Goal: Task Accomplishment & Management: Use online tool/utility

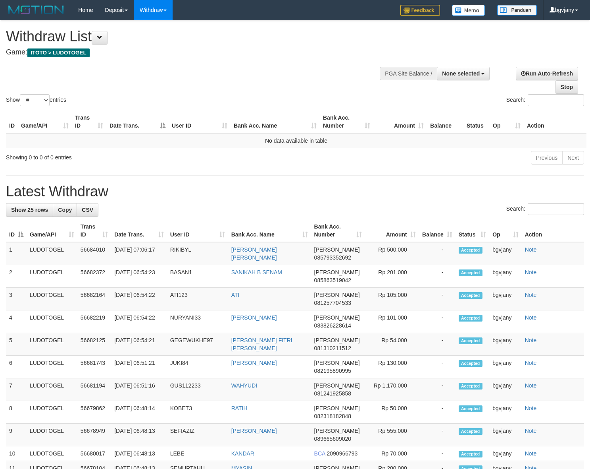
select select
select select "**"
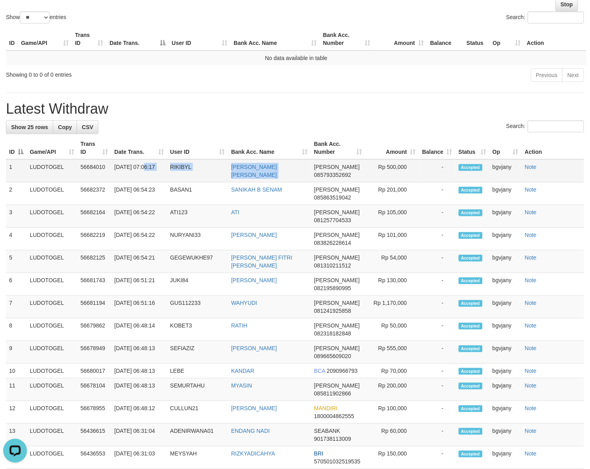
copy tr "07:06:17 RIKIBYL MUH RIKI TAMAM ASMAWI"
drag, startPoint x: 312, startPoint y: 170, endPoint x: 112, endPoint y: 178, distance: 200.3
click at [112, 178] on tr "1 LUDOTOGEL 56684010 31/08/2025 07:06:17 RIKIBYL MUH RIKI TAMAM ASMAWI DANA 085…" at bounding box center [295, 170] width 578 height 23
click at [398, 167] on td "Rp 500,000" at bounding box center [392, 170] width 54 height 23
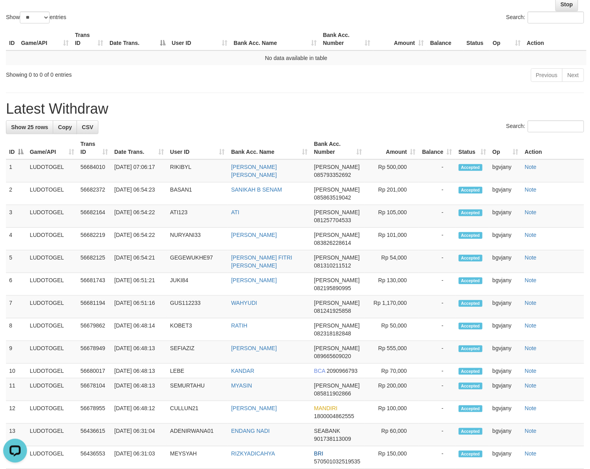
click at [227, 91] on div "**********" at bounding box center [295, 350] width 590 height 824
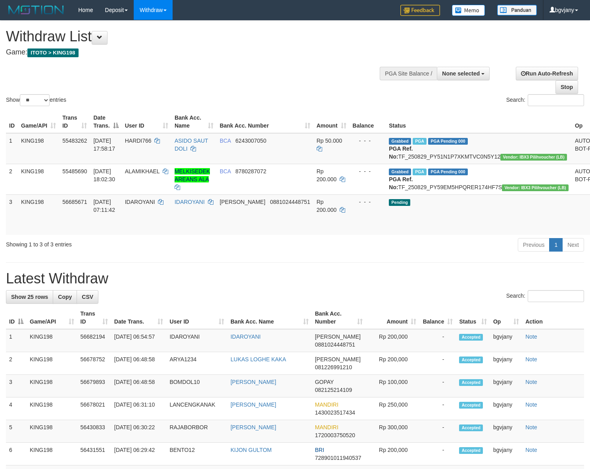
select select
select select "**"
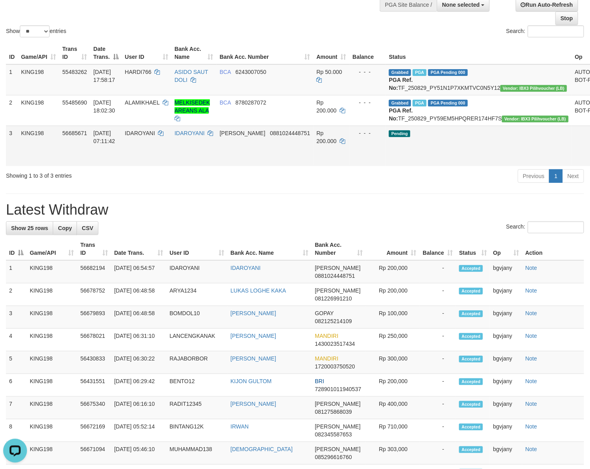
click at [333, 166] on td "Rp 200.000" at bounding box center [332, 145] width 36 height 40
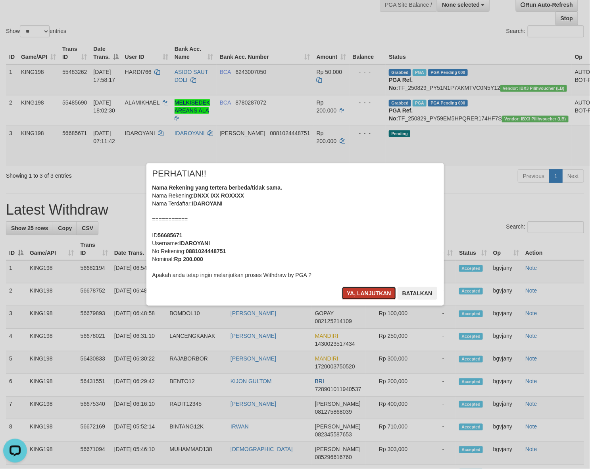
click at [377, 296] on button "Ya, lanjutkan" at bounding box center [369, 293] width 54 height 13
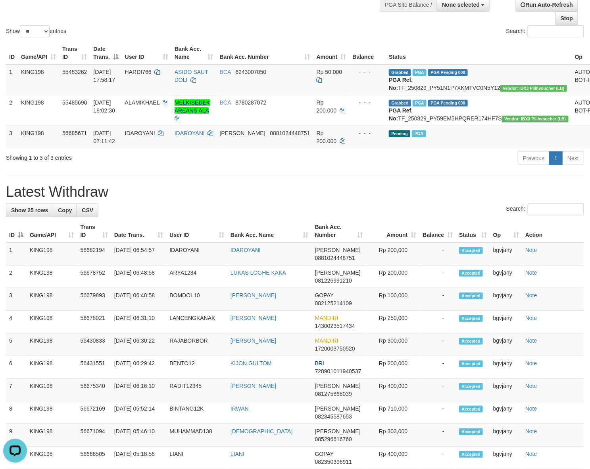
scroll to position [51, 0]
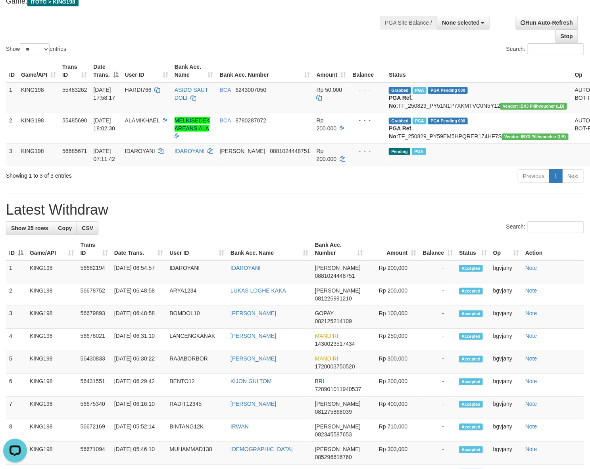
click at [197, 36] on div "Show ** ** ** *** entries Search:" at bounding box center [295, 13] width 590 height 87
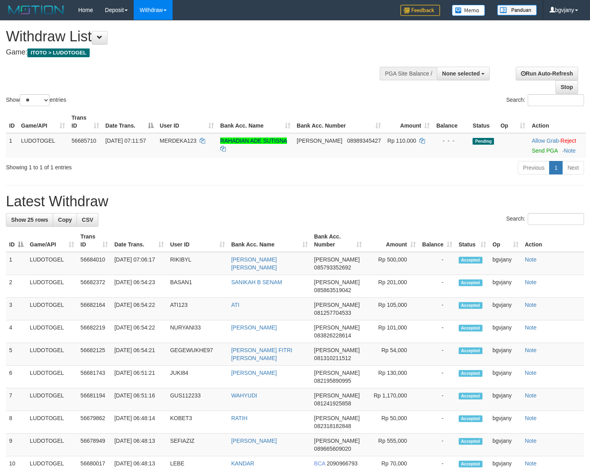
select select
select select "**"
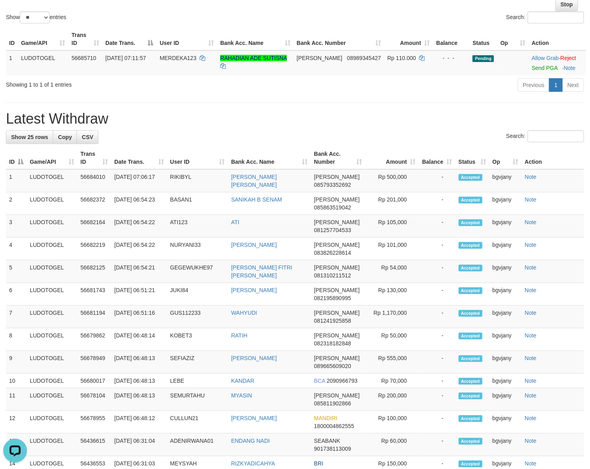
scroll to position [83, 0]
click at [310, 100] on div "**********" at bounding box center [295, 355] width 590 height 834
click at [532, 66] on link "Send PGA" at bounding box center [545, 68] width 26 height 6
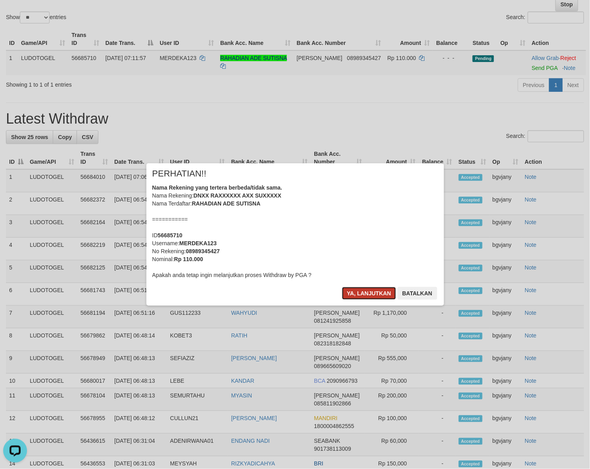
drag, startPoint x: 360, startPoint y: 287, endPoint x: 351, endPoint y: 288, distance: 8.4
click at [360, 287] on button "Ya, lanjutkan" at bounding box center [369, 293] width 54 height 13
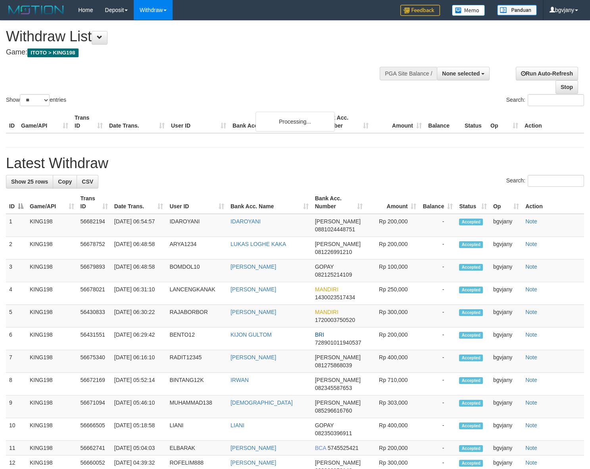
select select
select select "**"
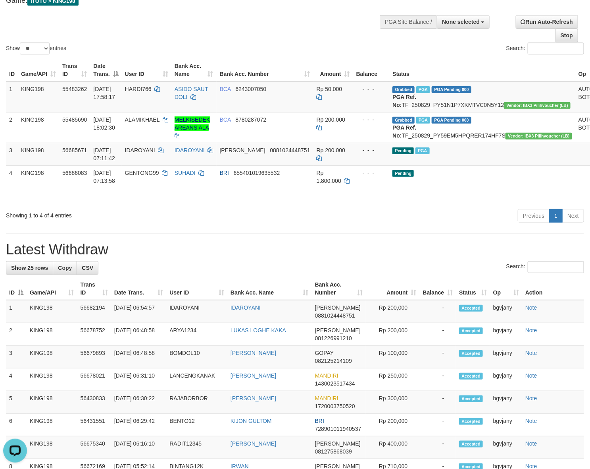
click at [487, 225] on div "Previous 1 Next" at bounding box center [418, 216] width 332 height 17
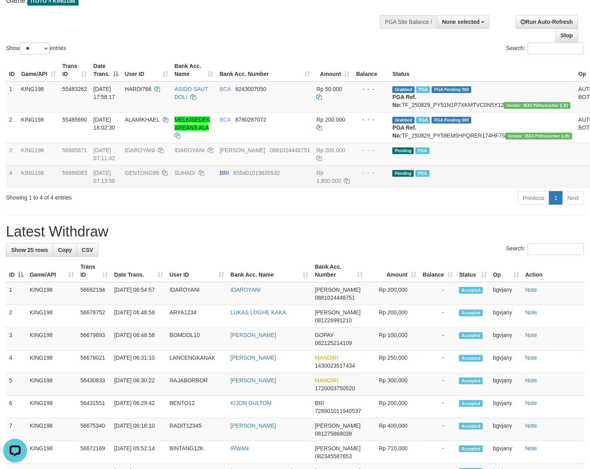
drag, startPoint x: 225, startPoint y: 28, endPoint x: 221, endPoint y: 24, distance: 5.3
click at [225, 28] on div "Show ** ** ** *** entries Search:" at bounding box center [295, 12] width 590 height 87
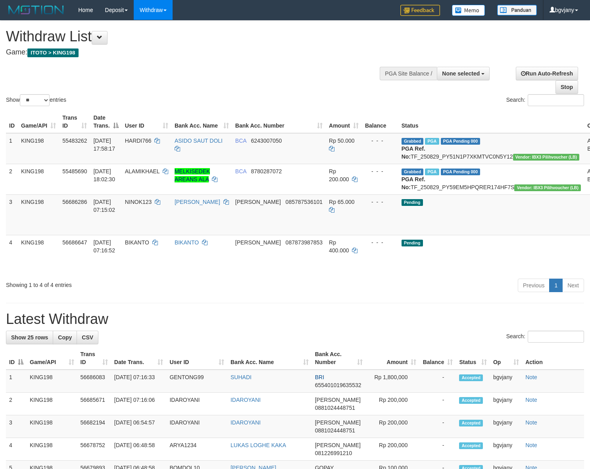
select select
select select "**"
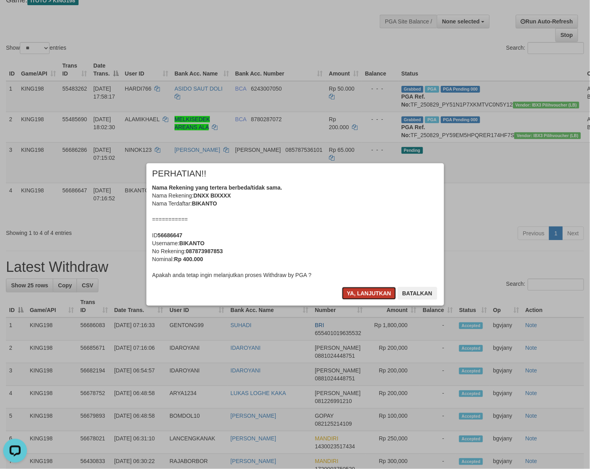
click at [359, 297] on button "Ya, lanjutkan" at bounding box center [369, 293] width 54 height 13
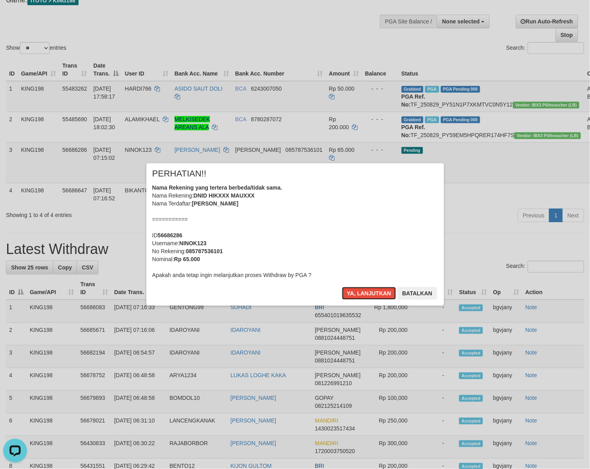
scroll to position [34, 0]
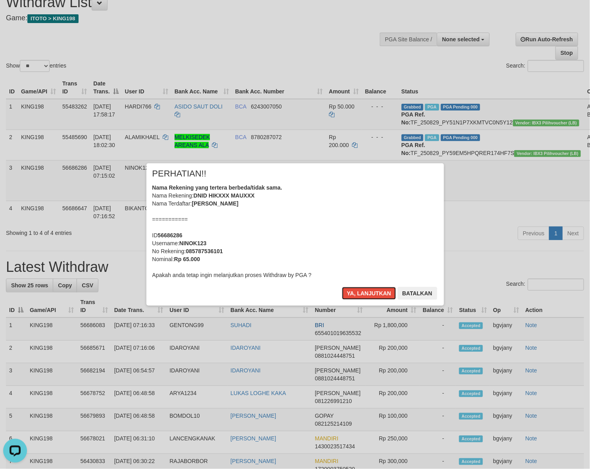
click at [359, 297] on button "Ya, lanjutkan" at bounding box center [369, 293] width 54 height 13
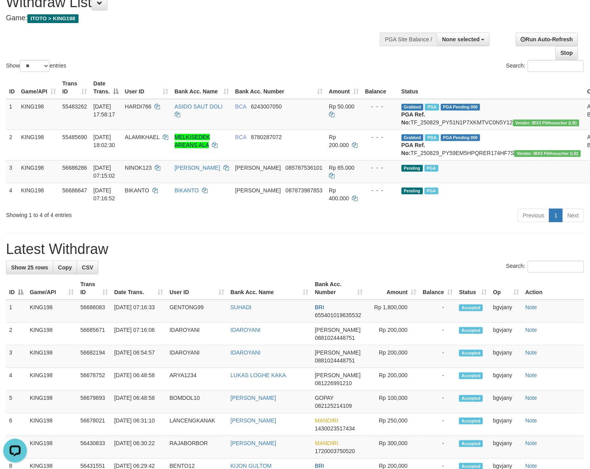
scroll to position [16, 0]
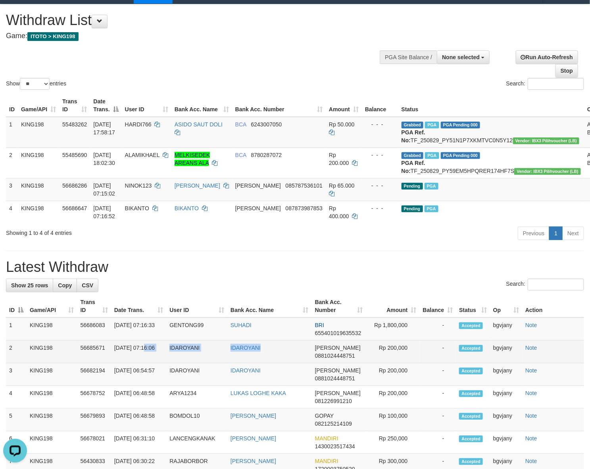
copy tr "07:16:06 IDAROYANI IDAROYANI"
drag, startPoint x: 293, startPoint y: 366, endPoint x: 115, endPoint y: 372, distance: 178.0
click at [115, 363] on tr "2 KING198 56685671 31/08/2025 07:16:06 IDAROYANI IDAROYANI DANA 0881024448751 R…" at bounding box center [295, 351] width 578 height 23
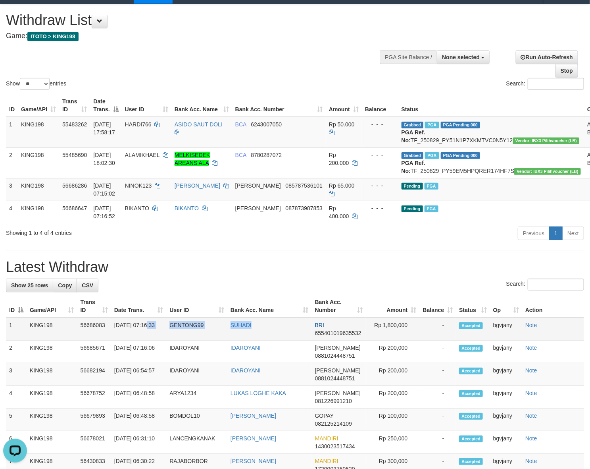
copy tr "7:16:33 GENTONG99 SUHADI"
drag, startPoint x: 276, startPoint y: 345, endPoint x: 117, endPoint y: 348, distance: 159.2
click at [117, 340] on tr "1 KING198 56686083 31/08/2025 07:16:33 GENTONG99 SUHADI BRI 655401019635532 Rp …" at bounding box center [295, 328] width 578 height 23
click at [390, 340] on td "Rp 1,800,000" at bounding box center [393, 328] width 54 height 23
copy td "1,800,000"
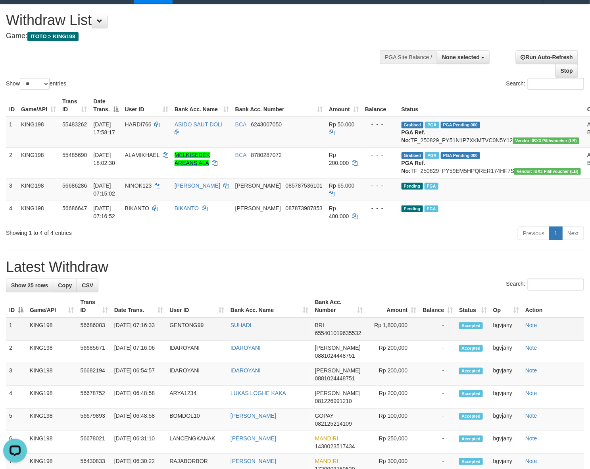
click at [390, 340] on td "Rp 1,800,000" at bounding box center [393, 328] width 54 height 23
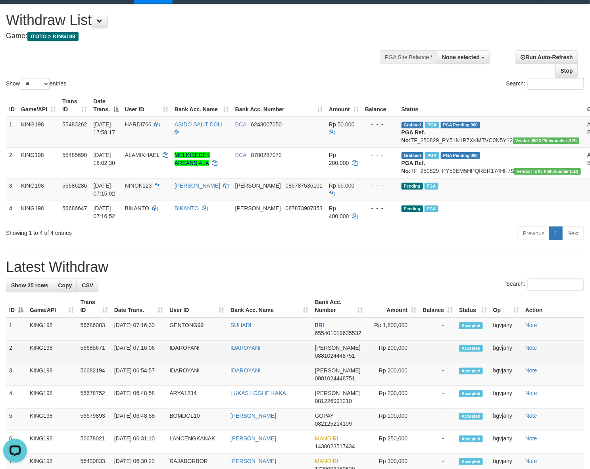
click at [400, 363] on td "Rp 200,000" at bounding box center [393, 351] width 54 height 23
copy td "200,000"
click at [400, 363] on td "Rp 200,000" at bounding box center [393, 351] width 54 height 23
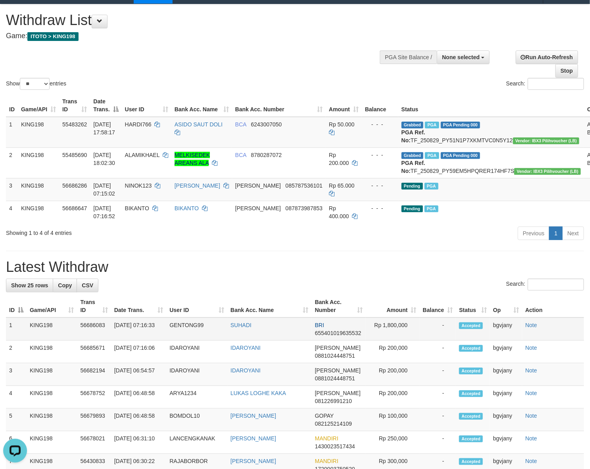
click at [394, 340] on td "Rp 1,800,000" at bounding box center [393, 328] width 54 height 23
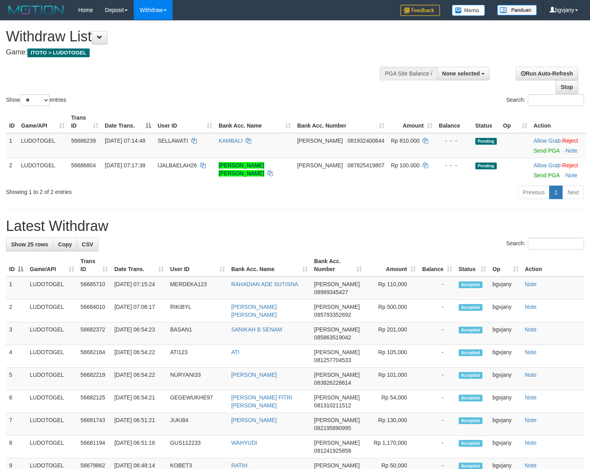
select select
select select "**"
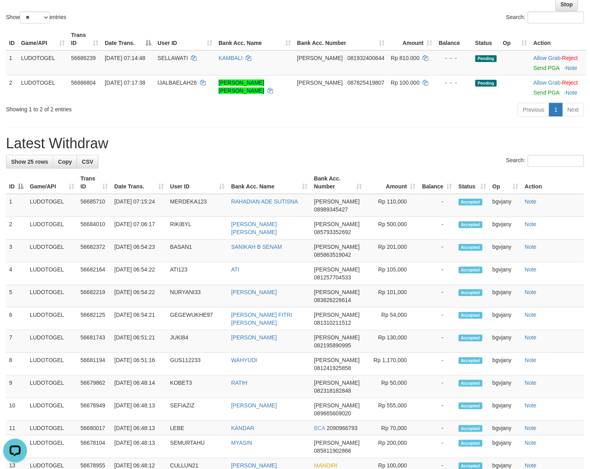
drag, startPoint x: 253, startPoint y: 116, endPoint x: 237, endPoint y: 114, distance: 16.8
click at [251, 116] on div "Previous 1 Next" at bounding box center [418, 110] width 344 height 17
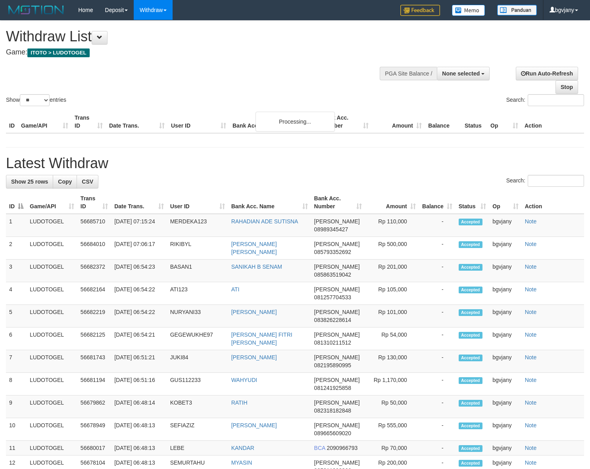
select select
select select "**"
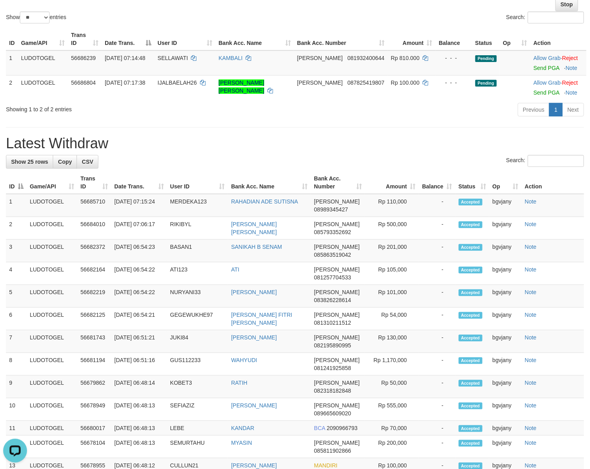
click at [392, 136] on h1 "Latest Withdraw" at bounding box center [295, 143] width 578 height 16
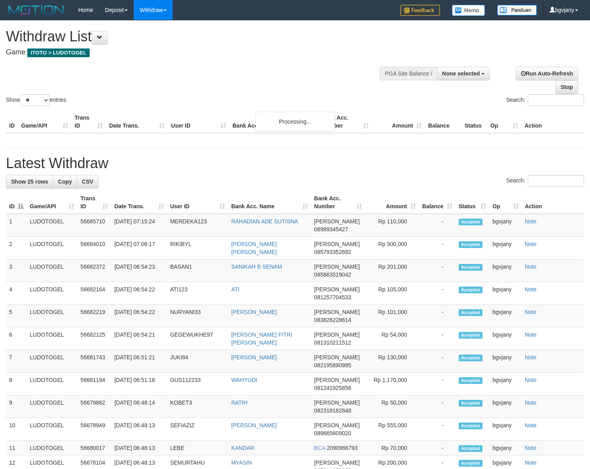
select select
select select "**"
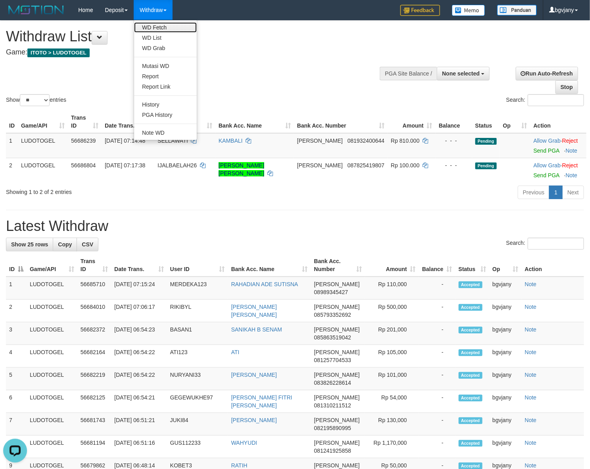
drag, startPoint x: 165, startPoint y: 25, endPoint x: 167, endPoint y: 29, distance: 4.4
click at [165, 25] on link "WD Fetch" at bounding box center [165, 27] width 63 height 10
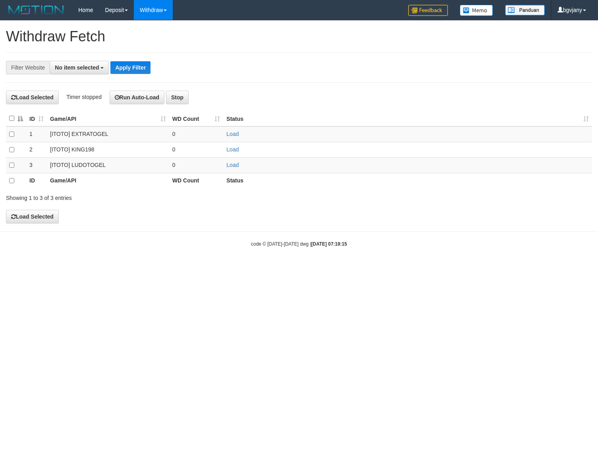
select select
drag, startPoint x: 233, startPoint y: 165, endPoint x: 173, endPoint y: 28, distance: 149.5
click at [233, 165] on link "Load" at bounding box center [232, 165] width 12 height 6
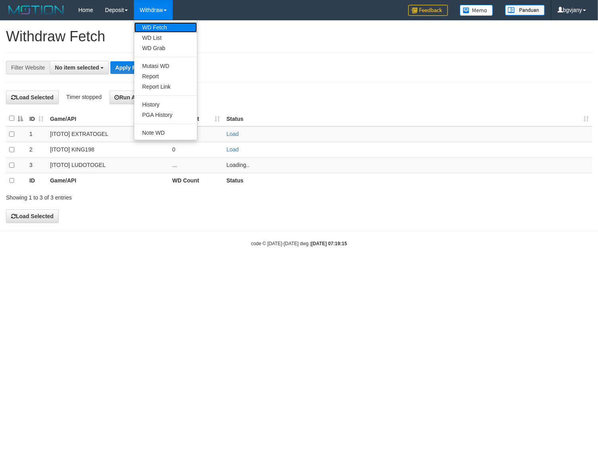
click at [157, 32] on link "WD Fetch" at bounding box center [165, 27] width 63 height 10
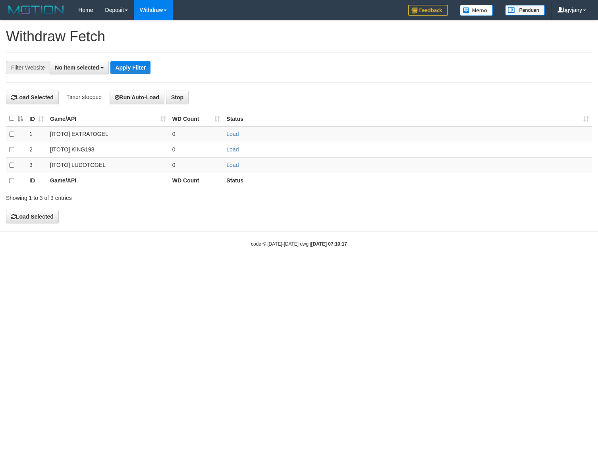
select select
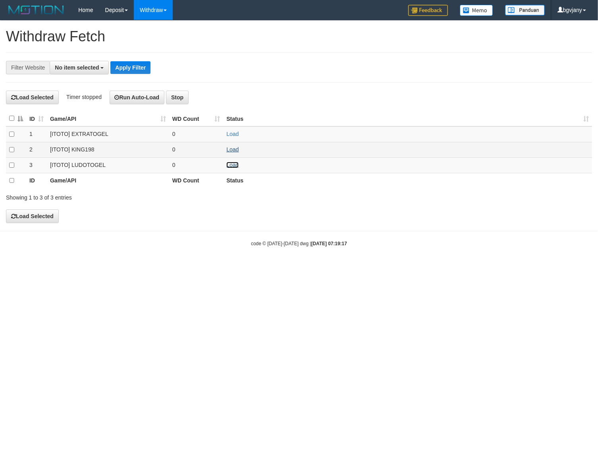
drag, startPoint x: 233, startPoint y: 168, endPoint x: 231, endPoint y: 149, distance: 18.8
click at [233, 167] on link "Load" at bounding box center [232, 165] width 12 height 6
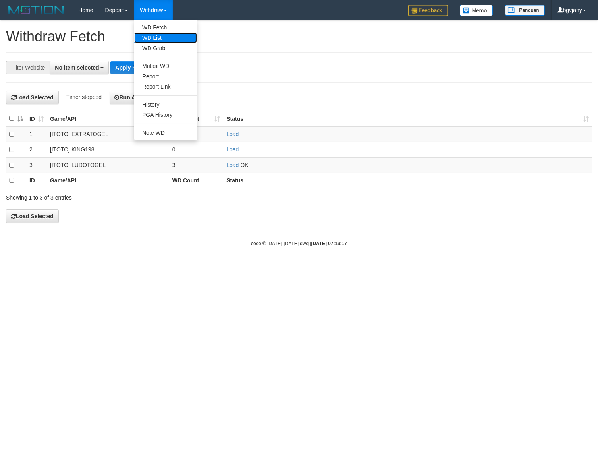
click at [145, 35] on link "WD List" at bounding box center [165, 38] width 63 height 10
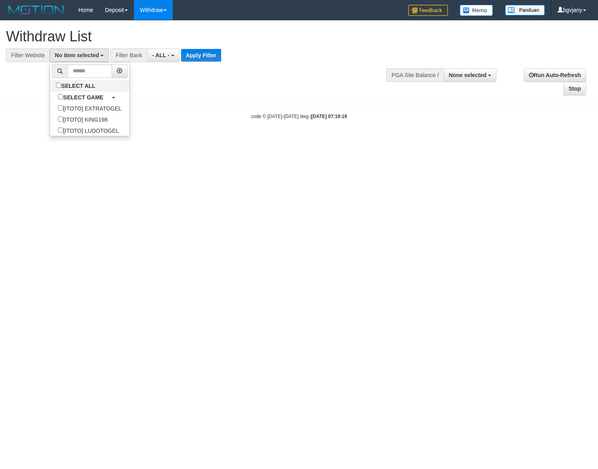
select select
click at [98, 130] on label "[ITOTO] LUDOTOGEL" at bounding box center [88, 130] width 77 height 11
select select "****"
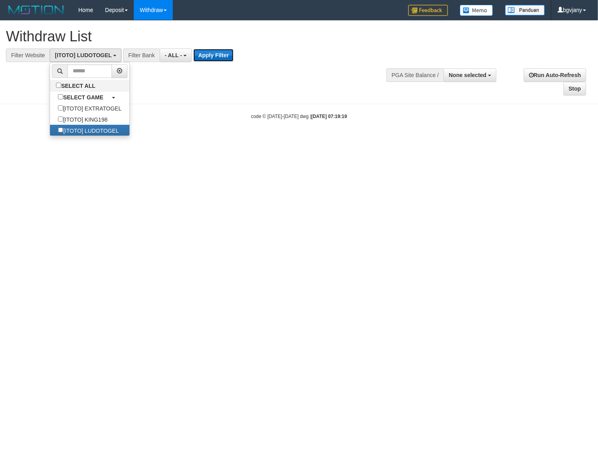
click at [202, 57] on button "Apply Filter" at bounding box center [213, 55] width 40 height 13
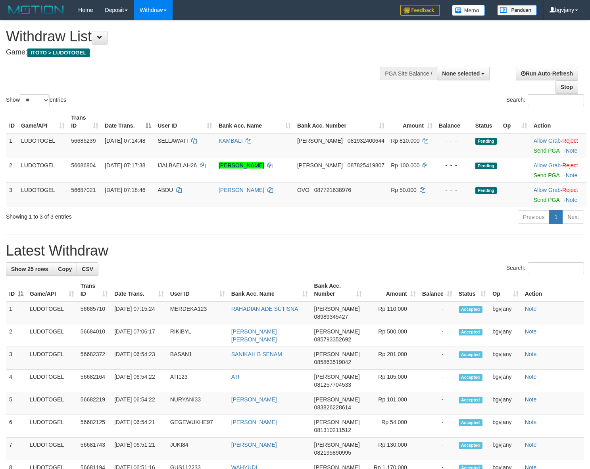
select select
select select "**"
click at [537, 150] on link "Send PGA" at bounding box center [547, 150] width 26 height 6
click at [537, 175] on link "Send PGA" at bounding box center [547, 175] width 26 height 6
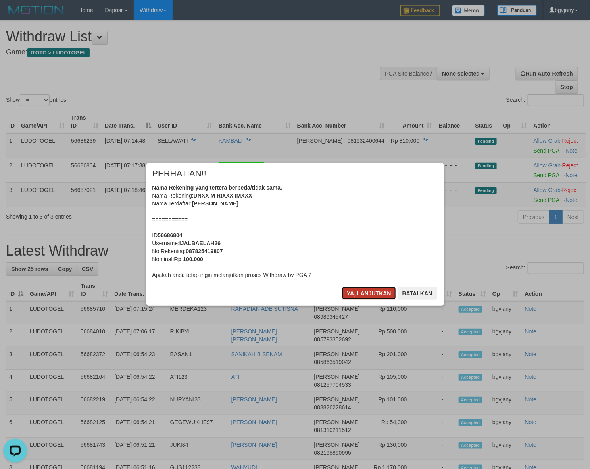
click at [361, 294] on button "Ya, lanjutkan" at bounding box center [369, 293] width 54 height 13
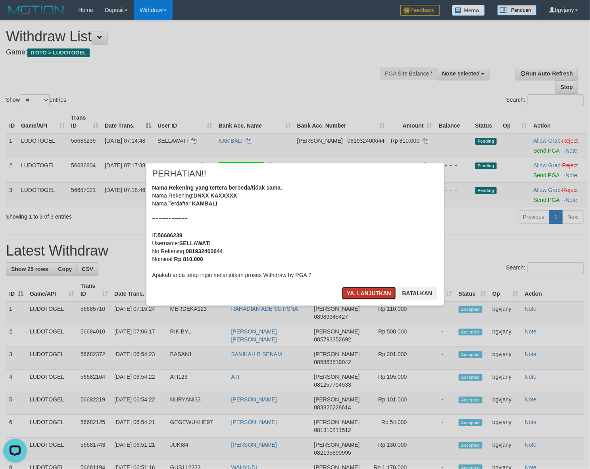
click at [362, 294] on button "Ya, lanjutkan" at bounding box center [369, 293] width 54 height 13
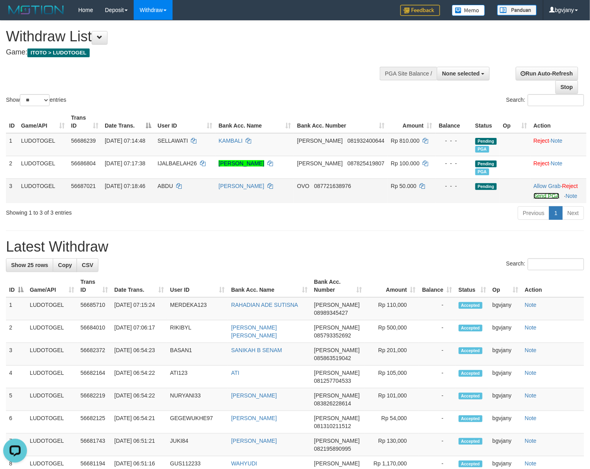
click at [534, 197] on link "Send PGA" at bounding box center [547, 196] width 26 height 6
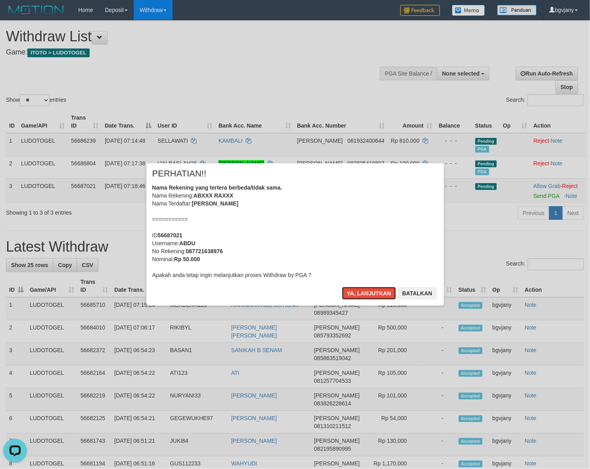
drag, startPoint x: 349, startPoint y: 295, endPoint x: 312, endPoint y: 295, distance: 36.9
click at [349, 295] on button "Ya, lanjutkan" at bounding box center [369, 293] width 54 height 13
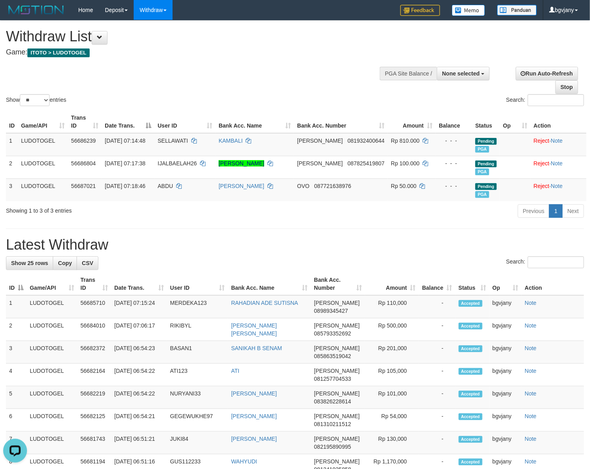
click at [270, 44] on h1 "Withdraw List" at bounding box center [196, 37] width 380 height 16
copy tr "07:15:24 MERDEKA123 RAHADIAN ADE SUTISNA"
drag, startPoint x: 304, startPoint y: 303, endPoint x: 114, endPoint y: 311, distance: 189.6
click at [114, 311] on tr "1 LUDOTOGEL 56685710 31/08/2025 07:15:24 MERDEKA123 RAHADIAN ADE SUTISNA DANA 0…" at bounding box center [295, 306] width 578 height 23
click at [396, 302] on td "Rp 110,000" at bounding box center [392, 306] width 54 height 23
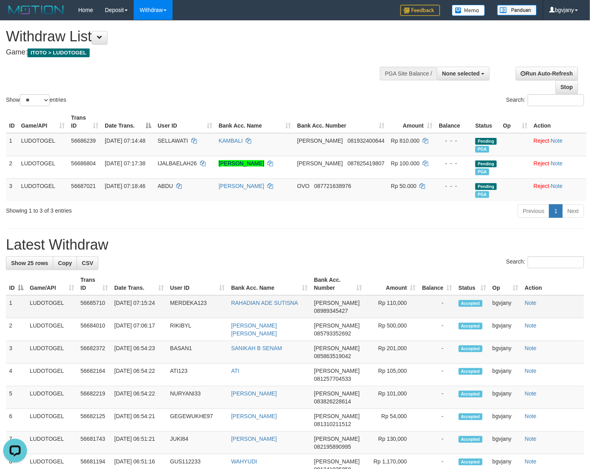
copy td "110,000"
click at [396, 302] on td "Rp 110,000" at bounding box center [392, 306] width 54 height 23
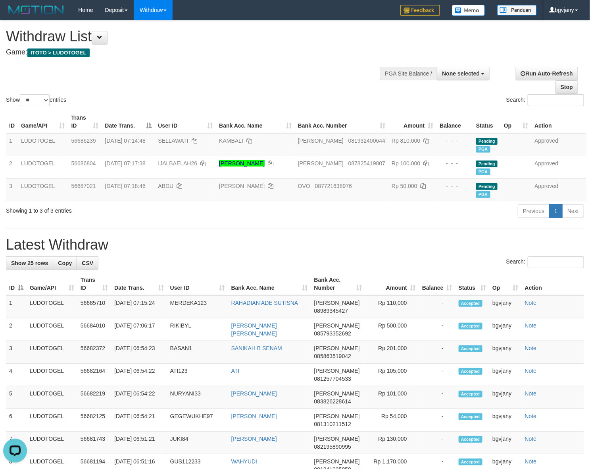
click at [253, 67] on div "Show ** ** ** *** entries Search:" at bounding box center [295, 64] width 590 height 87
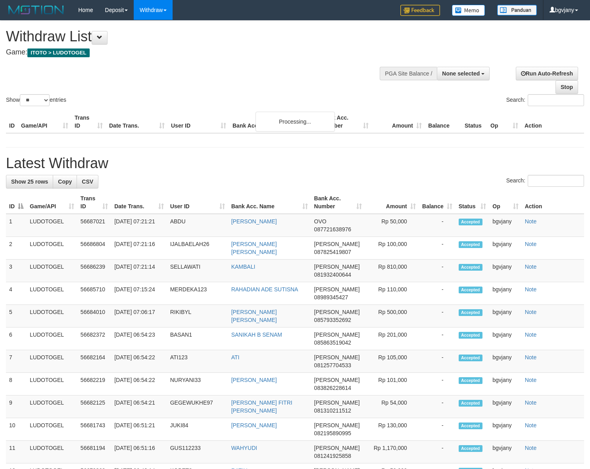
select select
select select "**"
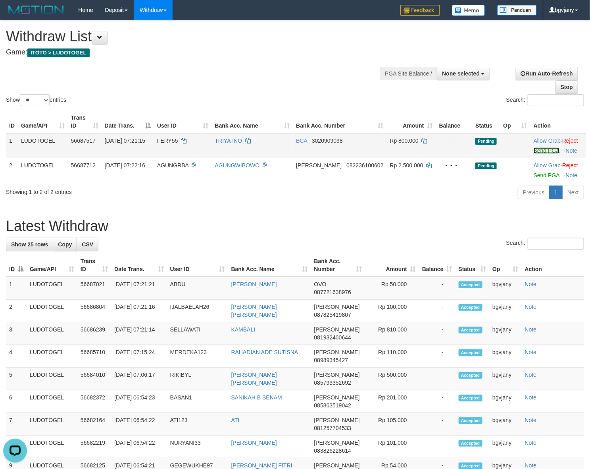
click at [534, 149] on link "Send PGA" at bounding box center [547, 150] width 26 height 6
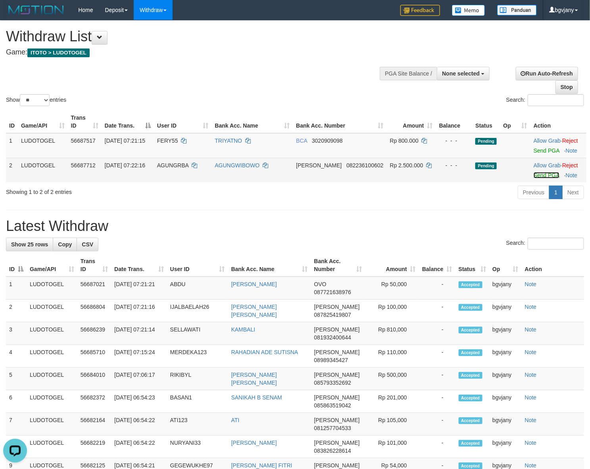
click at [538, 176] on link "Send PGA" at bounding box center [547, 175] width 26 height 6
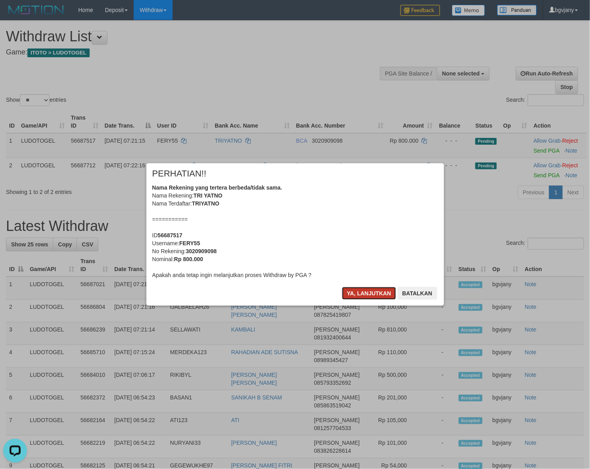
click at [361, 290] on button "Ya, lanjutkan" at bounding box center [369, 293] width 54 height 13
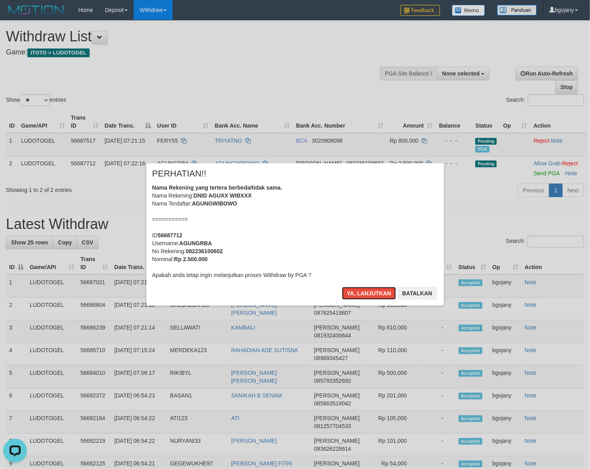
drag, startPoint x: 358, startPoint y: 292, endPoint x: 266, endPoint y: 290, distance: 91.3
click at [358, 292] on button "Ya, lanjutkan" at bounding box center [369, 293] width 54 height 13
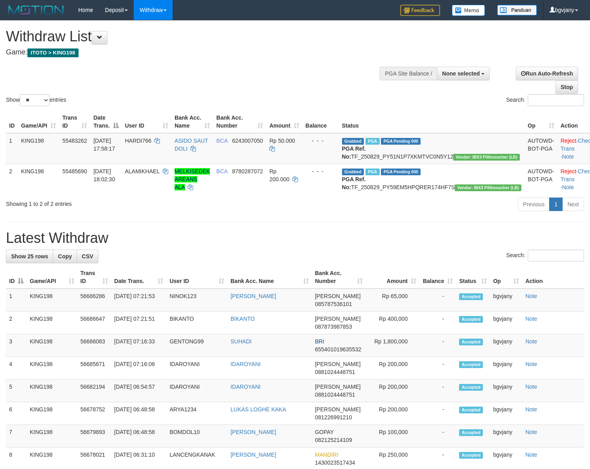
select select
select select "**"
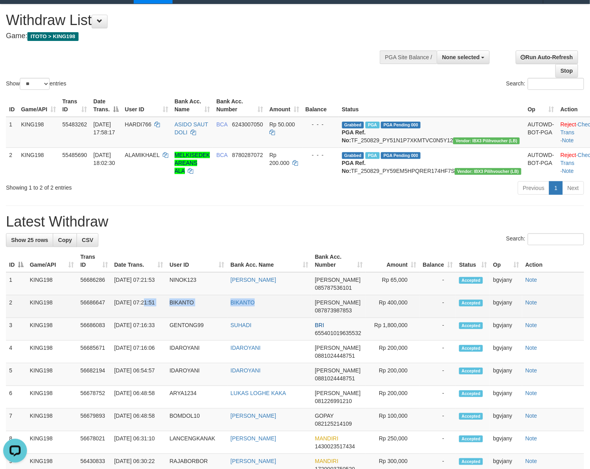
copy tr "07:21:51 BIKANTO BIKANTO"
drag, startPoint x: 233, startPoint y: 308, endPoint x: 115, endPoint y: 327, distance: 119.3
click at [115, 318] on tr "2 KING198 56686647 [DATE] 07:21:51 BIKANTO BIKANTO [PERSON_NAME] 087873987853 R…" at bounding box center [295, 306] width 578 height 23
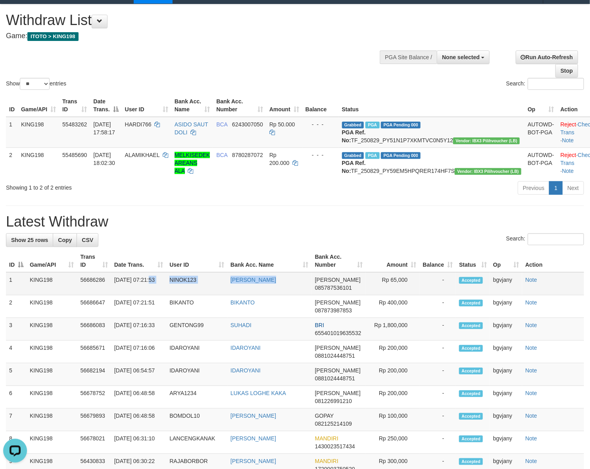
copy tr ":21:53 NINOK123 [PERSON_NAME]"
drag, startPoint x: 284, startPoint y: 297, endPoint x: 117, endPoint y: 304, distance: 166.9
click at [117, 295] on tr "1 KING198 56686286 [DATE] 07:21:53 NINOK123 [PERSON_NAME] [PERSON_NAME] 0857875…" at bounding box center [295, 283] width 578 height 23
copy tr "7:21:53 NINOK123 [PERSON_NAME]"
click at [393, 293] on td "Rp 65,000" at bounding box center [393, 283] width 54 height 23
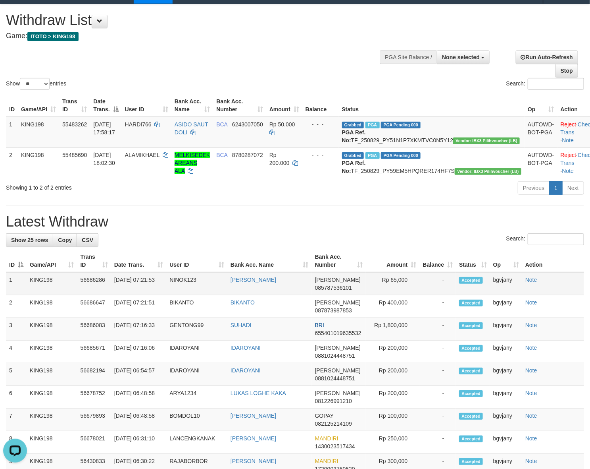
copy td "65,000"
click at [393, 293] on td "Rp 65,000" at bounding box center [393, 283] width 54 height 23
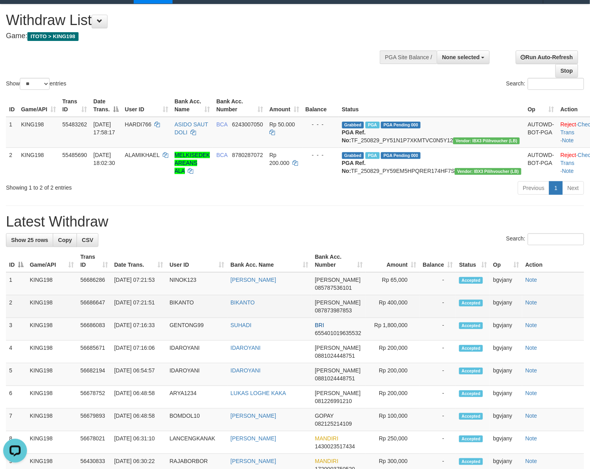
click at [398, 316] on td "Rp 400,000" at bounding box center [393, 306] width 54 height 23
copy td "400,000"
click at [398, 316] on td "Rp 400,000" at bounding box center [393, 306] width 54 height 23
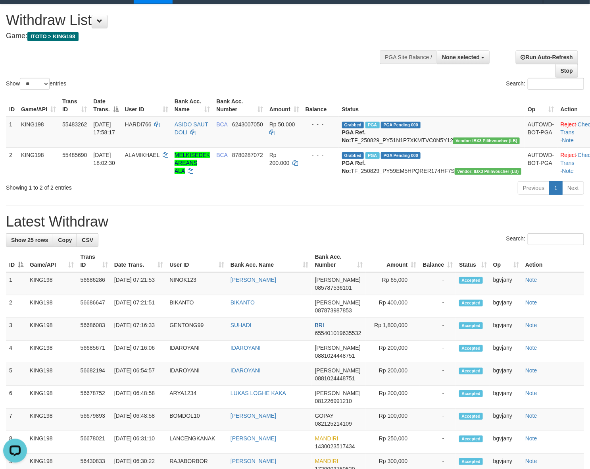
drag, startPoint x: 149, startPoint y: 76, endPoint x: 143, endPoint y: 76, distance: 5.6
click at [149, 76] on div "Show ** ** ** *** entries Search:" at bounding box center [295, 47] width 590 height 87
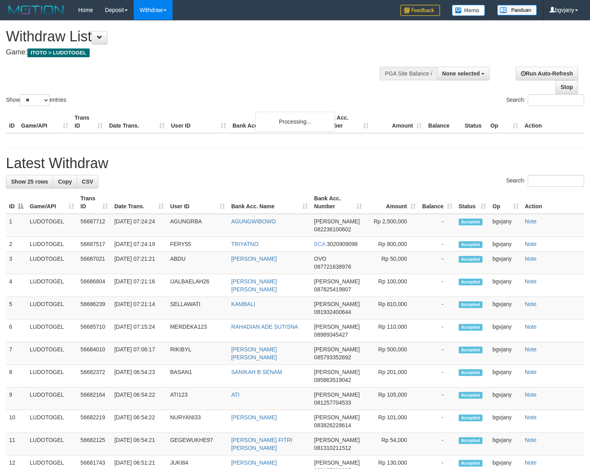
select select
select select "**"
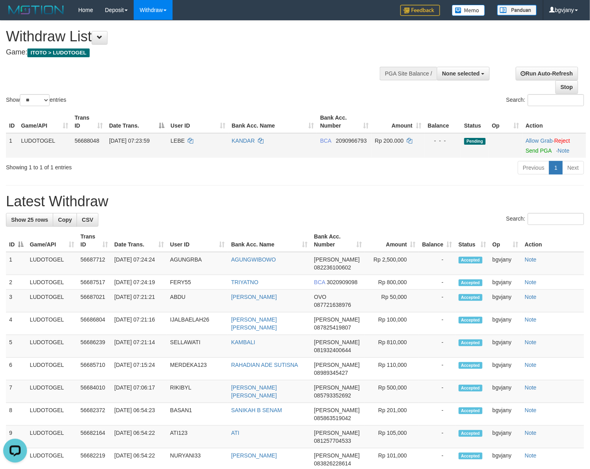
drag, startPoint x: 382, startPoint y: 152, endPoint x: 414, endPoint y: 151, distance: 32.6
click at [382, 152] on td "Rp 200.000" at bounding box center [398, 145] width 53 height 25
click at [535, 150] on link "Send PGA" at bounding box center [539, 150] width 26 height 6
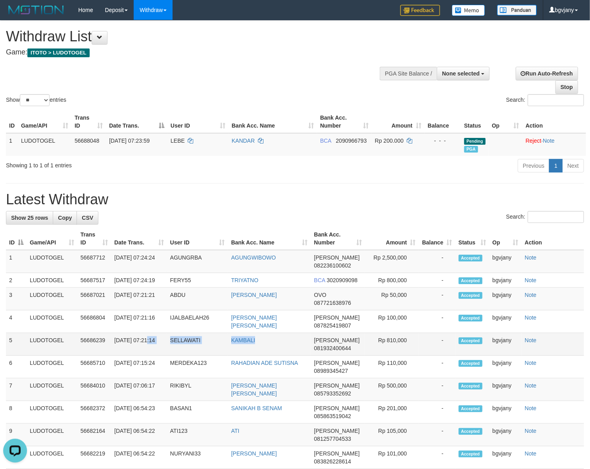
drag, startPoint x: 264, startPoint y: 353, endPoint x: 118, endPoint y: 357, distance: 147.0
click at [118, 355] on tr "5 LUDOTOGEL 56686239 31/08/2025 07:21:14 SELLAWATI KAMBALI DANA 081932400644 Rp…" at bounding box center [295, 344] width 578 height 23
copy tr "7:21:14 SELLAWATI KAMBALI"
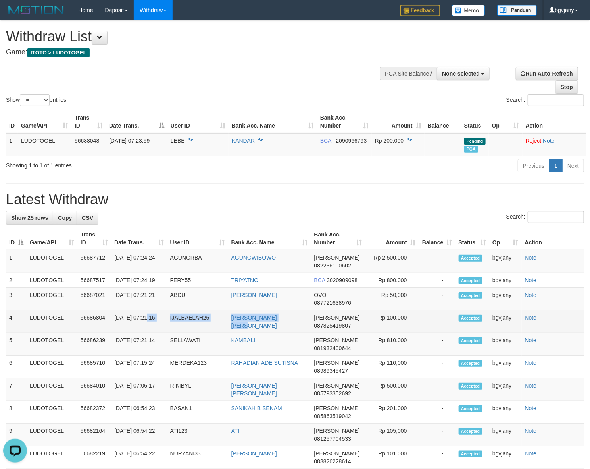
copy tr "7:21:16 IJALBAELAH26 MUHAMAD RIZAL IMANI"
drag, startPoint x: 300, startPoint y: 330, endPoint x: 118, endPoint y: 338, distance: 182.8
click at [118, 333] on tr "4 LUDOTOGEL 56686804 31/08/2025 07:21:16 IJALBAELAH26 MUHAMAD RIZAL IMANI DANA …" at bounding box center [295, 321] width 578 height 23
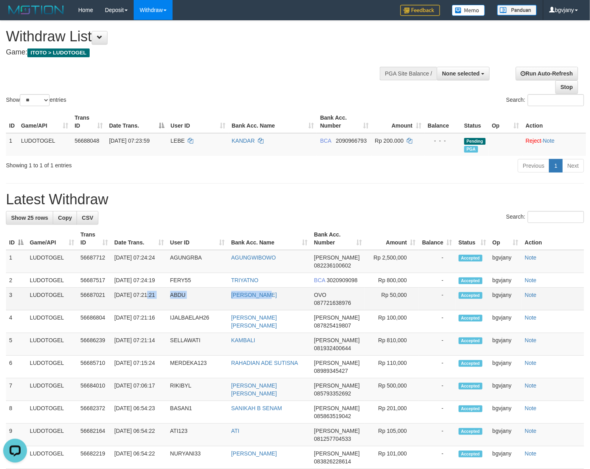
copy tr "7:21:21 ABDU ABDUL RAHIM"
drag, startPoint x: 277, startPoint y: 306, endPoint x: 118, endPoint y: 314, distance: 159.4
click at [118, 310] on tr "3 LUDOTOGEL 56687021 31/08/2025 07:21:21 ABDU ABDUL RAHIM OVO 087721638976 Rp 5…" at bounding box center [295, 298] width 578 height 23
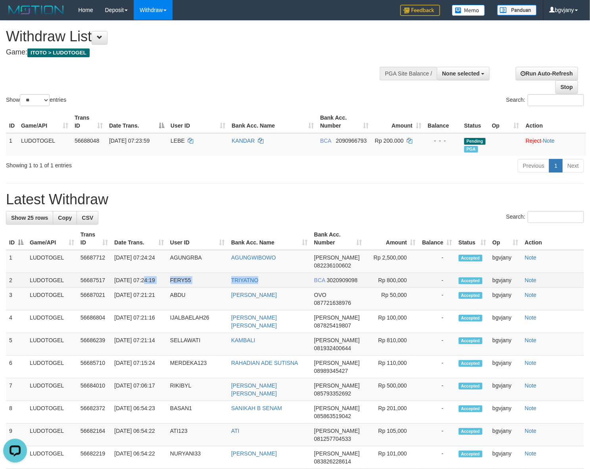
copy tr "07:24:19 FERY55 TRIYATNO"
drag, startPoint x: 228, startPoint y: 284, endPoint x: 114, endPoint y: 288, distance: 114.0
click at [114, 287] on tr "2 LUDOTOGEL 56687517 31/08/2025 07:24:19 FERY55 TRIYATNO BCA 3020909098 Rp 800,…" at bounding box center [295, 280] width 578 height 15
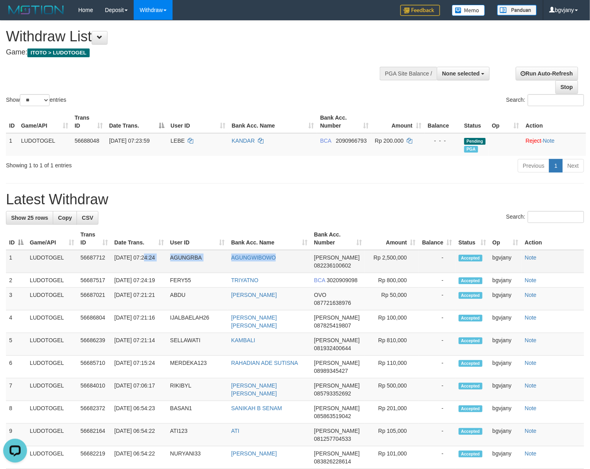
copy tr "07:24:24 AGUNGRBA AGUNGWIBOWO"
drag, startPoint x: 282, startPoint y: 260, endPoint x: 116, endPoint y: 268, distance: 166.5
click at [116, 268] on tr "1 LUDOTOGEL 56687712 31/08/2025 07:24:24 AGUNGRBA AGUNGWIBOWO DANA 082236100602…" at bounding box center [295, 261] width 578 height 23
click at [402, 257] on td "Rp 2,500,000" at bounding box center [392, 261] width 54 height 23
copy td "2,500,000"
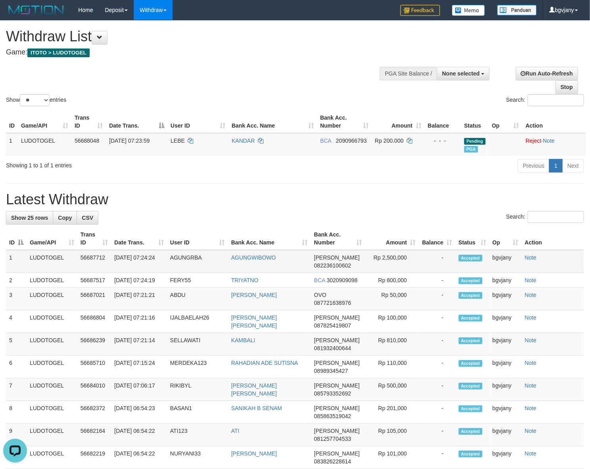
click at [402, 257] on td "Rp 2,500,000" at bounding box center [392, 261] width 54 height 23
click at [400, 277] on td "Rp 800,000" at bounding box center [392, 280] width 54 height 15
copy td "800,000"
click at [400, 277] on td "Rp 800,000" at bounding box center [392, 280] width 54 height 15
click at [399, 299] on td "Rp 50,000" at bounding box center [392, 298] width 54 height 23
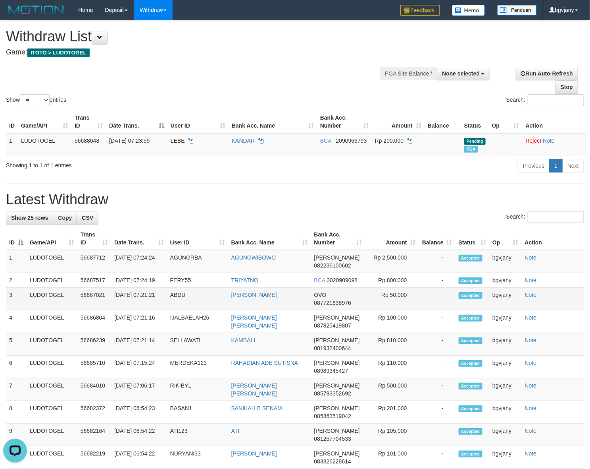
click at [399, 299] on td "Rp 50,000" at bounding box center [392, 298] width 54 height 23
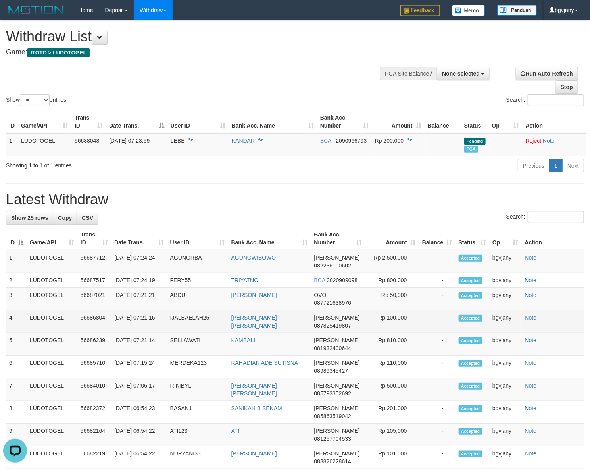
click at [399, 322] on td "Rp 100,000" at bounding box center [392, 321] width 54 height 23
copy td "100,000"
click at [399, 322] on td "Rp 100,000" at bounding box center [392, 321] width 54 height 23
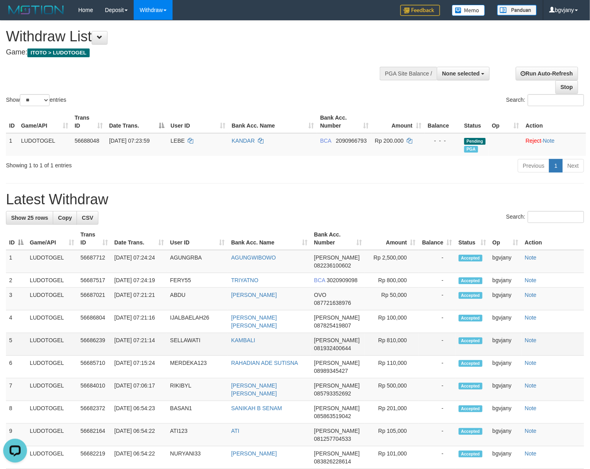
click at [400, 349] on td "Rp 810,000" at bounding box center [392, 344] width 54 height 23
copy td "810,000"
click at [400, 349] on td "Rp 810,000" at bounding box center [392, 344] width 54 height 23
click at [296, 43] on h1 "Withdraw List" at bounding box center [196, 37] width 380 height 16
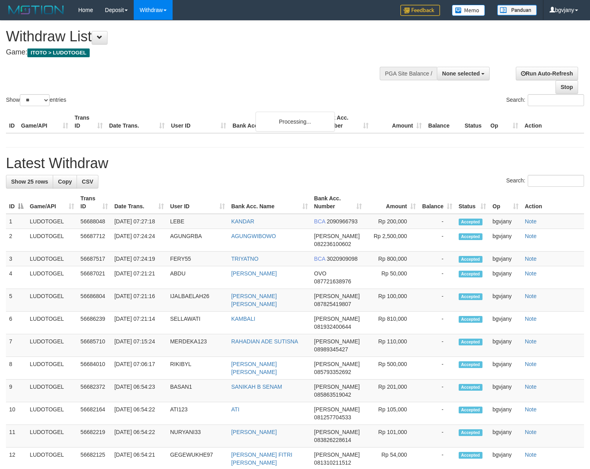
select select
select select "**"
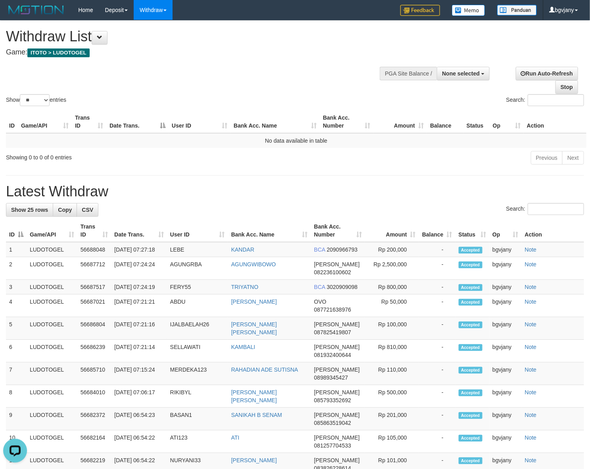
click at [268, 46] on div "Withdraw List Game: ITOTO > LUDOTOGEL" at bounding box center [196, 42] width 380 height 27
copy tr "07:27:18 LEBE KANDAR"
drag, startPoint x: 271, startPoint y: 254, endPoint x: 116, endPoint y: 258, distance: 155.7
click at [114, 257] on tr "1 LUDOTOGEL 56688048 31/08/2025 07:27:18 LEBE KANDAR BCA 2090966793 Rp 200,000 …" at bounding box center [295, 249] width 578 height 15
click at [398, 247] on td "Rp 200,000" at bounding box center [392, 249] width 54 height 15
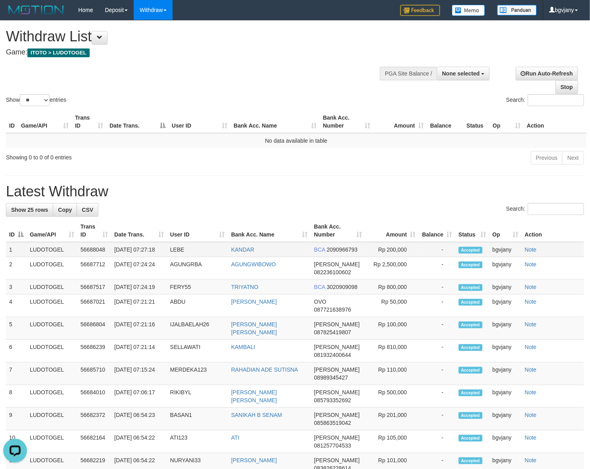
copy td "200,000"
click at [398, 247] on td "Rp 200,000" at bounding box center [392, 249] width 54 height 15
click at [282, 26] on div "**********" at bounding box center [199, 40] width 386 height 39
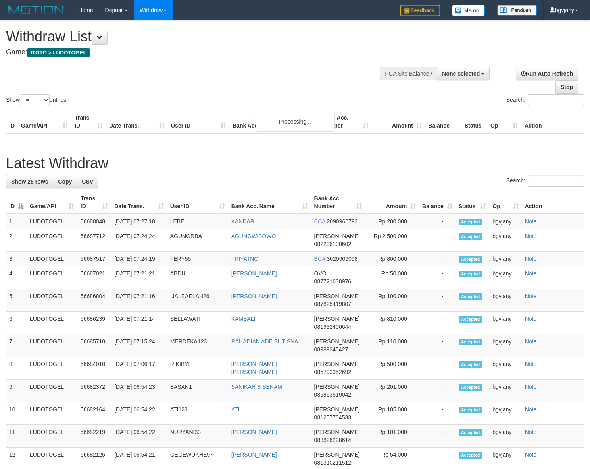
select select
select select "**"
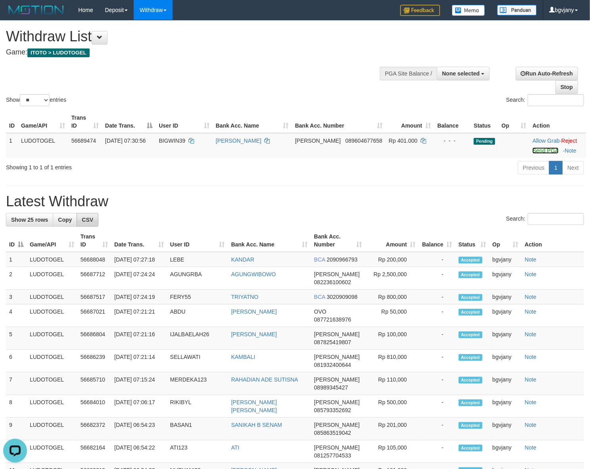
drag, startPoint x: 530, startPoint y: 149, endPoint x: 79, endPoint y: 221, distance: 457.1
click at [533, 149] on link "Send PGA" at bounding box center [546, 150] width 26 height 6
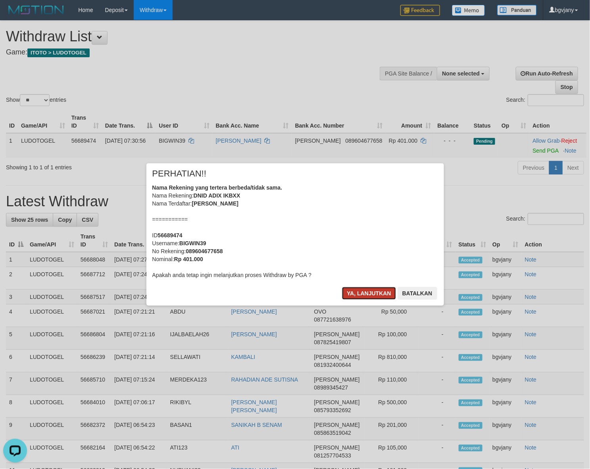
click at [355, 288] on button "Ya, lanjutkan" at bounding box center [369, 293] width 54 height 13
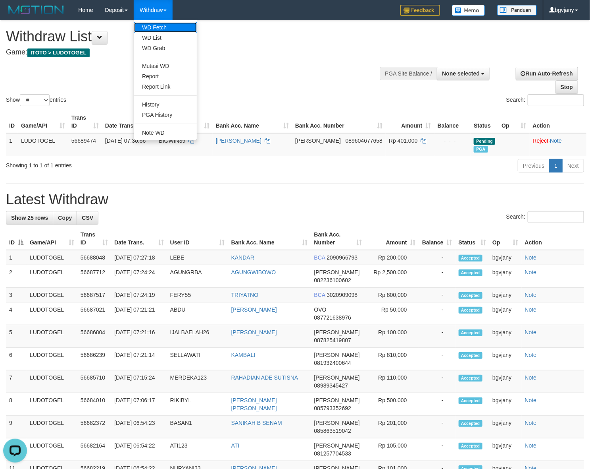
click at [162, 27] on link "WD Fetch" at bounding box center [165, 27] width 63 height 10
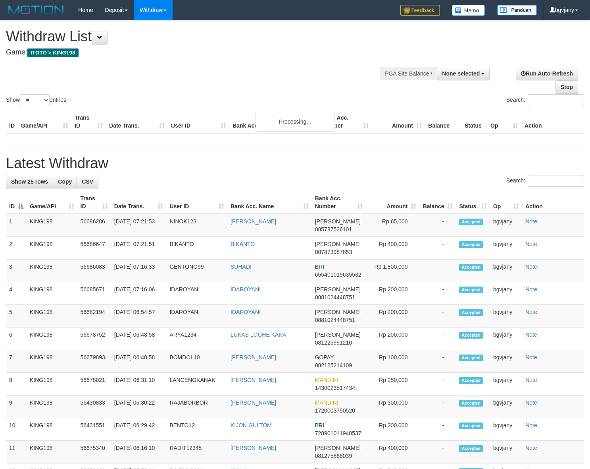
select select
select select "**"
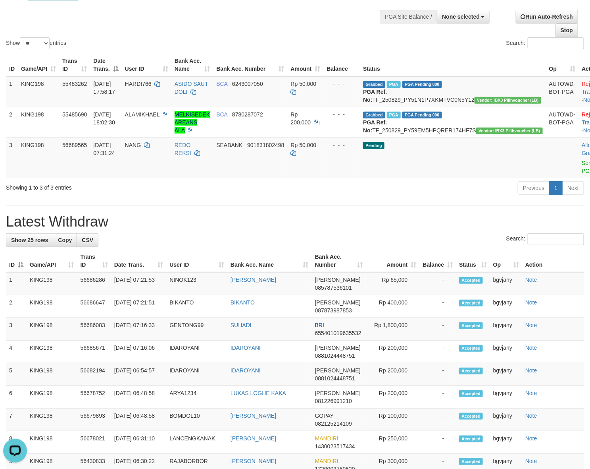
click at [431, 220] on div "**********" at bounding box center [295, 423] width 590 height 919
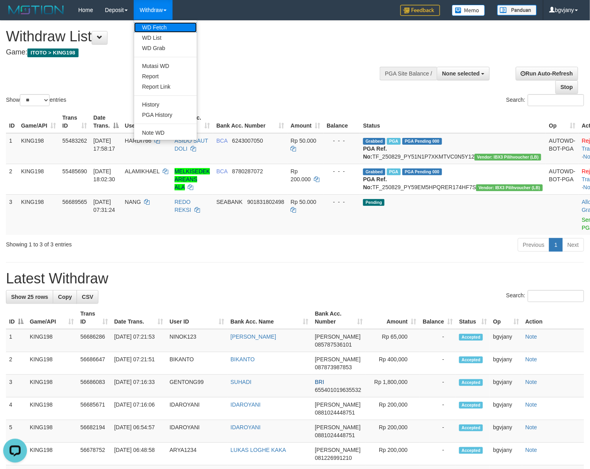
click at [168, 29] on link "WD Fetch" at bounding box center [165, 27] width 63 height 10
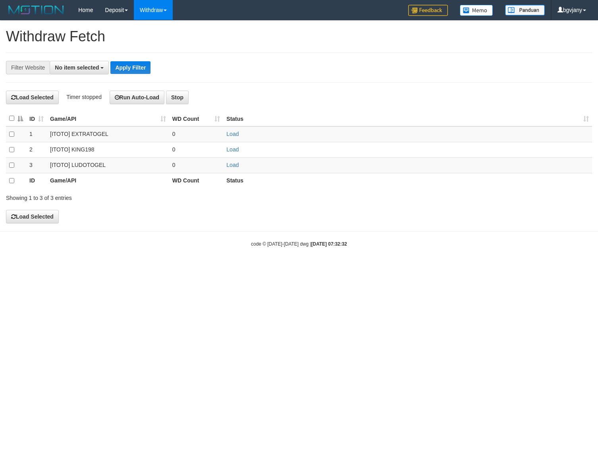
select select
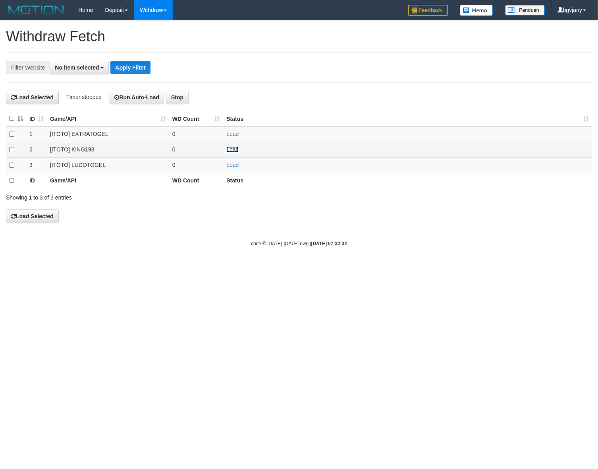
click at [235, 151] on link "Load" at bounding box center [232, 149] width 12 height 6
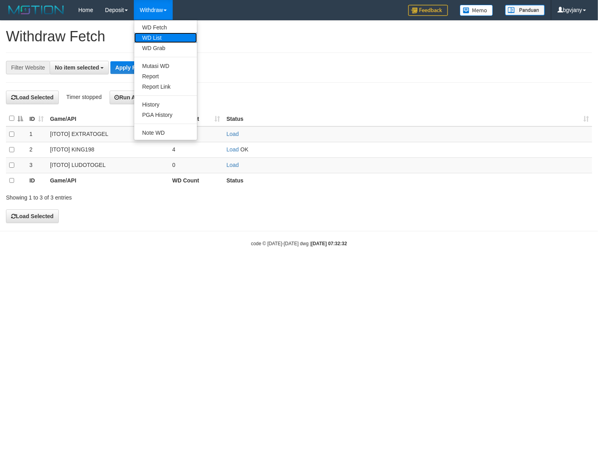
click at [151, 35] on link "WD List" at bounding box center [165, 38] width 63 height 10
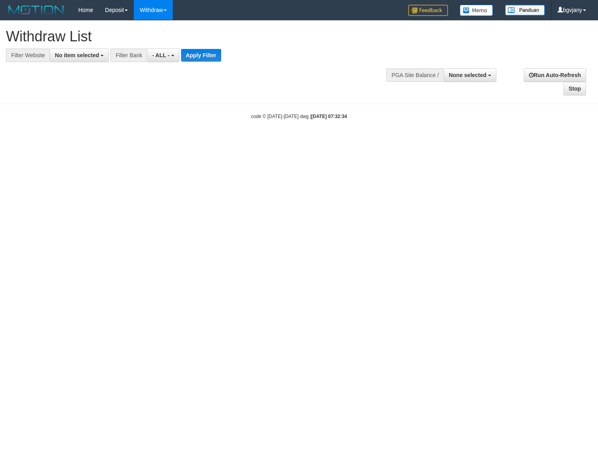
select select
click at [96, 48] on div "**********" at bounding box center [201, 41] width 391 height 41
drag, startPoint x: 94, startPoint y: 53, endPoint x: 93, endPoint y: 58, distance: 5.2
click at [94, 54] on span "No item selected" at bounding box center [77, 55] width 44 height 6
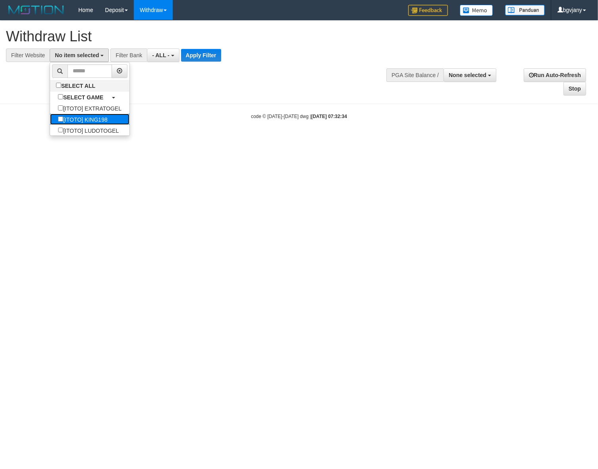
click at [100, 123] on label "[ITOTO] KING198" at bounding box center [82, 119] width 65 height 11
select select "****"
click at [210, 58] on button "Apply Filter" at bounding box center [202, 55] width 40 height 13
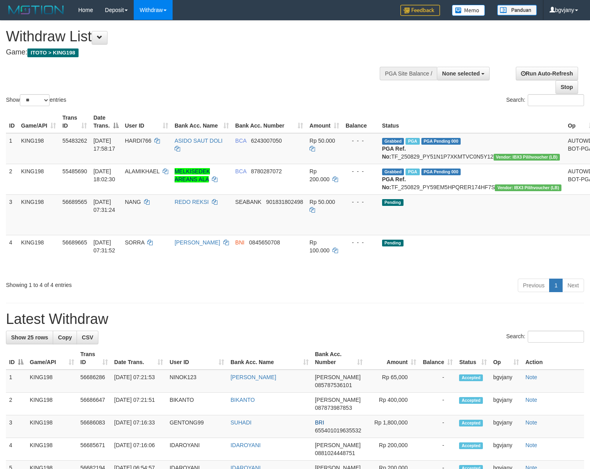
select select
select select "**"
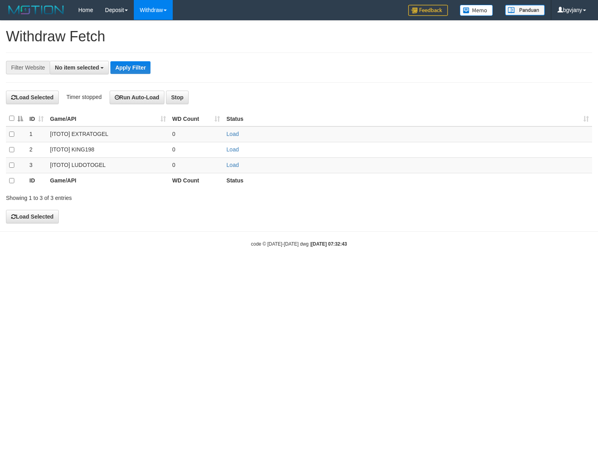
select select
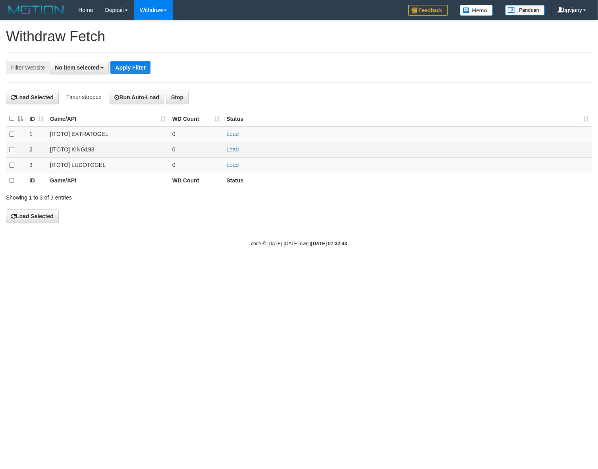
click at [243, 151] on td "Load" at bounding box center [407, 149] width 369 height 15
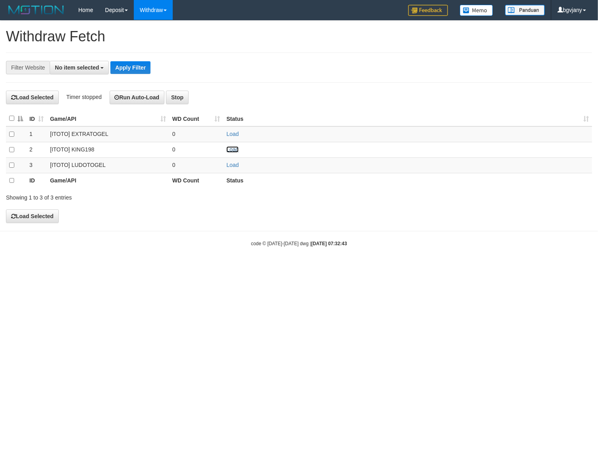
drag, startPoint x: 231, startPoint y: 148, endPoint x: 148, endPoint y: 8, distance: 162.3
click at [229, 147] on link "Load" at bounding box center [232, 149] width 12 height 6
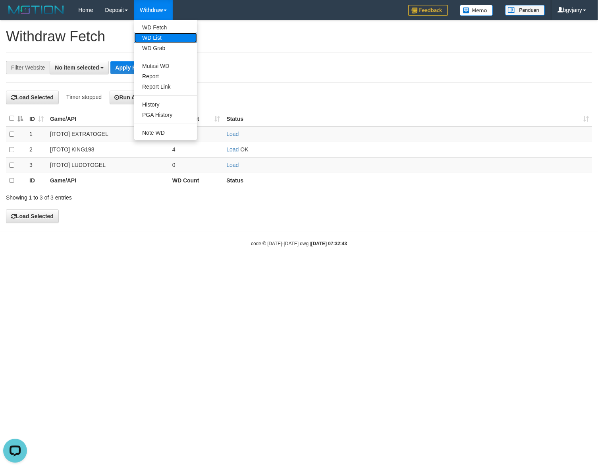
click at [162, 34] on link "WD List" at bounding box center [165, 38] width 63 height 10
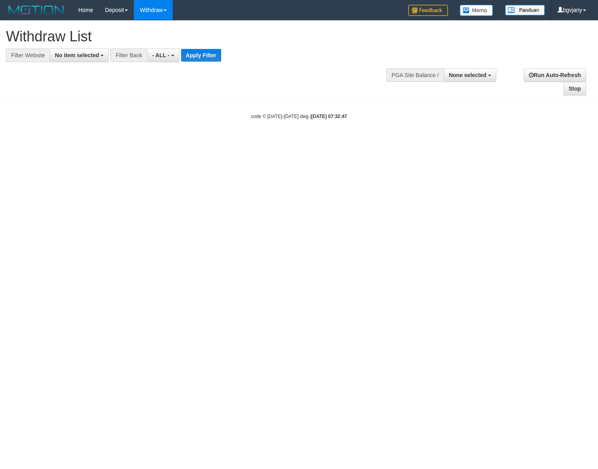
select select
click at [69, 57] on span "No item selected" at bounding box center [77, 55] width 44 height 6
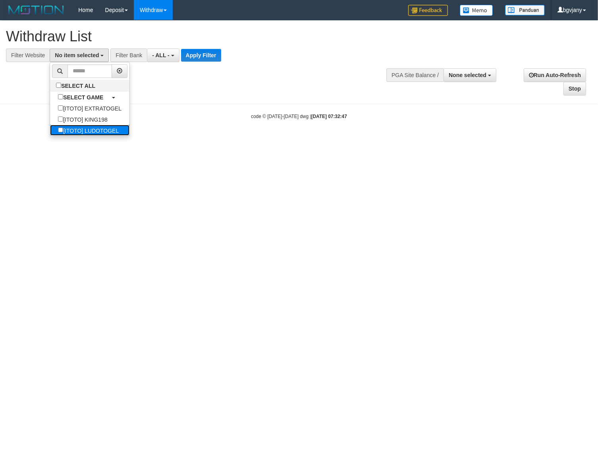
drag, startPoint x: 108, startPoint y: 129, endPoint x: 119, endPoint y: 111, distance: 21.3
click at [108, 129] on label "[ITOTO] LUDOTOGEL" at bounding box center [88, 130] width 77 height 11
click at [195, 58] on button "Apply Filter" at bounding box center [201, 55] width 40 height 13
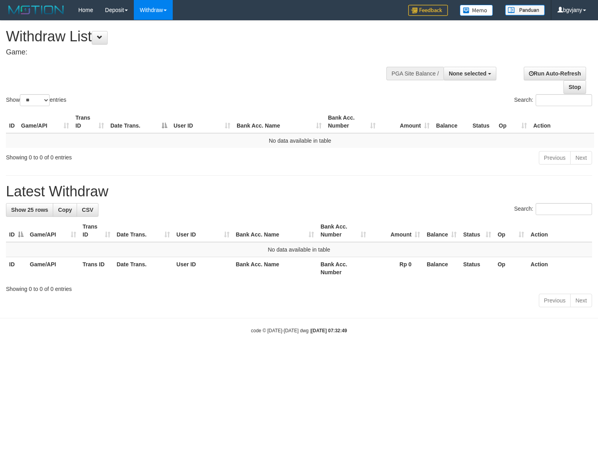
select select
select select "**"
click at [156, 32] on link "WD Fetch" at bounding box center [165, 27] width 63 height 10
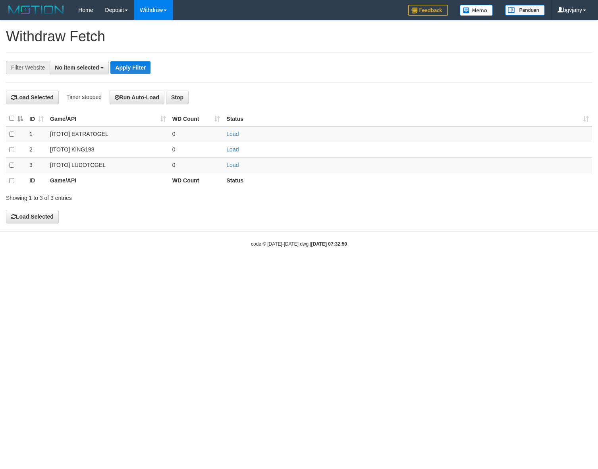
select select
drag, startPoint x: 229, startPoint y: 165, endPoint x: 224, endPoint y: 152, distance: 14.3
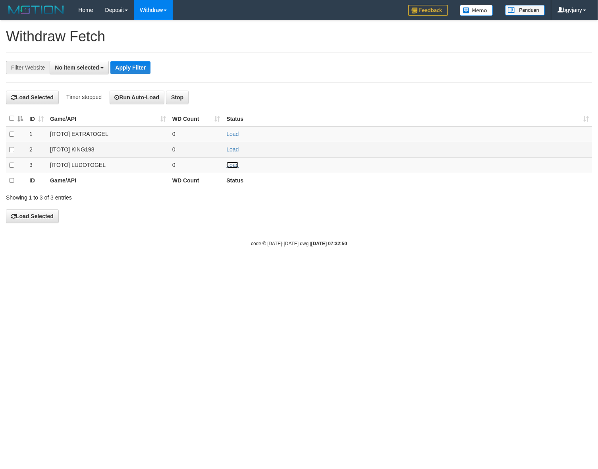
click at [229, 164] on link "Load" at bounding box center [232, 165] width 12 height 6
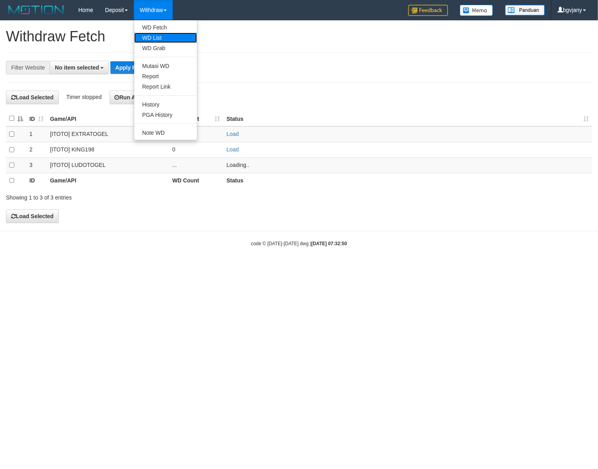
click at [162, 33] on link "WD List" at bounding box center [165, 38] width 63 height 10
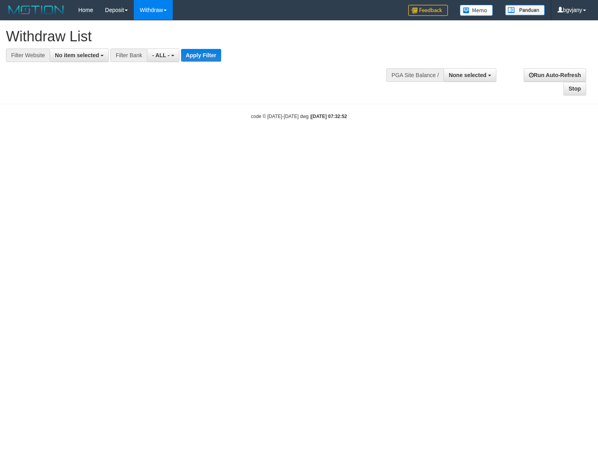
select select
click at [93, 58] on span "No item selected" at bounding box center [77, 55] width 44 height 6
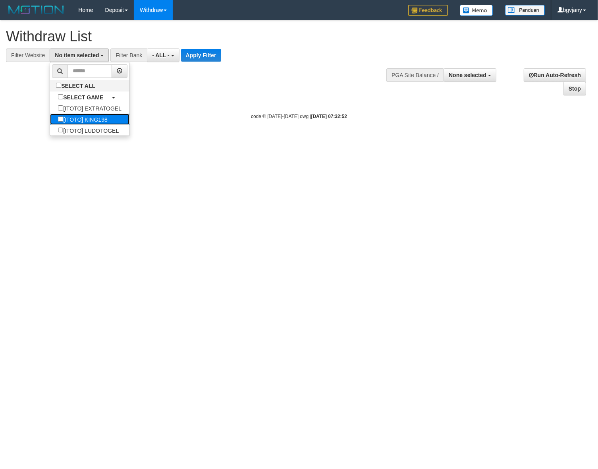
click at [102, 123] on label "[ITOTO] KING198" at bounding box center [82, 119] width 65 height 11
click at [102, 128] on label "[ITOTO] LUDOTOGEL" at bounding box center [88, 130] width 77 height 11
click at [106, 120] on label "[ITOTO] KING198" at bounding box center [82, 119] width 65 height 11
select select "****"
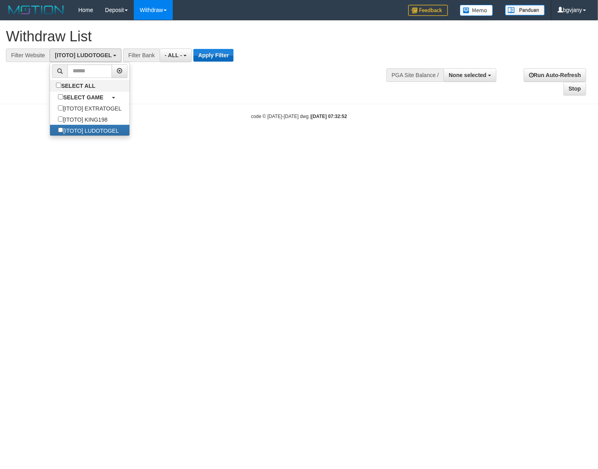
click at [201, 62] on div at bounding box center [299, 62] width 586 height 0
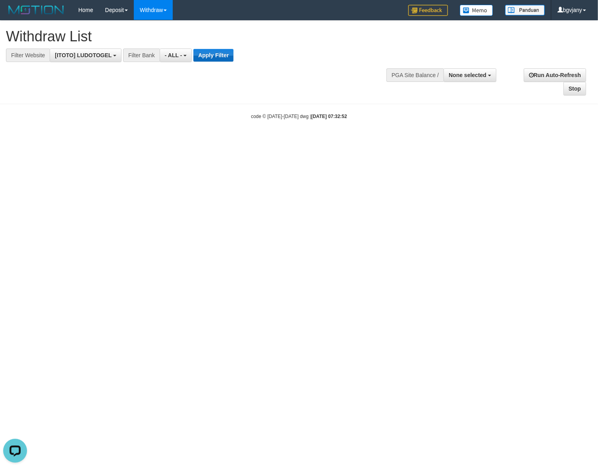
scroll to position [0, 0]
click at [208, 52] on button "Apply Filter" at bounding box center [213, 55] width 40 height 13
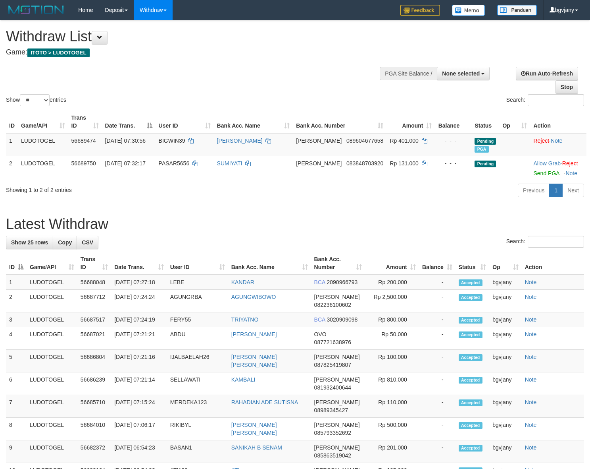
select select
select select "**"
click at [540, 174] on link "Send PGA" at bounding box center [547, 173] width 26 height 6
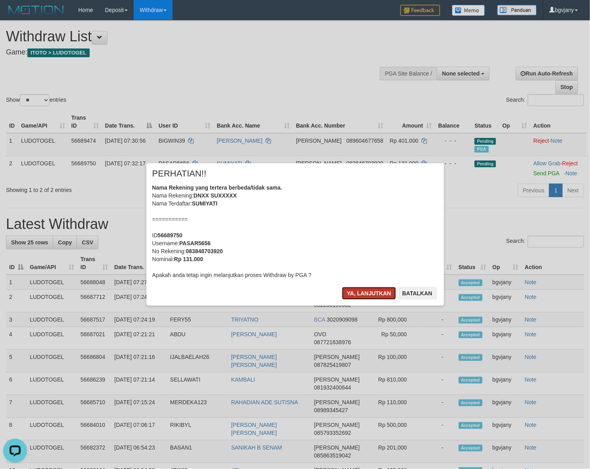
click at [366, 290] on button "Ya, lanjutkan" at bounding box center [369, 293] width 54 height 13
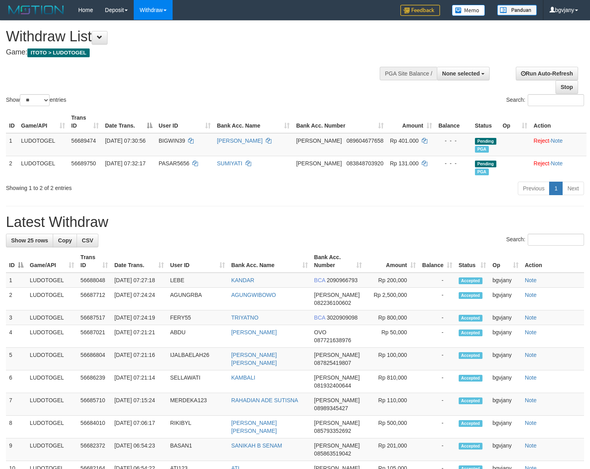
select select
select select "**"
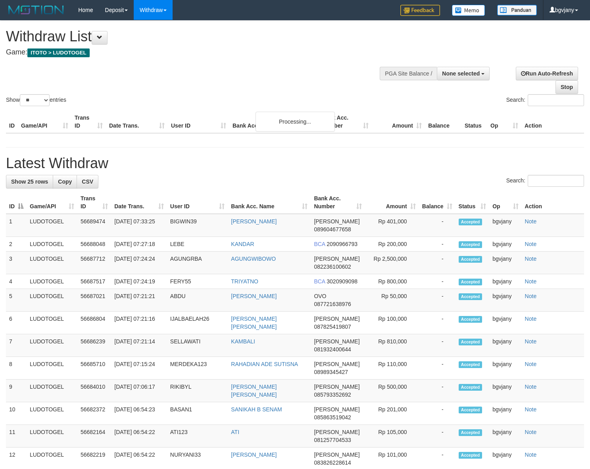
select select
select select "**"
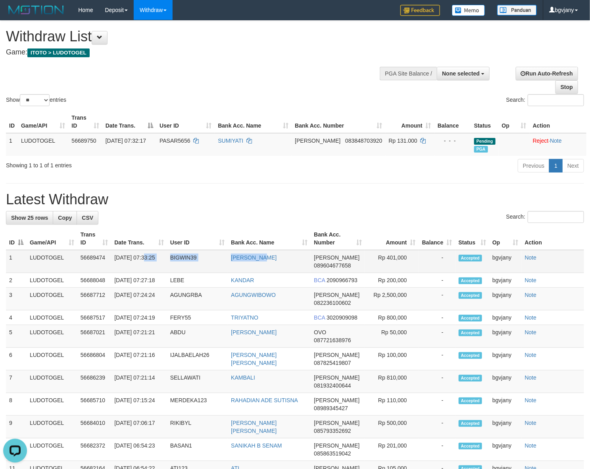
copy tr "07:33:25 BIGWIN39 ADIP IKBAL"
drag, startPoint x: 244, startPoint y: 260, endPoint x: 115, endPoint y: 266, distance: 129.2
click at [115, 266] on tr "1 LUDOTOGEL 56689474 31/08/2025 07:33:25 BIGWIN39 ADIP IKBAL DANA 089604677658 …" at bounding box center [295, 261] width 578 height 23
click at [401, 255] on td "Rp 401,000" at bounding box center [392, 261] width 54 height 23
copy td "401,000"
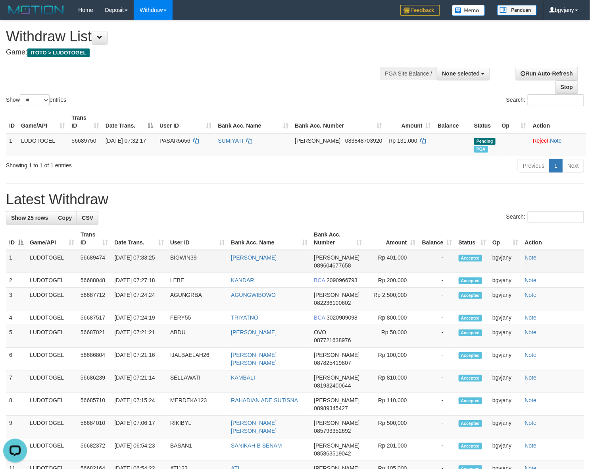
click at [401, 255] on td "Rp 401,000" at bounding box center [392, 261] width 54 height 23
click at [326, 48] on div "Withdraw List Game: ITOTO > LUDOTOGEL" at bounding box center [196, 42] width 380 height 27
click at [159, 37] on link "WD List" at bounding box center [165, 38] width 63 height 10
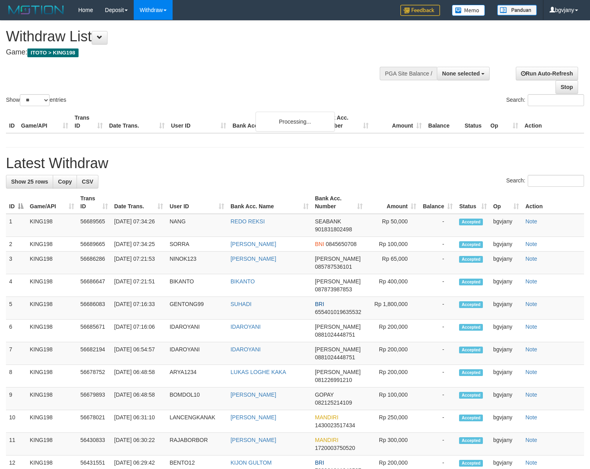
select select
select select "**"
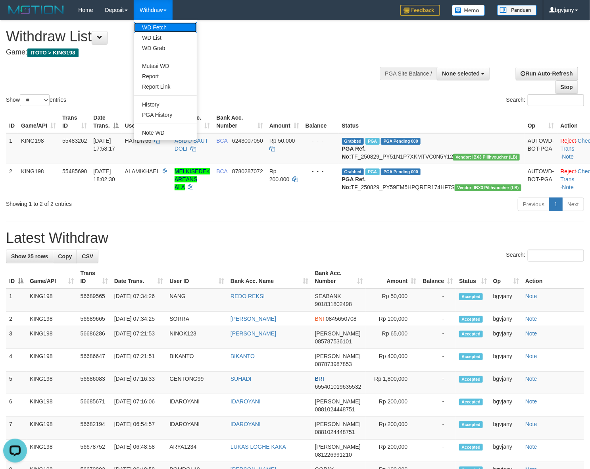
click at [164, 26] on link "WD Fetch" at bounding box center [165, 27] width 63 height 10
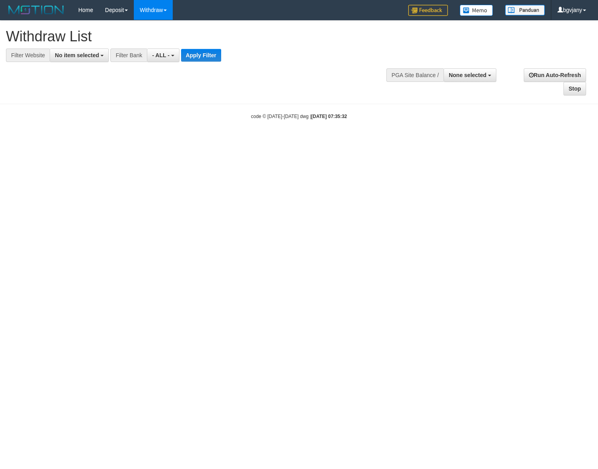
select select
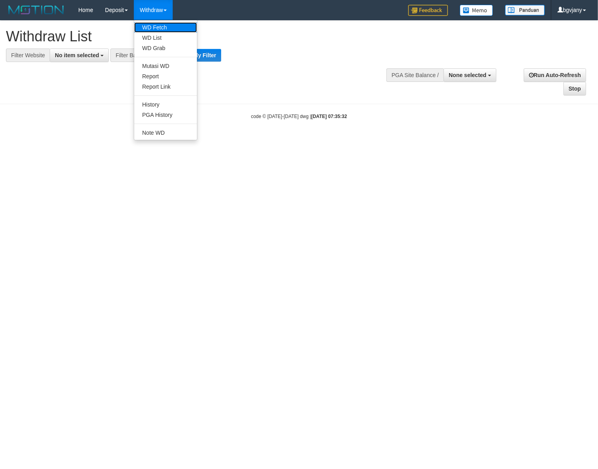
click at [163, 26] on link "WD Fetch" at bounding box center [165, 27] width 63 height 10
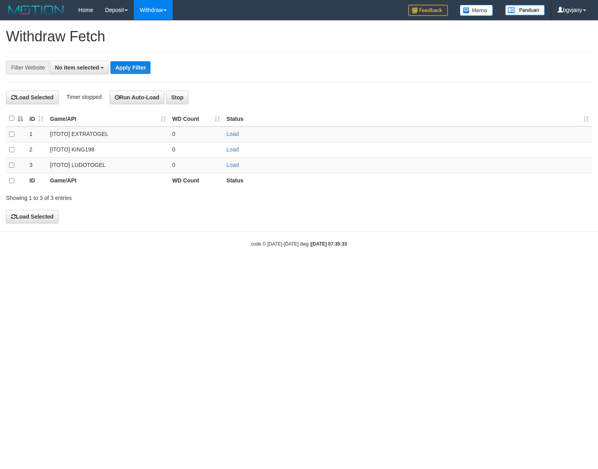
select select
click at [232, 162] on link "Load" at bounding box center [232, 165] width 12 height 6
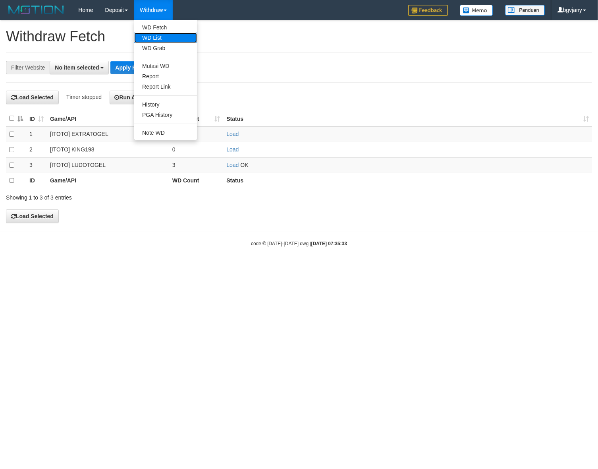
click at [165, 36] on link "WD List" at bounding box center [165, 38] width 63 height 10
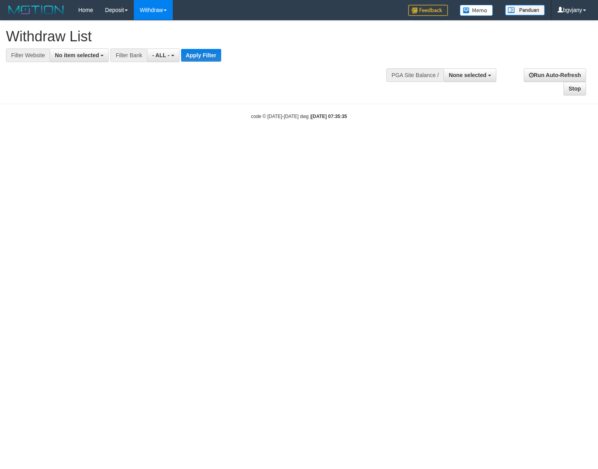
select select
click at [78, 52] on span "No item selected" at bounding box center [77, 55] width 44 height 6
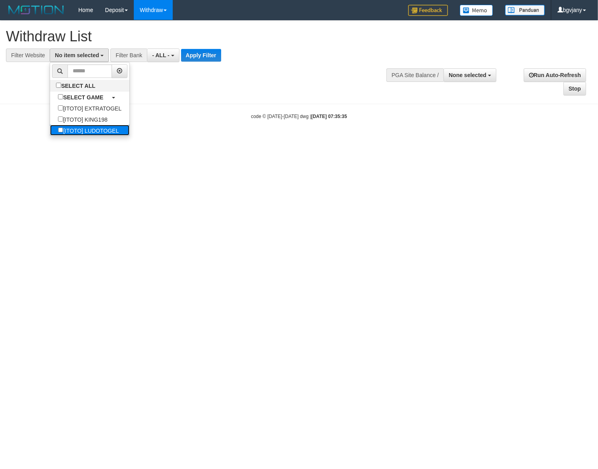
click at [83, 126] on label "[ITOTO] LUDOTOGEL" at bounding box center [88, 130] width 77 height 11
select select "****"
click at [195, 58] on button "Apply Filter" at bounding box center [213, 55] width 40 height 13
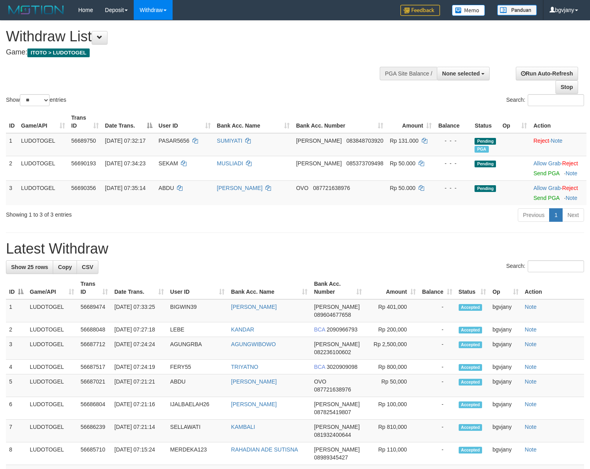
select select
select select "**"
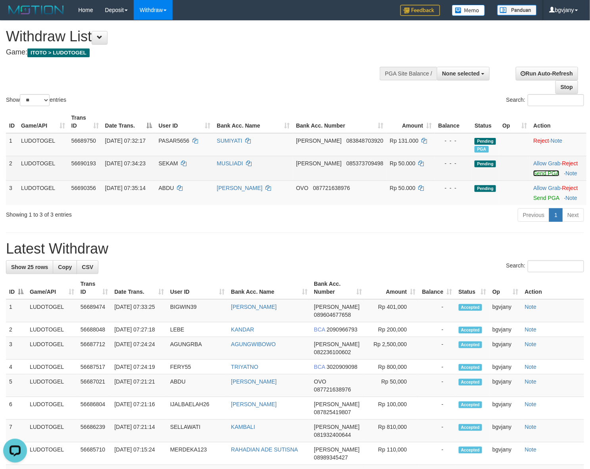
click at [546, 172] on link "Send PGA" at bounding box center [547, 173] width 26 height 6
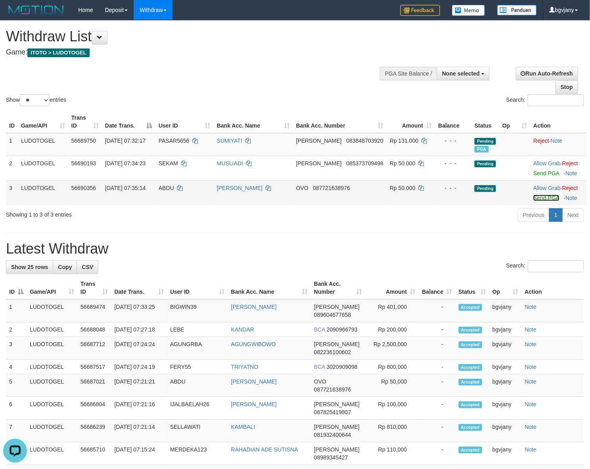
click at [540, 198] on link "Send PGA" at bounding box center [547, 198] width 26 height 6
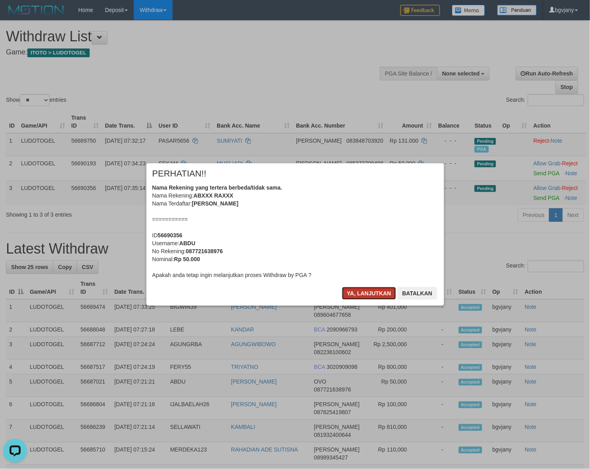
click at [350, 292] on button "Ya, lanjutkan" at bounding box center [369, 293] width 54 height 13
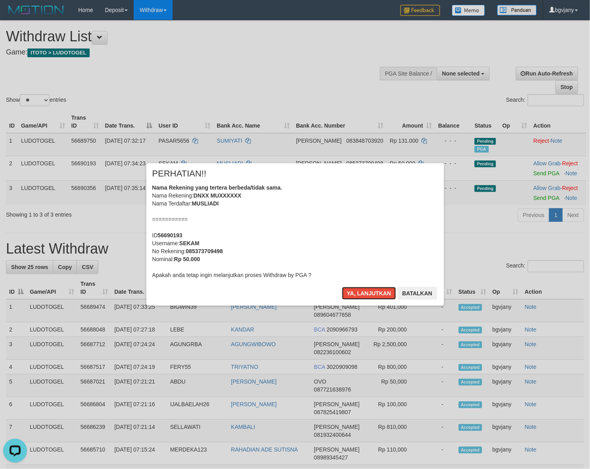
click at [350, 292] on button "Ya, lanjutkan" at bounding box center [369, 293] width 54 height 13
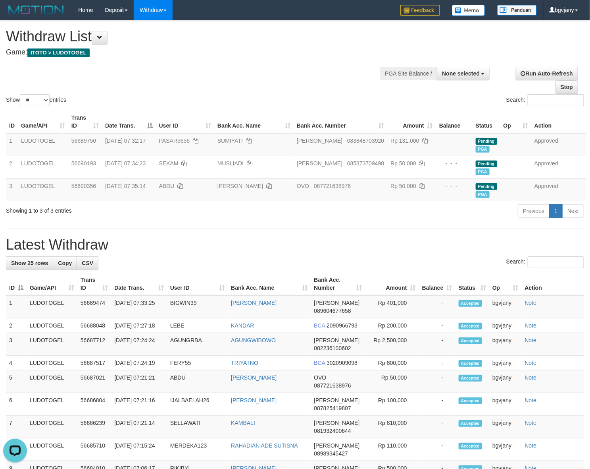
click at [275, 31] on h1 "Withdraw List" at bounding box center [196, 37] width 380 height 16
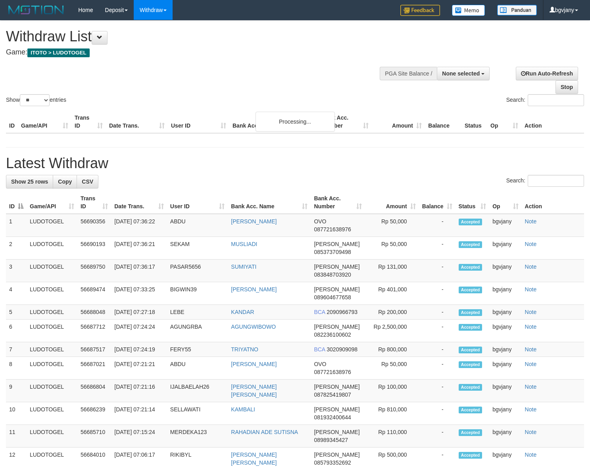
select select
select select "**"
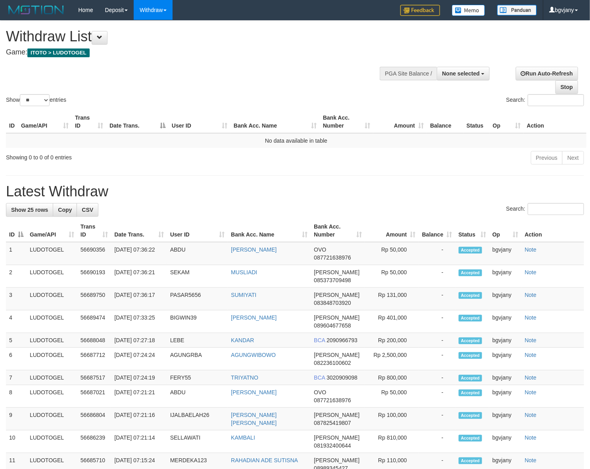
click at [336, 70] on div "Show ** ** ** *** entries Search:" at bounding box center [295, 64] width 590 height 87
copy tr "7:36:17 PASAR5656 SUMIYATI"
drag, startPoint x: 268, startPoint y: 299, endPoint x: 116, endPoint y: 303, distance: 152.1
click at [116, 303] on tr "3 LUDOTOGEL 56689750 31/08/2025 07:36:17 PASAR5656 SUMIYATI DANA 083848703920 R…" at bounding box center [295, 298] width 578 height 23
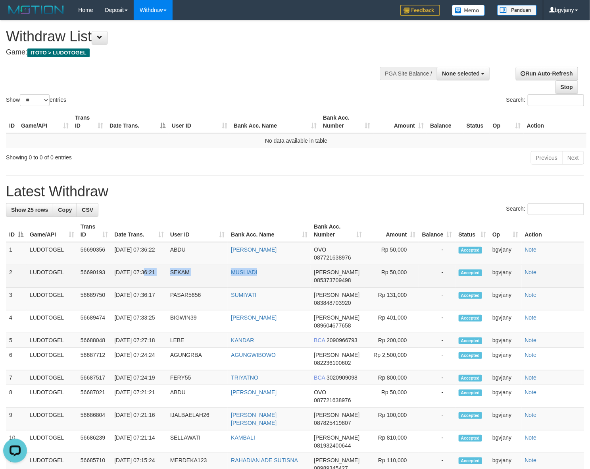
copy tr "07:36:21 SEKAM MUSLIADI"
drag, startPoint x: 239, startPoint y: 272, endPoint x: 116, endPoint y: 278, distance: 123.6
click at [116, 278] on tr "2 LUDOTOGEL 56690193 31/08/2025 07:36:21 SEKAM MUSLIADI DANA 085373709498 Rp 50…" at bounding box center [295, 276] width 578 height 23
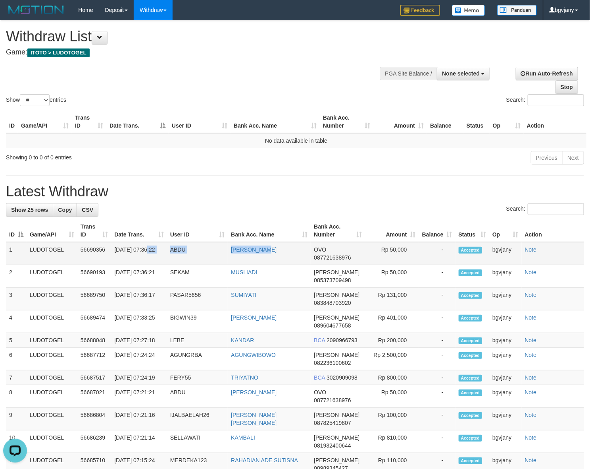
copy tr "7:36:22 ABDU ABDUL RAHIM"
drag, startPoint x: 273, startPoint y: 251, endPoint x: 116, endPoint y: 260, distance: 157.5
click at [116, 260] on tr "1 LUDOTOGEL 56690356 31/08/2025 07:36:22 ABDU ABDUL RAHIM OVO 087721638976 Rp 5…" at bounding box center [295, 253] width 578 height 23
click at [402, 247] on td "Rp 50,000" at bounding box center [392, 253] width 54 height 23
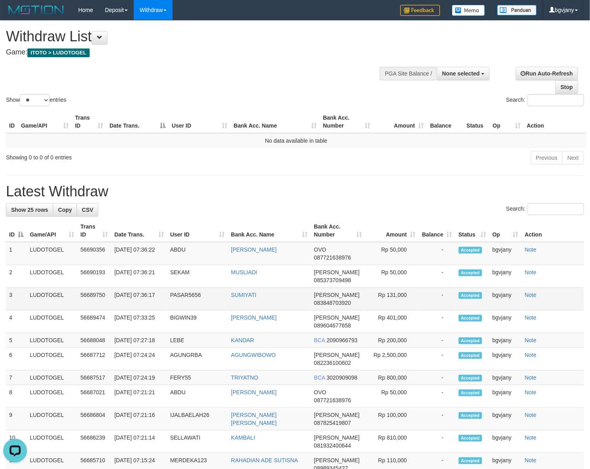
click at [392, 302] on td "Rp 131,000" at bounding box center [392, 298] width 54 height 23
copy td "131,000"
click at [206, 36] on h1 "Withdraw List" at bounding box center [196, 37] width 380 height 16
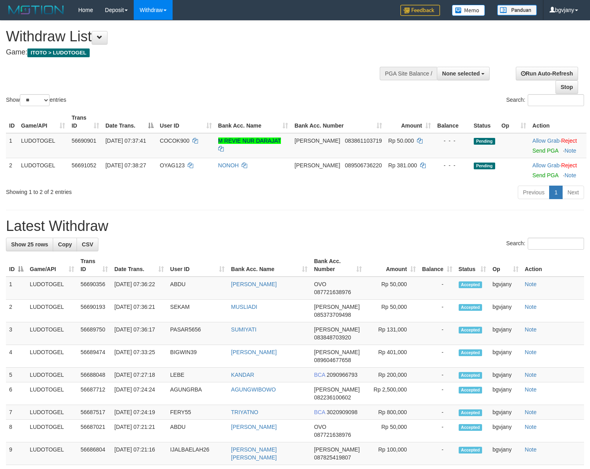
select select
select select "**"
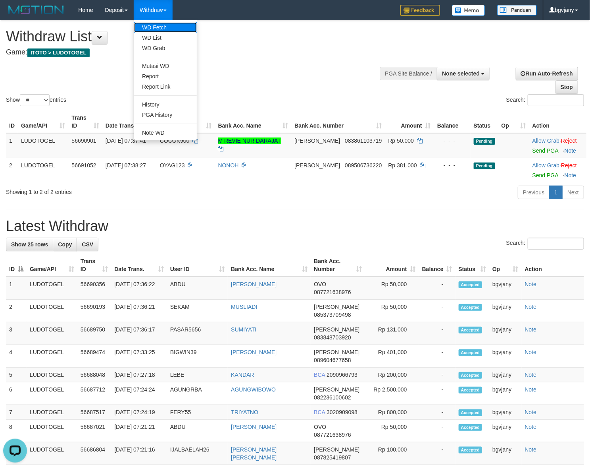
click at [166, 24] on link "WD Fetch" at bounding box center [165, 27] width 63 height 10
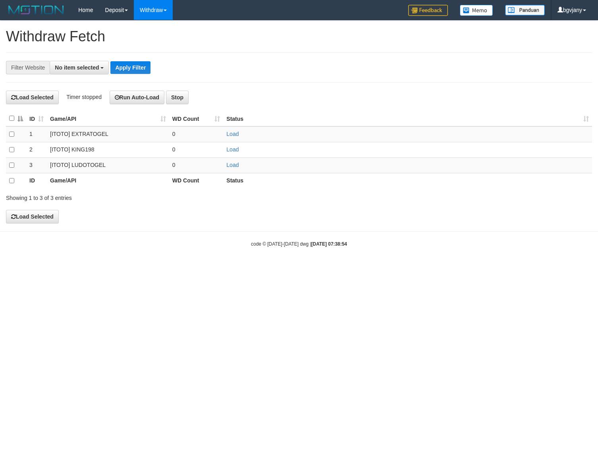
select select
click at [233, 167] on link "Load" at bounding box center [232, 165] width 12 height 6
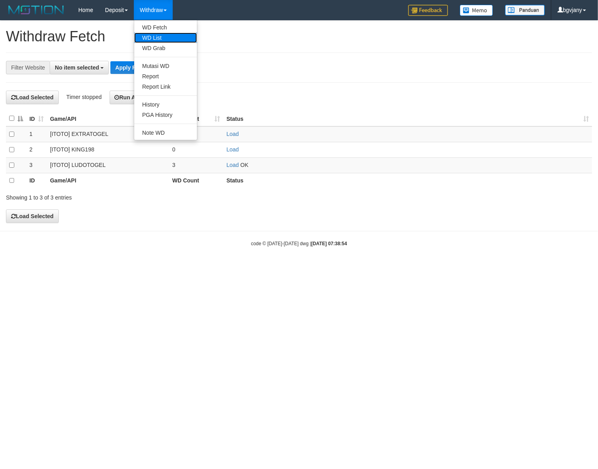
click at [159, 36] on link "WD List" at bounding box center [165, 38] width 63 height 10
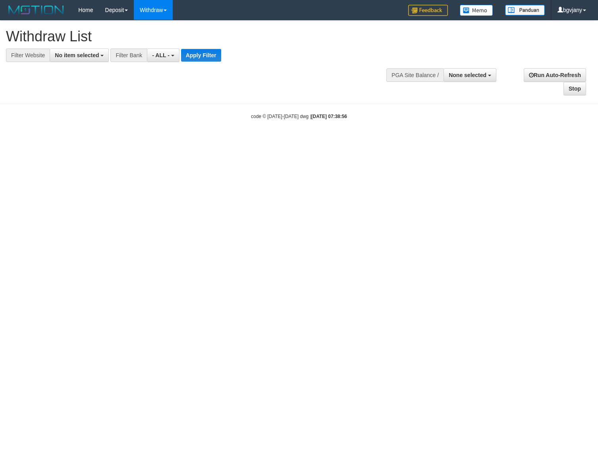
select select
click at [93, 53] on span "No item selected" at bounding box center [77, 55] width 44 height 6
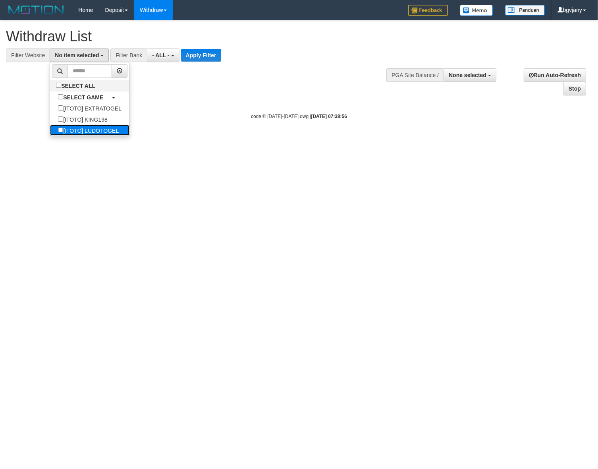
click at [115, 131] on label "[ITOTO] LUDOTOGEL" at bounding box center [88, 130] width 77 height 11
select select "****"
click at [227, 50] on button "Apply Filter" at bounding box center [213, 55] width 40 height 13
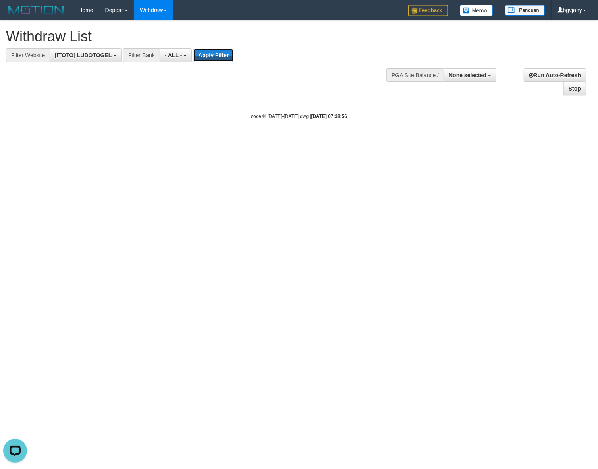
scroll to position [0, 0]
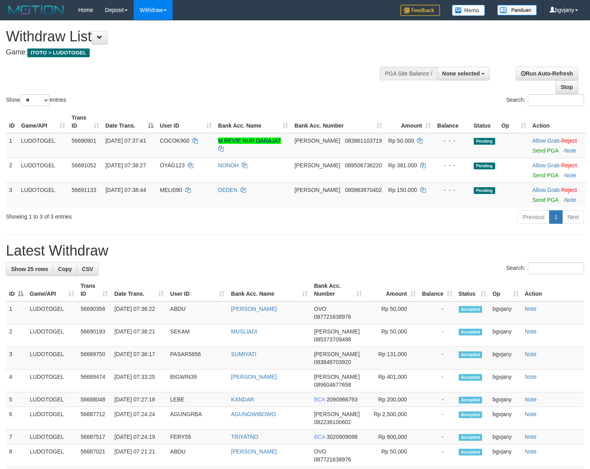
select select
select select "**"
click at [537, 150] on link "Send PGA" at bounding box center [546, 150] width 26 height 6
click at [536, 175] on link "Send PGA" at bounding box center [546, 175] width 26 height 6
click at [535, 200] on link "Send PGA" at bounding box center [546, 200] width 26 height 6
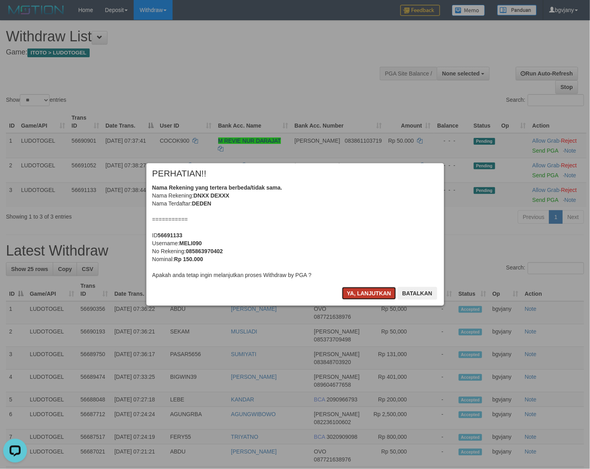
click at [364, 296] on button "Ya, lanjutkan" at bounding box center [369, 293] width 54 height 13
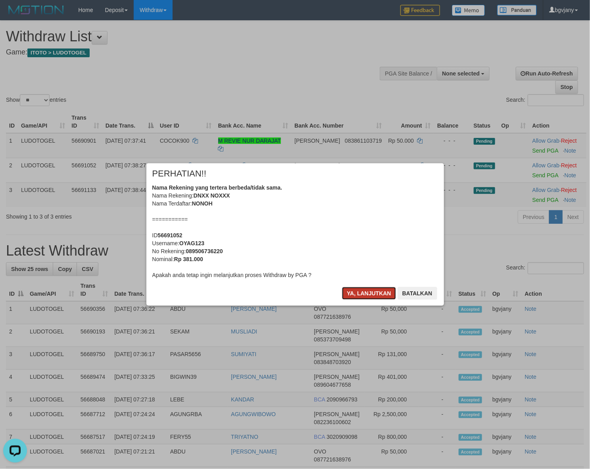
click at [362, 295] on button "Ya, lanjutkan" at bounding box center [369, 293] width 54 height 13
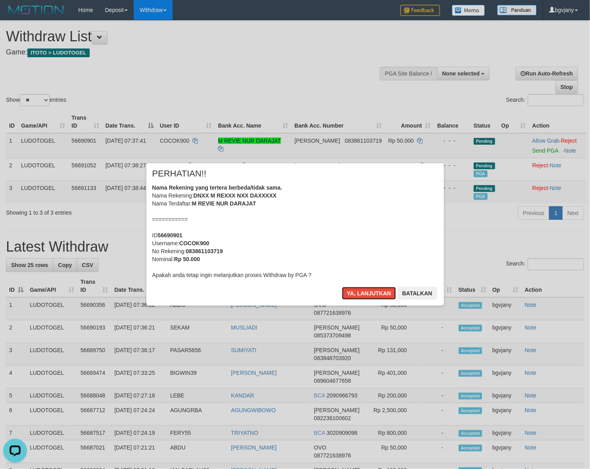
click at [361, 295] on button "Ya, lanjutkan" at bounding box center [369, 293] width 54 height 13
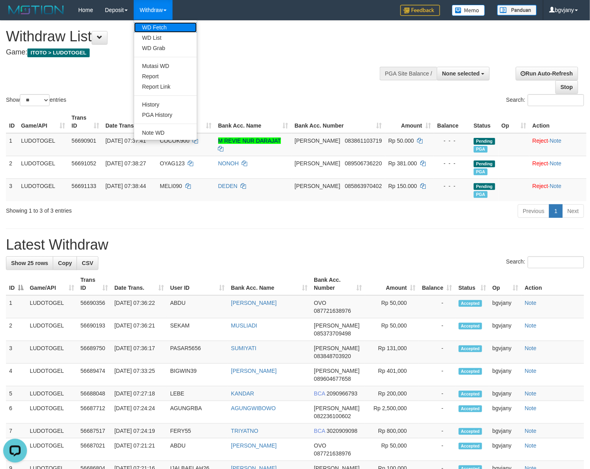
click at [169, 23] on link "WD Fetch" at bounding box center [165, 27] width 63 height 10
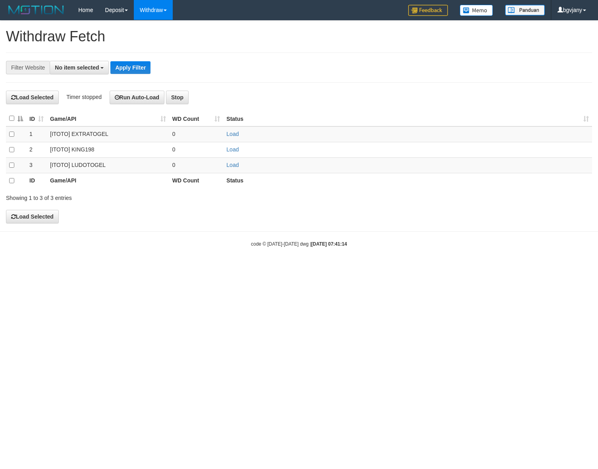
select select
click at [230, 166] on link "Load" at bounding box center [232, 165] width 12 height 6
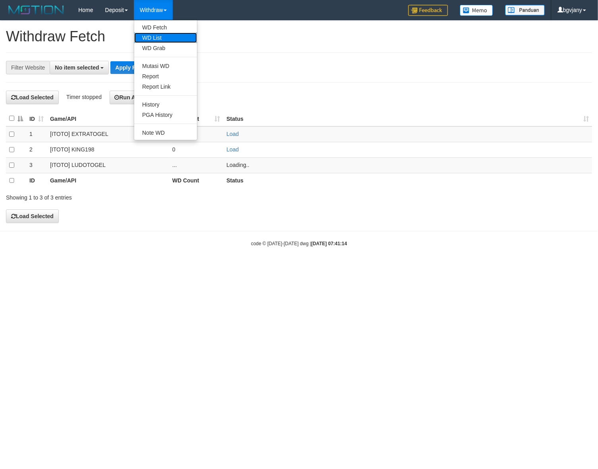
click at [141, 39] on link "WD List" at bounding box center [165, 38] width 63 height 10
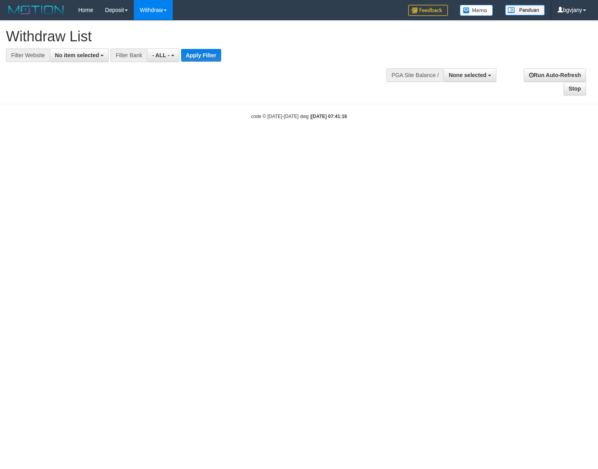
select select
click at [75, 57] on span "No item selected" at bounding box center [77, 55] width 44 height 6
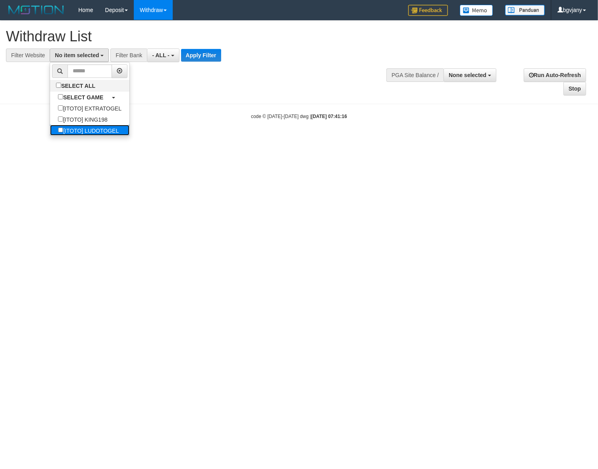
click at [96, 131] on label "[ITOTO] LUDOTOGEL" at bounding box center [88, 130] width 77 height 11
select select "****"
click at [201, 54] on button "Apply Filter" at bounding box center [213, 55] width 40 height 13
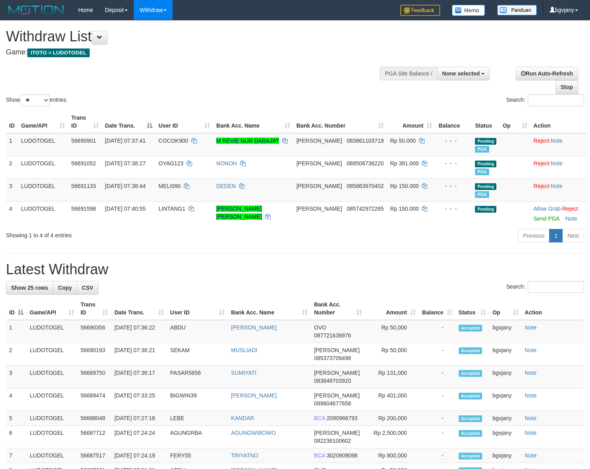
select select
select select "**"
click at [537, 217] on link "Send PGA" at bounding box center [547, 218] width 26 height 6
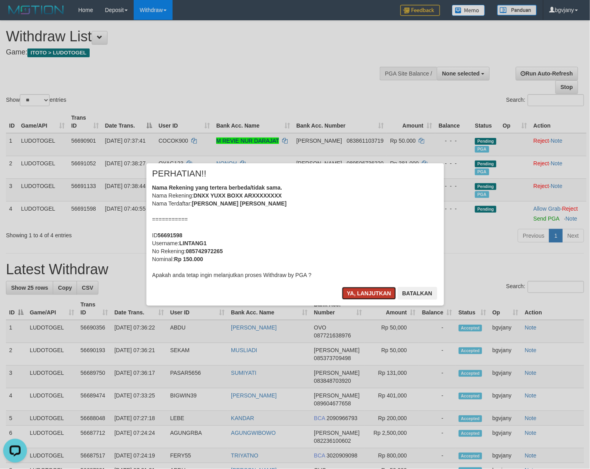
click at [360, 293] on button "Ya, lanjutkan" at bounding box center [369, 293] width 54 height 13
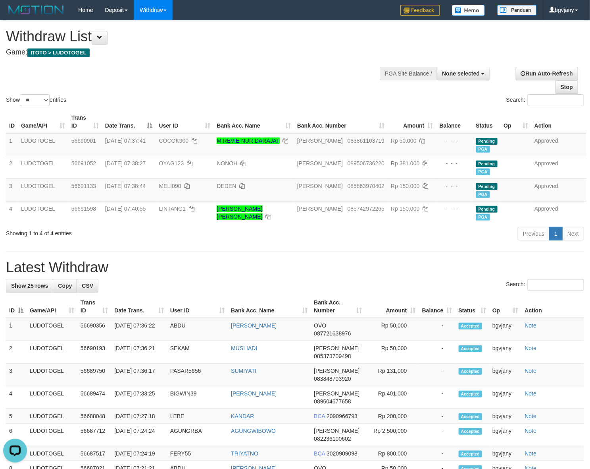
click at [274, 35] on h1 "Withdraw List" at bounding box center [196, 37] width 380 height 16
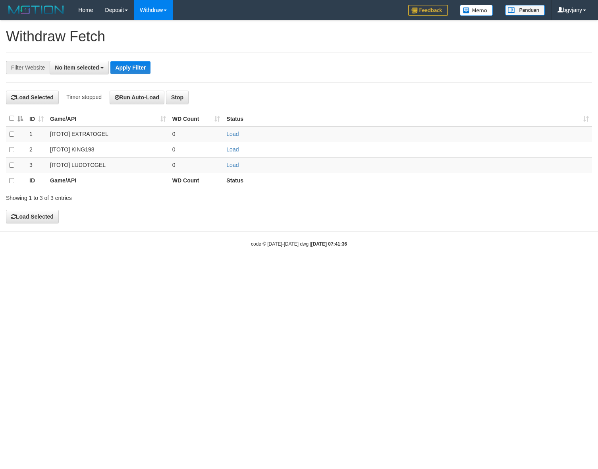
select select
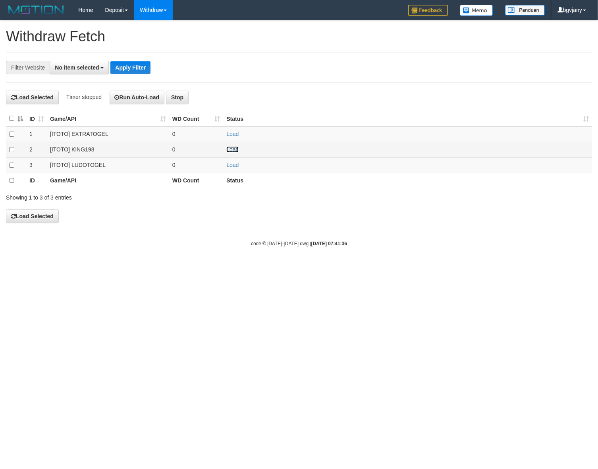
drag, startPoint x: 233, startPoint y: 149, endPoint x: 197, endPoint y: 40, distance: 114.9
click at [233, 149] on link "Load" at bounding box center [232, 149] width 12 height 6
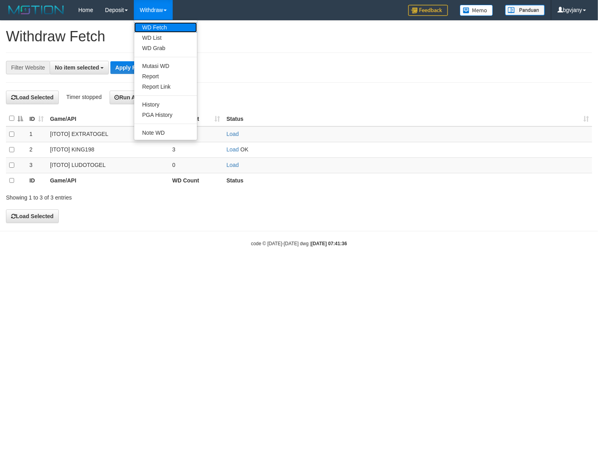
click at [148, 31] on link "WD Fetch" at bounding box center [165, 27] width 63 height 10
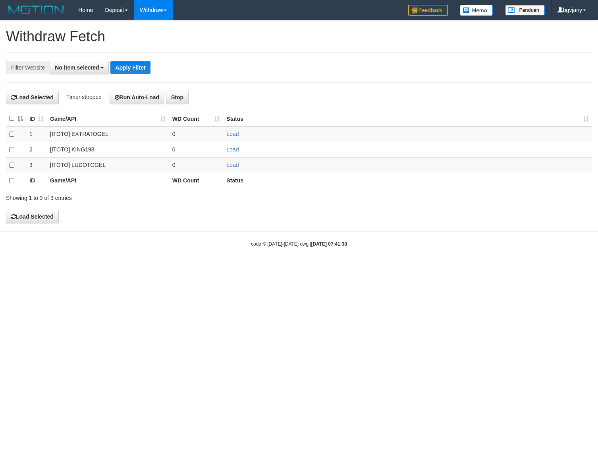
select select
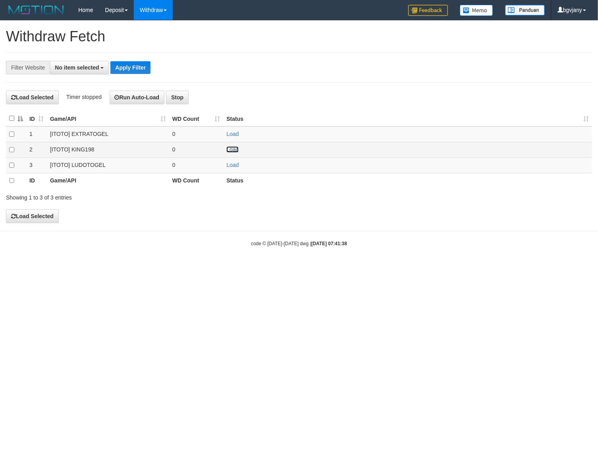
click at [233, 150] on link "Load" at bounding box center [232, 149] width 12 height 6
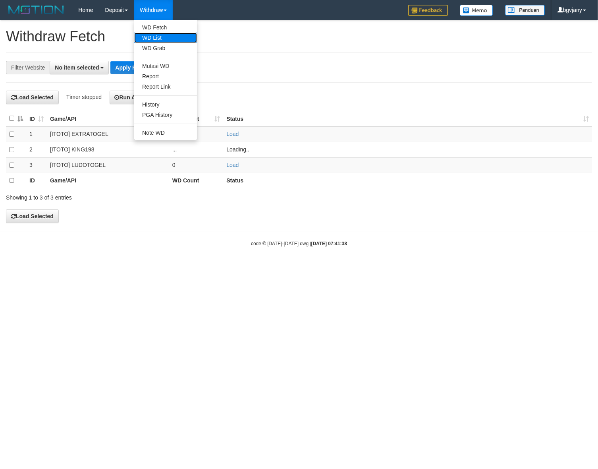
click at [154, 37] on link "WD List" at bounding box center [165, 38] width 63 height 10
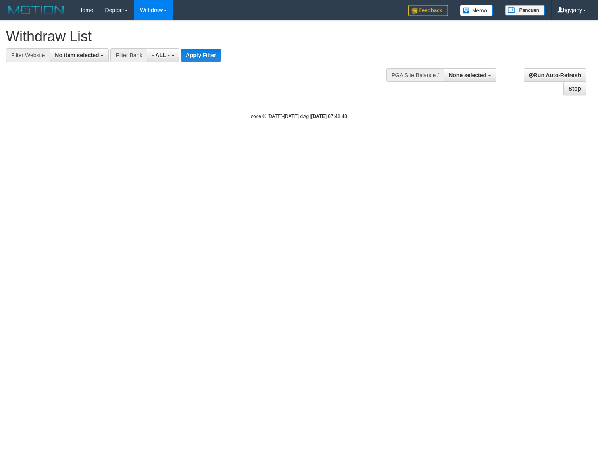
select select
click at [86, 61] on button "No item selected" at bounding box center [79, 54] width 59 height 13
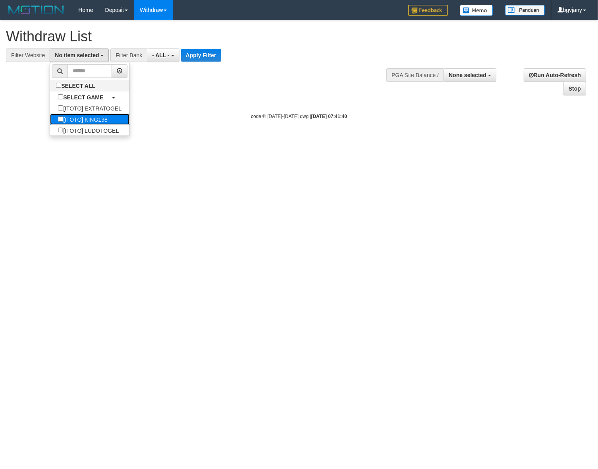
click at [106, 118] on label "[ITOTO] KING198" at bounding box center [82, 119] width 65 height 11
select select "****"
click at [194, 60] on button "Apply Filter" at bounding box center [202, 55] width 40 height 13
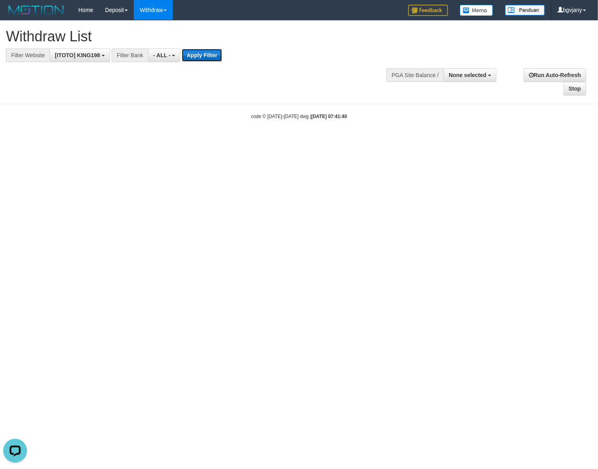
scroll to position [0, 0]
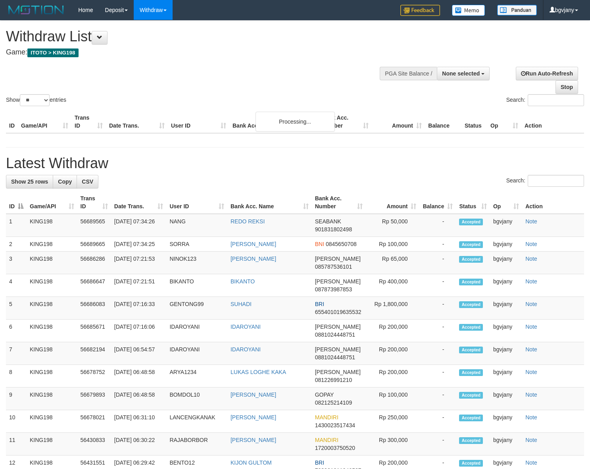
select select
select select "**"
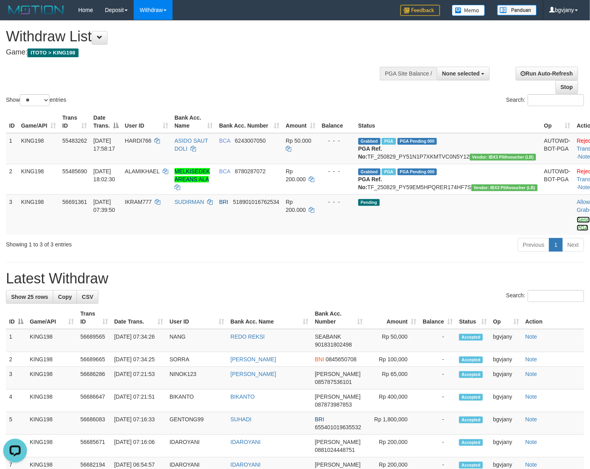
drag, startPoint x: 543, startPoint y: 235, endPoint x: 55, endPoint y: 295, distance: 491.6
click at [577, 231] on link "Send PGA" at bounding box center [583, 223] width 13 height 14
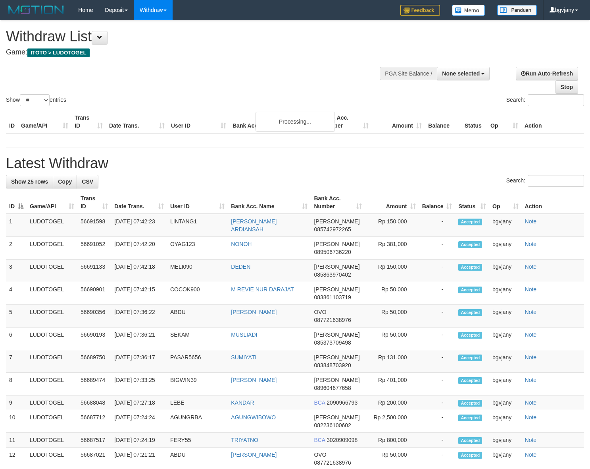
select select
select select "**"
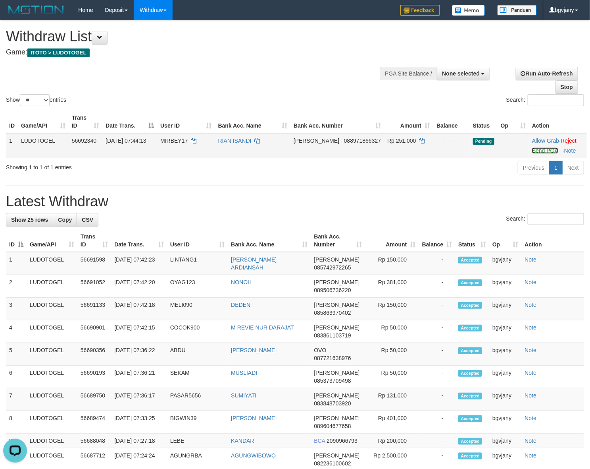
click at [543, 152] on link "Send PGA" at bounding box center [545, 150] width 26 height 6
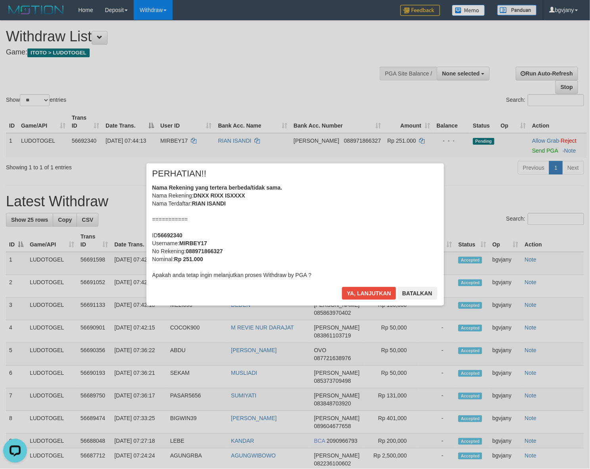
click at [368, 300] on div "Ya, lanjutkan Batalkan" at bounding box center [389, 296] width 96 height 19
click at [367, 292] on button "Ya, lanjutkan" at bounding box center [369, 293] width 54 height 13
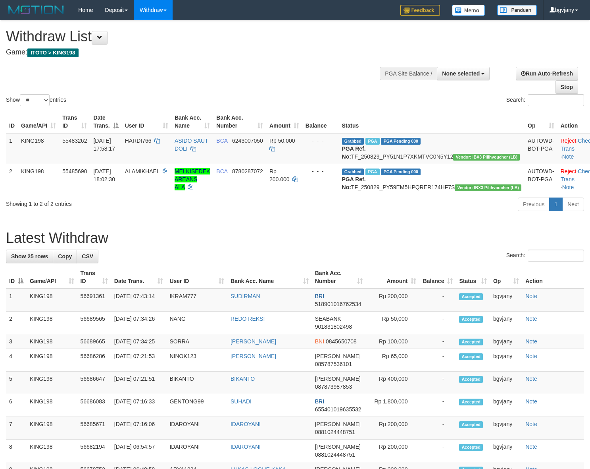
select select
select select "**"
click at [275, 68] on div "Show ** ** ** *** entries Search:" at bounding box center [295, 64] width 590 height 87
copy tr "7:34:25 SORRA AMBAK WENDA"
drag, startPoint x: 284, startPoint y: 360, endPoint x: 116, endPoint y: 366, distance: 167.7
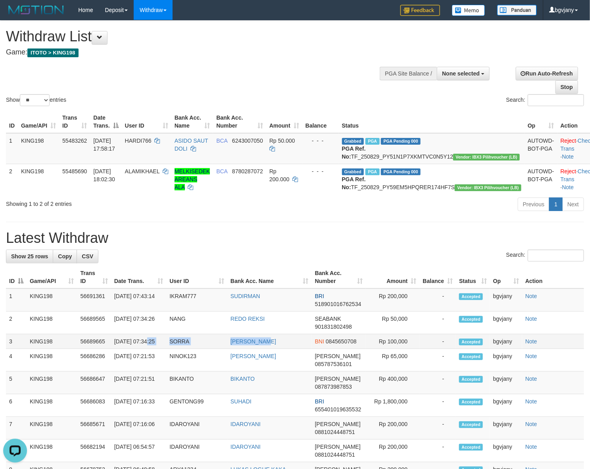
click at [116, 349] on tr "3 KING198 56689665 31/08/2025 07:34:25 SORRA AMBAK WENDA BNI 0845650708 Rp 100,…" at bounding box center [295, 341] width 578 height 15
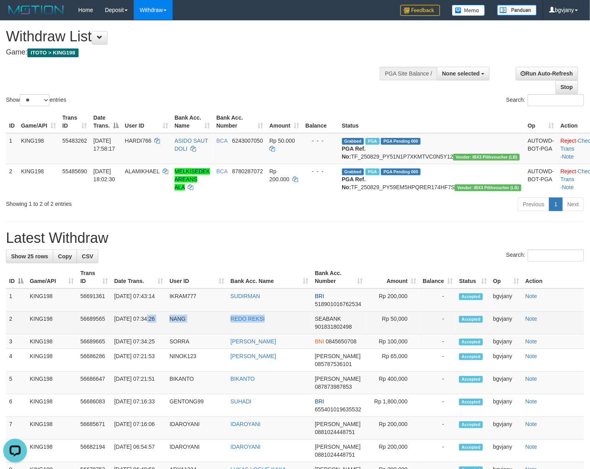
copy tr "7:34:26 NANG REDO REKSI"
drag, startPoint x: 288, startPoint y: 335, endPoint x: 117, endPoint y: 340, distance: 170.8
click at [117, 334] on tr "2 KING198 56689565 31/08/2025 07:34:26 NANG REDO REKSI SEABANK 901831802498 Rp …" at bounding box center [295, 322] width 578 height 23
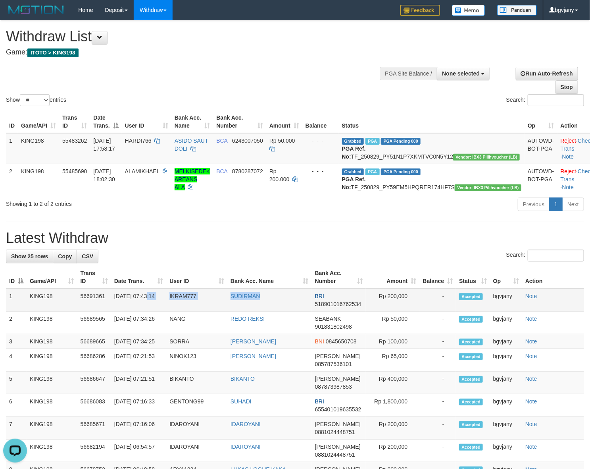
copy tr "7:43:14 IKRAM777 SUDIRMAN"
drag, startPoint x: 139, startPoint y: 320, endPoint x: 118, endPoint y: 324, distance: 21.3
click at [118, 311] on tr "1 KING198 56691361 31/08/2025 07:43:14 IKRAM777 SUDIRMAN BRI 518901016762534 Rp…" at bounding box center [295, 299] width 578 height 23
click at [401, 311] on td "Rp 200,000" at bounding box center [393, 299] width 54 height 23
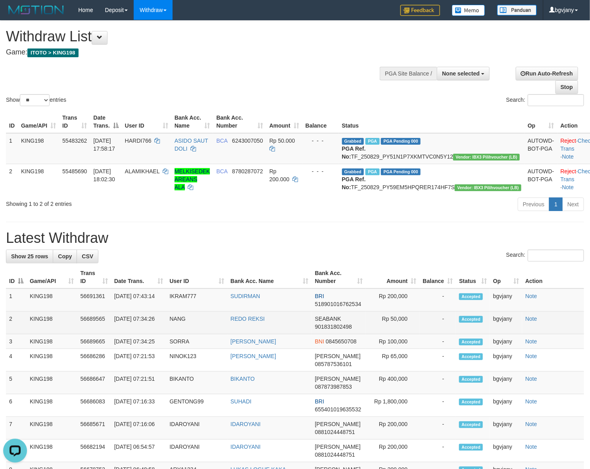
click at [401, 334] on td "Rp 50,000" at bounding box center [393, 322] width 54 height 23
copy td "50,000"
click at [401, 334] on td "Rp 50,000" at bounding box center [393, 322] width 54 height 23
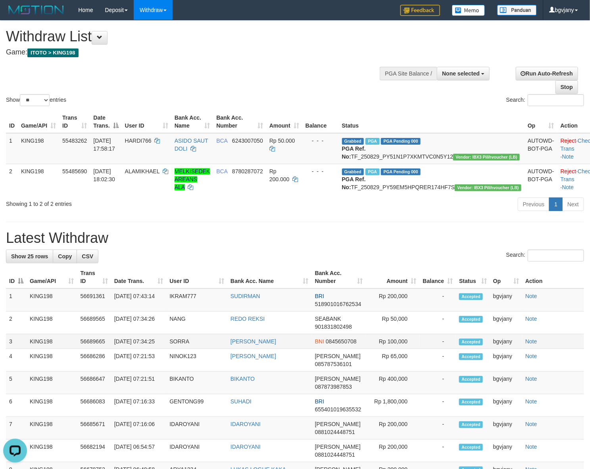
click at [396, 349] on td "Rp 100,000" at bounding box center [393, 341] width 54 height 15
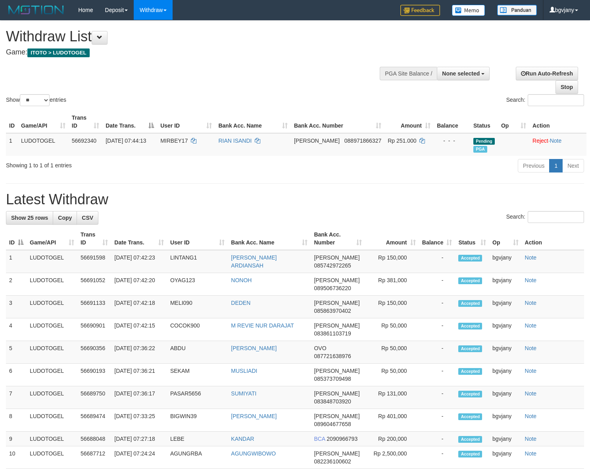
select select
select select "**"
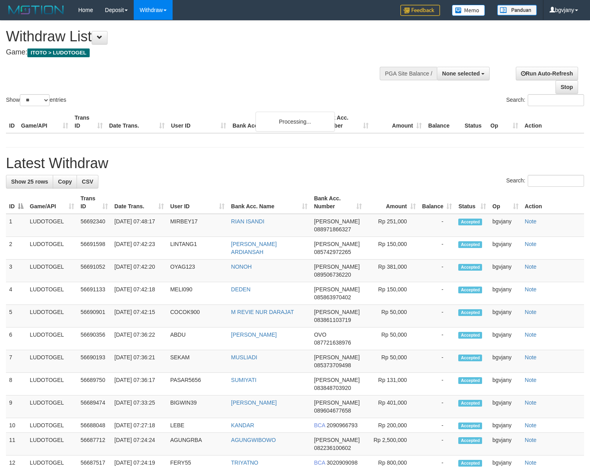
select select
select select "**"
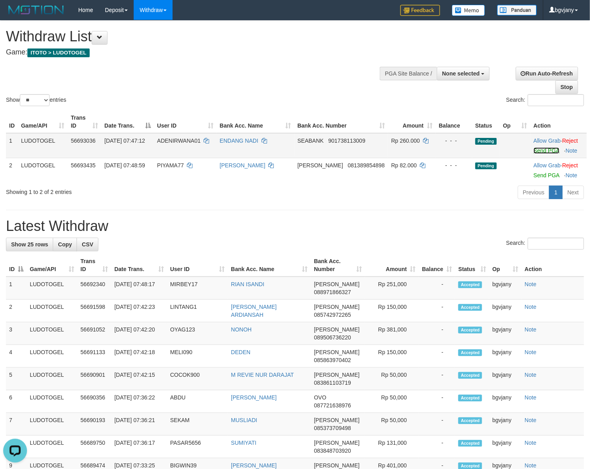
click at [537, 152] on link "Send PGA" at bounding box center [547, 150] width 26 height 6
click at [534, 175] on link "Send PGA" at bounding box center [547, 175] width 26 height 6
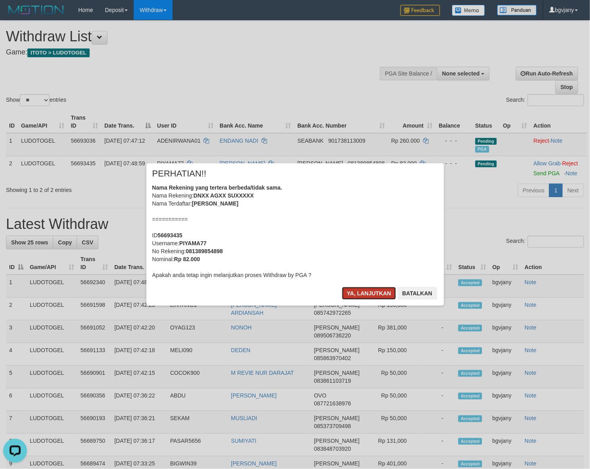
click at [368, 295] on button "Ya, lanjutkan" at bounding box center [369, 293] width 54 height 13
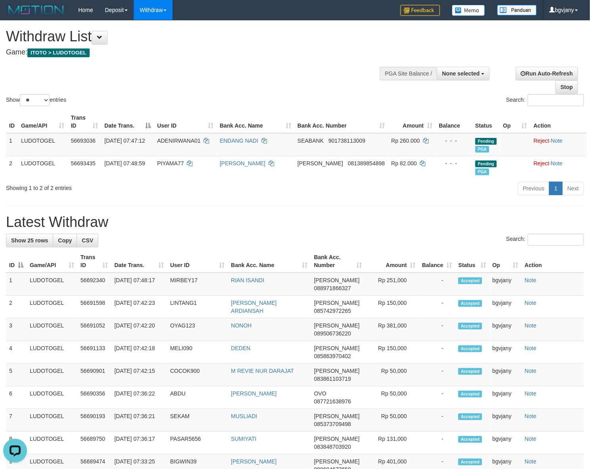
click at [138, 239] on div "Search:" at bounding box center [295, 240] width 578 height 14
copy tr "07:42:15 COCOK900 M REVIE NUR DARAJAT"
drag, startPoint x: 297, startPoint y: 374, endPoint x: 112, endPoint y: 382, distance: 184.8
click at [112, 382] on tr "5 LUDOTOGEL 56690901 31/08/2025 07:42:15 COCOK900 M REVIE NUR DARAJAT DANA 0838…" at bounding box center [295, 374] width 578 height 23
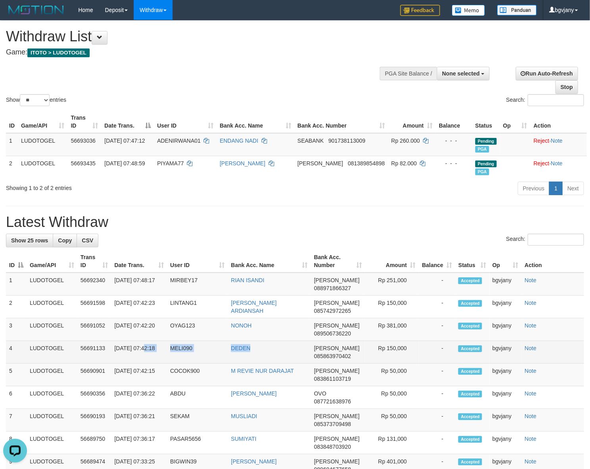
copy tr "07:42:18 MELI090 DEDEN"
drag, startPoint x: 226, startPoint y: 346, endPoint x: 114, endPoint y: 362, distance: 112.7
click at [114, 362] on tr "4 LUDOTOGEL 56691133 31/08/2025 07:42:18 MELI090 DEDEN DANA 085863970402 Rp 150…" at bounding box center [295, 352] width 578 height 23
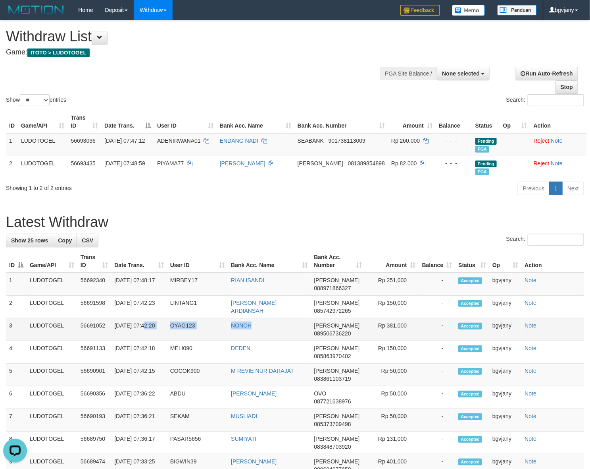
copy tr "07:42:20 OYAG123 NONOH"
drag, startPoint x: 159, startPoint y: 326, endPoint x: 114, endPoint y: 334, distance: 45.7
click at [114, 334] on tr "3 LUDOTOGEL 56691052 31/08/2025 07:42:20 OYAG123 NONOH DANA 089506736220 Rp 381…" at bounding box center [295, 329] width 578 height 23
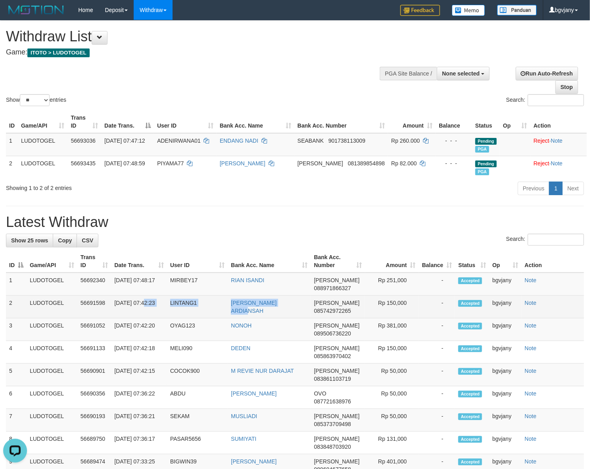
drag, startPoint x: 237, startPoint y: 310, endPoint x: 112, endPoint y: 310, distance: 124.7
click at [112, 310] on tr "2 LUDOTOGEL 56691598 31/08/2025 07:42:23 LINTANG1 YUDA BOMA ARDIANSAH DANA 0857…" at bounding box center [295, 306] width 578 height 23
copy tr "07:42:23 LINTANG1 YUDA BOMA ARDIANSAH"
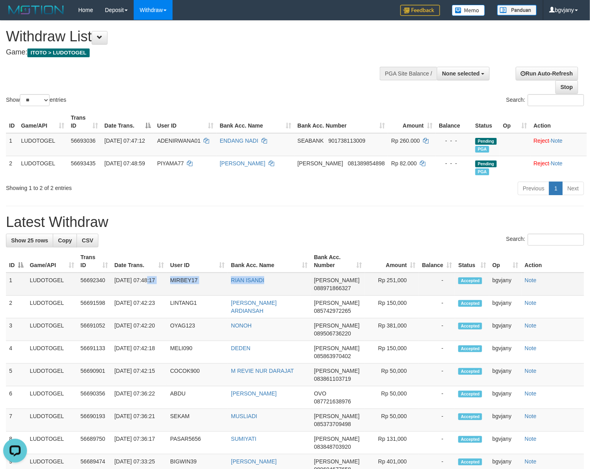
copy tr "7:48:17 MIRBEY17 RIAN ISANDI"
drag, startPoint x: 146, startPoint y: 282, endPoint x: 116, endPoint y: 290, distance: 31.2
click at [116, 290] on tr "1 LUDOTOGEL 56692340 31/08/2025 07:48:17 MIRBEY17 RIAN ISANDI DANA 088971866327…" at bounding box center [295, 283] width 578 height 23
click at [396, 281] on td "Rp 251,000" at bounding box center [392, 283] width 54 height 23
copy td "251,000"
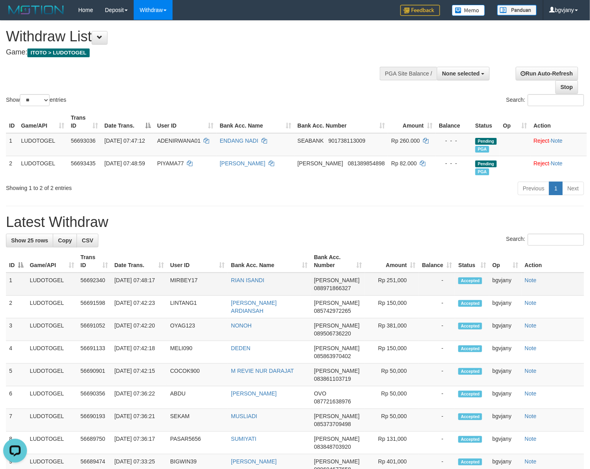
click at [396, 281] on td "Rp 251,000" at bounding box center [392, 283] width 54 height 23
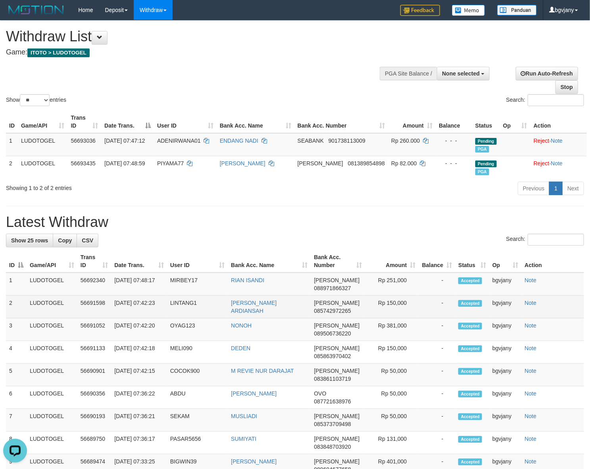
click at [396, 304] on td "Rp 150,000" at bounding box center [392, 306] width 54 height 23
copy td "150,000"
click at [396, 304] on td "Rp 150,000" at bounding box center [392, 306] width 54 height 23
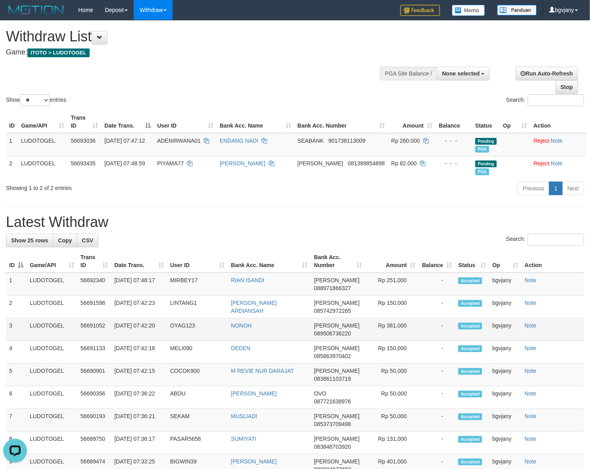
click at [390, 326] on td "Rp 381,000" at bounding box center [392, 329] width 54 height 23
copy td "381,000"
click at [390, 326] on td "Rp 381,000" at bounding box center [392, 329] width 54 height 23
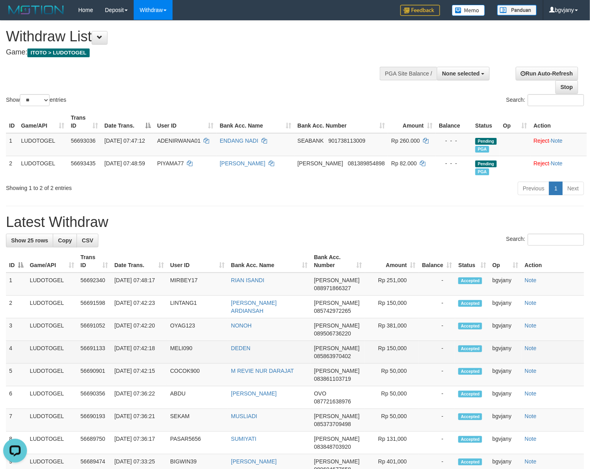
click at [392, 344] on td "Rp 150,000" at bounding box center [392, 352] width 54 height 23
copy td "150,000"
click at [392, 344] on td "Rp 150,000" at bounding box center [392, 352] width 54 height 23
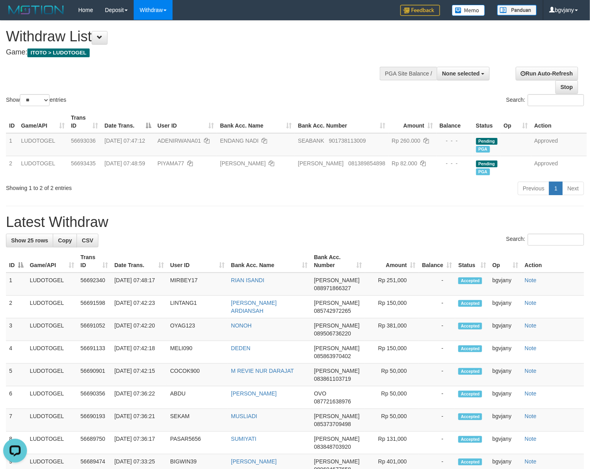
click at [239, 8] on div "Home Deposit DPS Fetch DPS List History PGA History Note DPS Withdraw WD Fetch …" at bounding box center [295, 10] width 578 height 20
click at [165, 24] on link "WD Fetch" at bounding box center [165, 27] width 63 height 10
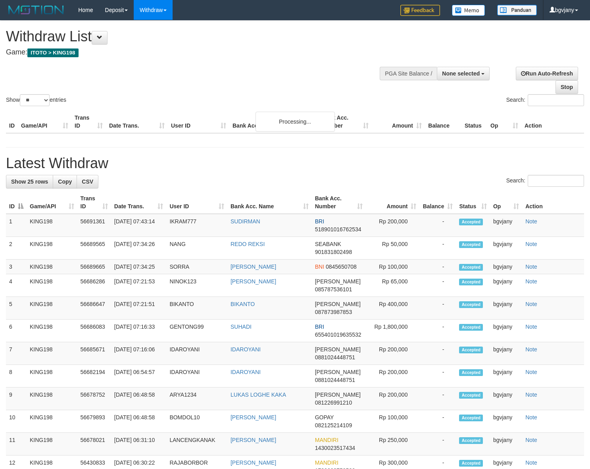
select select
select select "**"
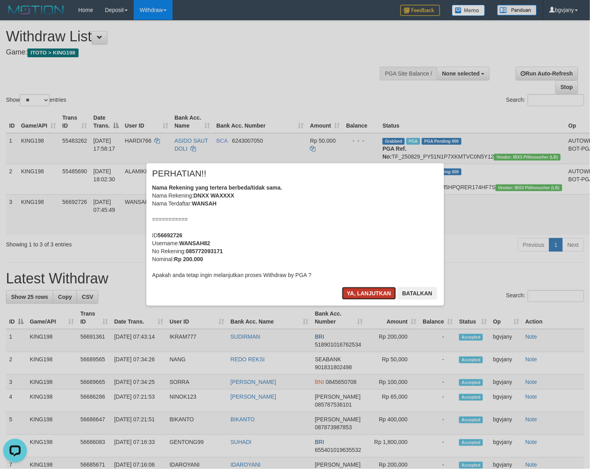
click at [371, 293] on button "Ya, lanjutkan" at bounding box center [369, 293] width 54 height 13
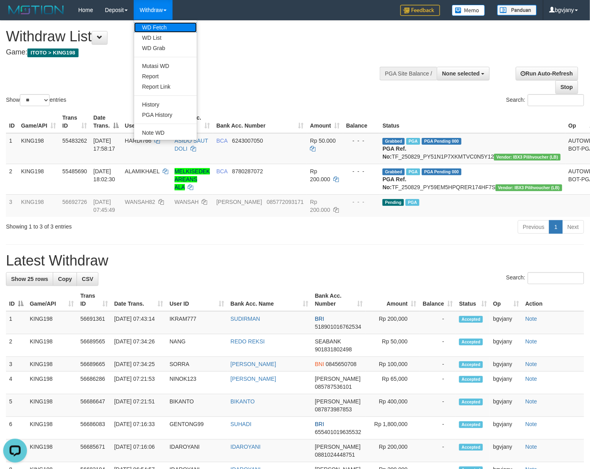
click at [168, 26] on link "WD Fetch" at bounding box center [165, 27] width 63 height 10
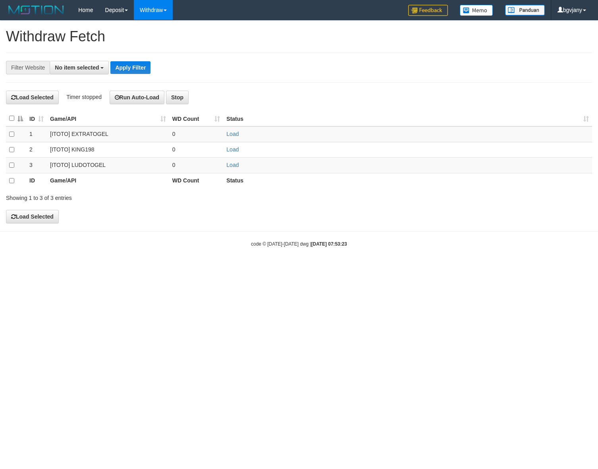
select select
click at [234, 162] on link "Load" at bounding box center [232, 165] width 12 height 6
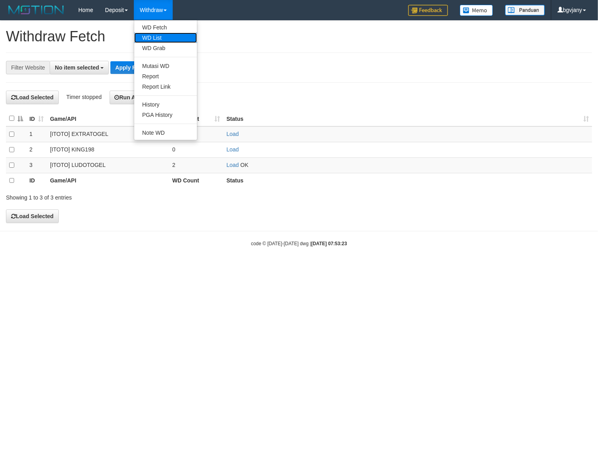
click at [159, 37] on link "WD List" at bounding box center [165, 38] width 63 height 10
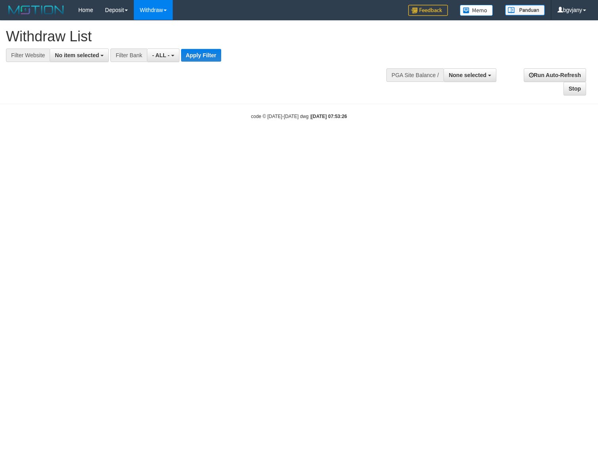
select select
click at [86, 58] on span "No item selected" at bounding box center [77, 55] width 44 height 6
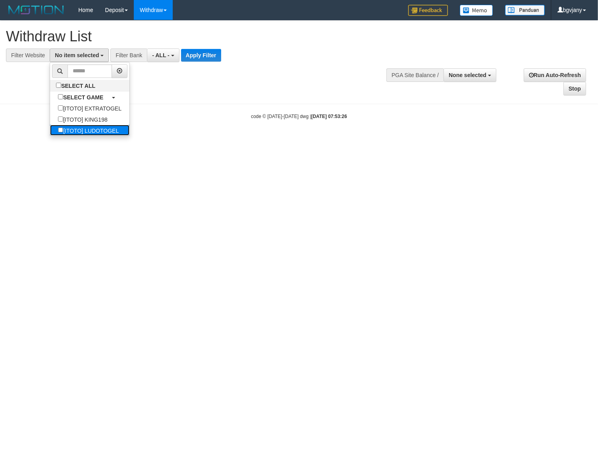
click at [98, 128] on label "[ITOTO] LUDOTOGEL" at bounding box center [88, 130] width 77 height 11
select select "****"
click at [221, 58] on button "Apply Filter" at bounding box center [213, 55] width 40 height 13
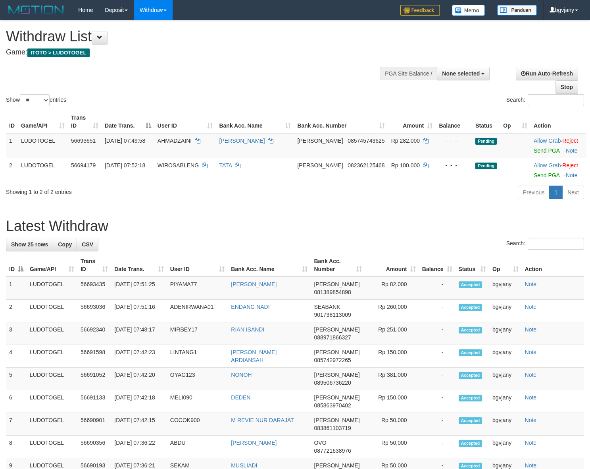
select select
select select "**"
click at [534, 152] on link "Send PGA" at bounding box center [547, 150] width 26 height 6
click at [534, 175] on link "Send PGA" at bounding box center [547, 175] width 26 height 6
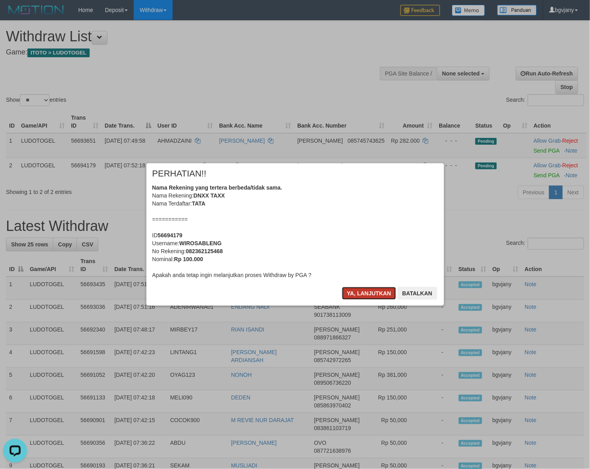
click at [354, 296] on button "Ya, lanjutkan" at bounding box center [369, 293] width 54 height 13
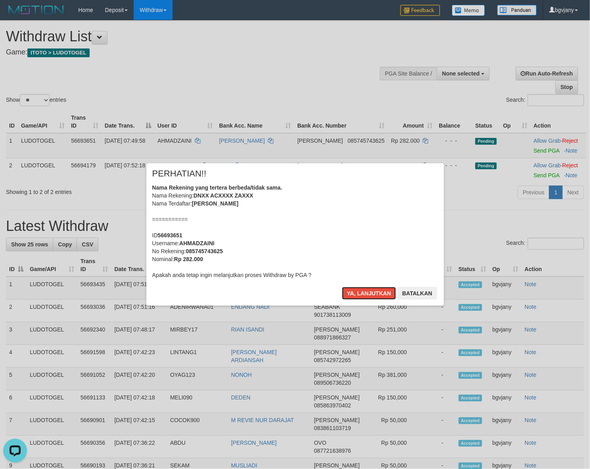
click at [354, 296] on button "Ya, lanjutkan" at bounding box center [369, 293] width 54 height 13
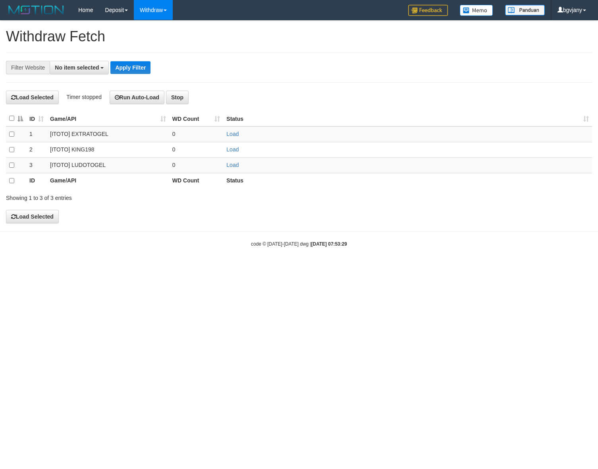
select select
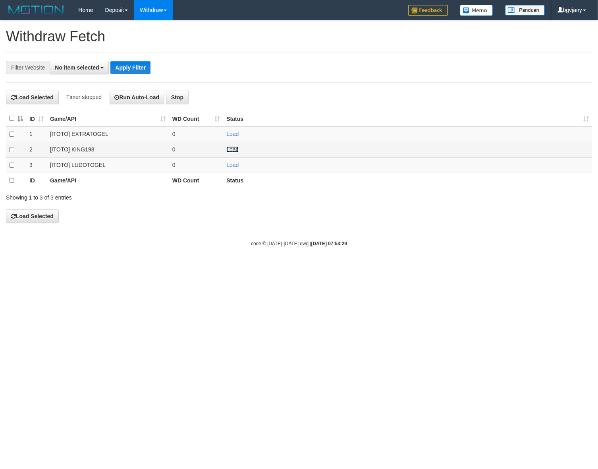
click at [237, 148] on link "Load" at bounding box center [232, 149] width 12 height 6
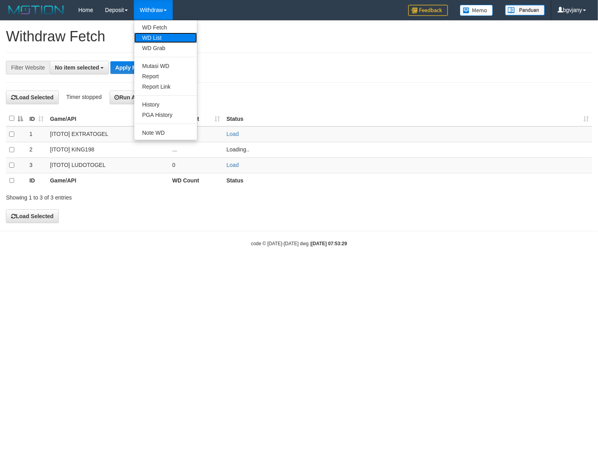
click at [157, 39] on link "WD List" at bounding box center [165, 38] width 63 height 10
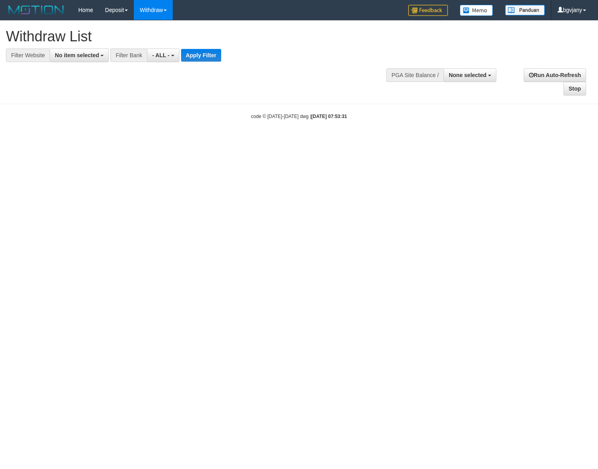
select select
click at [72, 63] on div "**********" at bounding box center [299, 58] width 598 height 75
click at [77, 61] on button "No item selected" at bounding box center [79, 54] width 59 height 13
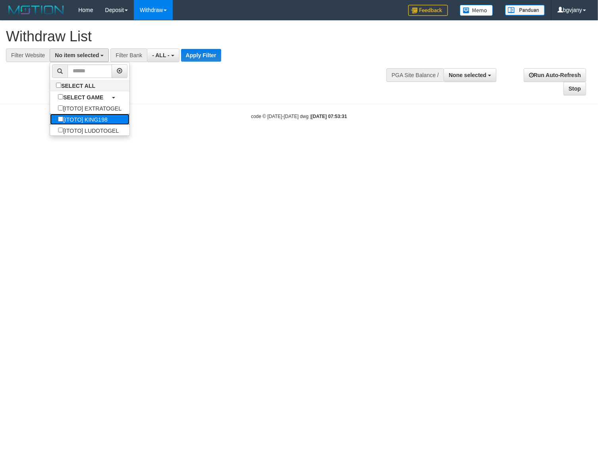
click at [83, 114] on label "[ITOTO] KING198" at bounding box center [82, 119] width 65 height 11
select select "****"
click at [207, 56] on button "Apply Filter" at bounding box center [202, 55] width 40 height 13
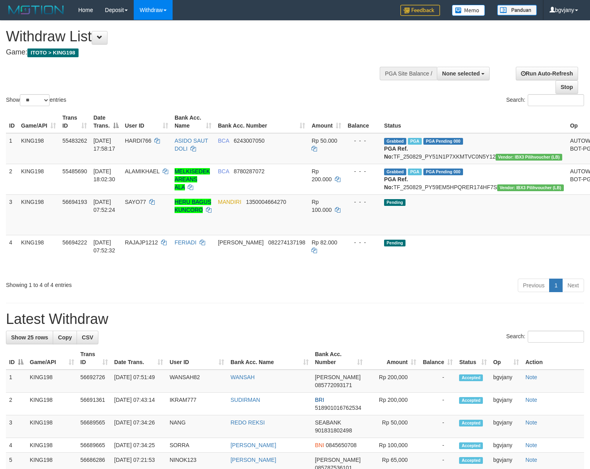
select select
select select "**"
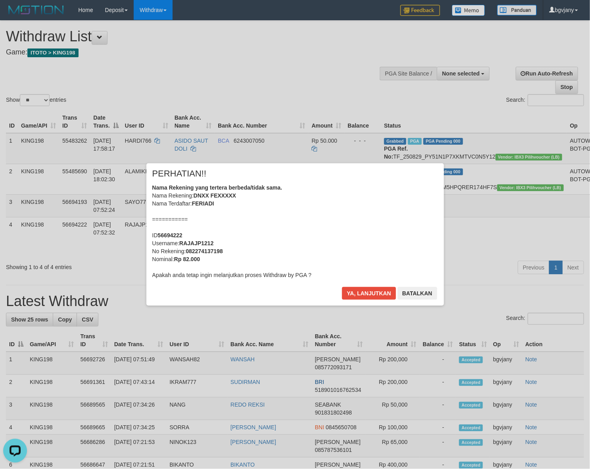
drag, startPoint x: 356, startPoint y: 286, endPoint x: 310, endPoint y: 283, distance: 45.7
click at [356, 286] on div "× PERHATIAN!! Nama Rekening yang tertera berbeda/tidak sama. Nama Rekening: DNX…" at bounding box center [296, 234] width 298 height 142
click at [347, 293] on button "Ya, lanjutkan" at bounding box center [369, 293] width 54 height 13
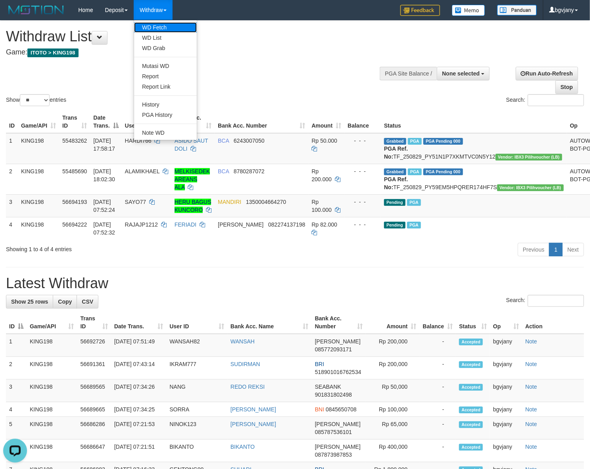
click at [168, 23] on link "WD Fetch" at bounding box center [165, 27] width 63 height 10
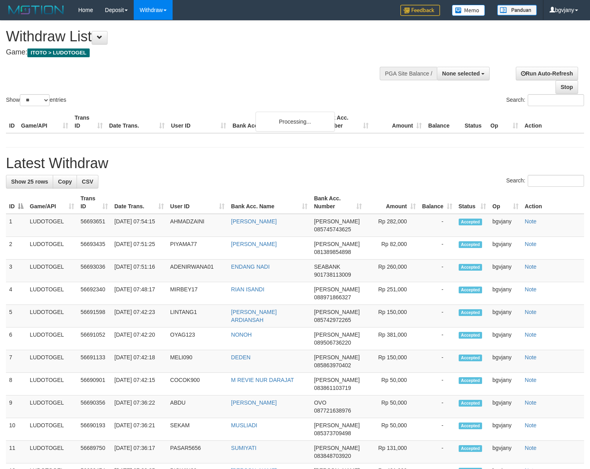
select select
select select "**"
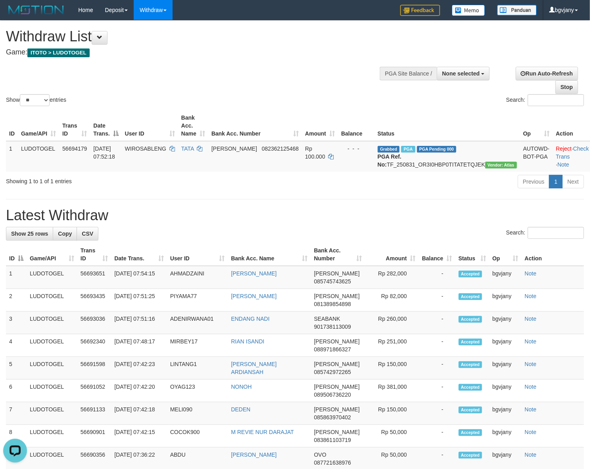
click at [314, 67] on div "Show ** ** ** *** entries Search:" at bounding box center [295, 64] width 590 height 87
copy tr "07:51:16 ADENIRWANA01 ENDANG NADI"
drag, startPoint x: 281, startPoint y: 324, endPoint x: 115, endPoint y: 326, distance: 165.6
click at [115, 326] on tr "3 LUDOTOGEL 56693036 [DATE] 07:51:16 ADENIRWANA01 ENDANG NADI SEABANK 901738113…" at bounding box center [295, 322] width 578 height 23
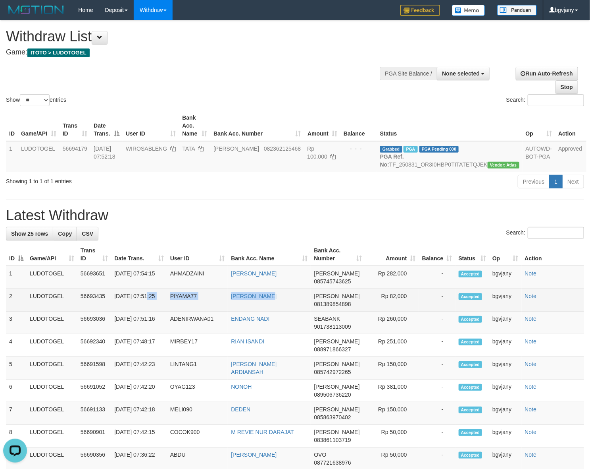
copy tr "7:51:25 PIYAMA77 [PERSON_NAME]"
drag, startPoint x: 292, startPoint y: 296, endPoint x: 116, endPoint y: 306, distance: 176.6
click at [116, 306] on tr "2 LUDOTOGEL 56693435 [DATE] 07:51:25 PIYAMA77 AGUS [PERSON_NAME] 081389854898 R…" at bounding box center [295, 300] width 578 height 23
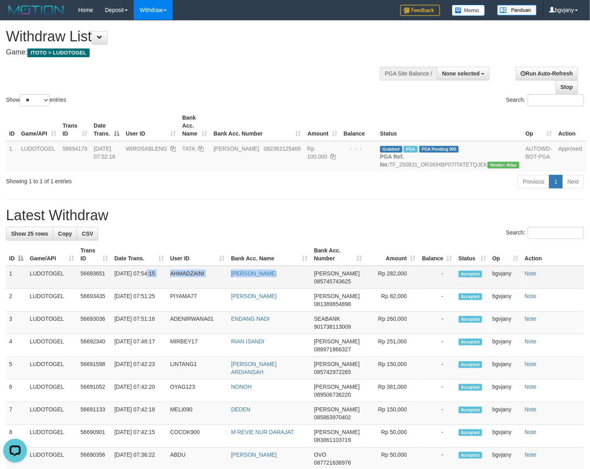
copy tr "7:54:15 AHMADZAINI ACHMAD ZAINI"
drag, startPoint x: 282, startPoint y: 278, endPoint x: 117, endPoint y: 286, distance: 165.0
click at [117, 286] on tr "1 LUDOTOGEL 56693651 31/08/2025 07:54:15 AHMADZAINI ACHMAD ZAINI DANA 085745743…" at bounding box center [295, 277] width 578 height 23
click at [400, 273] on td "Rp 282,000" at bounding box center [392, 277] width 54 height 23
copy td "282,000"
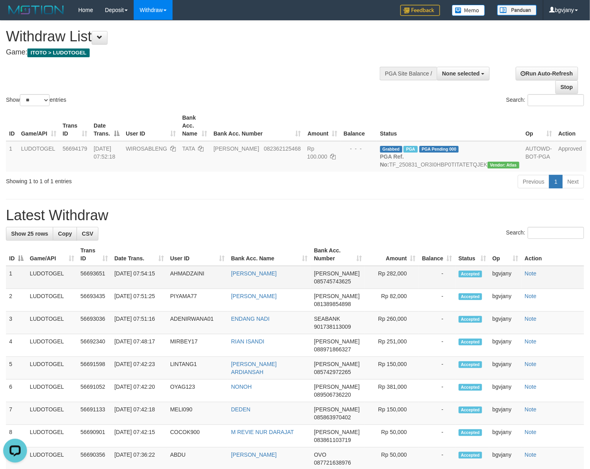
click at [400, 273] on td "Rp 282,000" at bounding box center [392, 277] width 54 height 23
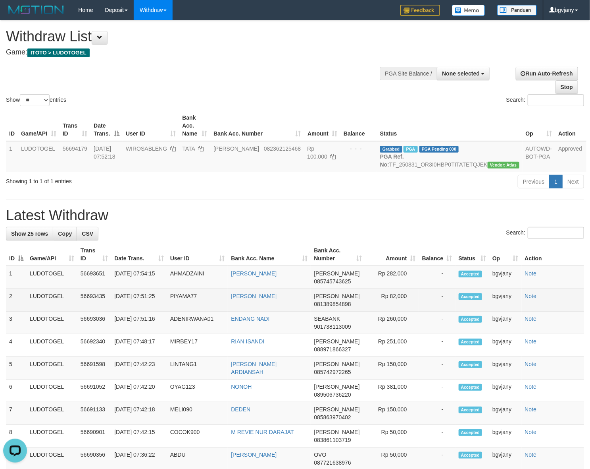
click at [396, 302] on td "Rp 82,000" at bounding box center [392, 300] width 54 height 23
copy td "82,000"
click at [396, 302] on td "Rp 82,000" at bounding box center [392, 300] width 54 height 23
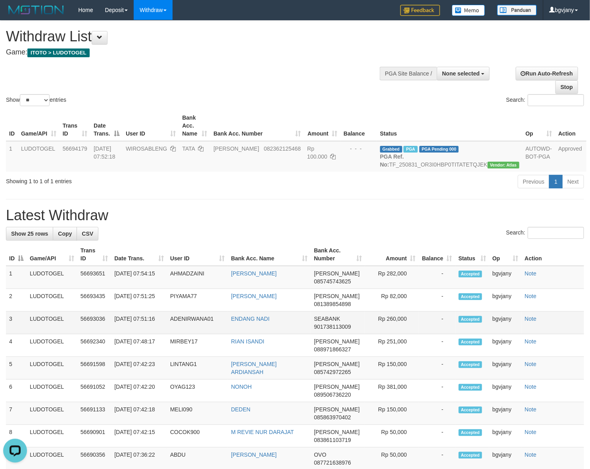
click at [397, 318] on td "Rp 260,000" at bounding box center [392, 322] width 54 height 23
copy td "260,000"
click at [397, 318] on td "Rp 260,000" at bounding box center [392, 322] width 54 height 23
drag, startPoint x: 289, startPoint y: 102, endPoint x: 294, endPoint y: 100, distance: 5.8
click at [289, 102] on div "Show ** ** ** *** entries" at bounding box center [147, 101] width 283 height 14
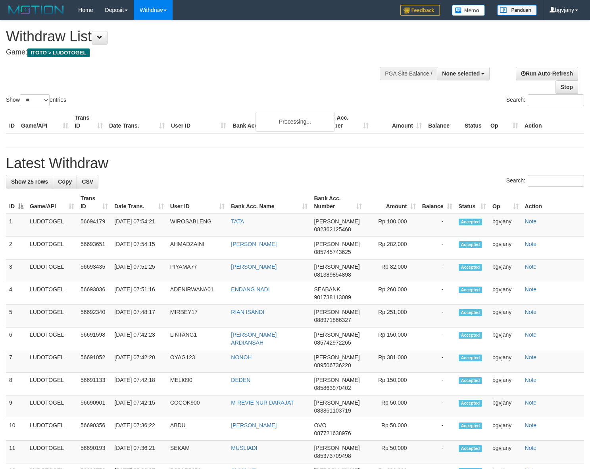
select select
select select "**"
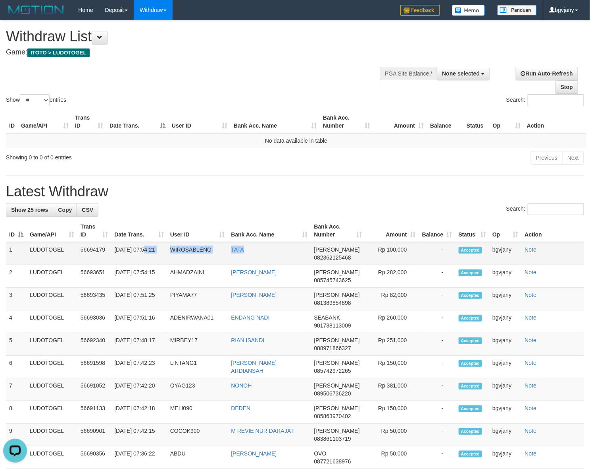
copy tr "07:54:21 WIROSABLENG TATA"
drag, startPoint x: 224, startPoint y: 256, endPoint x: 112, endPoint y: 261, distance: 112.1
click at [112, 261] on tr "1 LUDOTOGEL 56694179 31/08/2025 07:54:21 WIROSABLENG TATA DANA 082362125468 Rp …" at bounding box center [295, 253] width 578 height 23
click at [404, 247] on td "Rp 100,000" at bounding box center [392, 253] width 54 height 23
copy td "100,000"
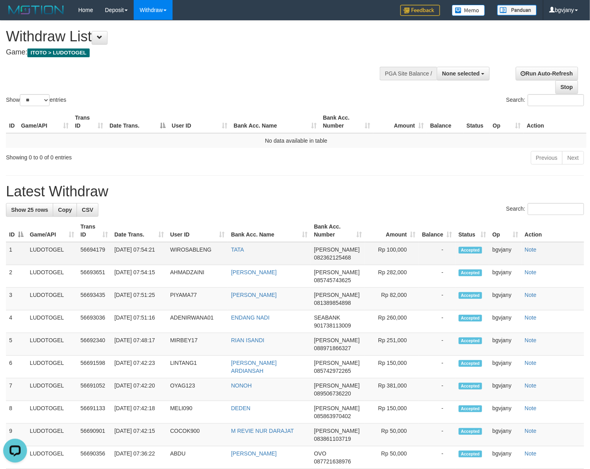
click at [404, 247] on td "Rp 100,000" at bounding box center [392, 253] width 54 height 23
drag, startPoint x: 251, startPoint y: 74, endPoint x: 247, endPoint y: 213, distance: 138.6
click at [249, 75] on div "Show ** ** ** *** entries Search:" at bounding box center [295, 64] width 590 height 87
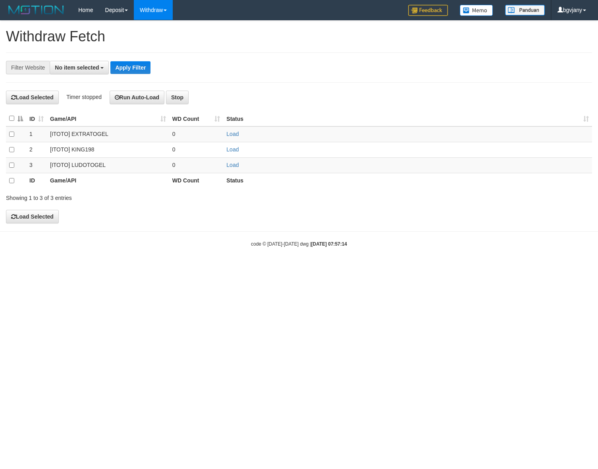
select select
click at [228, 166] on link "Load" at bounding box center [232, 165] width 12 height 6
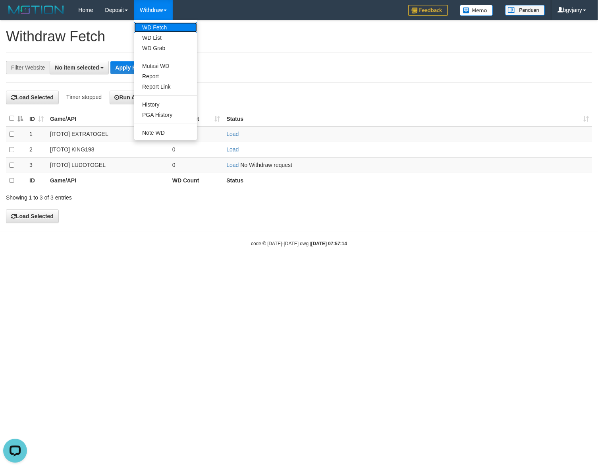
click at [167, 28] on link "WD Fetch" at bounding box center [165, 27] width 63 height 10
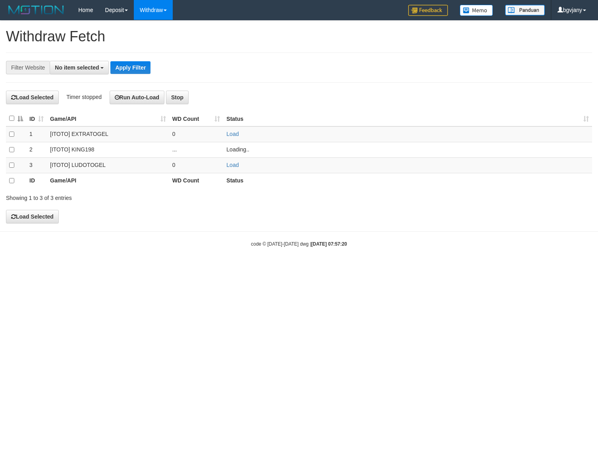
select select
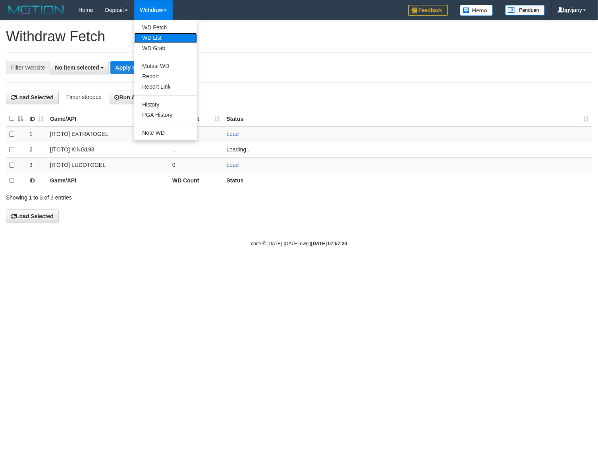
click at [161, 36] on link "WD List" at bounding box center [165, 38] width 63 height 10
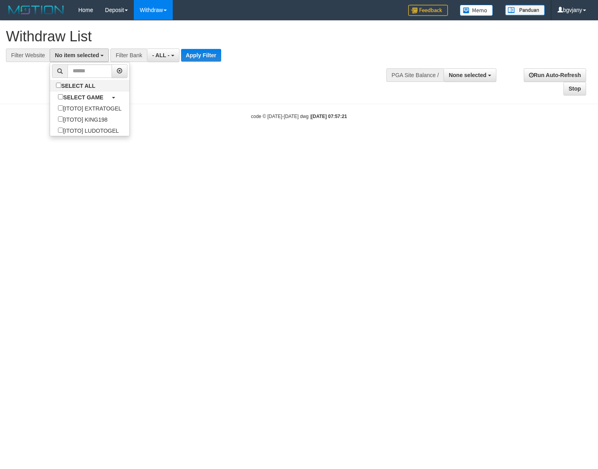
select select
click at [101, 124] on label "[ITOTO] KING198" at bounding box center [82, 119] width 65 height 11
select select "****"
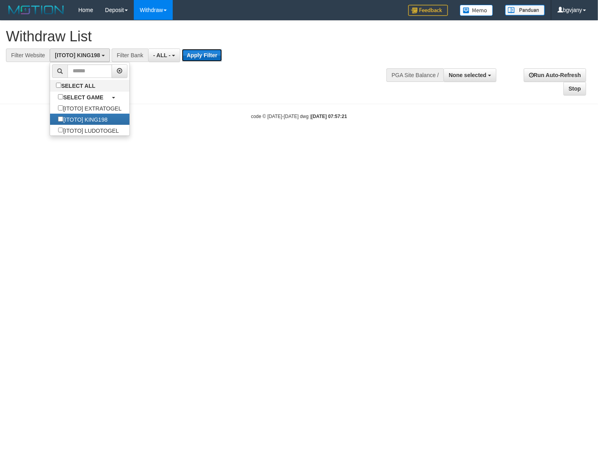
click at [201, 54] on button "Apply Filter" at bounding box center [202, 55] width 40 height 13
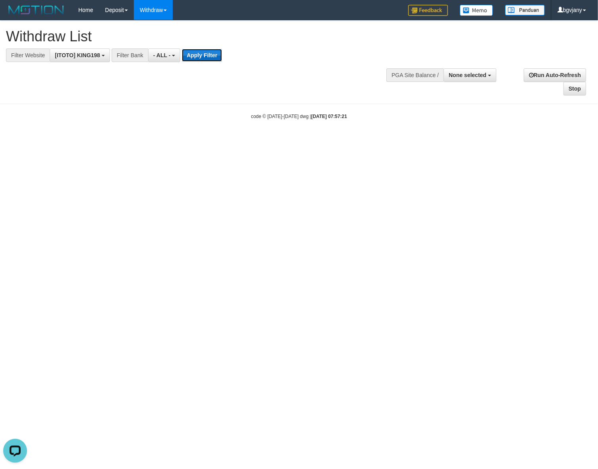
scroll to position [0, 0]
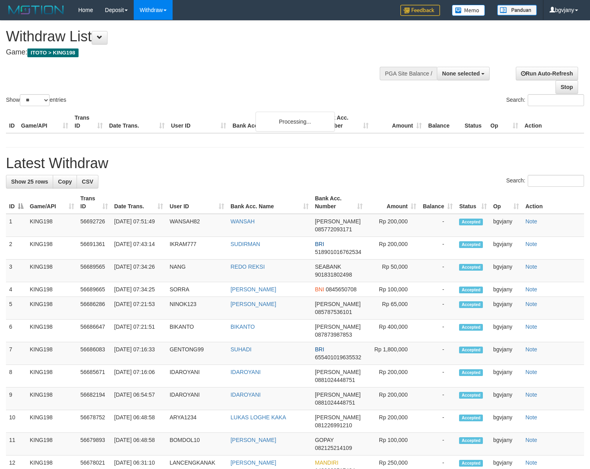
select select
select select "**"
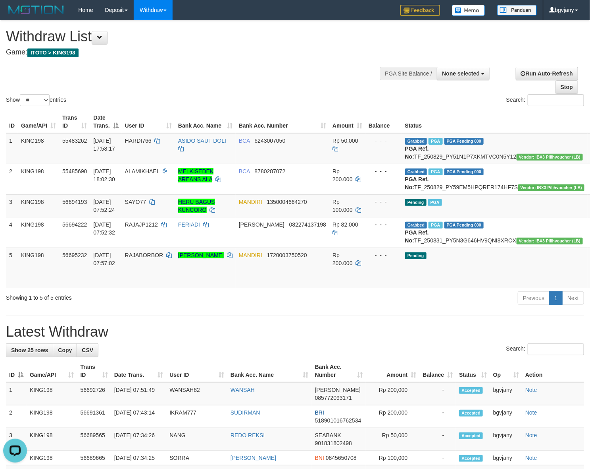
click at [374, 307] on div "Previous 1 Next" at bounding box center [418, 298] width 332 height 17
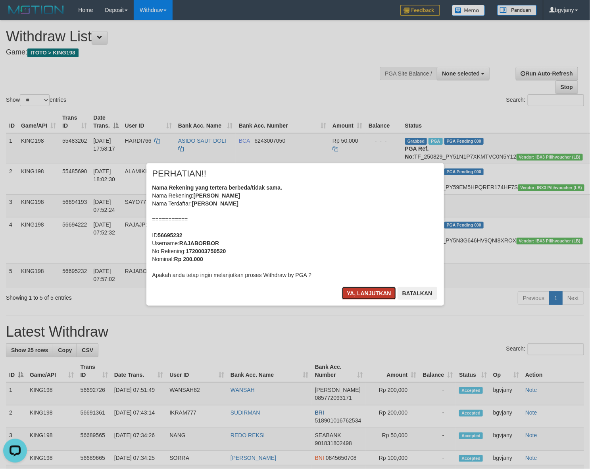
click at [349, 291] on button "Ya, lanjutkan" at bounding box center [369, 293] width 54 height 13
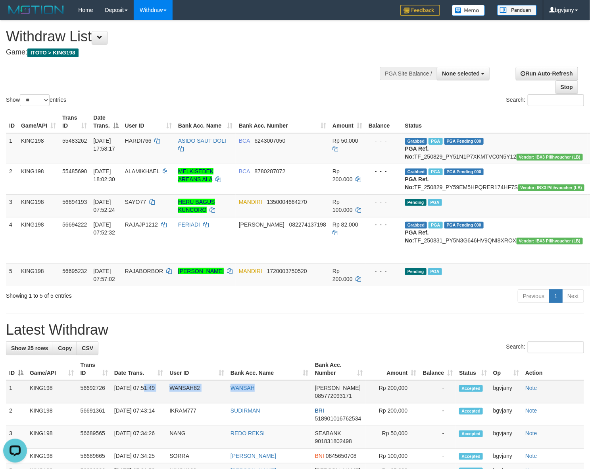
copy tr "07:51:49 WANSAH82 WANSAH"
drag, startPoint x: 274, startPoint y: 427, endPoint x: 114, endPoint y: 427, distance: 160.8
click at [114, 403] on tr "1 KING198 56692726 31/08/2025 07:51:49 WANSAH82 WANSAH DANA 085772093171 Rp 200…" at bounding box center [295, 391] width 578 height 23
click td "Rp 200,000"
copy td "200,000"
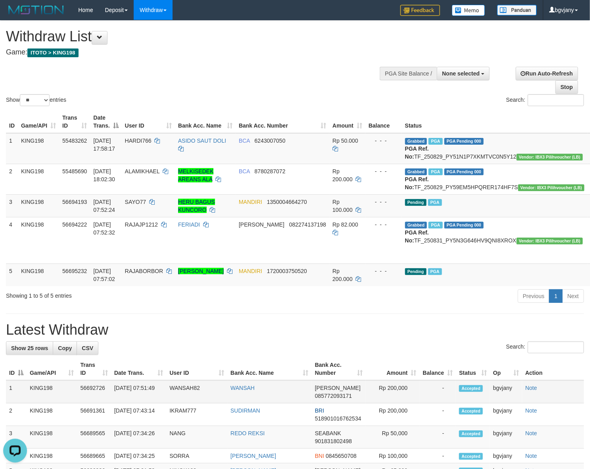
click td "Rp 200,000"
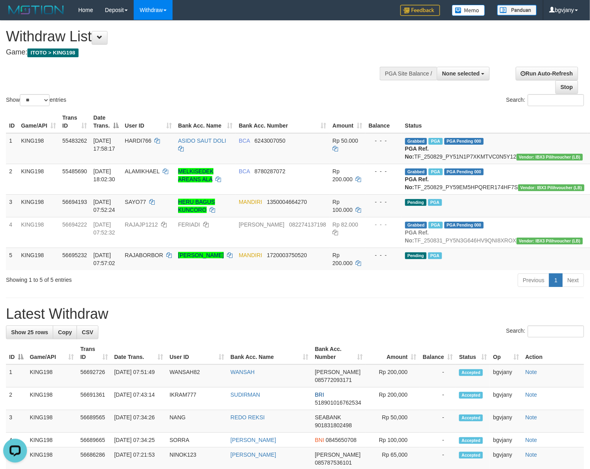
click div "**********"
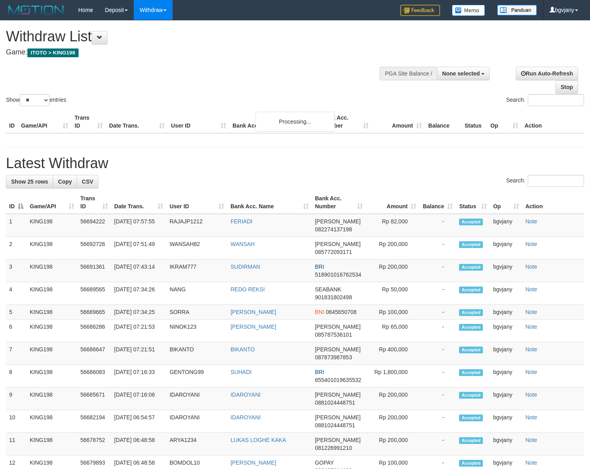
select select
select select "**"
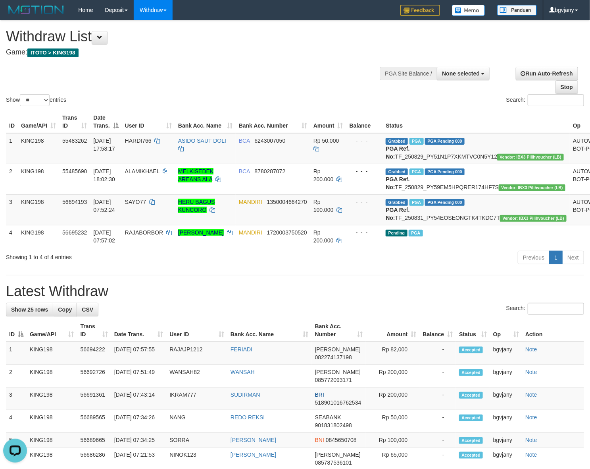
copy tr ":57:55 RAJAJP1212 FERIADI"
drag, startPoint x: 275, startPoint y: 380, endPoint x: 120, endPoint y: 396, distance: 156.0
click at [120, 364] on tr "1 KING198 56694222 31/08/2025 07:57:55 RAJAJP1212 FERIADI DANA 082274137198 Rp …" at bounding box center [295, 352] width 578 height 23
click at [295, 364] on td "FERIADI" at bounding box center [270, 352] width 85 height 23
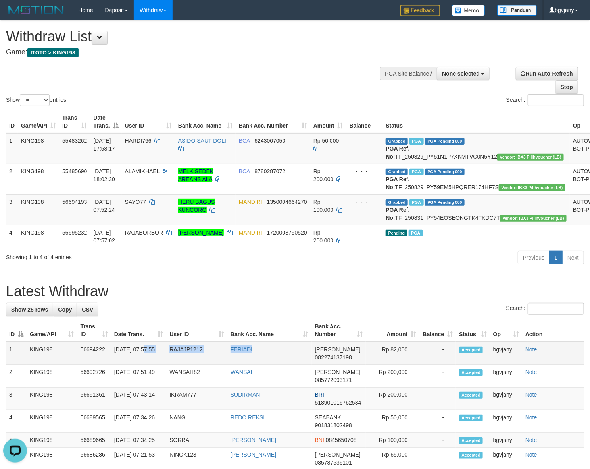
copy tr "07:57:55 RAJAJP1212 FERIADI"
drag, startPoint x: 295, startPoint y: 383, endPoint x: 112, endPoint y: 389, distance: 183.1
click at [112, 364] on tr "1 KING198 56694222 31/08/2025 07:57:55 RAJAJP1212 FERIADI DANA 082274137198 Rp …" at bounding box center [295, 352] width 578 height 23
click at [394, 364] on td "Rp 82,000" at bounding box center [393, 352] width 54 height 23
copy td "82,000"
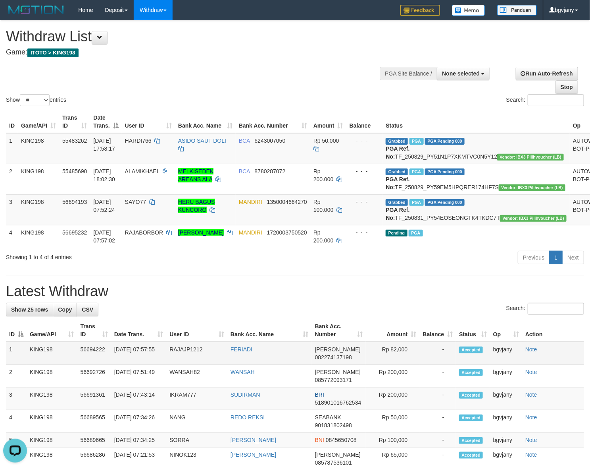
click at [394, 364] on td "Rp 82,000" at bounding box center [393, 352] width 54 height 23
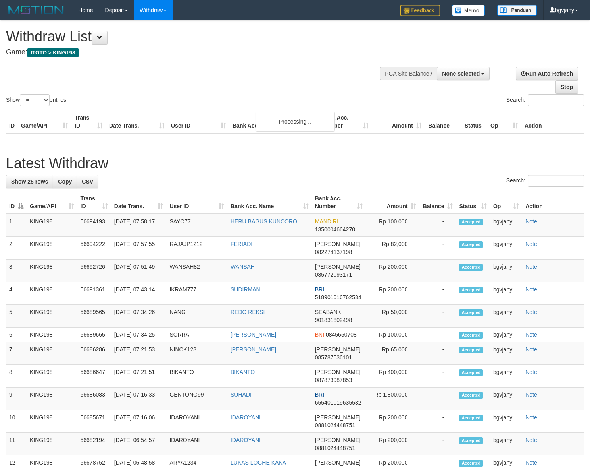
select select
select select "**"
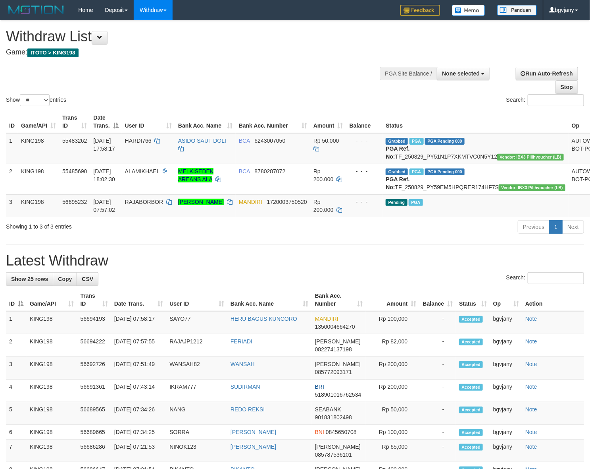
click at [221, 46] on div "Withdraw List Game: ITOTO > KING198" at bounding box center [196, 42] width 380 height 27
copy tr "07:58:17 SAYO77 HERU BAGUS KUNCORO"
drag, startPoint x: 306, startPoint y: 350, endPoint x: 114, endPoint y: 354, distance: 192.2
click at [114, 334] on tr "1 KING198 56694193 31/08/2025 07:58:17 SAYO77 HERU BAGUS KUNCORO MANDIRI 135000…" at bounding box center [295, 322] width 578 height 23
click at [398, 334] on td "Rp 100,000" at bounding box center [393, 322] width 54 height 23
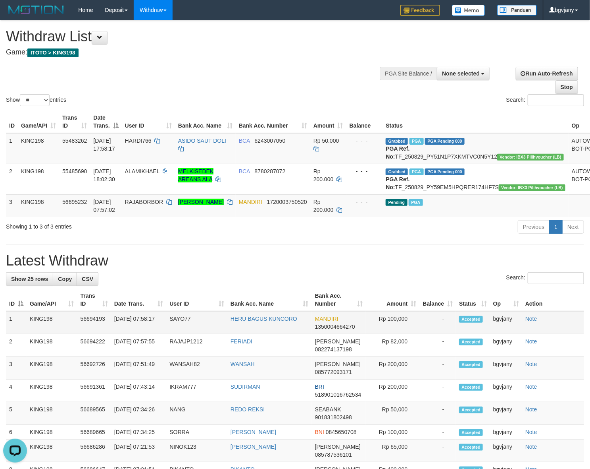
click at [398, 334] on td "Rp 100,000" at bounding box center [393, 322] width 54 height 23
click at [205, 32] on h1 "Withdraw List" at bounding box center [196, 37] width 380 height 16
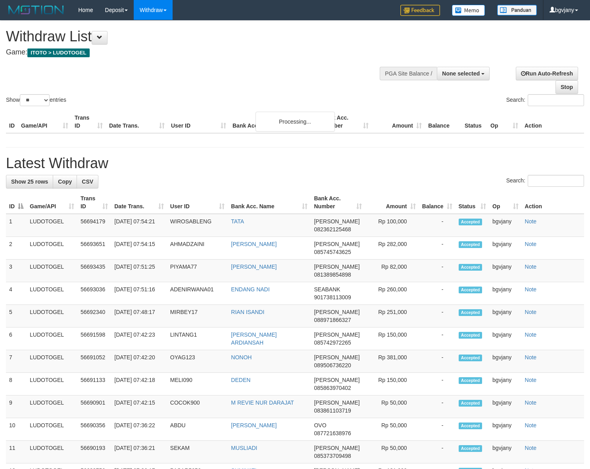
select select
select select "**"
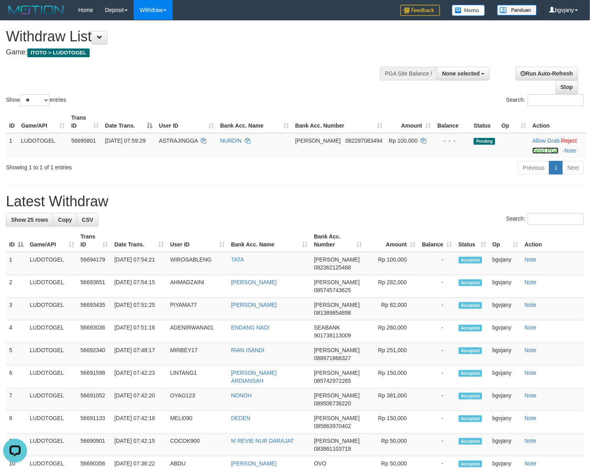
drag, startPoint x: 532, startPoint y: 150, endPoint x: 187, endPoint y: 248, distance: 358.7
click at [533, 150] on link "Send PGA" at bounding box center [546, 150] width 26 height 6
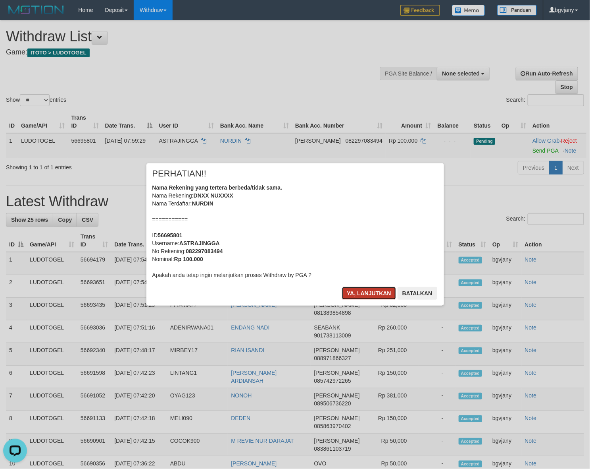
click at [362, 288] on button "Ya, lanjutkan" at bounding box center [369, 293] width 54 height 13
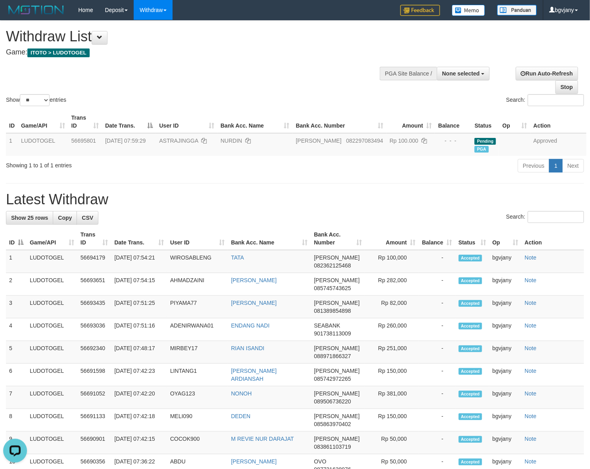
click at [238, 60] on div at bounding box center [295, 60] width 578 height 0
click at [162, 31] on link "WD Fetch" at bounding box center [165, 27] width 63 height 10
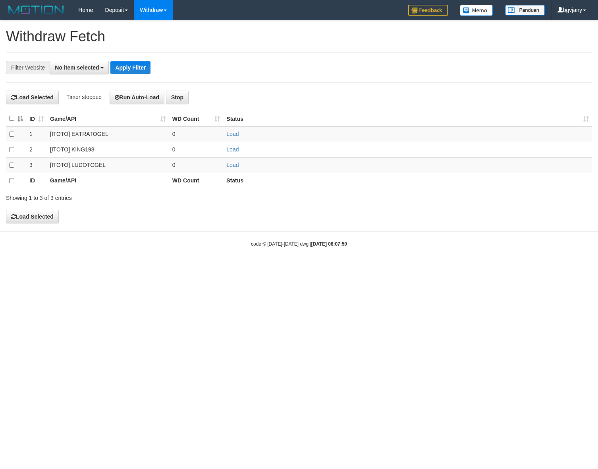
select select
click at [232, 166] on link "Load" at bounding box center [232, 165] width 12 height 6
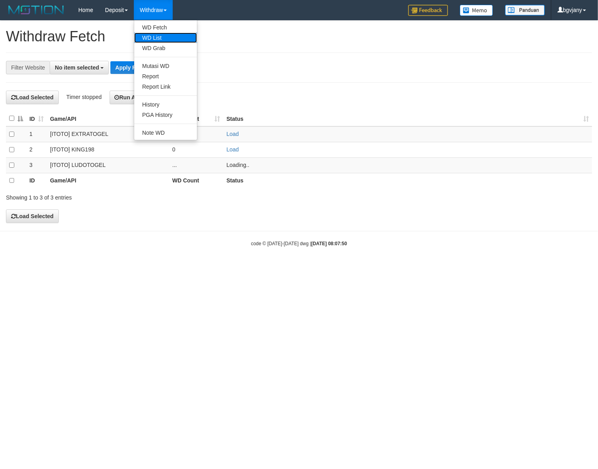
click at [152, 39] on link "WD List" at bounding box center [165, 38] width 63 height 10
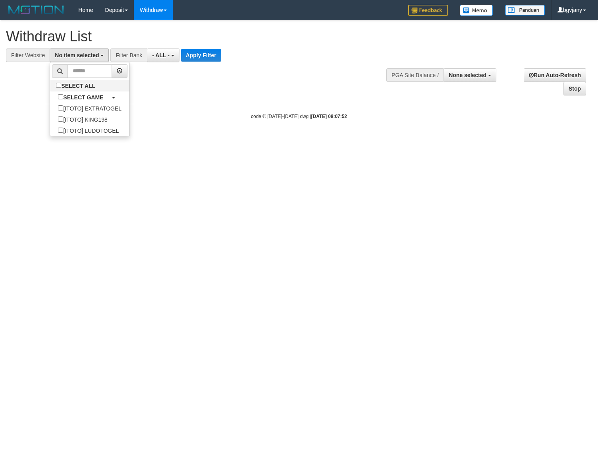
select select
click at [109, 132] on label "[ITOTO] LUDOTOGEL" at bounding box center [88, 130] width 77 height 11
select select "****"
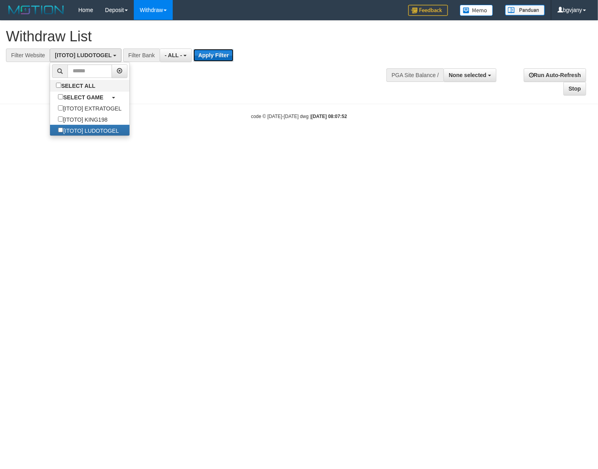
click at [214, 58] on button "Apply Filter" at bounding box center [213, 55] width 40 height 13
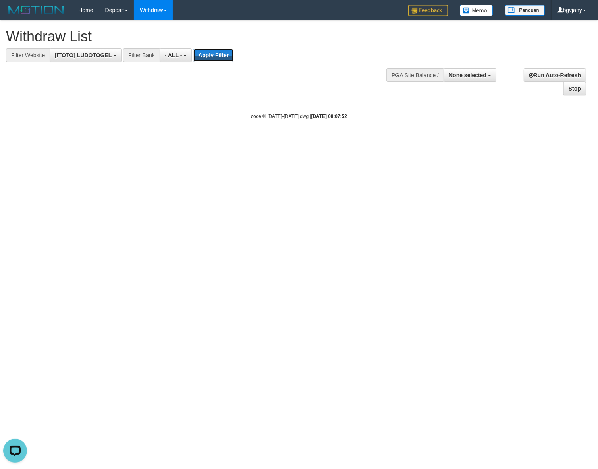
scroll to position [0, 0]
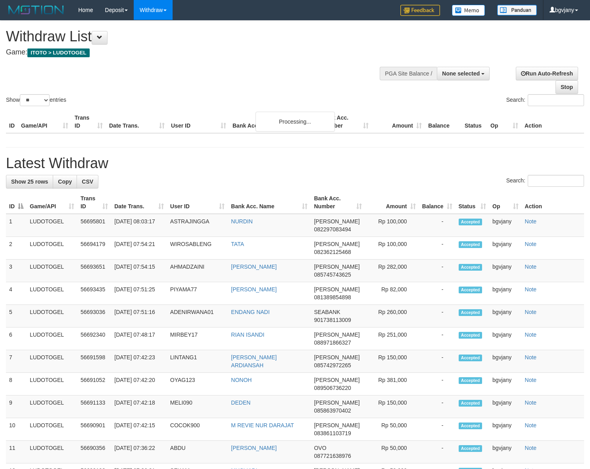
select select
select select "**"
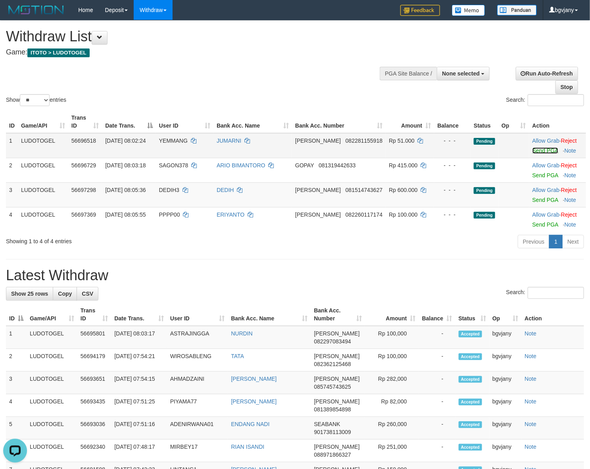
click at [538, 152] on link "Send PGA" at bounding box center [546, 150] width 26 height 6
click at [535, 175] on link "Send PGA" at bounding box center [546, 175] width 26 height 6
click at [536, 200] on link "Send PGA" at bounding box center [546, 200] width 26 height 6
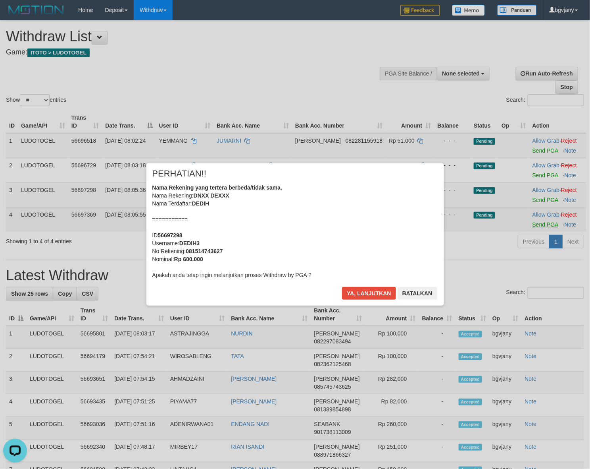
click at [450, 226] on div "× PERHATIAN!! Nama Rekening yang tertera berbeda/tidak sama. Nama Rekening: DNX…" at bounding box center [296, 234] width 310 height 142
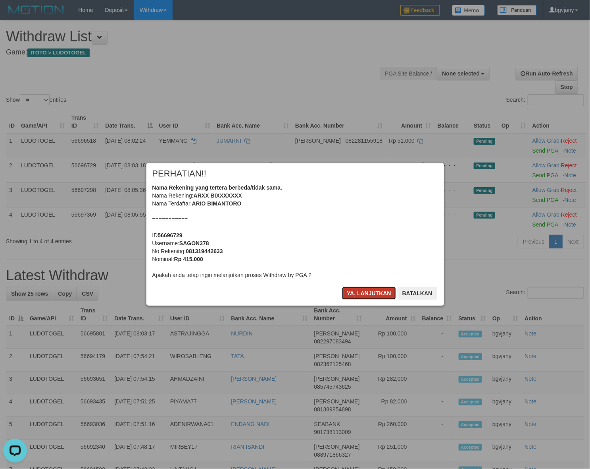
click at [364, 295] on button "Ya, lanjutkan" at bounding box center [369, 293] width 54 height 13
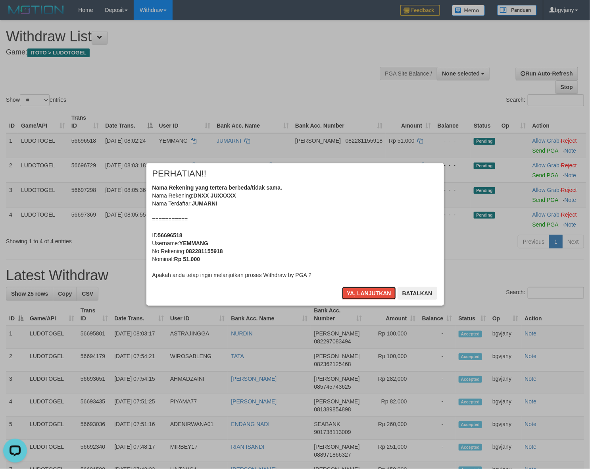
click at [364, 295] on button "Ya, lanjutkan" at bounding box center [369, 293] width 54 height 13
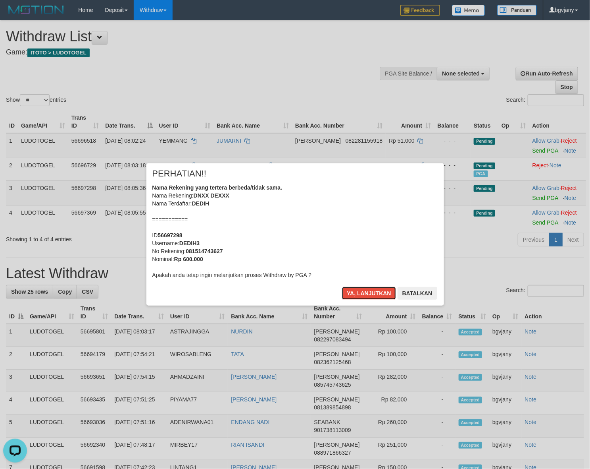
click at [364, 295] on button "Ya, lanjutkan" at bounding box center [369, 293] width 54 height 13
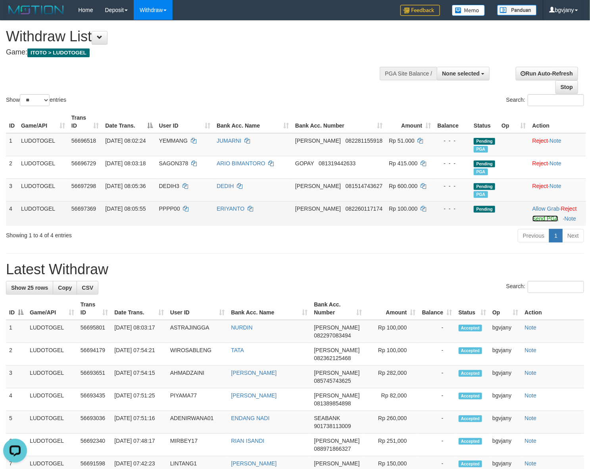
drag, startPoint x: 532, startPoint y: 220, endPoint x: 388, endPoint y: 245, distance: 146.1
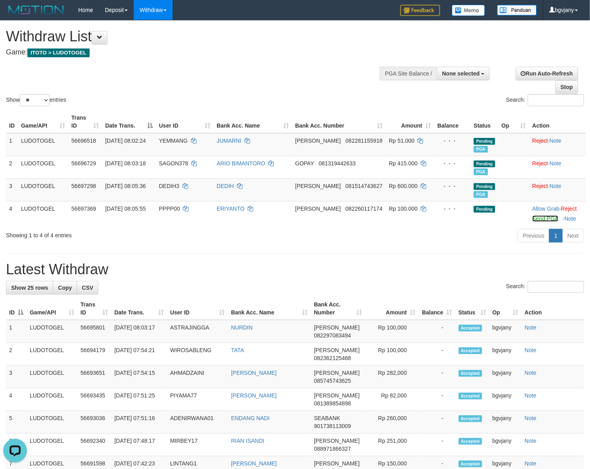
click at [533, 220] on link "Send PGA" at bounding box center [546, 218] width 26 height 6
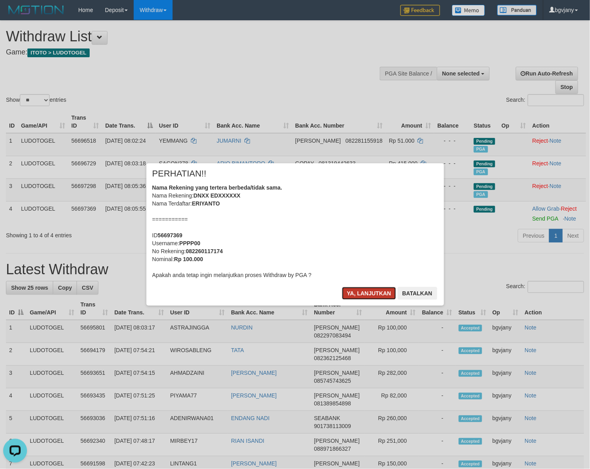
click at [362, 297] on button "Ya, lanjutkan" at bounding box center [369, 293] width 54 height 13
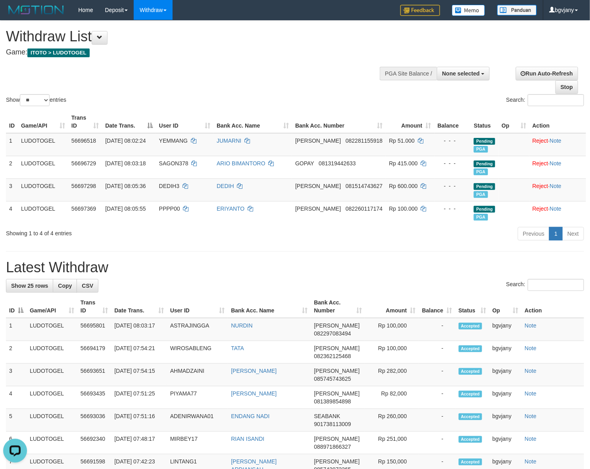
click at [269, 32] on h1 "Withdraw List" at bounding box center [196, 37] width 380 height 16
copy tr "08:03:17 ASTRAJINGGA NURDIN"
drag, startPoint x: 239, startPoint y: 331, endPoint x: 114, endPoint y: 332, distance: 125.1
click at [114, 332] on tr "1 LUDOTOGEL 56695801 31/08/2025 08:03:17 ASTRAJINGGA NURDIN DANA 082297083494 R…" at bounding box center [295, 329] width 578 height 23
click at [400, 326] on td "Rp 100,000" at bounding box center [392, 329] width 54 height 23
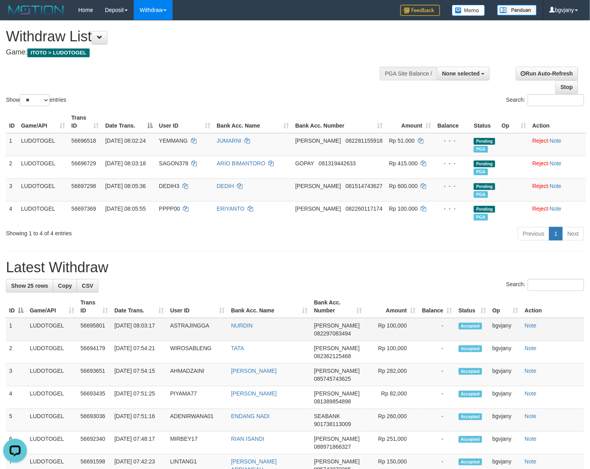
copy td "100,000"
click at [400, 326] on td "Rp 100,000" at bounding box center [392, 329] width 54 height 23
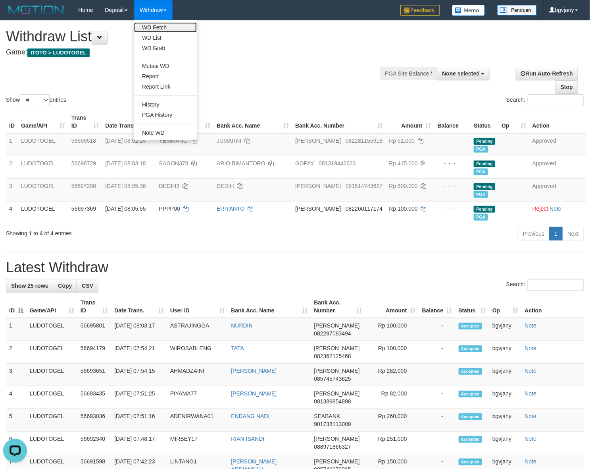
click at [154, 29] on link "WD Fetch" at bounding box center [165, 27] width 63 height 10
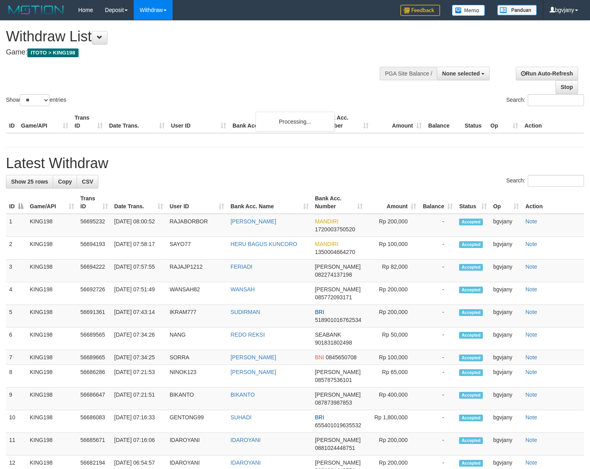
select select
select select "**"
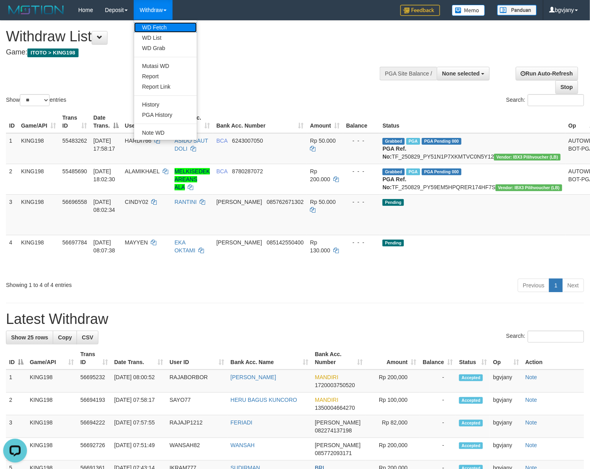
click at [167, 27] on link "WD Fetch" at bounding box center [165, 27] width 63 height 10
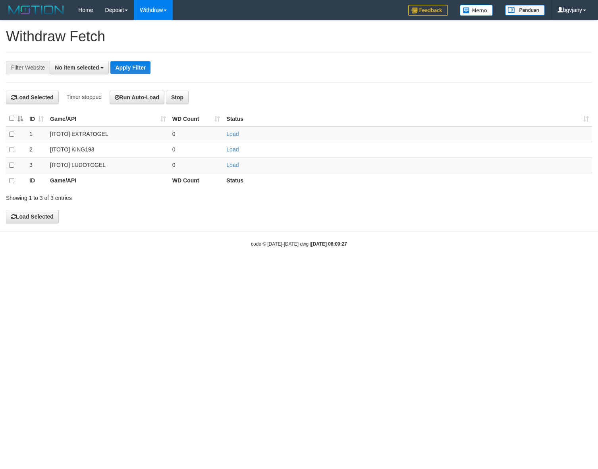
select select
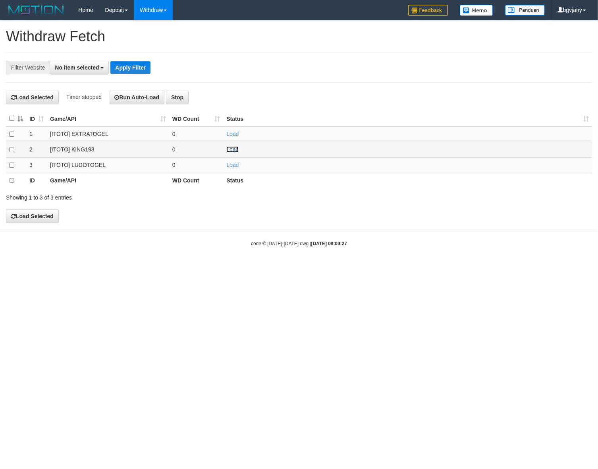
click at [231, 150] on link "Load" at bounding box center [232, 149] width 12 height 6
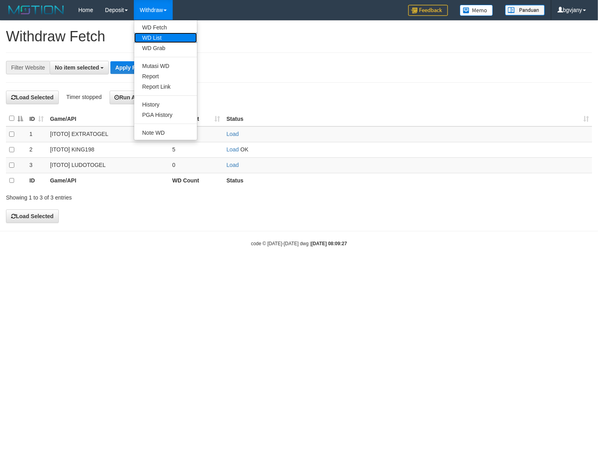
click at [149, 33] on link "WD List" at bounding box center [165, 38] width 63 height 10
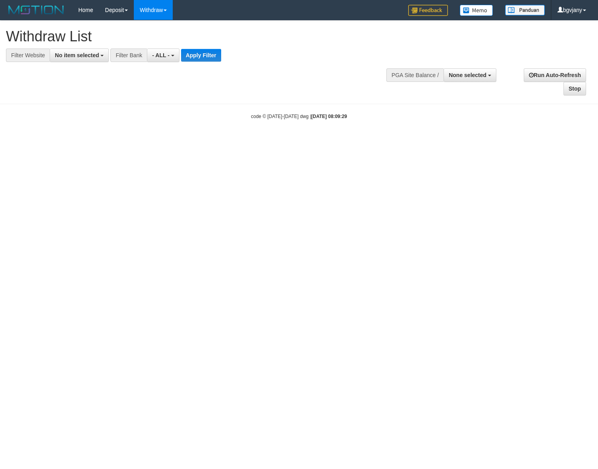
select select
click at [72, 59] on button "No item selected" at bounding box center [79, 54] width 59 height 13
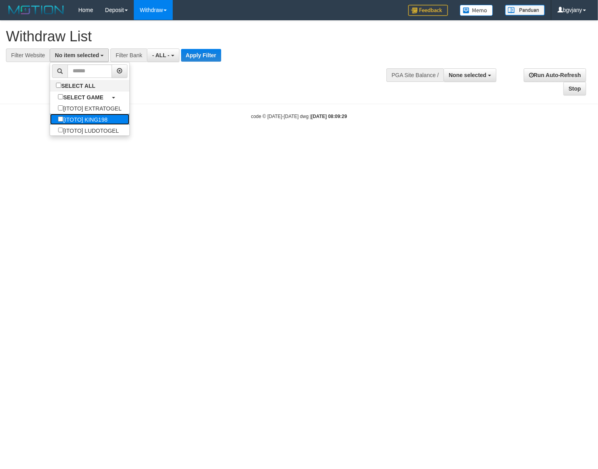
click at [98, 121] on label "[ITOTO] KING198" at bounding box center [82, 119] width 65 height 11
select select "****"
click at [209, 44] on div "**********" at bounding box center [201, 41] width 391 height 41
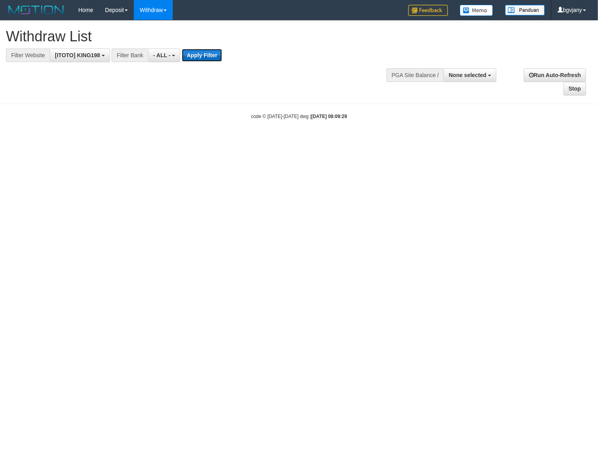
click at [200, 52] on button "Apply Filter" at bounding box center [202, 55] width 40 height 13
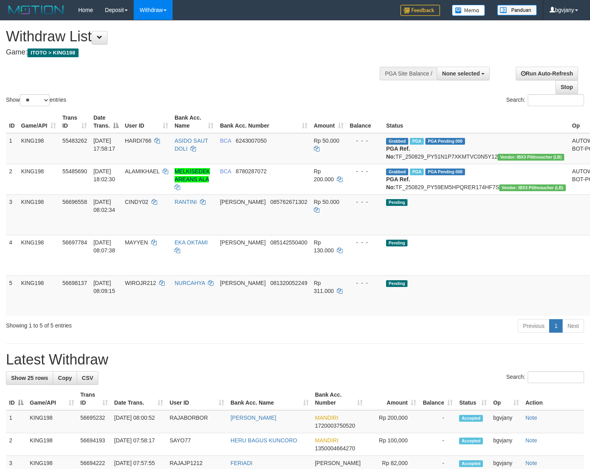
select select
select select "**"
click at [143, 335] on div "Showing 1 to 5 of 5 entries Previous 1 Next" at bounding box center [295, 326] width 590 height 17
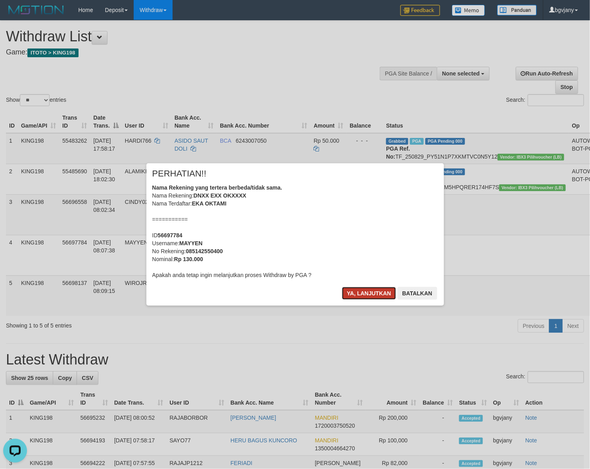
click at [365, 290] on button "Ya, lanjutkan" at bounding box center [369, 293] width 54 height 13
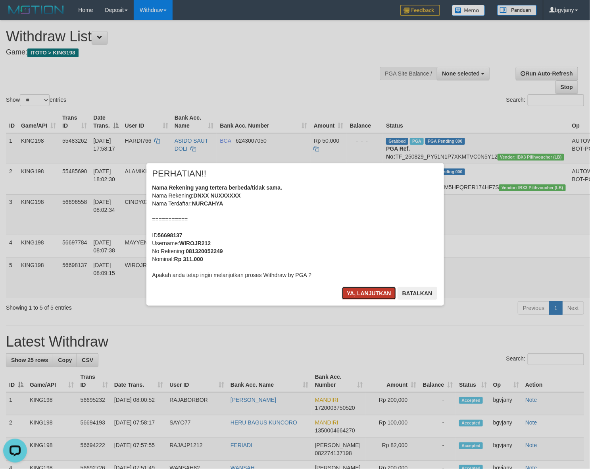
click at [363, 299] on button "Ya, lanjutkan" at bounding box center [369, 293] width 54 height 13
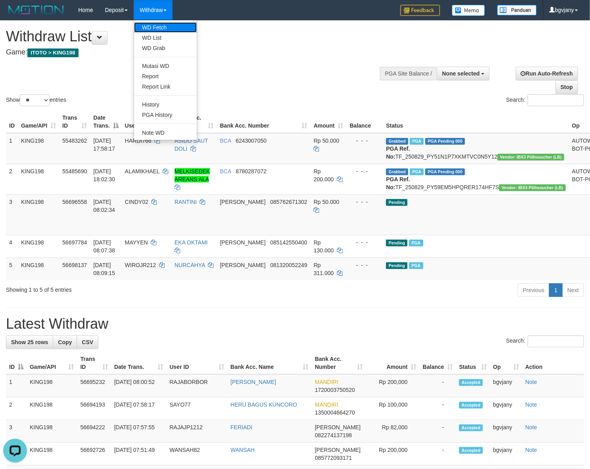
click at [158, 26] on link "WD Fetch" at bounding box center [165, 27] width 63 height 10
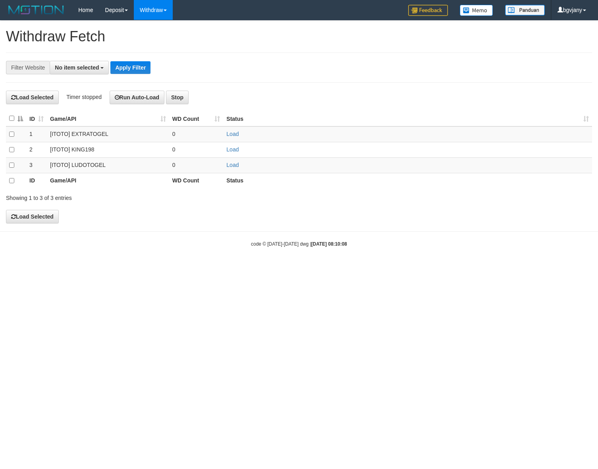
select select
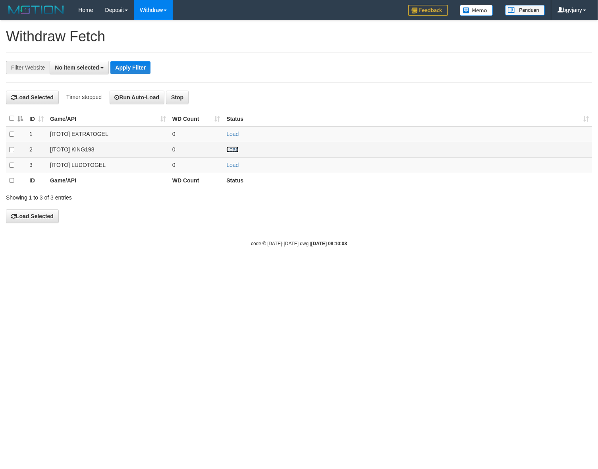
click at [227, 149] on link "Load" at bounding box center [232, 149] width 12 height 6
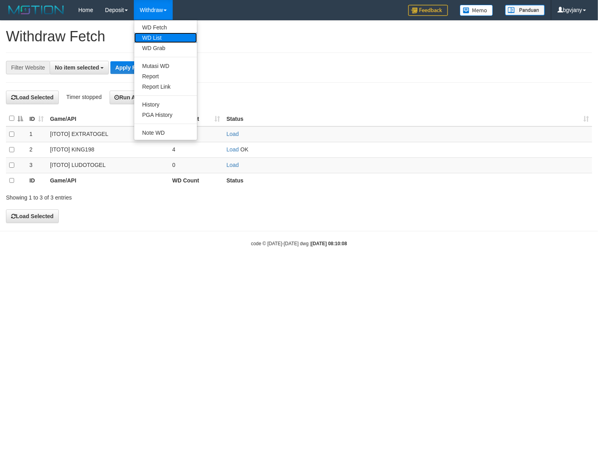
click at [155, 34] on link "WD List" at bounding box center [165, 38] width 63 height 10
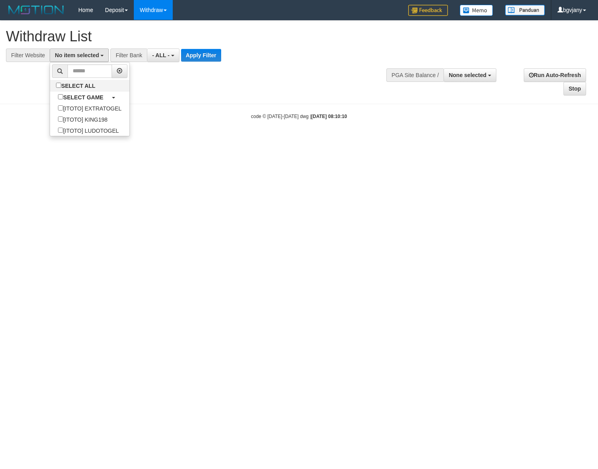
select select
click at [104, 120] on label "[ITOTO] KING198" at bounding box center [82, 119] width 65 height 11
select select "****"
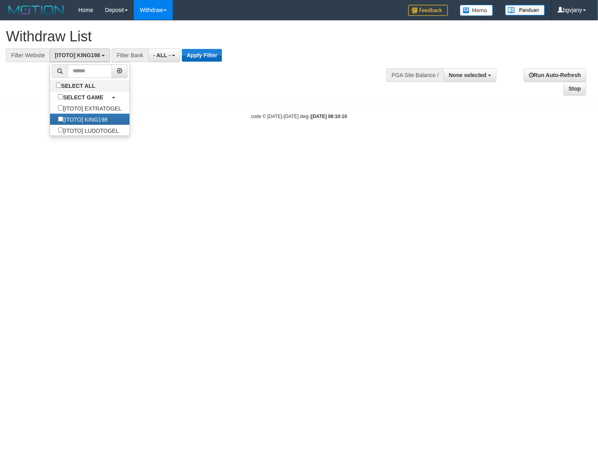
click at [222, 55] on div "**********" at bounding box center [165, 54] width 331 height 13
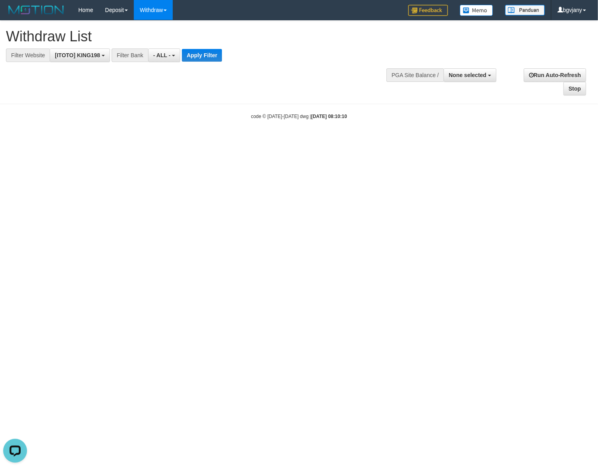
scroll to position [0, 0]
click at [220, 57] on button "Apply Filter" at bounding box center [202, 55] width 40 height 13
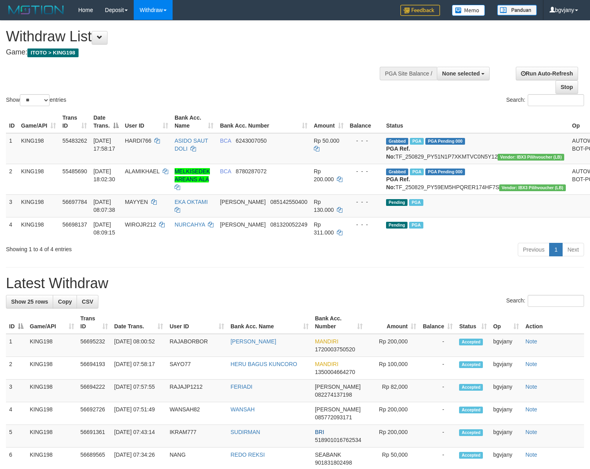
select select
select select "**"
click at [276, 29] on h1 "Withdraw List" at bounding box center [196, 37] width 380 height 16
copy tr "8:00:52 RAJABORBOR WINARDI FRANCISCO PASARIBU"
drag, startPoint x: 187, startPoint y: 366, endPoint x: 116, endPoint y: 365, distance: 71.1
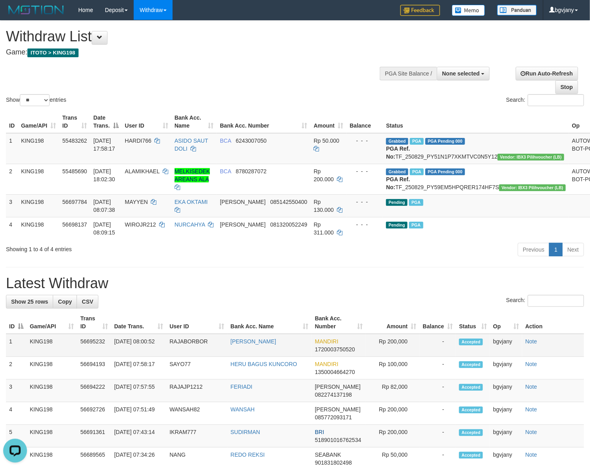
click at [116, 357] on tr "1 KING198 56695232 31/08/2025 08:00:52 RAJABORBOR WINARDI FRANCISCO PASARIBU MA…" at bounding box center [295, 345] width 578 height 23
click at [395, 357] on td "Rp 200,000" at bounding box center [393, 345] width 54 height 23
copy td "200,000"
click at [395, 357] on td "Rp 200,000" at bounding box center [393, 345] width 54 height 23
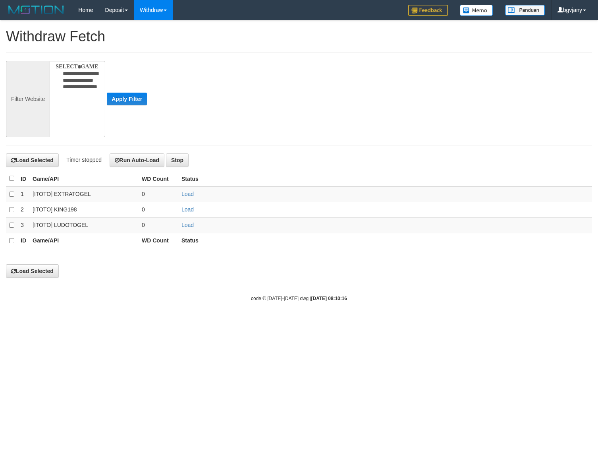
select select
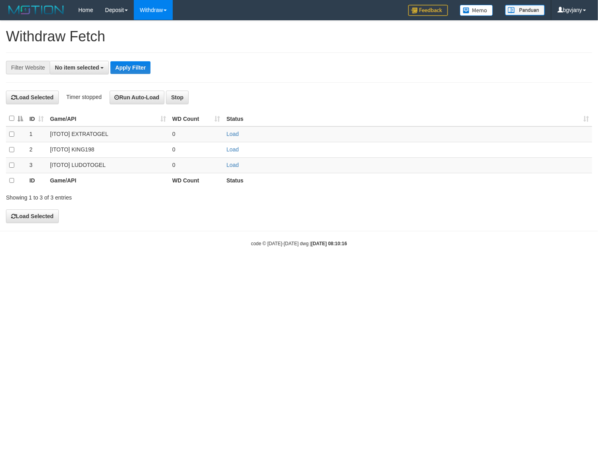
click at [185, 222] on div "**********" at bounding box center [299, 122] width 598 height 202
click at [237, 165] on link "Load" at bounding box center [232, 165] width 12 height 6
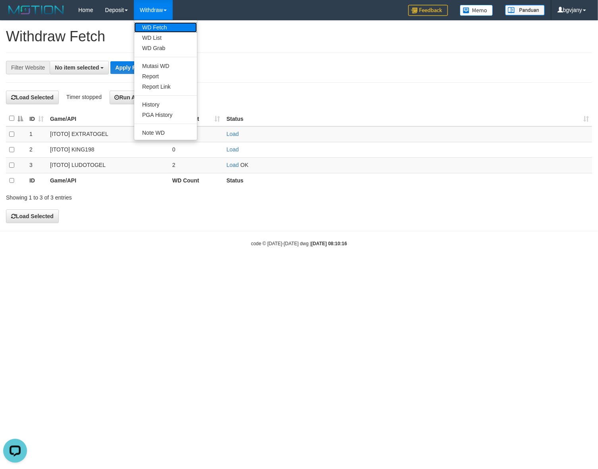
click at [161, 32] on link "WD Fetch" at bounding box center [165, 27] width 63 height 10
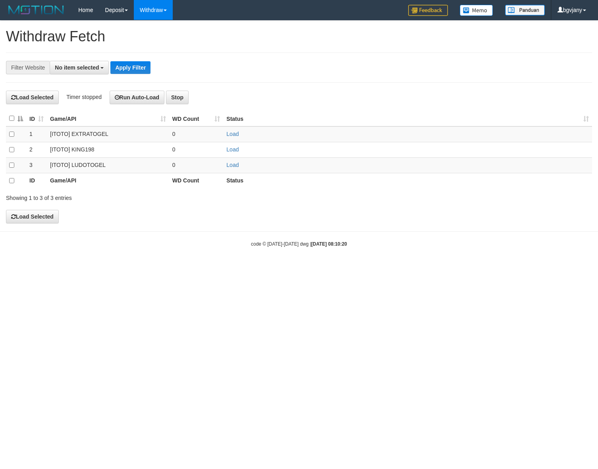
select select
click at [233, 165] on link "Load" at bounding box center [232, 165] width 12 height 6
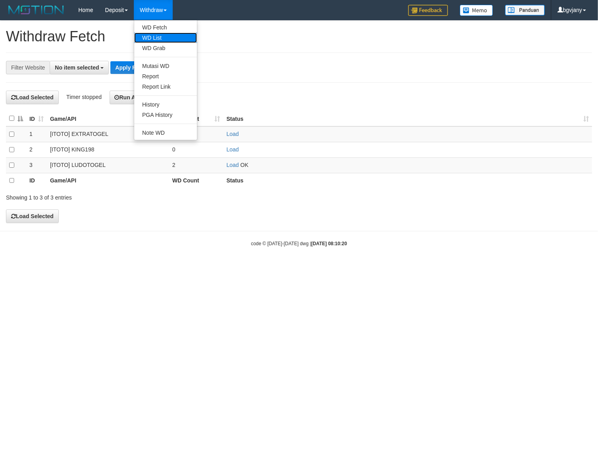
click at [167, 37] on link "WD List" at bounding box center [165, 38] width 63 height 10
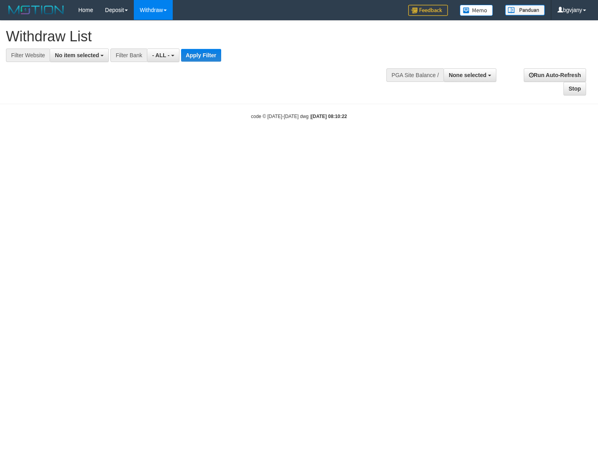
select select
click at [91, 48] on button "No item selected" at bounding box center [79, 54] width 59 height 13
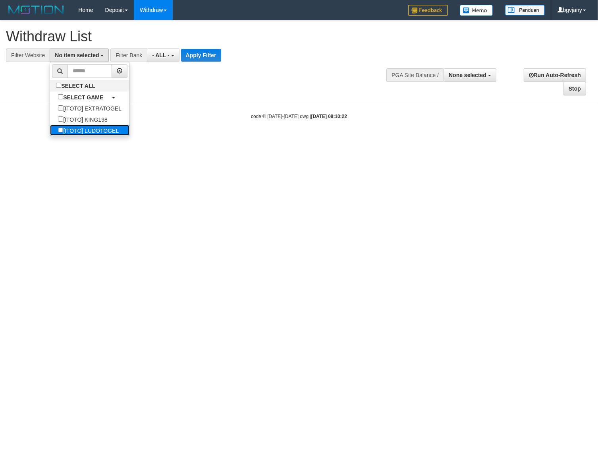
click at [98, 131] on label "[ITOTO] LUDOTOGEL" at bounding box center [88, 130] width 77 height 11
select select "****"
click at [188, 64] on div "**********" at bounding box center [299, 58] width 598 height 75
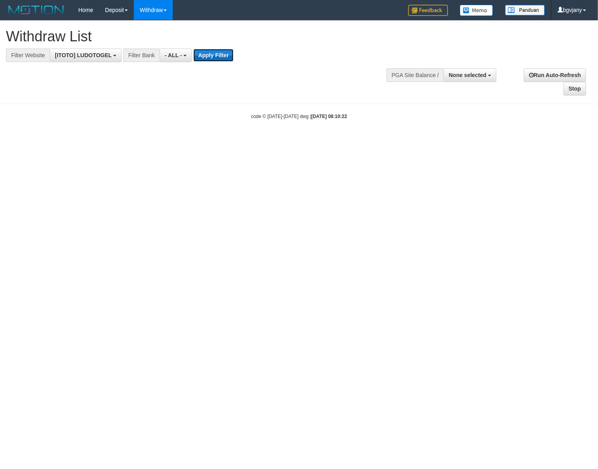
click at [200, 56] on button "Apply Filter" at bounding box center [213, 55] width 40 height 13
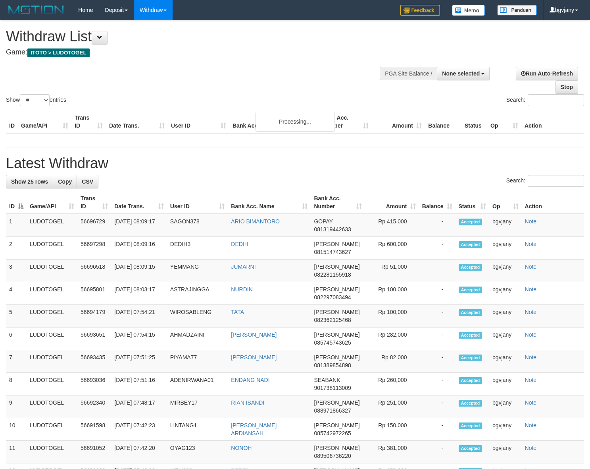
select select
select select "**"
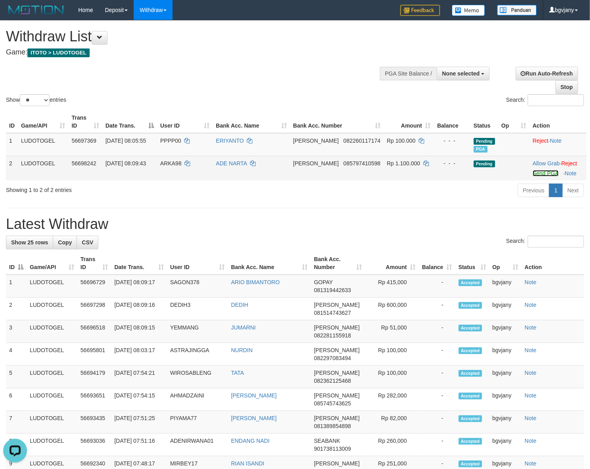
click at [543, 171] on link "Send PGA" at bounding box center [546, 173] width 26 height 6
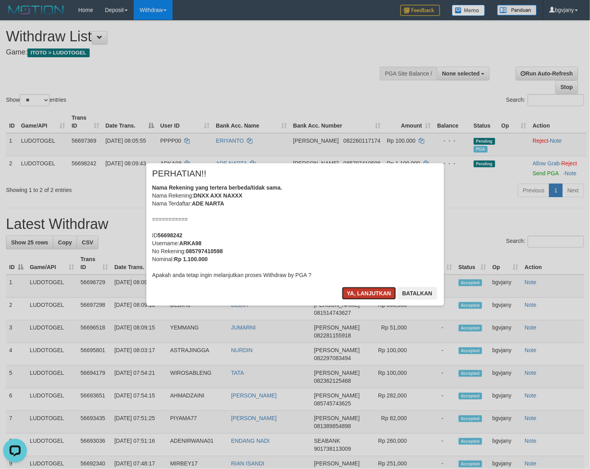
click at [350, 287] on button "Ya, lanjutkan" at bounding box center [369, 293] width 54 height 13
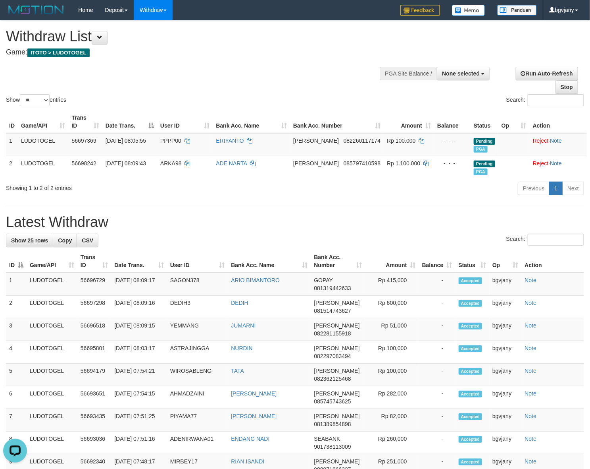
click at [328, 54] on h4 "Game: ITOTO > LUDOTOGEL" at bounding box center [196, 52] width 380 height 8
drag, startPoint x: 269, startPoint y: 331, endPoint x: 116, endPoint y: 336, distance: 153.0
click at [116, 336] on tr "3 LUDOTOGEL 56696518 31/08/2025 08:09:15 YEMMANG JUMARNI DANA 082281155918 Rp 5…" at bounding box center [295, 329] width 578 height 23
copy tr "8:09:15 YEMMANG JUMARNI"
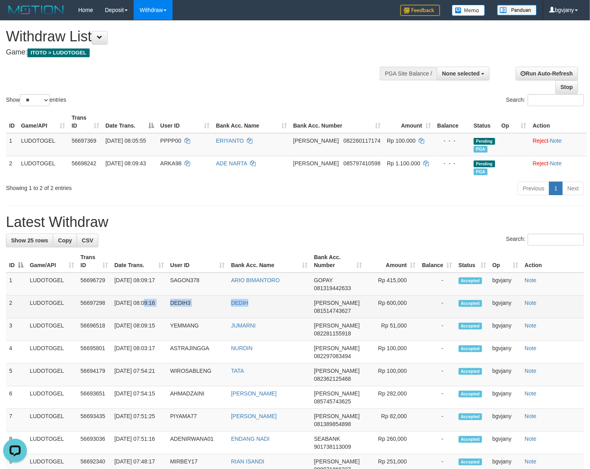
drag, startPoint x: 183, startPoint y: 307, endPoint x: 115, endPoint y: 310, distance: 68.4
click at [115, 310] on tr "2 LUDOTOGEL 56697298 31/08/2025 08:09:16 DEDIH3 DEDIH DANA 081514743627 Rp 600,…" at bounding box center [295, 306] width 578 height 23
copy tr "08:09:16 DEDIH3 DEDIH"
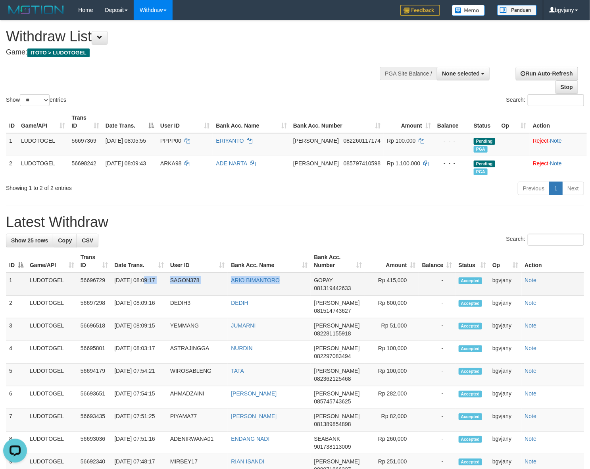
copy tr "08:09:17 SAGON378 ARIO BIMANTORO"
drag, startPoint x: 284, startPoint y: 284, endPoint x: 115, endPoint y: 289, distance: 169.2
click at [115, 289] on tr "1 LUDOTOGEL 56696729 31/08/2025 08:09:17 SAGON378 ARIO BIMANTORO GOPAY 08131944…" at bounding box center [295, 283] width 578 height 23
click at [402, 280] on td "Rp 415,000" at bounding box center [392, 283] width 54 height 23
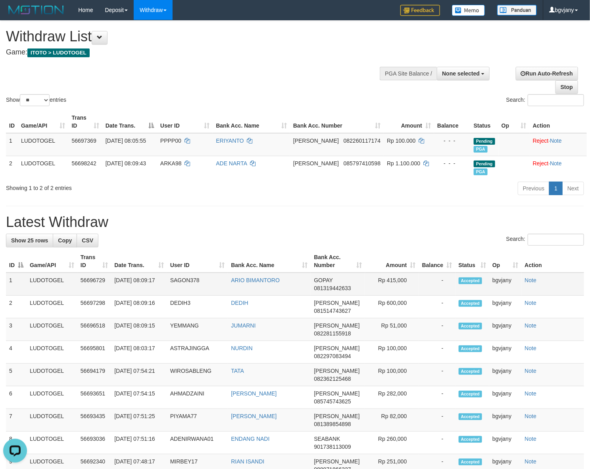
copy td "415,000"
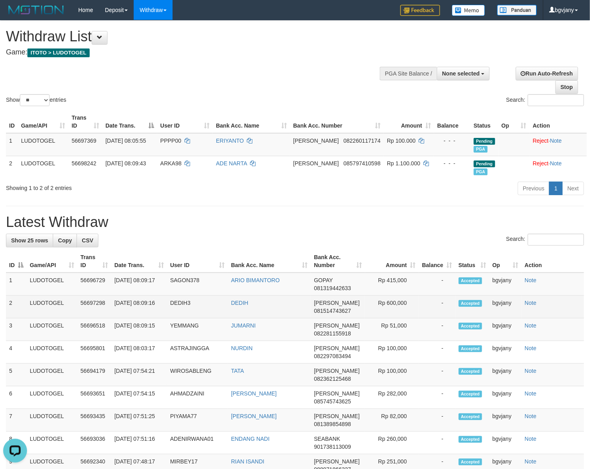
click at [400, 302] on td "Rp 600,000" at bounding box center [392, 306] width 54 height 23
copy td "600,000"
click at [400, 302] on td "Rp 600,000" at bounding box center [392, 306] width 54 height 23
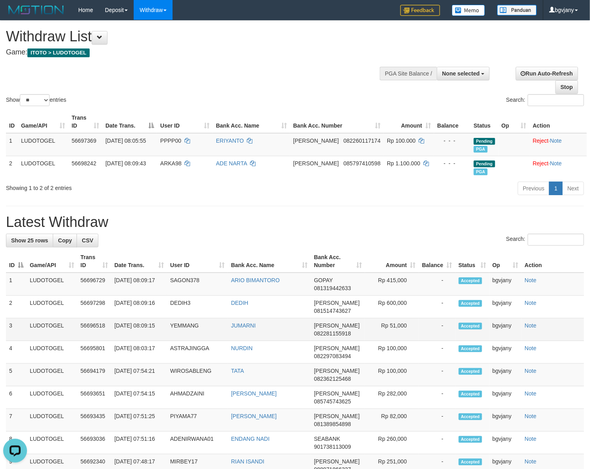
click at [392, 330] on td "Rp 51,000" at bounding box center [392, 329] width 54 height 23
copy td "51,000"
drag, startPoint x: 392, startPoint y: 330, endPoint x: 430, endPoint y: 328, distance: 38.1
click at [392, 330] on td "Rp 51,000" at bounding box center [392, 329] width 54 height 23
click at [314, 224] on h1 "Latest Withdraw" at bounding box center [295, 222] width 578 height 16
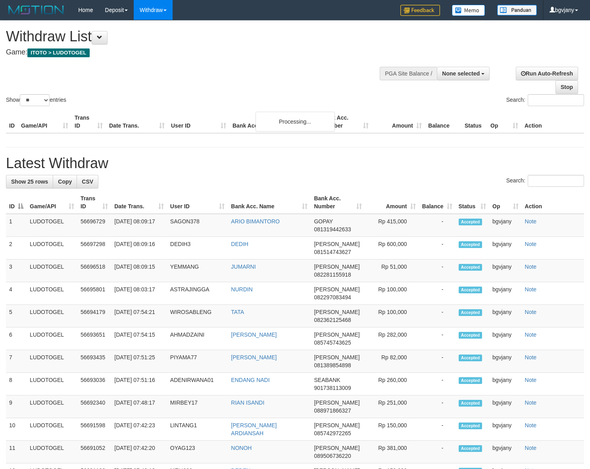
select select
select select "**"
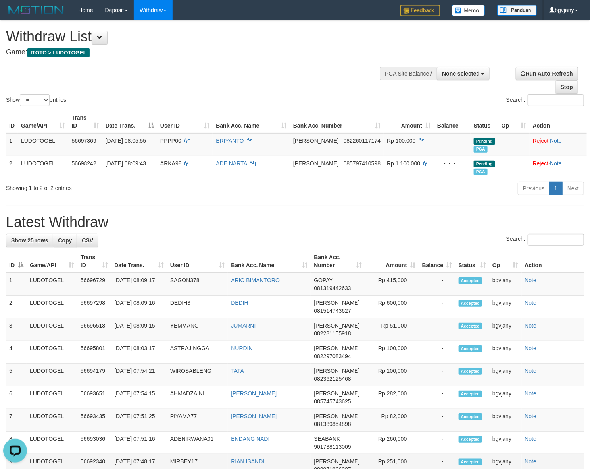
click at [396, 463] on td "Rp 251,000" at bounding box center [392, 465] width 54 height 23
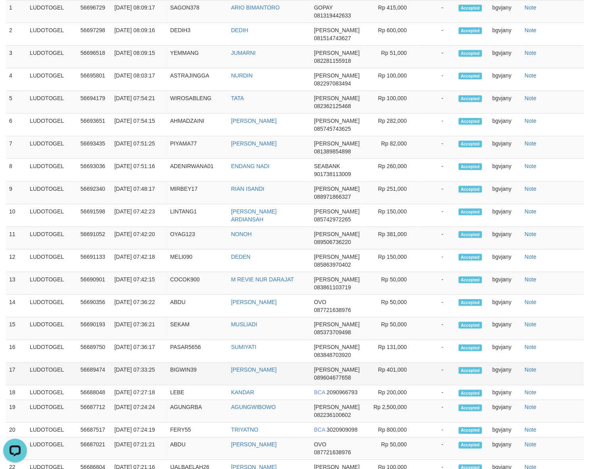
scroll to position [248, 0]
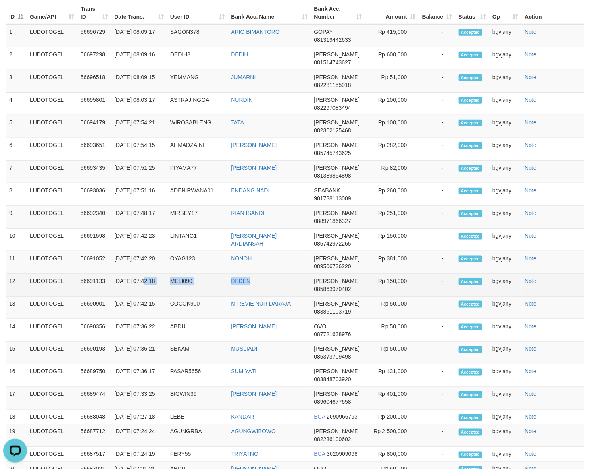
copy tr "07:42:18 MELI090 DEDEN"
drag, startPoint x: 197, startPoint y: 292, endPoint x: 114, endPoint y: 291, distance: 82.6
click at [114, 291] on tr "12 LUDOTOGEL 56691133 31/08/2025 07:42:18 MELI090 DEDEN DANA 085863970402 Rp 15…" at bounding box center [295, 285] width 578 height 23
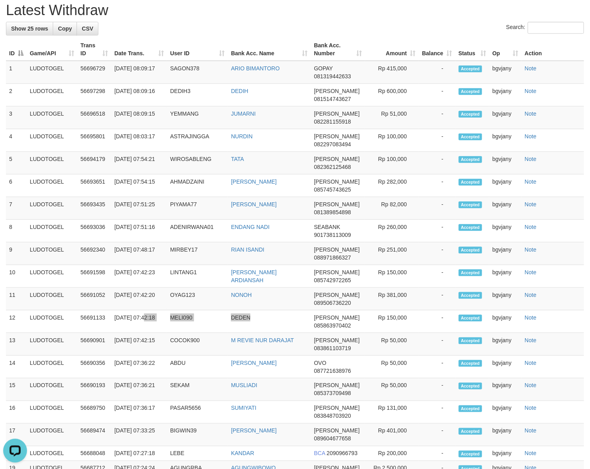
scroll to position [83, 0]
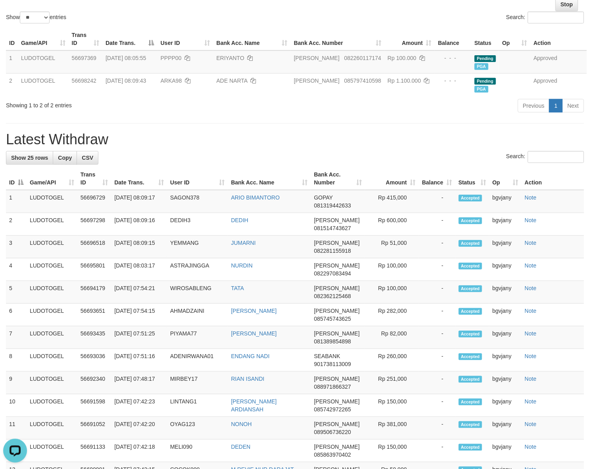
click at [325, 117] on div "**********" at bounding box center [295, 365] width 590 height 855
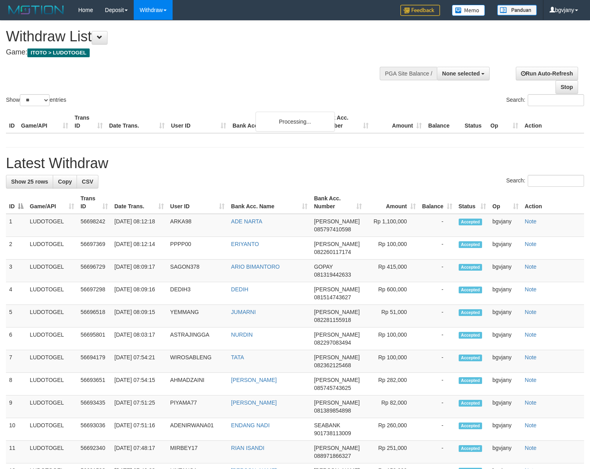
select select
select select "**"
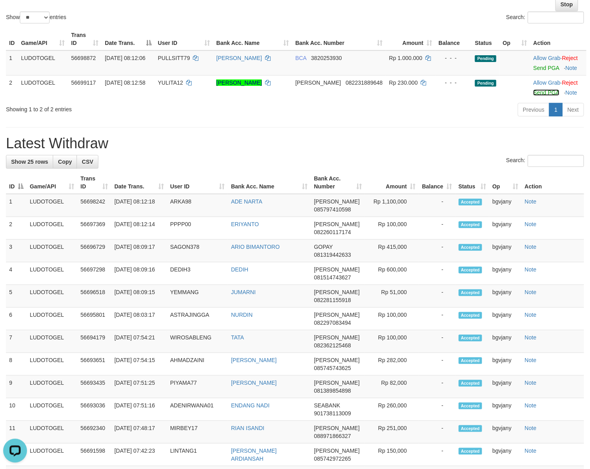
drag, startPoint x: 533, startPoint y: 92, endPoint x: 487, endPoint y: 106, distance: 47.8
click at [534, 92] on link "Send PGA" at bounding box center [547, 92] width 26 height 6
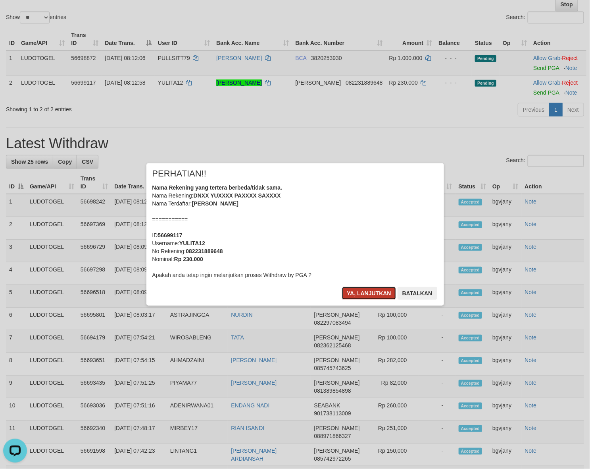
click at [360, 290] on button "Ya, lanjutkan" at bounding box center [369, 293] width 54 height 13
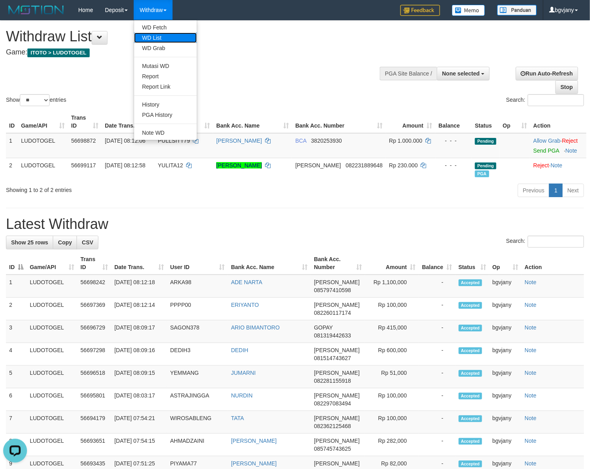
click at [163, 33] on link "WD List" at bounding box center [165, 38] width 63 height 10
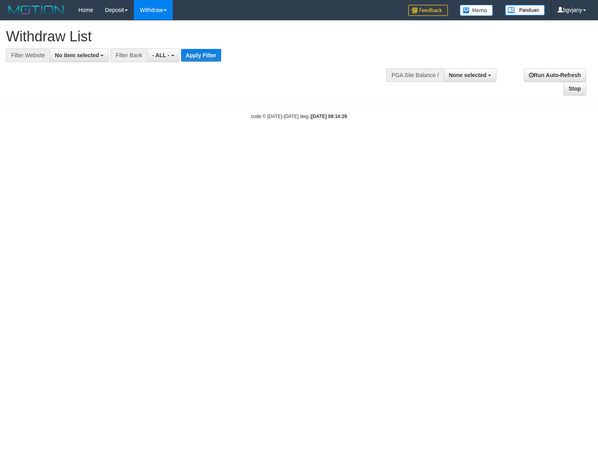
select select
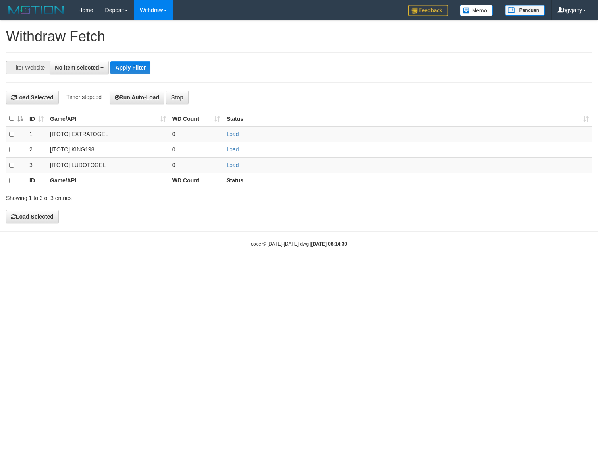
select select
click at [233, 165] on link "Load" at bounding box center [232, 165] width 12 height 6
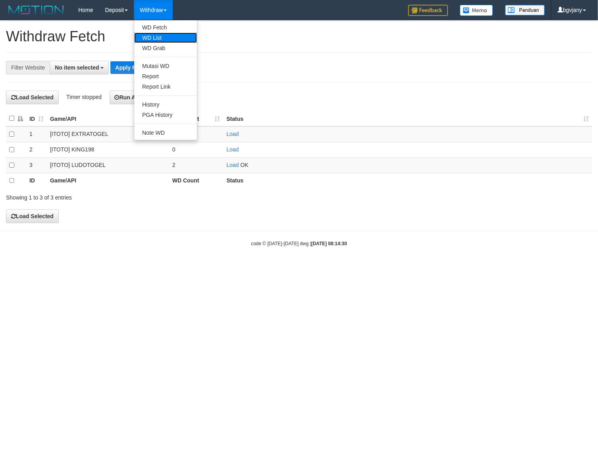
click at [156, 36] on link "WD List" at bounding box center [165, 38] width 63 height 10
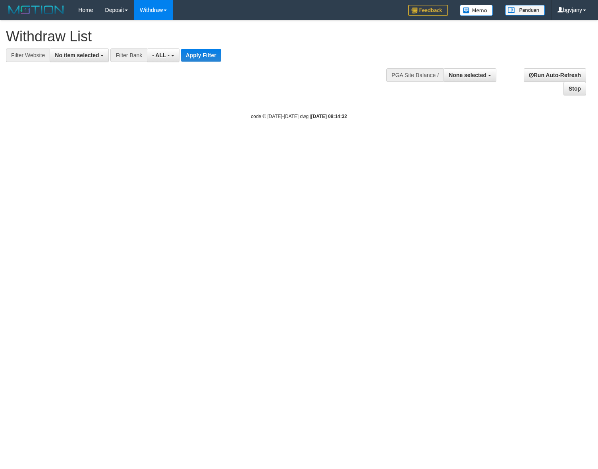
select select
click at [79, 60] on button "No item selected" at bounding box center [79, 54] width 59 height 13
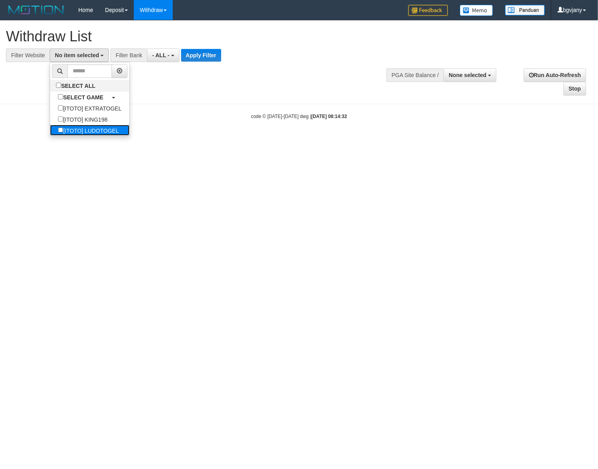
click at [94, 126] on label "[ITOTO] LUDOTOGEL" at bounding box center [88, 130] width 77 height 11
select select "****"
click at [205, 56] on button "Apply Filter" at bounding box center [213, 55] width 40 height 13
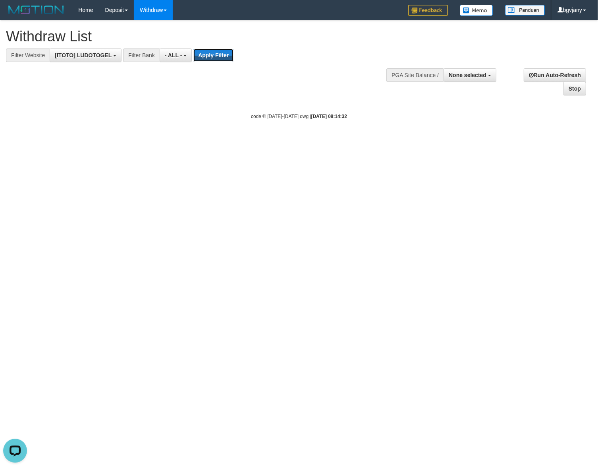
scroll to position [0, 0]
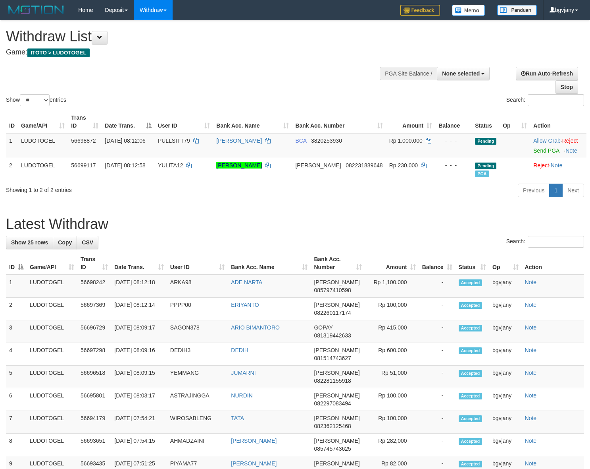
select select
select select "**"
click at [237, 54] on h4 "Game: ITOTO > LUDOTOGEL" at bounding box center [196, 52] width 380 height 8
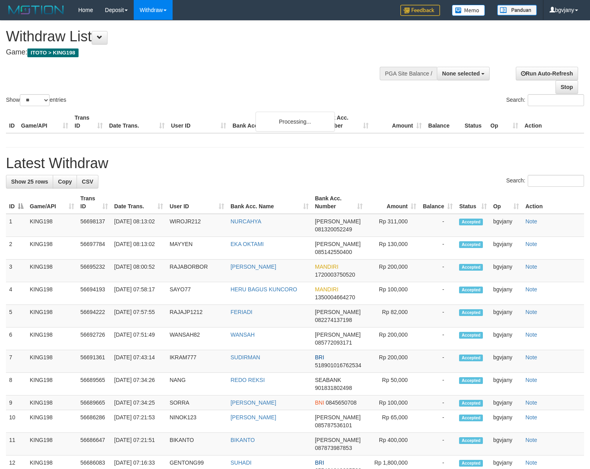
select select
select select "**"
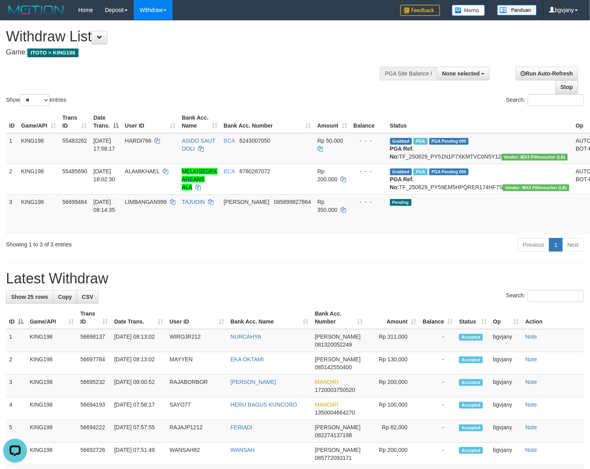
click at [307, 66] on div "Show ** ** ** *** entries Search:" at bounding box center [295, 64] width 590 height 87
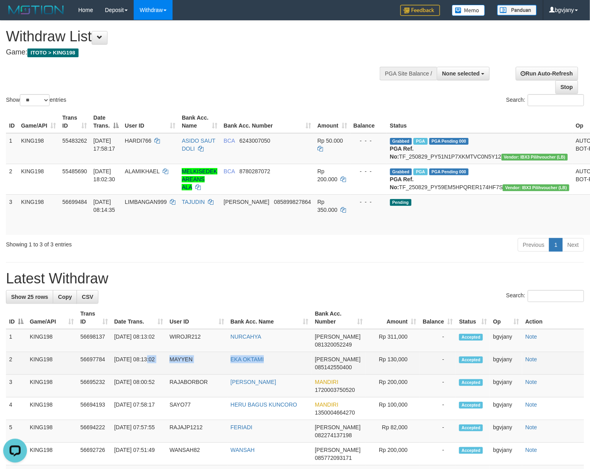
drag, startPoint x: 285, startPoint y: 380, endPoint x: 117, endPoint y: 382, distance: 167.6
click at [117, 374] on tr "2 KING198 56697784 31/08/2025 08:13:02 MAYYEN EKA OKTAMI DANA 085142550400 Rp 1…" at bounding box center [295, 363] width 578 height 23
copy tr "8:13:02 MAYYEN EKA OKTAMI"
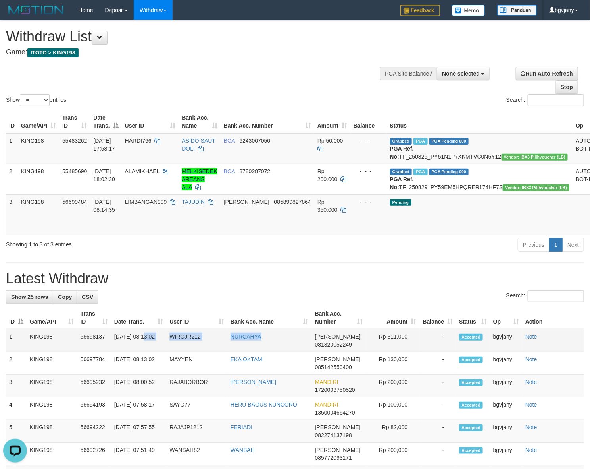
copy tr "08:13:02 WIROJR212 NURCAHYA"
drag, startPoint x: 276, startPoint y: 353, endPoint x: 111, endPoint y: 362, distance: 165.4
click at [111, 352] on tr "1 KING198 56698137 31/08/2025 08:13:02 WIROJR212 NURCAHYA DANA 081320052249 Rp …" at bounding box center [295, 340] width 578 height 23
click at [395, 352] on td "Rp 311,000" at bounding box center [393, 340] width 54 height 23
copy td "311,000"
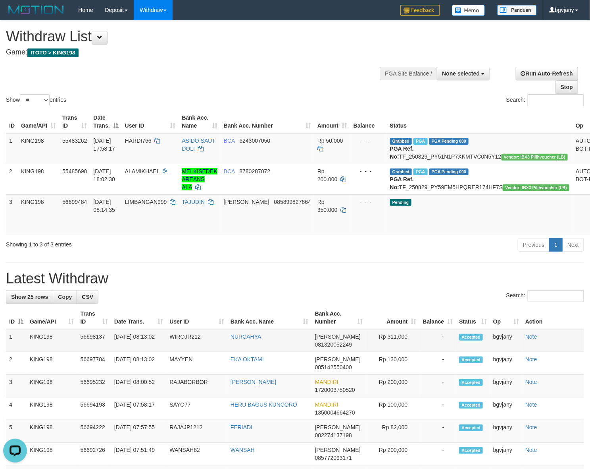
click at [395, 352] on td "Rp 311,000" at bounding box center [393, 340] width 54 height 23
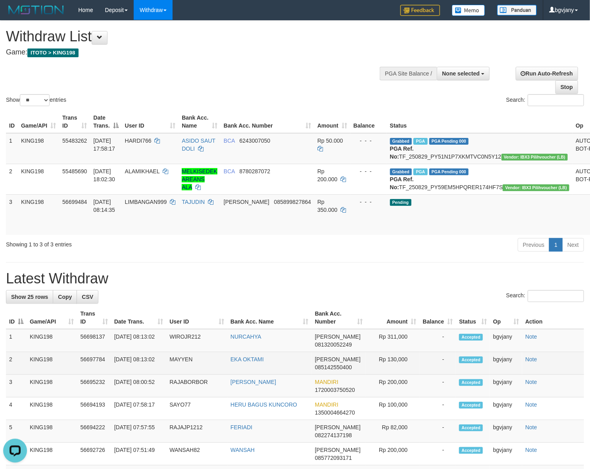
click at [397, 374] on td "Rp 130,000" at bounding box center [393, 363] width 54 height 23
copy td "130,000"
click at [397, 374] on td "Rp 130,000" at bounding box center [393, 363] width 54 height 23
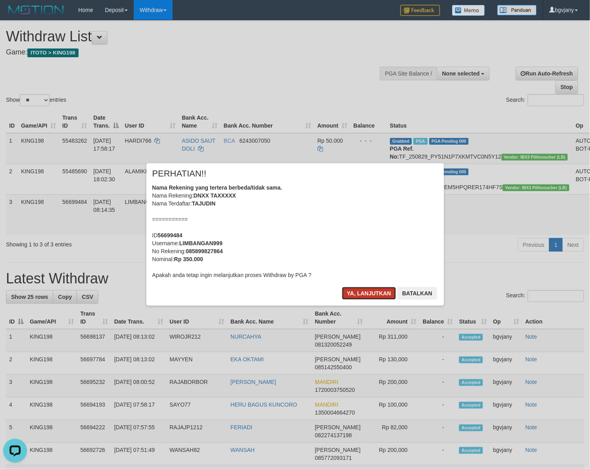
click at [358, 293] on button "Ya, lanjutkan" at bounding box center [369, 293] width 54 height 13
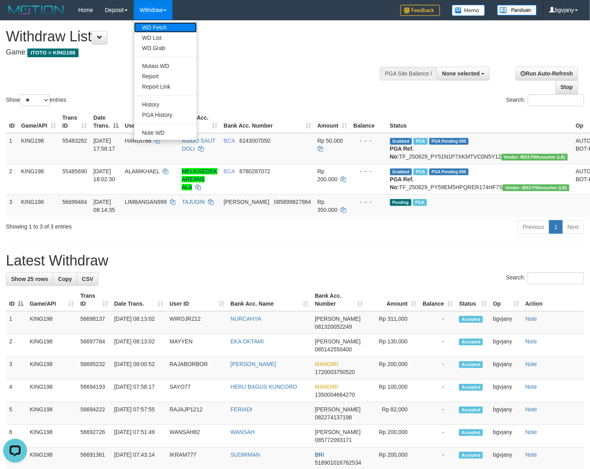
click at [159, 28] on link "WD Fetch" at bounding box center [165, 27] width 63 height 10
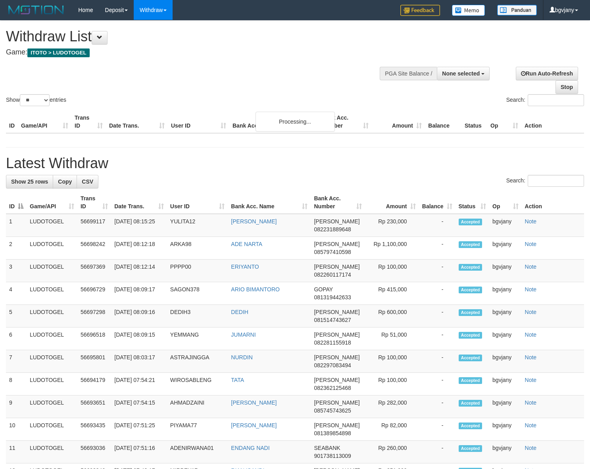
select select
select select "**"
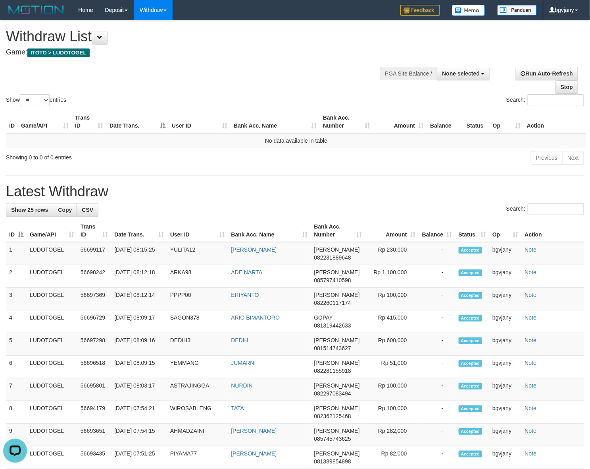
click at [310, 15] on div "Home Deposit DPS Fetch DPS List History PGA History Note DPS Withdraw WD Fetch …" at bounding box center [295, 10] width 578 height 20
click at [168, 28] on link "WD Fetch" at bounding box center [165, 27] width 63 height 10
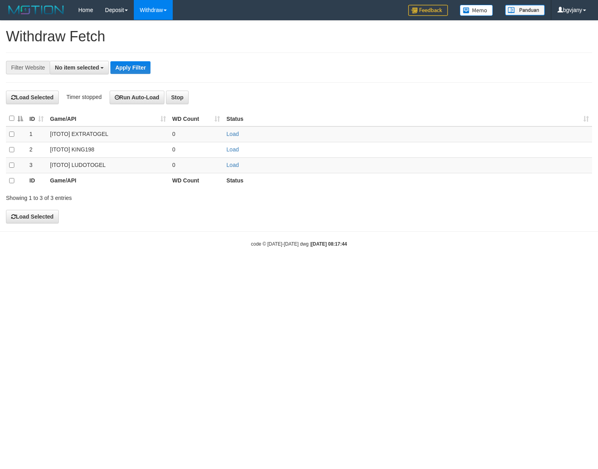
select select
click at [229, 167] on link "Load" at bounding box center [232, 165] width 12 height 6
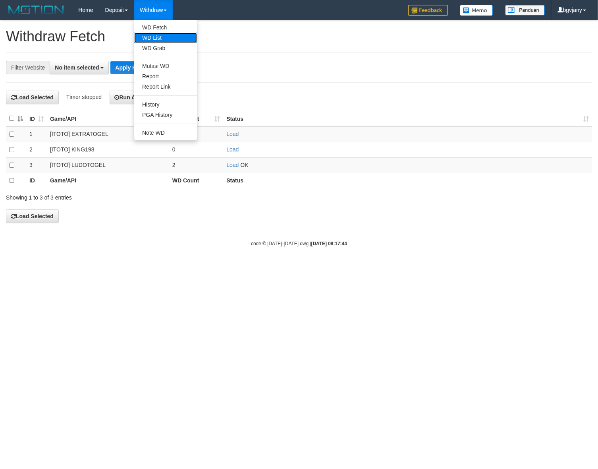
click at [162, 37] on link "WD List" at bounding box center [165, 38] width 63 height 10
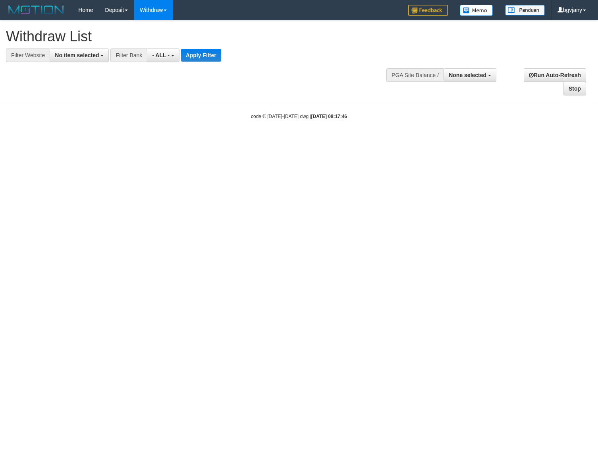
select select
click at [96, 60] on button "No item selected" at bounding box center [79, 54] width 59 height 13
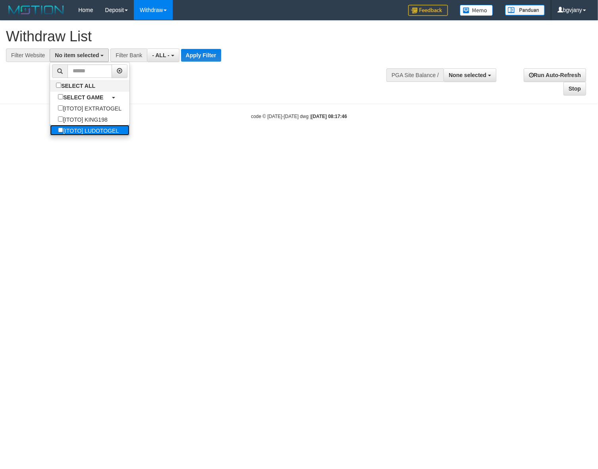
click at [100, 131] on label "[ITOTO] LUDOTOGEL" at bounding box center [88, 130] width 77 height 11
select select "****"
click at [205, 59] on button "Apply Filter" at bounding box center [213, 55] width 40 height 13
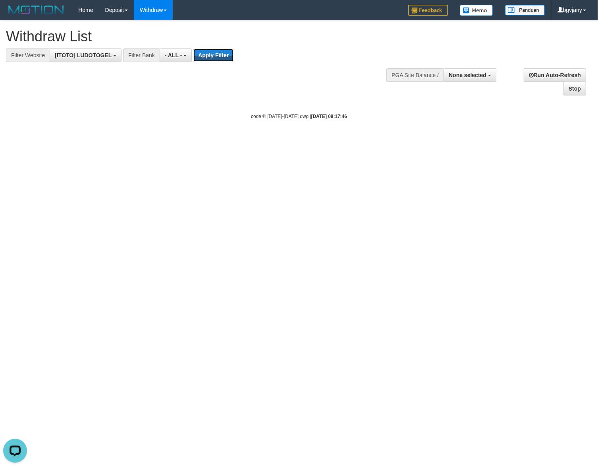
scroll to position [0, 0]
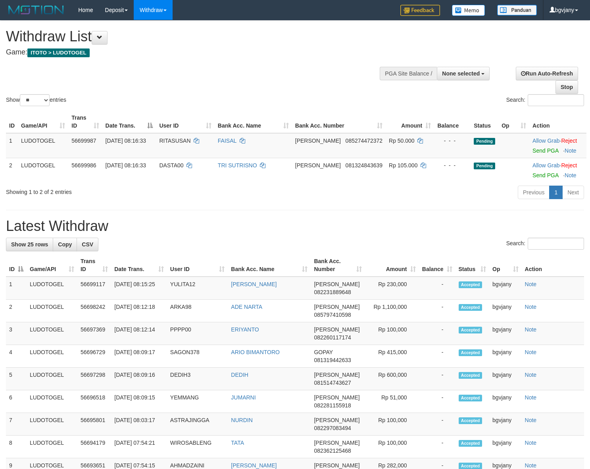
select select
select select "**"
click at [533, 148] on link "Send PGA" at bounding box center [546, 150] width 26 height 6
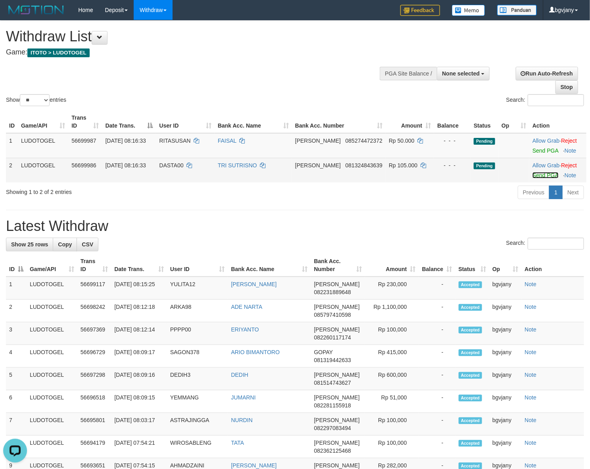
click at [536, 174] on link "Send PGA" at bounding box center [546, 175] width 26 height 6
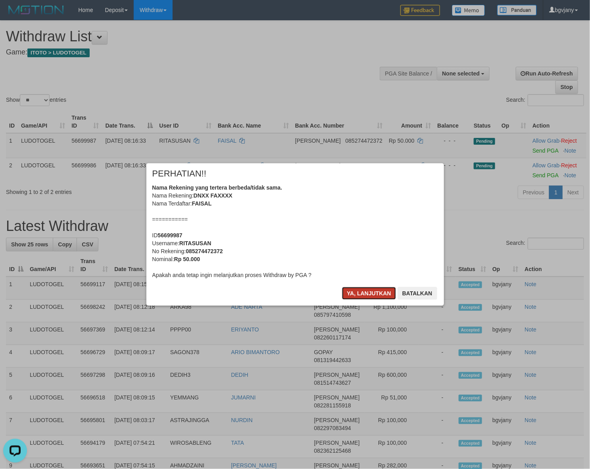
click at [357, 291] on button "Ya, lanjutkan" at bounding box center [369, 293] width 54 height 13
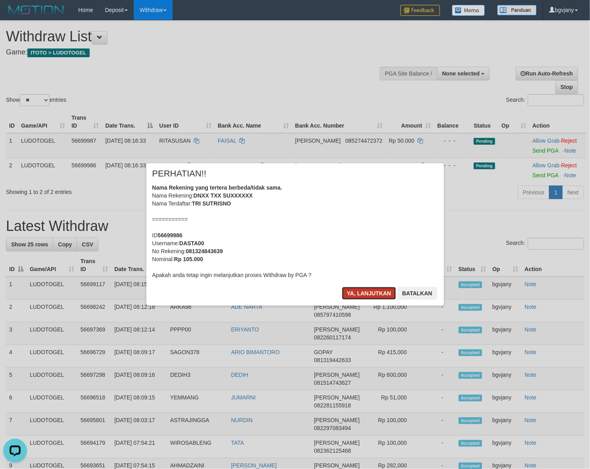
click at [358, 291] on button "Ya, lanjutkan" at bounding box center [369, 293] width 54 height 13
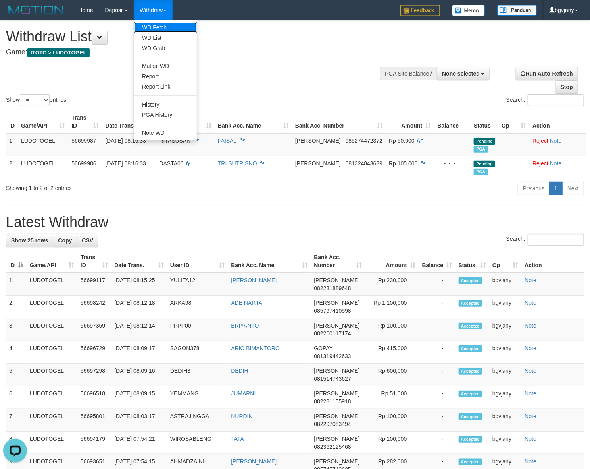
click at [161, 26] on link "WD Fetch" at bounding box center [165, 27] width 63 height 10
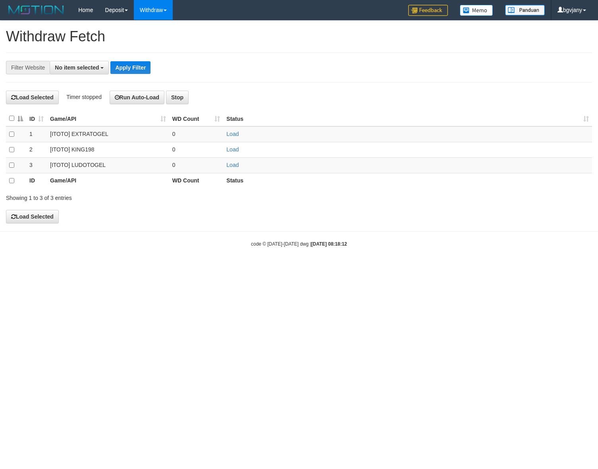
select select
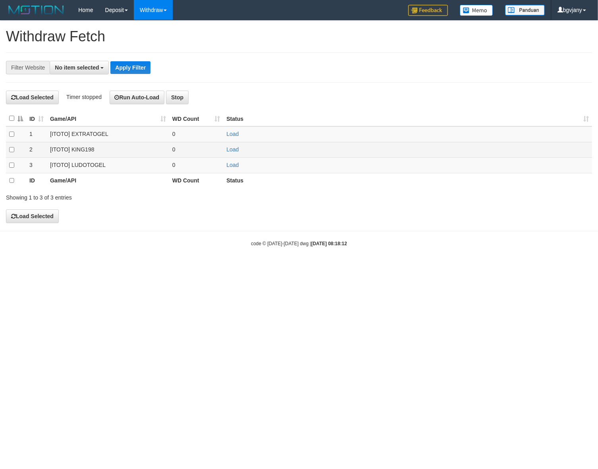
click at [236, 153] on td "Load" at bounding box center [407, 149] width 369 height 15
click at [234, 148] on link "Load" at bounding box center [232, 149] width 12 height 6
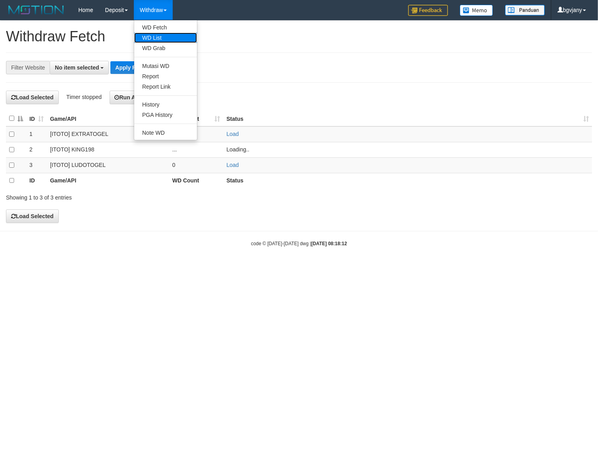
click at [166, 34] on link "WD List" at bounding box center [165, 38] width 63 height 10
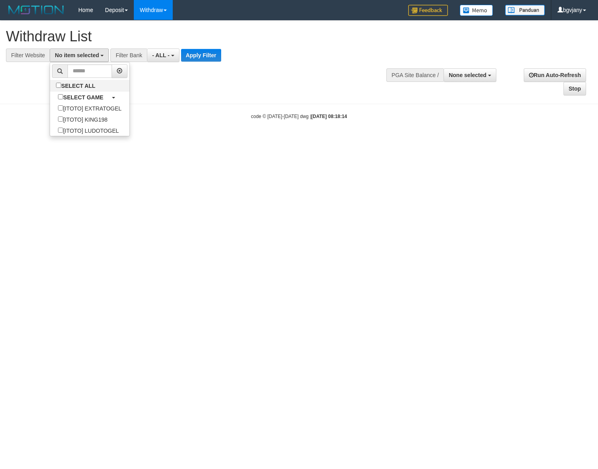
select select
click at [95, 114] on label "[ITOTO] KING198" at bounding box center [82, 119] width 65 height 11
select select "****"
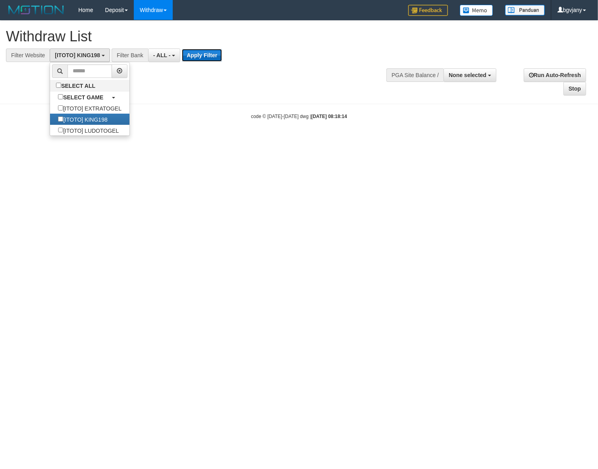
click at [206, 54] on button "Apply Filter" at bounding box center [202, 55] width 40 height 13
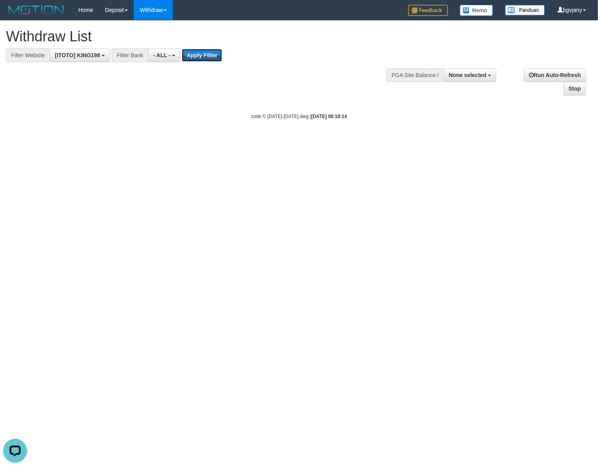
scroll to position [0, 0]
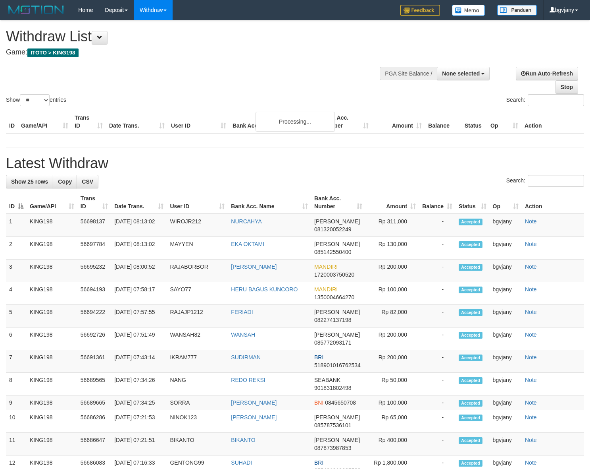
select select
select select "**"
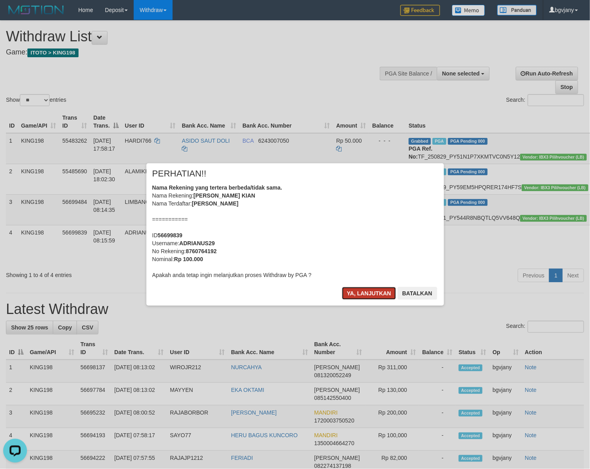
click at [355, 298] on button "Ya, lanjutkan" at bounding box center [369, 293] width 54 height 13
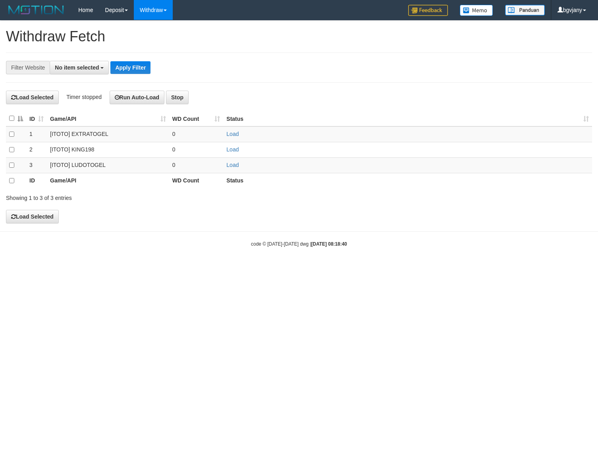
select select
click at [234, 164] on link "Load" at bounding box center [232, 165] width 12 height 6
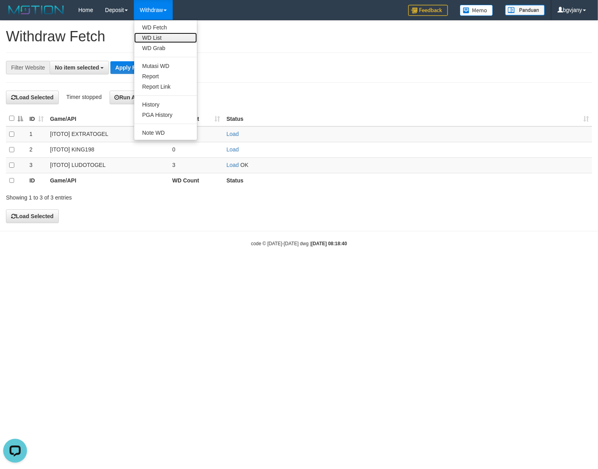
click at [169, 36] on link "WD List" at bounding box center [165, 38] width 63 height 10
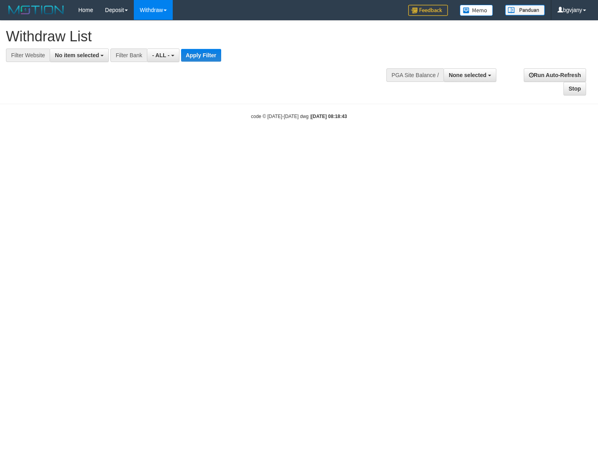
select select
click at [85, 50] on button "No item selected" at bounding box center [79, 54] width 59 height 13
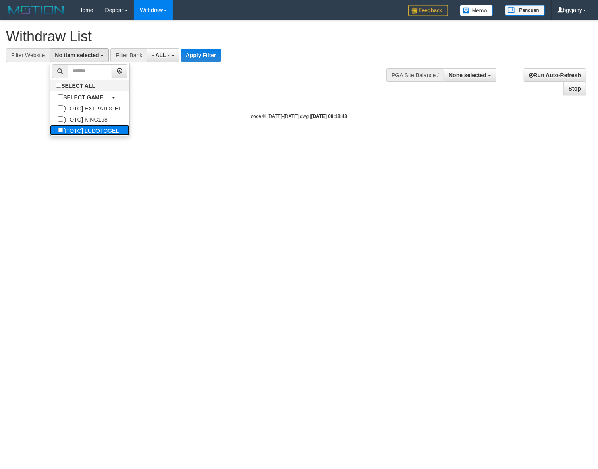
click at [97, 132] on label "[ITOTO] LUDOTOGEL" at bounding box center [88, 130] width 77 height 11
select select "****"
drag, startPoint x: 208, startPoint y: 60, endPoint x: 14, endPoint y: 66, distance: 193.8
click at [207, 60] on button "Apply Filter" at bounding box center [213, 55] width 40 height 13
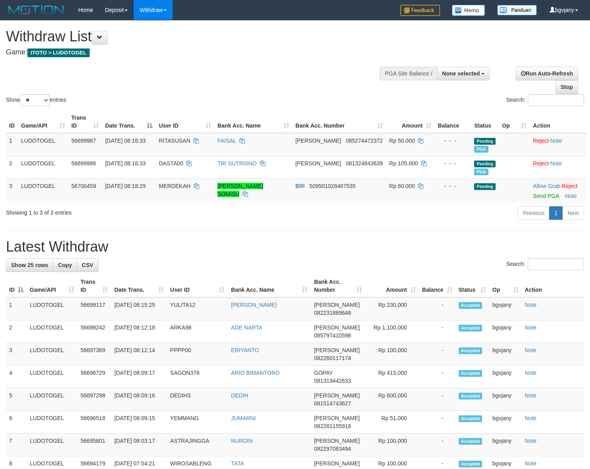
select select
select select "**"
click at [533, 195] on link "Send PGA" at bounding box center [546, 196] width 26 height 6
click at [536, 198] on link "Send PGA" at bounding box center [546, 196] width 26 height 6
click at [164, 14] on link "Withdraw" at bounding box center [153, 10] width 39 height 20
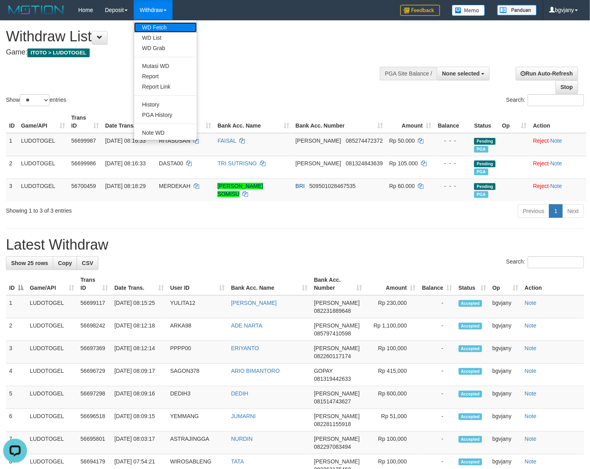
click at [166, 26] on link "WD Fetch" at bounding box center [165, 27] width 63 height 10
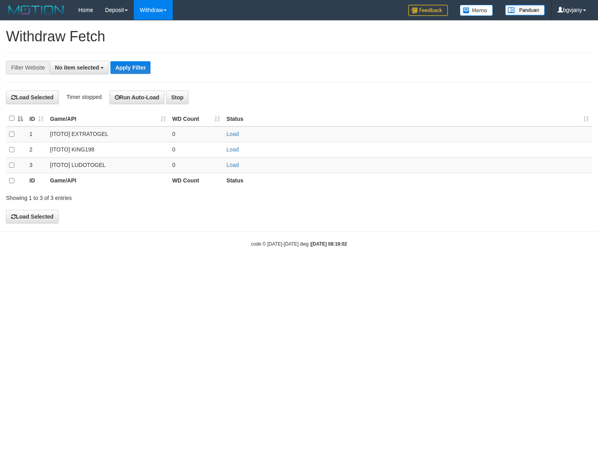
select select
click at [233, 166] on link "Load" at bounding box center [232, 165] width 12 height 6
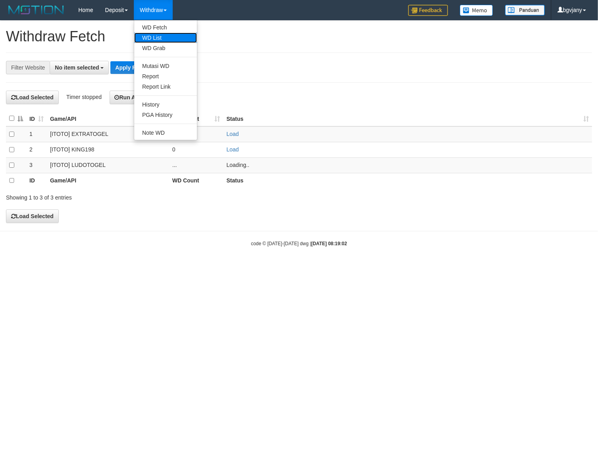
click at [164, 41] on link "WD List" at bounding box center [165, 38] width 63 height 10
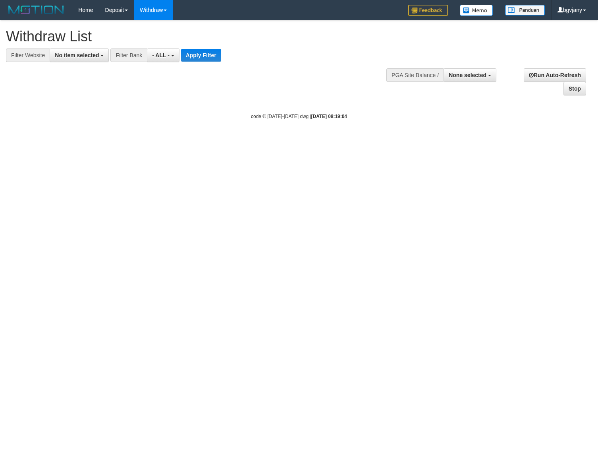
select select
click at [79, 50] on button "No item selected" at bounding box center [79, 54] width 59 height 13
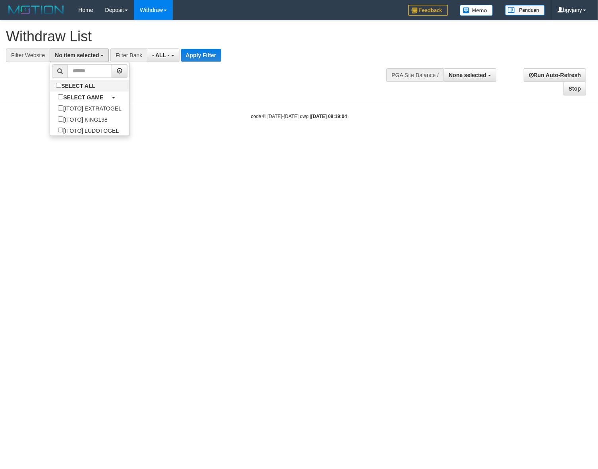
click at [102, 136] on ul "SELECT ALL SELECT GAME [ITOTO] EXTRATOGEL [ITOTO] KING198 [ITOTO] LUDOTOGEL" at bounding box center [90, 99] width 80 height 74
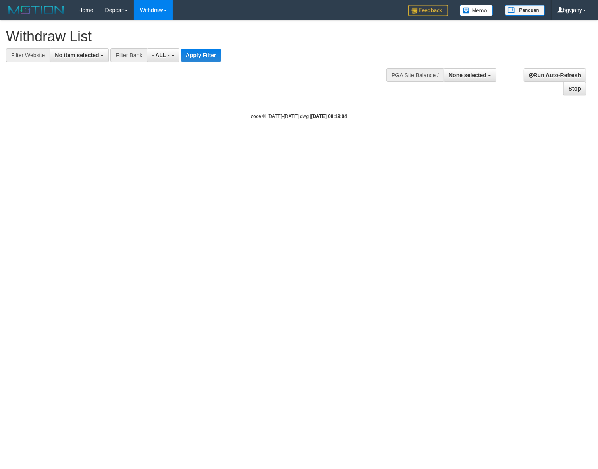
click at [90, 48] on div "**********" at bounding box center [201, 41] width 391 height 41
click at [89, 60] on button "No item selected" at bounding box center [79, 54] width 59 height 13
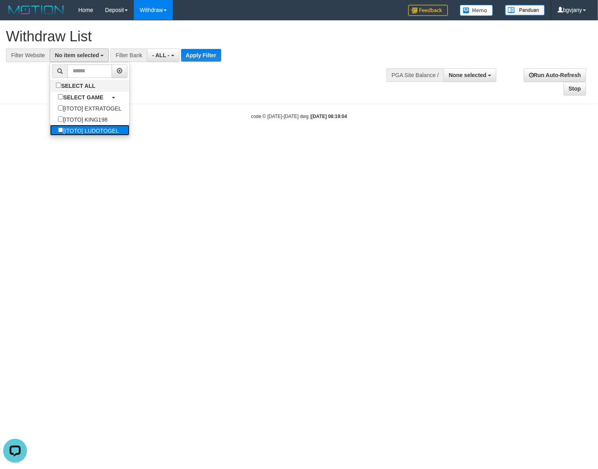
click at [104, 131] on label "[ITOTO] LUDOTOGEL" at bounding box center [88, 130] width 77 height 11
select select "****"
click at [214, 57] on button "Apply Filter" at bounding box center [213, 55] width 40 height 13
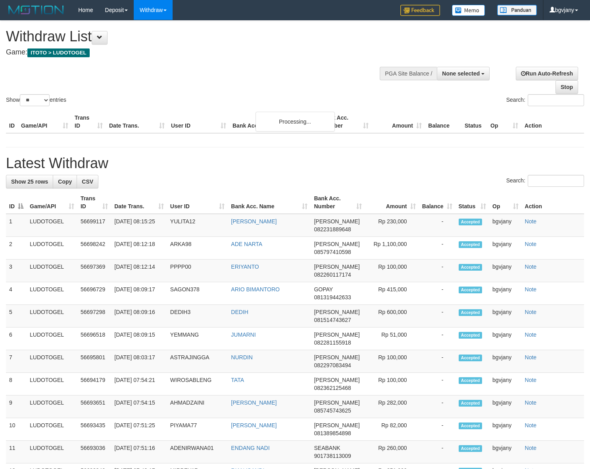
select select
select select "**"
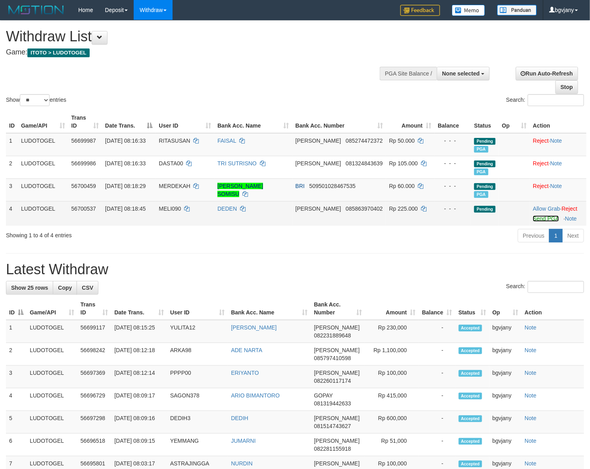
click at [538, 217] on link "Send PGA" at bounding box center [546, 218] width 26 height 6
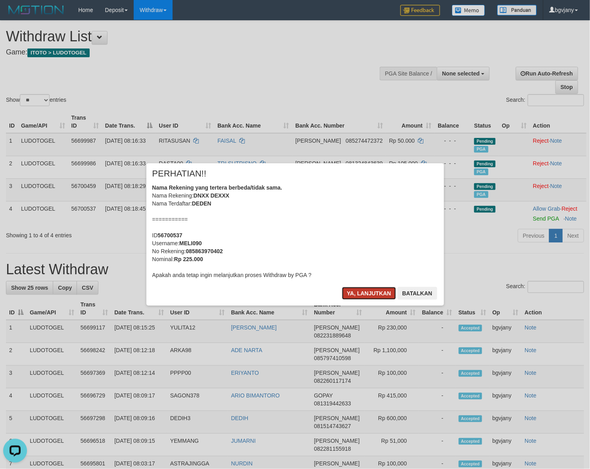
click at [356, 293] on button "Ya, lanjutkan" at bounding box center [369, 293] width 54 height 13
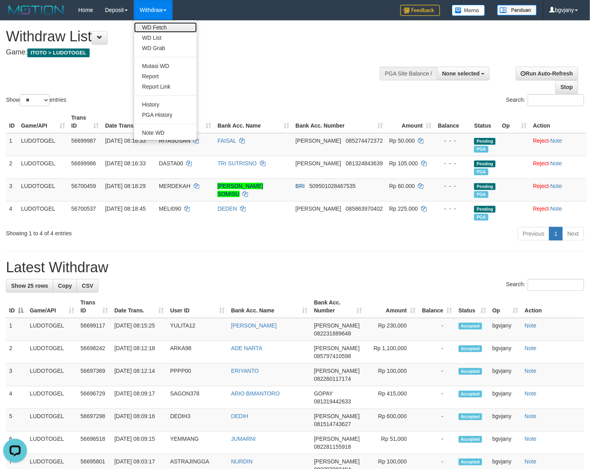
drag, startPoint x: 156, startPoint y: 25, endPoint x: 161, endPoint y: 27, distance: 5.2
click at [156, 25] on link "WD Fetch" at bounding box center [165, 27] width 63 height 10
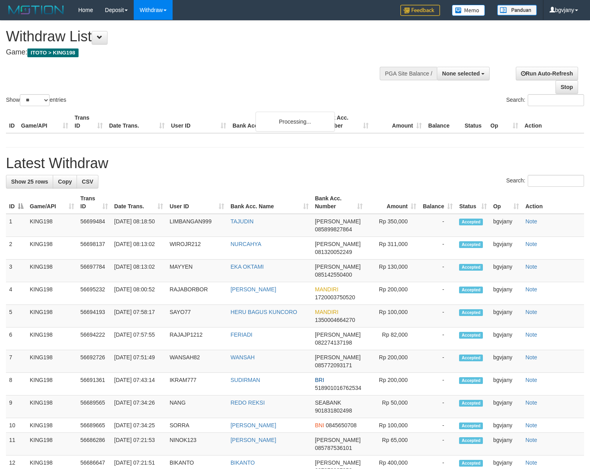
select select
select select "**"
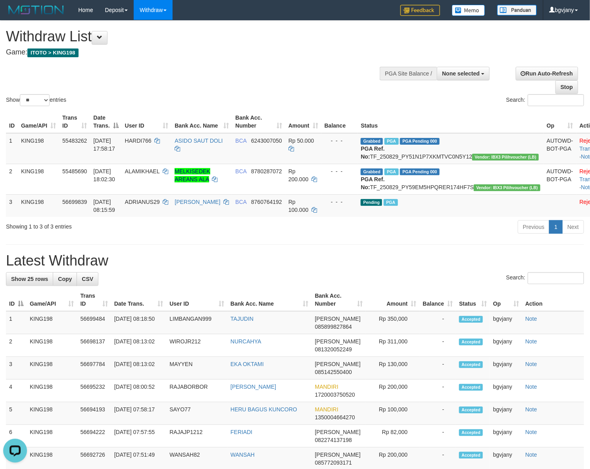
click at [285, 253] on div "**********" at bounding box center [295, 467] width 590 height 893
copy tr "08:18:50 LIMBANGAN999 TAJUDIN"
drag, startPoint x: 275, startPoint y: 346, endPoint x: 114, endPoint y: 342, distance: 160.8
click at [114, 334] on tr "1 KING198 56699484 31/08/2025 08:18:50 LIMBANGAN999 TAJUDIN DANA 085899827864 R…" at bounding box center [295, 322] width 578 height 23
click at [398, 334] on td "Rp 350,000" at bounding box center [393, 322] width 54 height 23
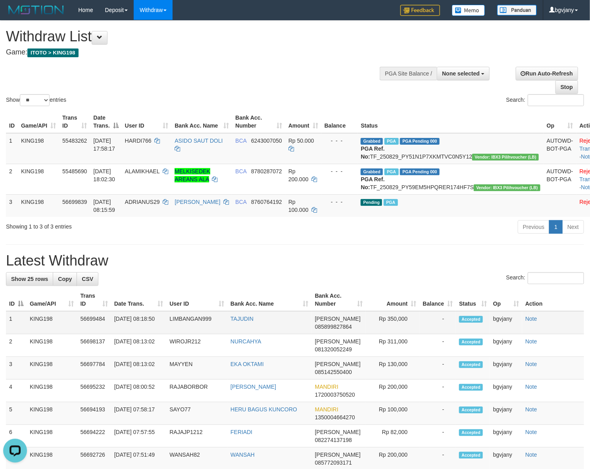
copy td "350,000"
click at [398, 334] on td "Rp 350,000" at bounding box center [393, 322] width 54 height 23
click at [160, 26] on link "WD Fetch" at bounding box center [165, 27] width 63 height 10
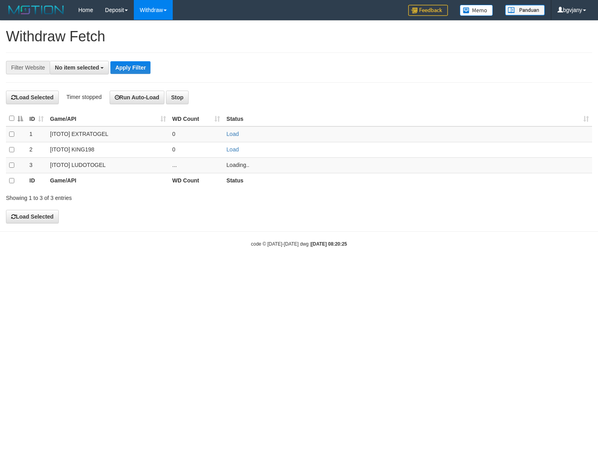
select select
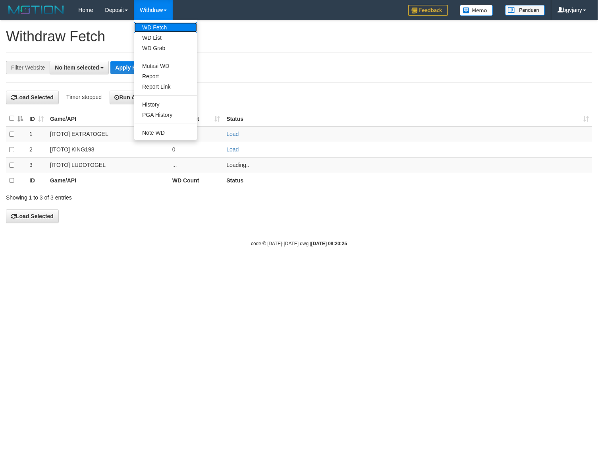
click at [163, 28] on link "WD Fetch" at bounding box center [165, 27] width 63 height 10
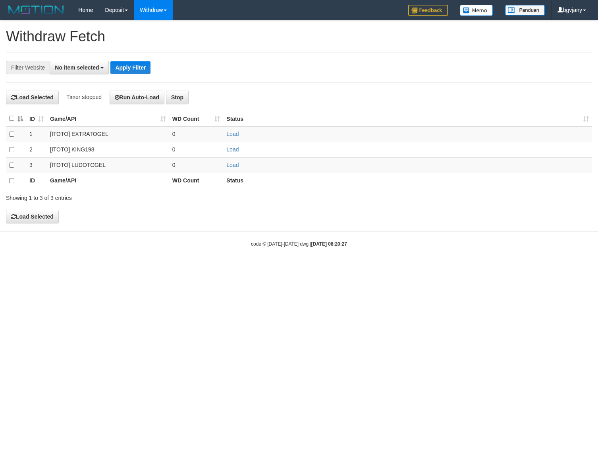
select select
click at [231, 169] on td "Load" at bounding box center [407, 164] width 369 height 15
click at [231, 162] on link "Load" at bounding box center [232, 165] width 12 height 6
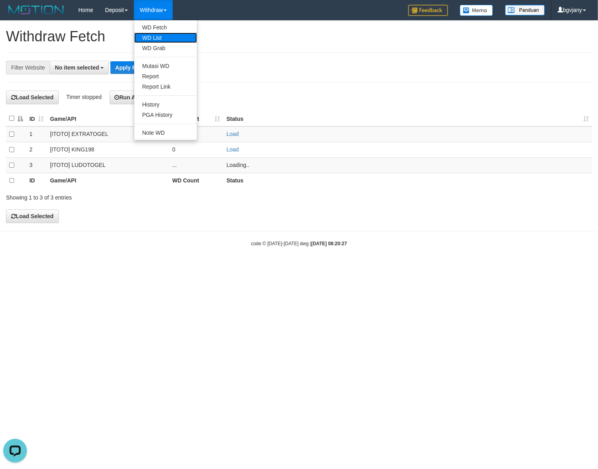
click at [154, 40] on link "WD List" at bounding box center [165, 38] width 63 height 10
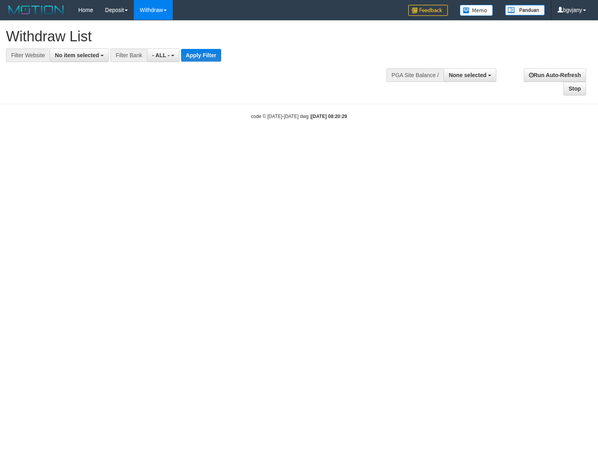
select select
click at [98, 58] on span "No item selected" at bounding box center [77, 55] width 44 height 6
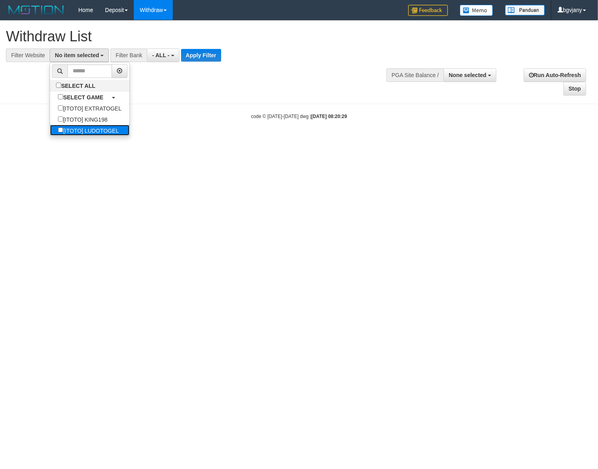
click at [96, 128] on label "[ITOTO] LUDOTOGEL" at bounding box center [88, 130] width 77 height 11
select select "****"
click at [211, 55] on button "Apply Filter" at bounding box center [213, 55] width 40 height 13
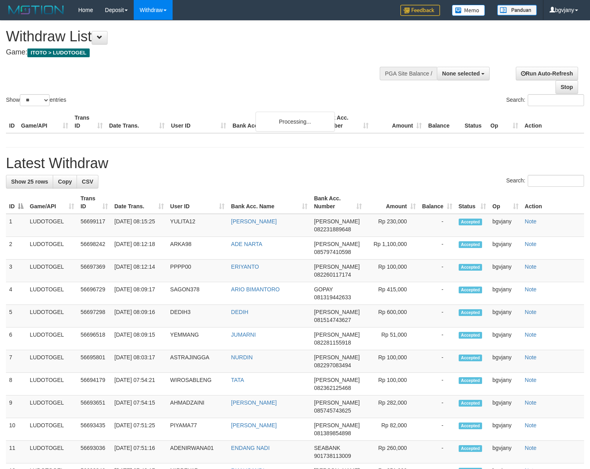
select select
select select "**"
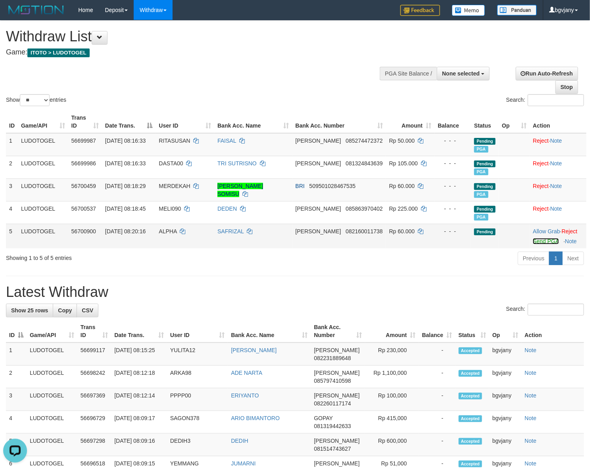
click at [533, 243] on link "Send PGA" at bounding box center [546, 241] width 26 height 6
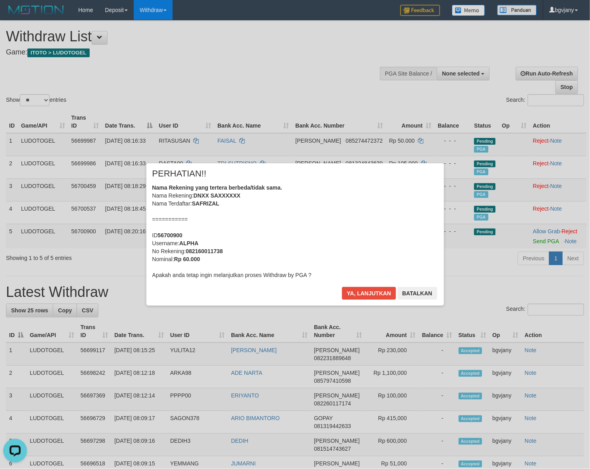
click at [160, 25] on div "× PERHATIAN!! Nama Rekening yang tertera berbeda/tidak sama. Nama Rekening: DNX…" at bounding box center [295, 234] width 590 height 469
click at [358, 294] on button "Ya, lanjutkan" at bounding box center [369, 293] width 54 height 13
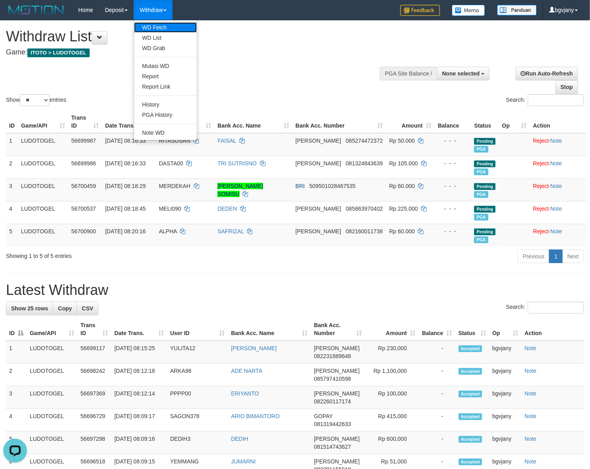
click at [148, 27] on link "WD Fetch" at bounding box center [165, 27] width 63 height 10
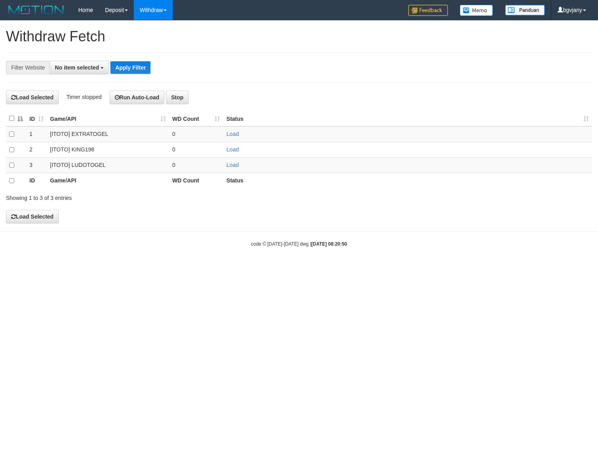
select select
click at [239, 168] on td "Load" at bounding box center [407, 164] width 369 height 15
click at [231, 162] on link "Load" at bounding box center [232, 165] width 12 height 6
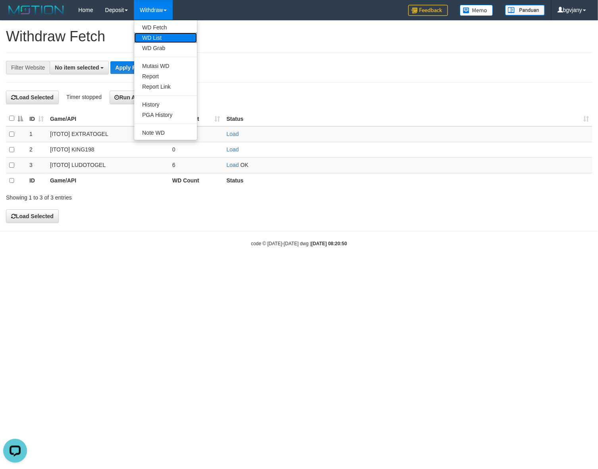
drag, startPoint x: 156, startPoint y: 36, endPoint x: 153, endPoint y: 40, distance: 4.8
click at [156, 36] on link "WD List" at bounding box center [165, 38] width 63 height 10
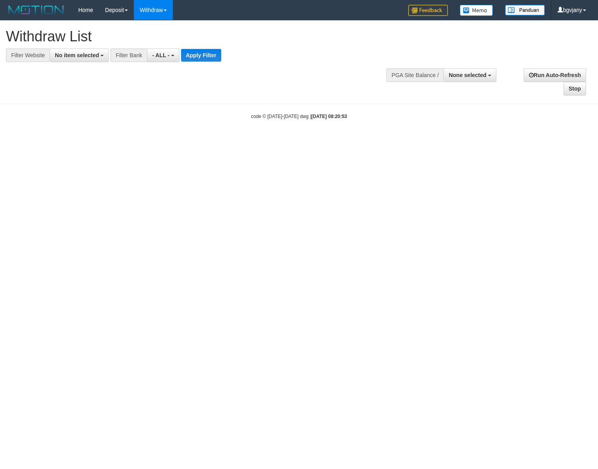
select select
click at [83, 56] on span "No item selected" at bounding box center [77, 55] width 44 height 6
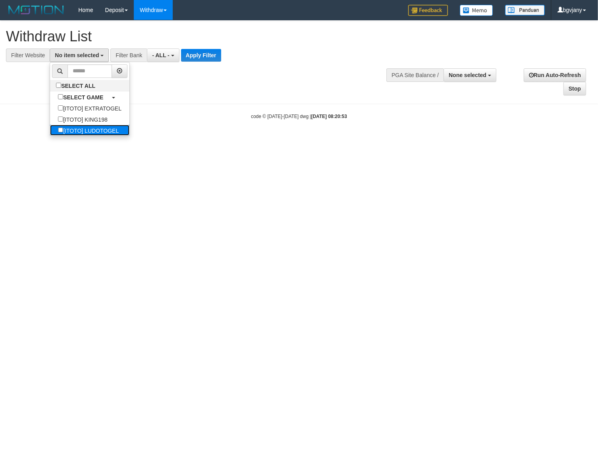
click at [106, 132] on label "[ITOTO] LUDOTOGEL" at bounding box center [88, 130] width 77 height 11
select select "****"
click button "Apply Filter"
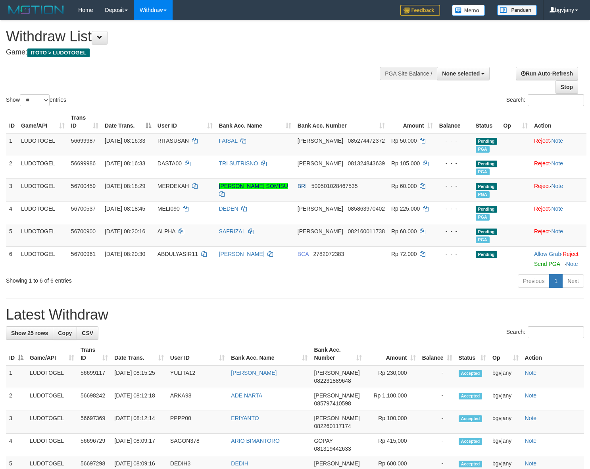
select select
select select "**"
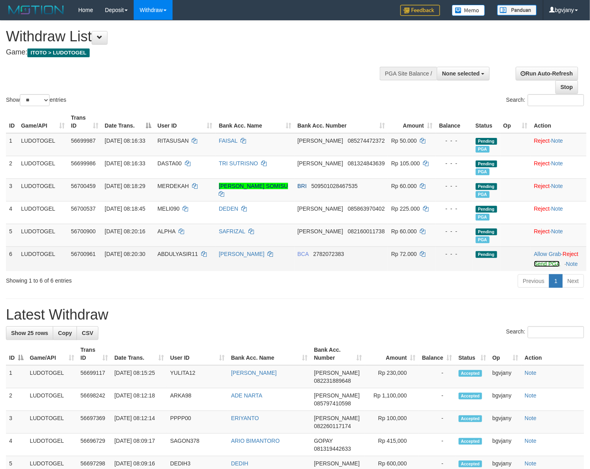
click at [534, 262] on link "Send PGA" at bounding box center [547, 263] width 26 height 6
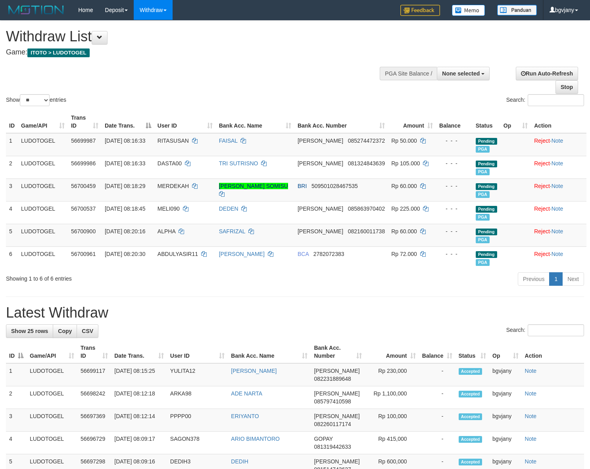
select select
select select "**"
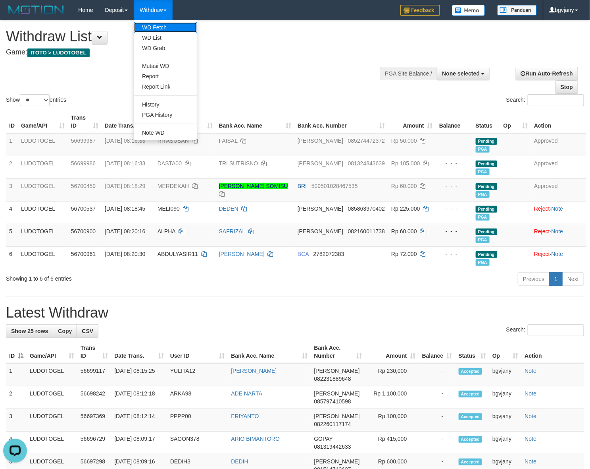
click at [146, 24] on link "WD Fetch" at bounding box center [165, 27] width 63 height 10
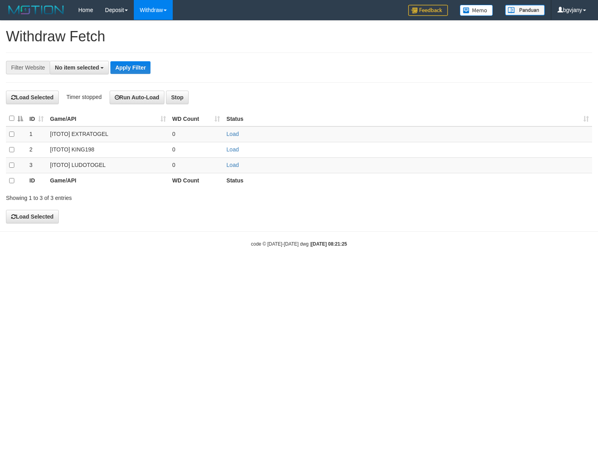
select select
click at [233, 161] on td "Load" at bounding box center [407, 164] width 369 height 15
click at [233, 166] on link "Load" at bounding box center [232, 165] width 12 height 6
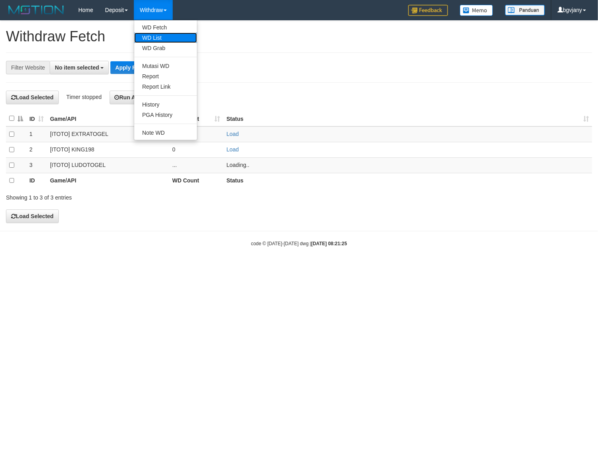
click at [161, 34] on link "WD List" at bounding box center [165, 38] width 63 height 10
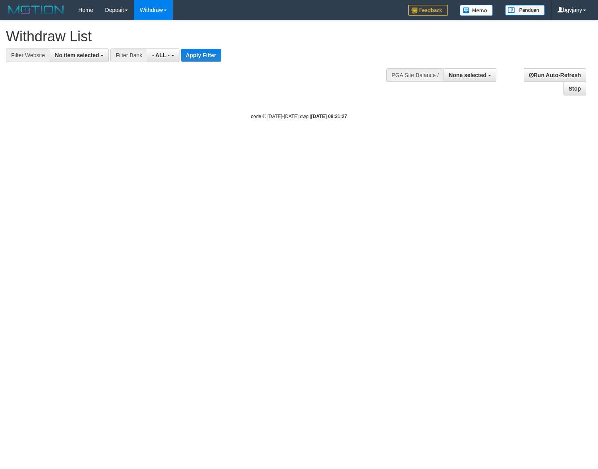
select select
drag, startPoint x: 0, startPoint y: 0, endPoint x: 106, endPoint y: 99, distance: 144.9
click at [96, 56] on span "No item selected" at bounding box center [77, 55] width 44 height 6
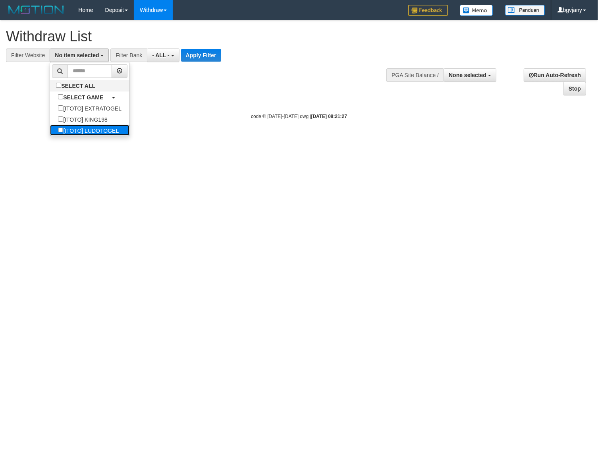
click at [104, 125] on label "[ITOTO] LUDOTOGEL" at bounding box center [88, 130] width 77 height 11
select select "****"
click at [213, 60] on button "Apply Filter" at bounding box center [213, 55] width 40 height 13
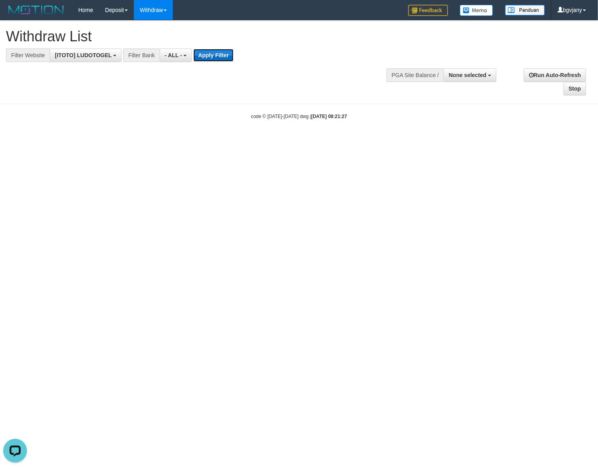
scroll to position [0, 0]
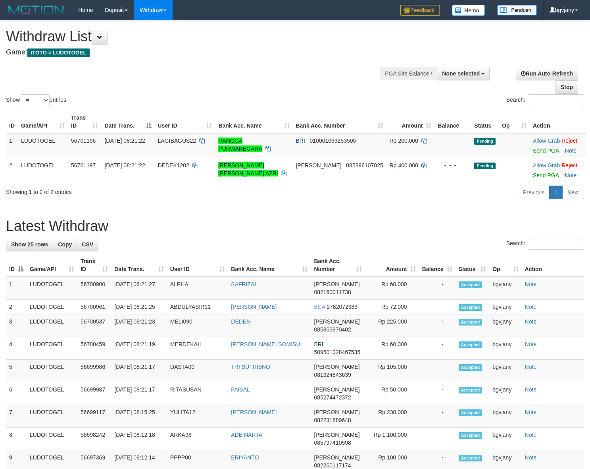
select select
select select "**"
drag, startPoint x: 525, startPoint y: 149, endPoint x: 530, endPoint y: 151, distance: 5.3
click at [530, 149] on td "Allow Grab · Reject Send PGA · Note" at bounding box center [558, 145] width 56 height 25
click at [536, 149] on link "Send PGA" at bounding box center [546, 150] width 26 height 6
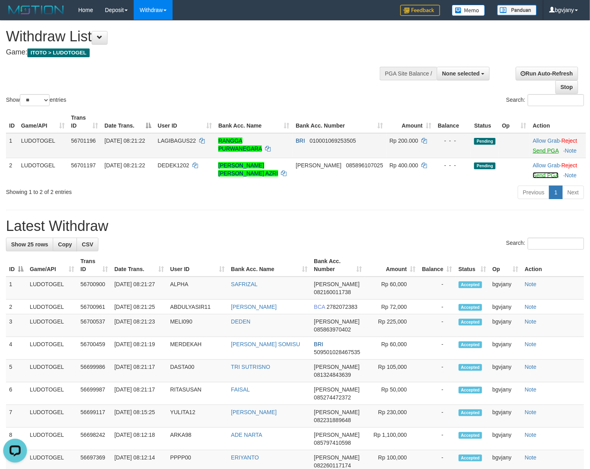
click at [534, 174] on link "Send PGA" at bounding box center [546, 175] width 26 height 6
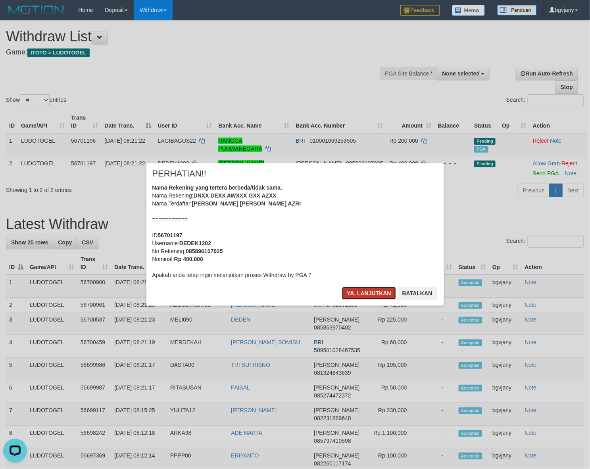
click at [363, 296] on button "Ya, lanjutkan" at bounding box center [369, 293] width 54 height 13
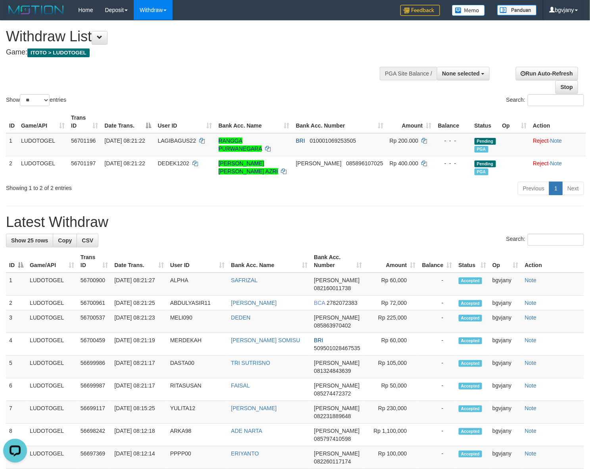
click at [316, 44] on div "Withdraw List Game: ITOTO > LUDOTOGEL" at bounding box center [196, 42] width 380 height 27
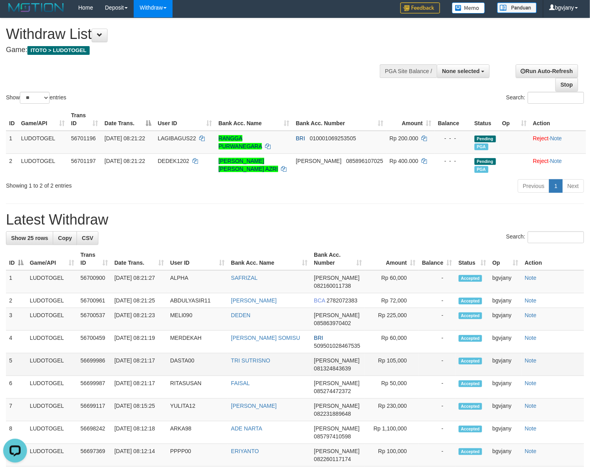
scroll to position [85, 0]
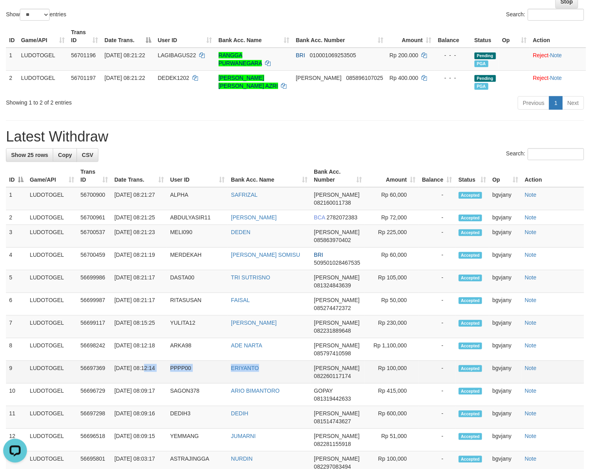
drag, startPoint x: 264, startPoint y: 380, endPoint x: 112, endPoint y: 388, distance: 152.7
click at [112, 383] on tr "9 LUDOTOGEL 56697369 31/08/2025 08:12:14 PPPP00 ERIYANTO DANA 082260117174 Rp 1…" at bounding box center [295, 372] width 578 height 23
copy tr "08:12:14 PPPP00 ERIYANTO"
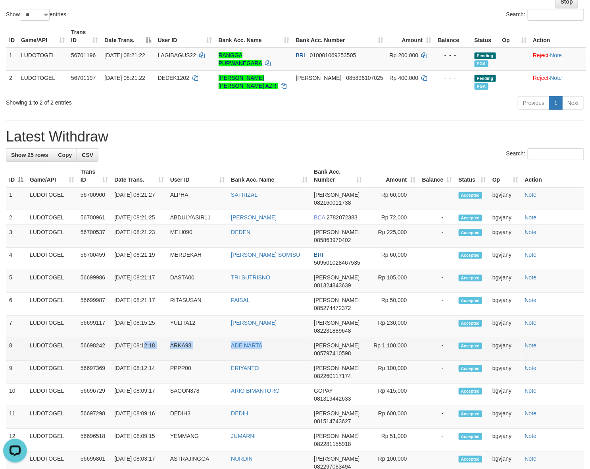
copy tr "08:12:18 ARKA98 ADE NARTA"
drag, startPoint x: 127, startPoint y: 357, endPoint x: 112, endPoint y: 368, distance: 18.9
click at [112, 361] on tr "8 LUDOTOGEL 56698242 31/08/2025 08:12:18 ARKA98 ADE NARTA DANA 085797410598 Rp …" at bounding box center [295, 349] width 578 height 23
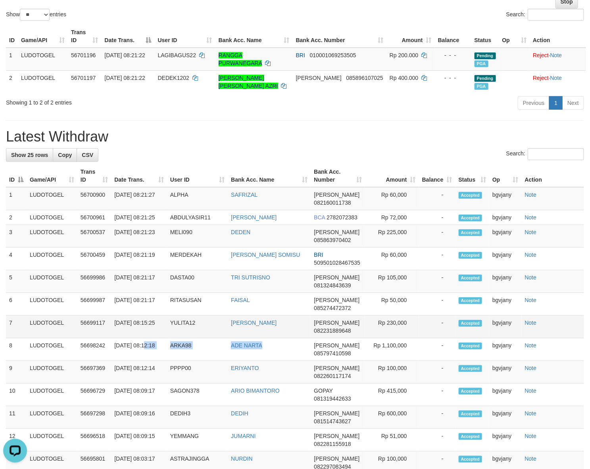
copy tr "8:15:25 YULITA12 YULITA PANGKA SARIRA"
drag, startPoint x: 293, startPoint y: 330, endPoint x: 118, endPoint y: 346, distance: 175.4
click at [118, 338] on tr "7 LUDOTOGEL 56699117 31/08/2025 08:15:25 YULITA12 YULITA PANGKA SARIRA DANA 082…" at bounding box center [295, 326] width 578 height 23
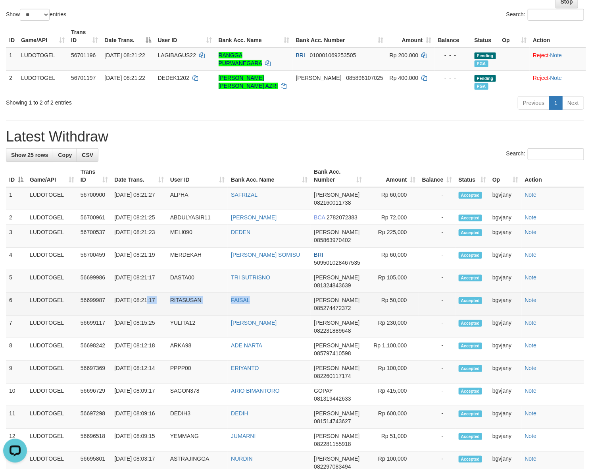
copy tr "8:21:17 RITASUSAN FAISAL"
drag, startPoint x: 282, startPoint y: 316, endPoint x: 118, endPoint y: 318, distance: 164.8
click at [118, 315] on tr "6 LUDOTOGEL 56699987 31/08/2025 08:21:17 RITASUSAN FAISAL DANA 085274472372 Rp …" at bounding box center [295, 304] width 578 height 23
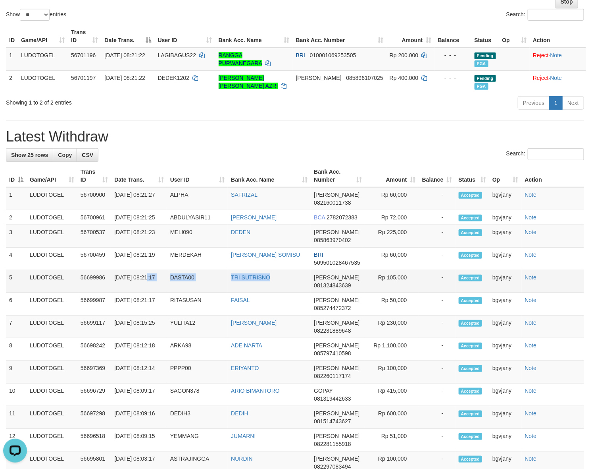
copy tr "8:21:17 DASTA00 TRI SUTRISNO"
drag, startPoint x: 117, startPoint y: 305, endPoint x: 116, endPoint y: 298, distance: 6.8
click at [116, 293] on tr "5 LUDOTOGEL 56699986 31/08/2025 08:21:17 DASTA00 TRI SUTRISNO DANA 081324843639…" at bounding box center [295, 281] width 578 height 23
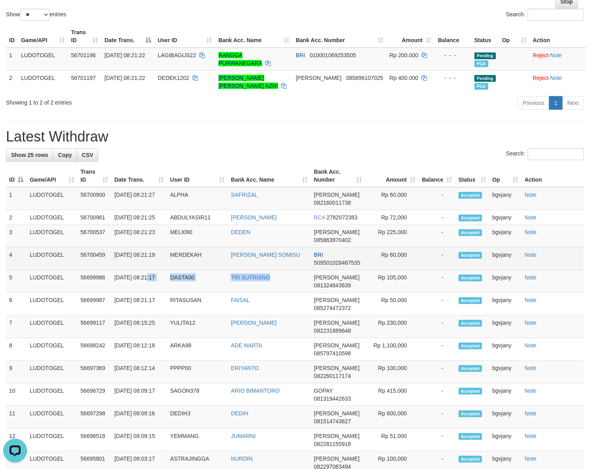
copy tr "08:21:19 MERDEKAH ALFONSIUS ELYESER SOMISU"
drag, startPoint x: 274, startPoint y: 272, endPoint x: 112, endPoint y: 273, distance: 162.4
click at [112, 270] on tr "4 LUDOTOGEL 56700459 31/08/2025 08:21:19 MERDEKAH ALFONSIUS ELYESER SOMISU BRI …" at bounding box center [295, 258] width 578 height 23
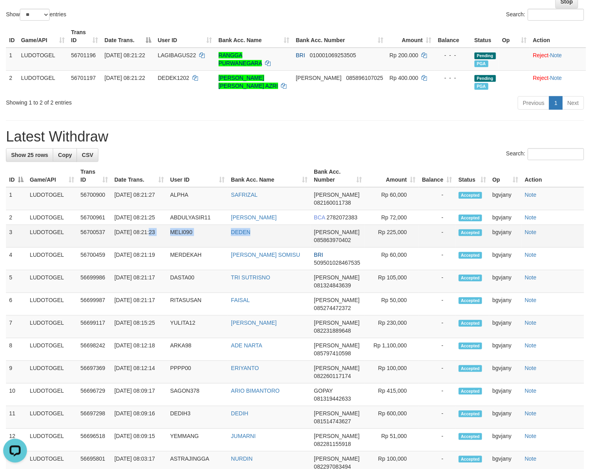
copy tr ":21:23 MELI090 DEDEN"
copy tr "08:21:23 MELI090 DEDEN"
drag, startPoint x: 262, startPoint y: 245, endPoint x: 116, endPoint y: 248, distance: 146.9
click at [116, 247] on tr "3 LUDOTOGEL 56700537 31/08/2025 08:21:23 MELI090 DEDEN DANA 085863970402 Rp 225…" at bounding box center [295, 236] width 578 height 23
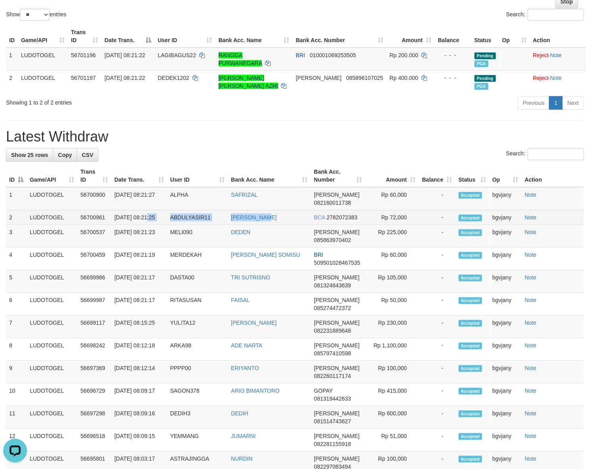
copy tr "8:21:25 ABDULYASIR11 ABDUL YASIR"
drag, startPoint x: 287, startPoint y: 218, endPoint x: 116, endPoint y: 226, distance: 170.9
click at [116, 225] on tr "2 LUDOTOGEL 56700961 31/08/2025 08:21:25 ABDULYASIR11 ABDUL YASIR BCA 278207238…" at bounding box center [295, 217] width 578 height 15
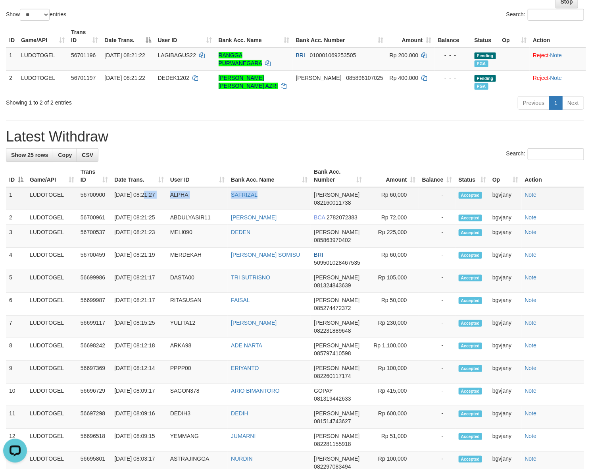
copy tr "08:21:27 ALPHA SAFRIZAL"
drag, startPoint x: 272, startPoint y: 197, endPoint x: 113, endPoint y: 201, distance: 159.2
click at [113, 201] on tr "1 LUDOTOGEL 56700900 31/08/2025 08:21:27 ALPHA SAFRIZAL DANA 082160011738 Rp 60…" at bounding box center [295, 198] width 578 height 23
click at [394, 195] on td "Rp 60,000" at bounding box center [392, 198] width 54 height 23
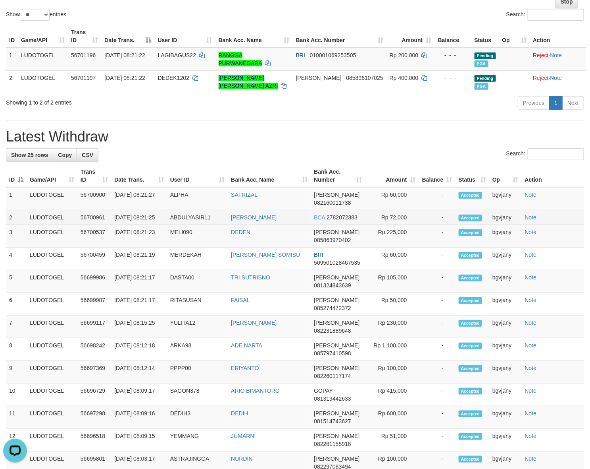
click at [401, 216] on td "Rp 72,000" at bounding box center [392, 217] width 54 height 15
click at [399, 247] on td "Rp 225,000" at bounding box center [392, 236] width 54 height 23
click at [401, 242] on td "Rp 225,000" at bounding box center [392, 236] width 54 height 23
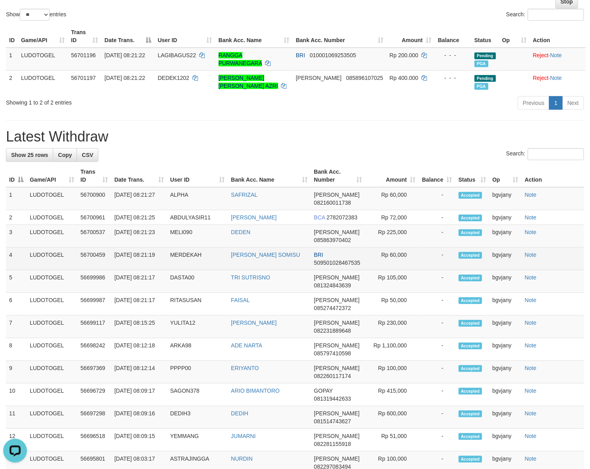
click at [396, 256] on td "Rp 60,000" at bounding box center [392, 258] width 54 height 23
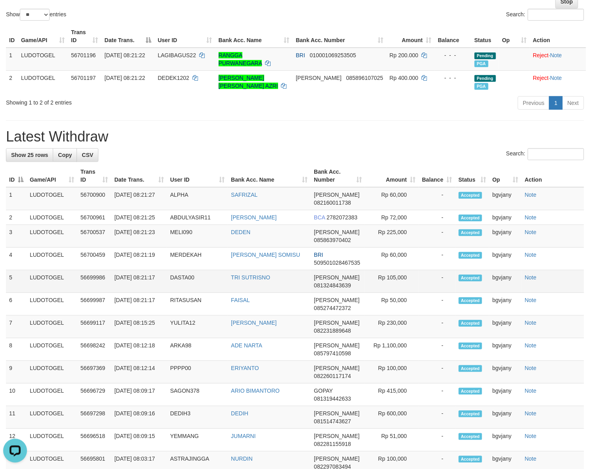
click at [390, 287] on td "Rp 105,000" at bounding box center [392, 281] width 54 height 23
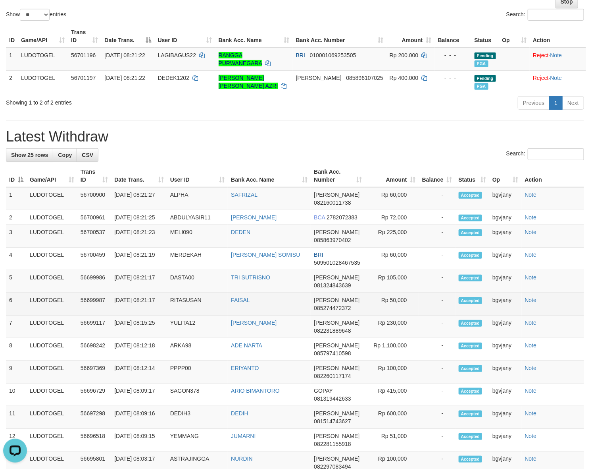
click at [396, 308] on td "Rp 50,000" at bounding box center [392, 304] width 54 height 23
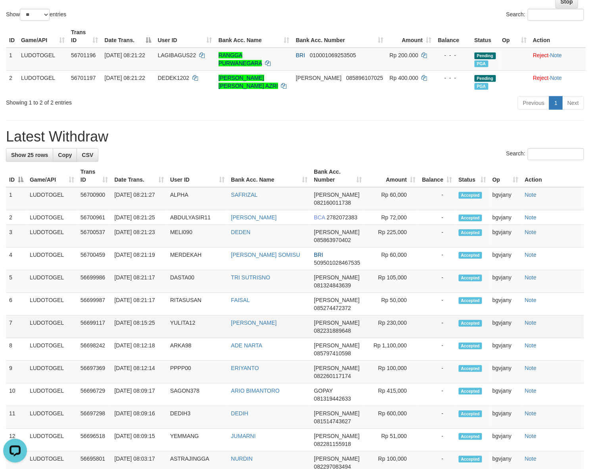
click at [395, 335] on td "Rp 230,000" at bounding box center [392, 326] width 54 height 23
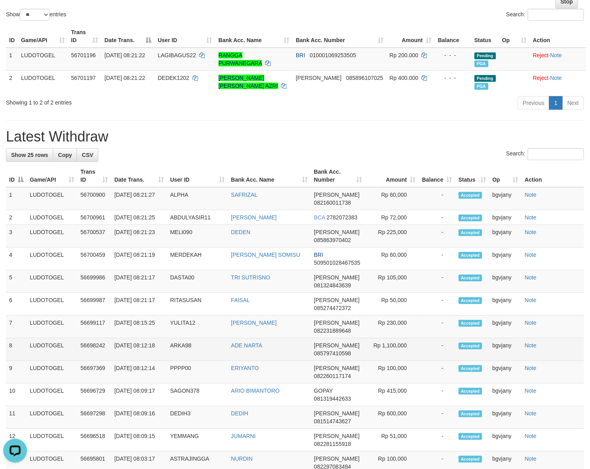
click at [392, 358] on td "Rp 1,100,000" at bounding box center [392, 349] width 54 height 23
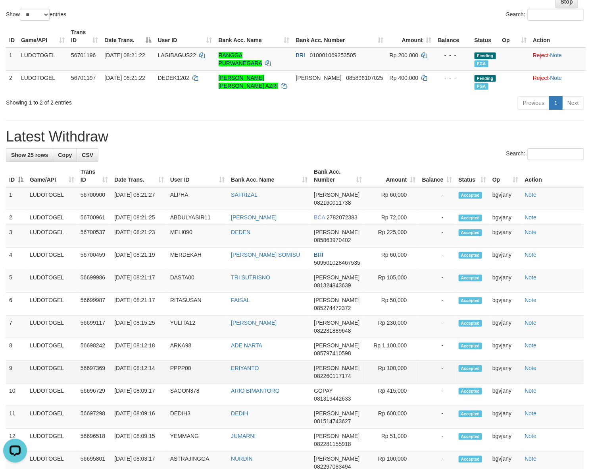
click at [397, 380] on td "Rp 100,000" at bounding box center [392, 372] width 54 height 23
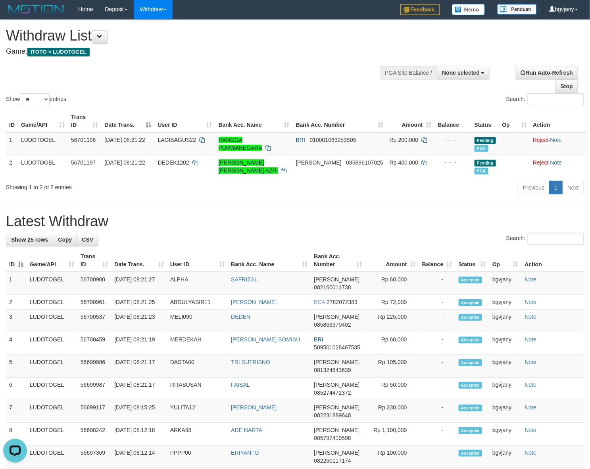
scroll to position [0, 0]
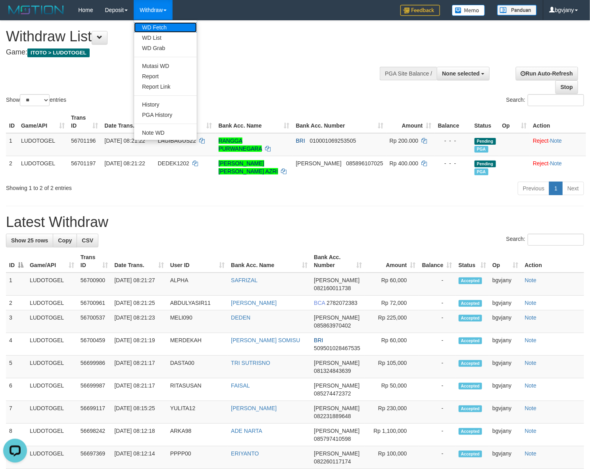
click at [164, 28] on link "WD Fetch" at bounding box center [165, 27] width 63 height 10
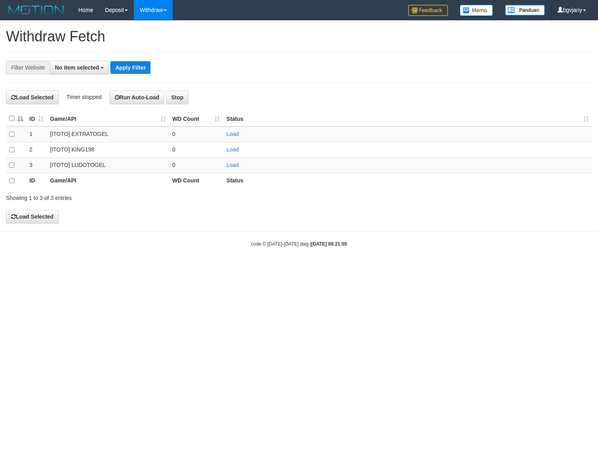
select select
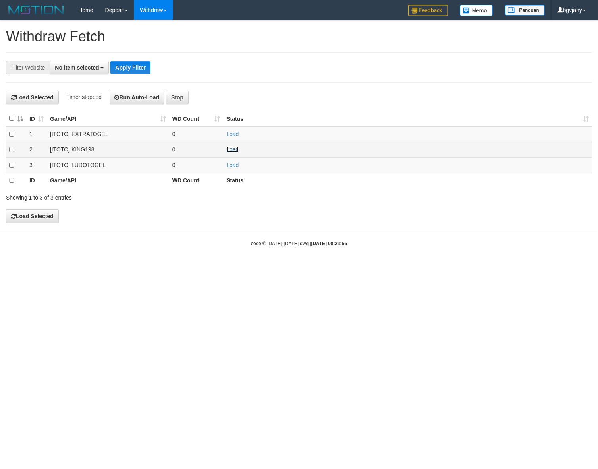
click at [235, 150] on link "Load" at bounding box center [232, 149] width 12 height 6
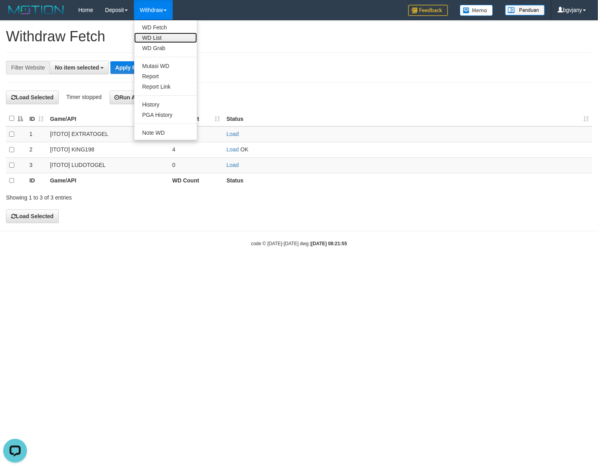
click at [161, 36] on link "WD List" at bounding box center [165, 38] width 63 height 10
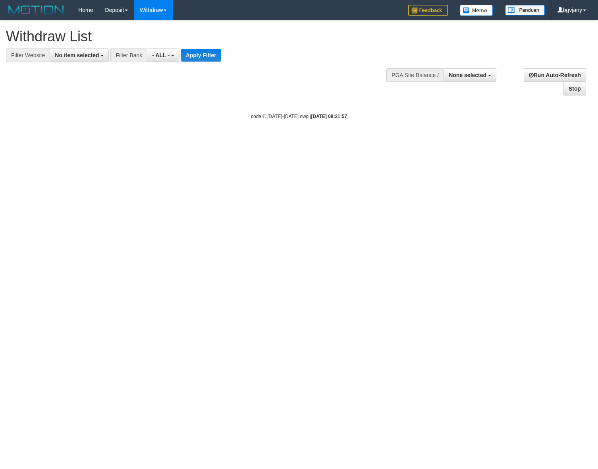
select select
click at [75, 54] on span "No item selected" at bounding box center [77, 55] width 44 height 6
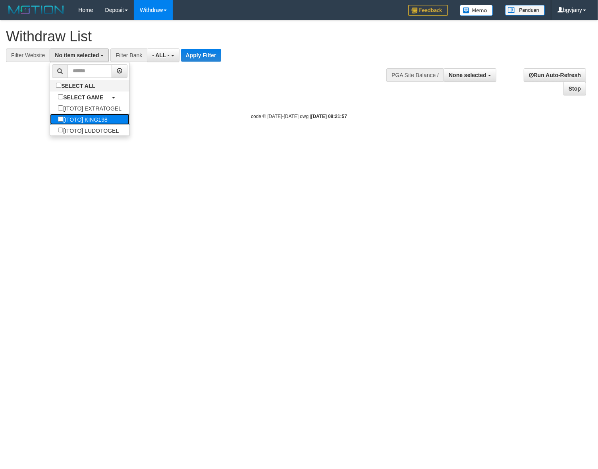
click at [102, 118] on label "[ITOTO] KING198" at bounding box center [82, 119] width 65 height 11
select select "****"
click at [193, 54] on button "Apply Filter" at bounding box center [202, 55] width 40 height 13
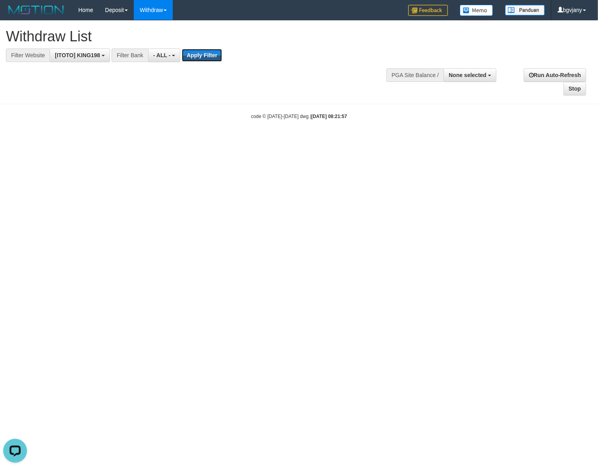
scroll to position [0, 0]
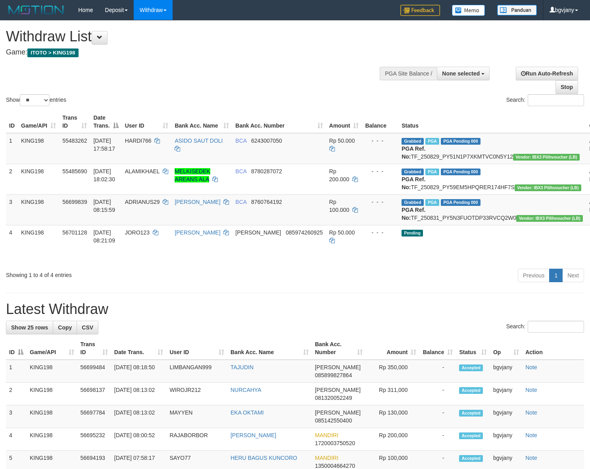
select select
select select "**"
click at [443, 285] on div "Previous 1 Next" at bounding box center [418, 276] width 332 height 17
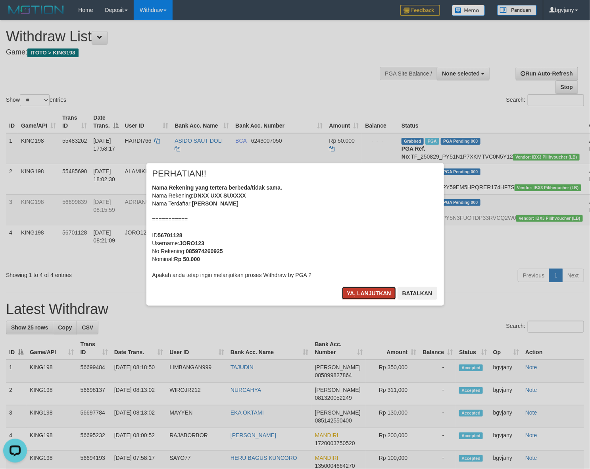
click at [362, 294] on button "Ya, lanjutkan" at bounding box center [369, 293] width 54 height 13
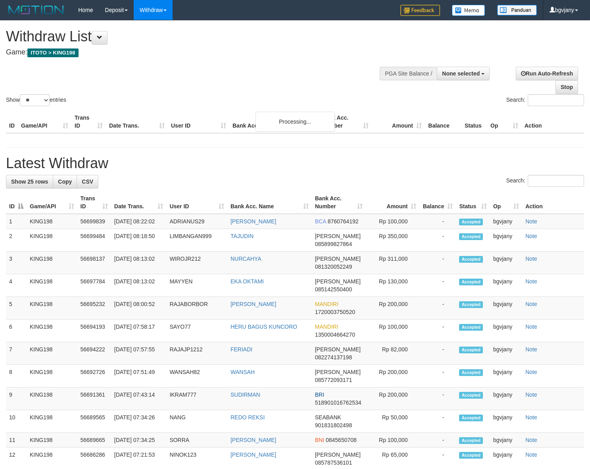
select select
select select "**"
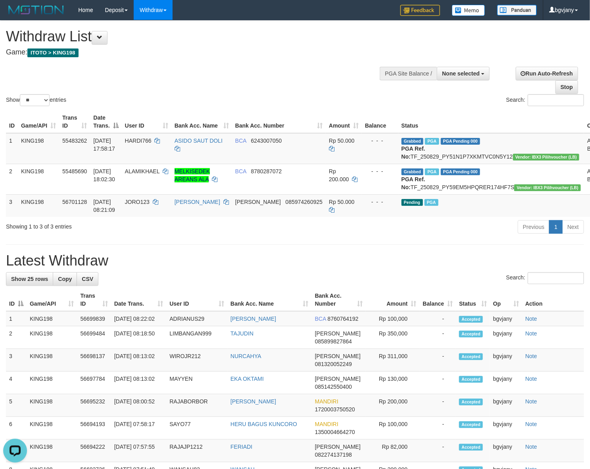
click at [337, 50] on h4 "Game: ITOTO > KING198" at bounding box center [196, 52] width 380 height 8
drag, startPoint x: 255, startPoint y: 337, endPoint x: 114, endPoint y: 348, distance: 141.8
click at [114, 326] on tr "1 KING198 56699839 31/08/2025 08:22:02 ADRIANUS29 ADRIANUS ARAKIAN BCA 87607641…" at bounding box center [295, 318] width 578 height 15
copy tr "08:22:02 ADRIANUS29 ADRIANUS ARAKIAN"
click at [397, 326] on td "Rp 100,000" at bounding box center [393, 318] width 54 height 15
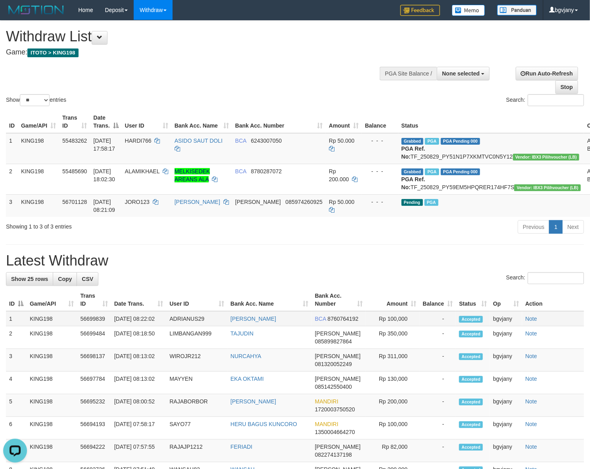
click at [397, 326] on td "Rp 100,000" at bounding box center [393, 318] width 54 height 15
copy td "100,000"
click at [155, 26] on link "WD Fetch" at bounding box center [165, 27] width 63 height 10
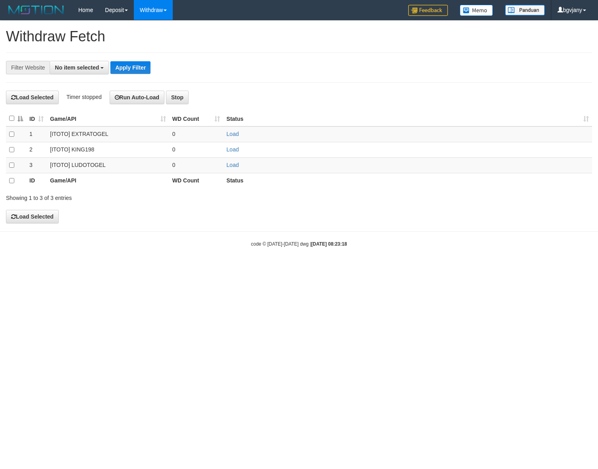
select select
click at [237, 164] on link "Load" at bounding box center [232, 165] width 12 height 6
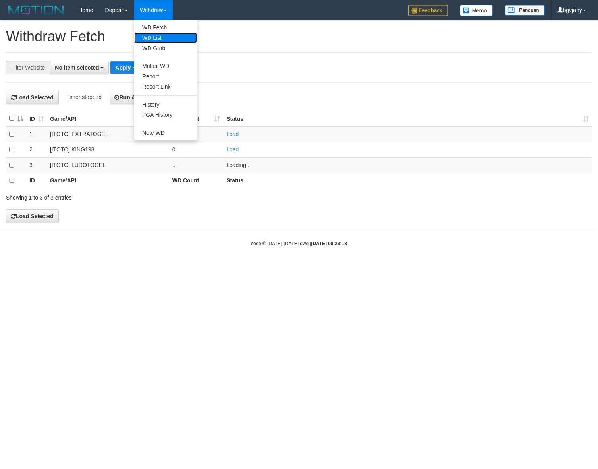
click at [160, 42] on link "WD List" at bounding box center [165, 38] width 63 height 10
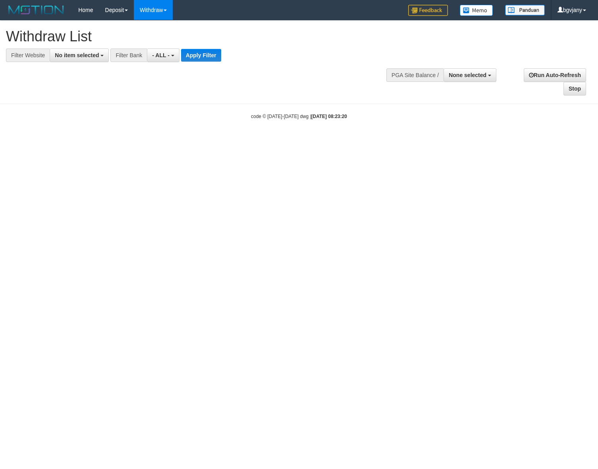
select select
click at [88, 55] on span "No item selected" at bounding box center [77, 55] width 44 height 6
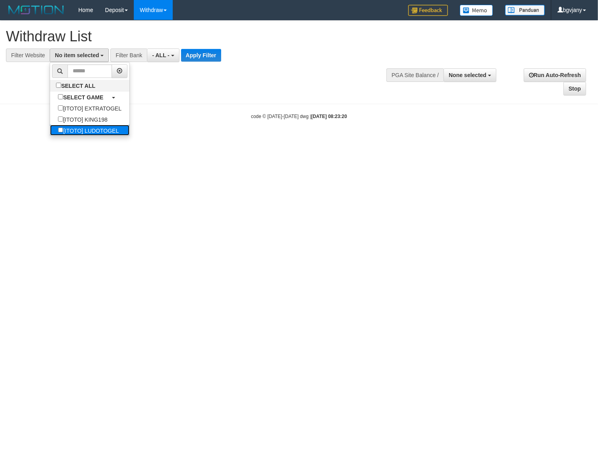
click at [104, 128] on label "[ITOTO] LUDOTOGEL" at bounding box center [88, 130] width 77 height 11
select select "****"
click at [215, 56] on button "Apply Filter" at bounding box center [213, 55] width 40 height 13
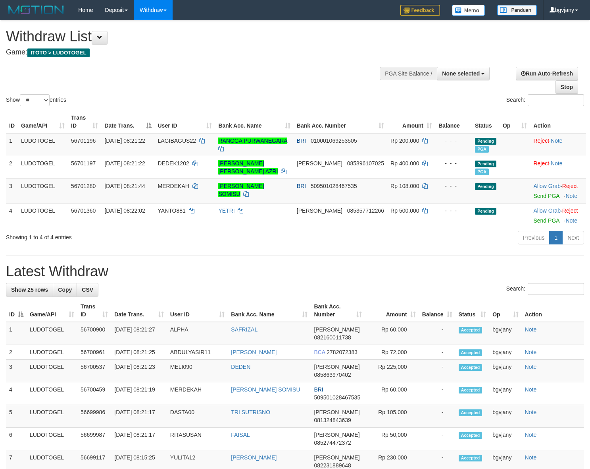
select select
select select "**"
click at [542, 195] on link "Send PGA" at bounding box center [547, 196] width 26 height 6
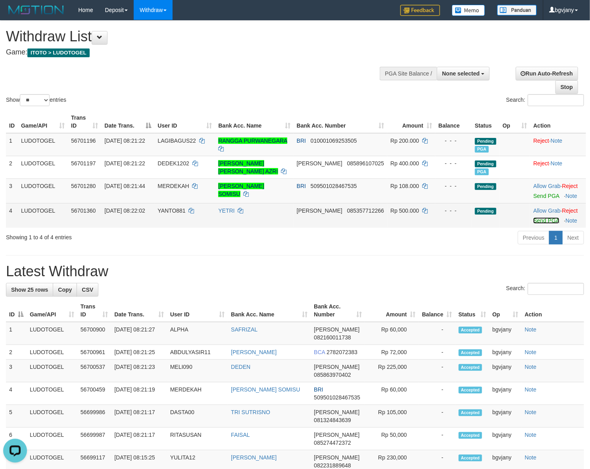
click at [537, 220] on link "Send PGA" at bounding box center [547, 220] width 26 height 6
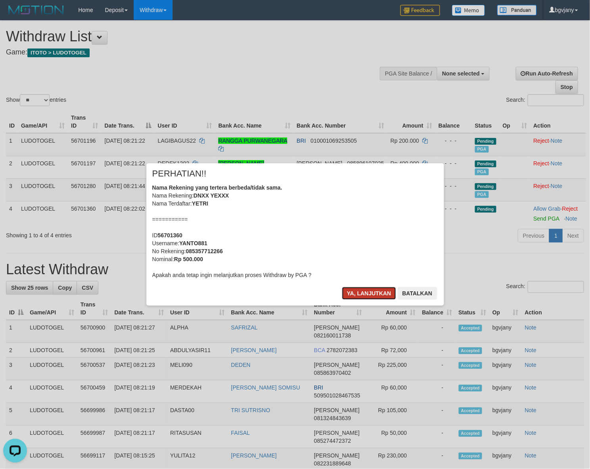
click at [355, 292] on button "Ya, lanjutkan" at bounding box center [369, 293] width 54 height 13
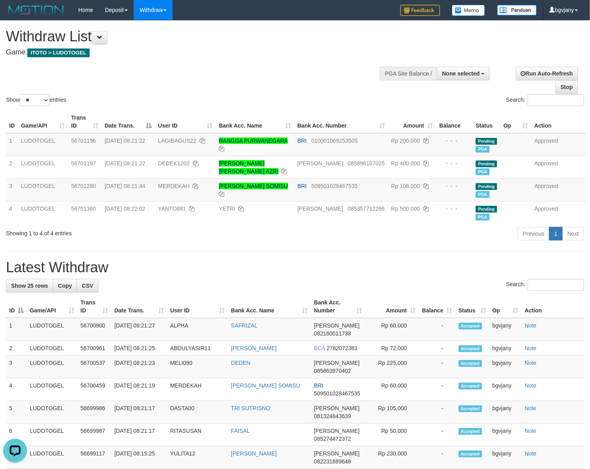
click at [330, 70] on div "Show ** ** ** *** entries Search:" at bounding box center [295, 64] width 590 height 87
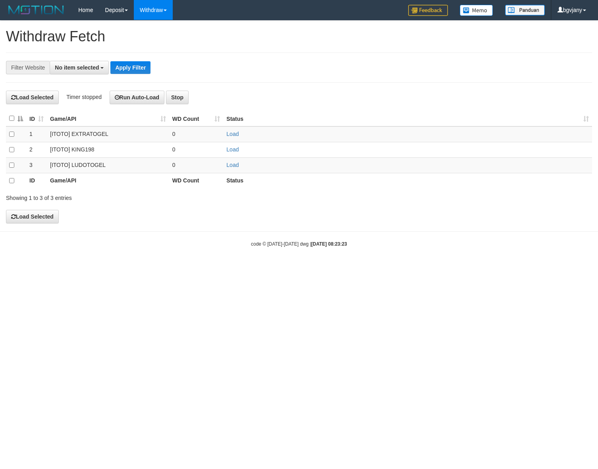
select select
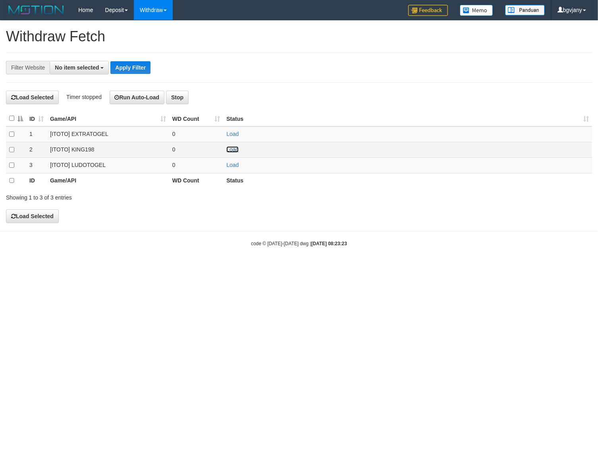
click at [235, 152] on link "Load" at bounding box center [232, 149] width 12 height 6
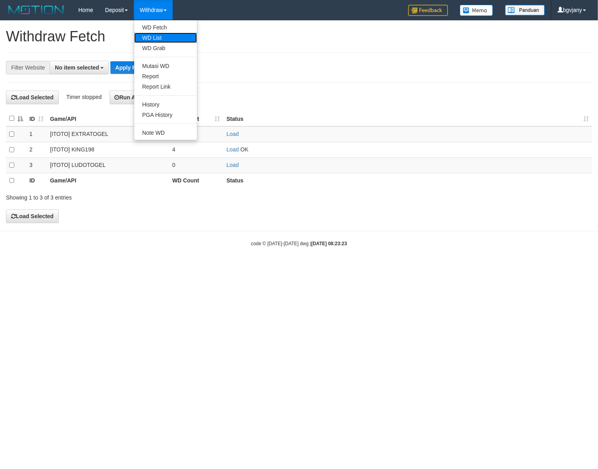
click at [161, 35] on link "WD List" at bounding box center [165, 38] width 63 height 10
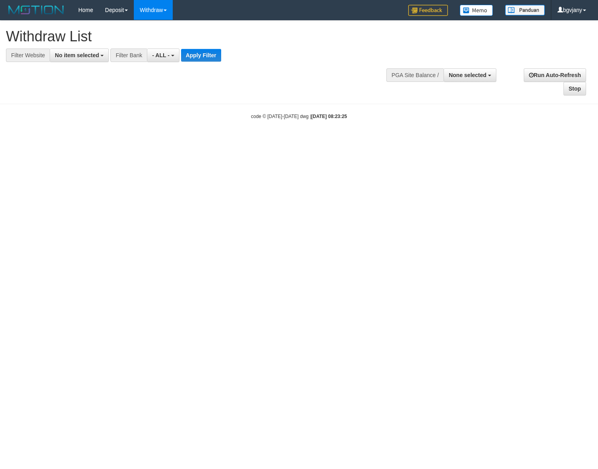
select select
click at [83, 57] on span "No item selected" at bounding box center [77, 55] width 44 height 6
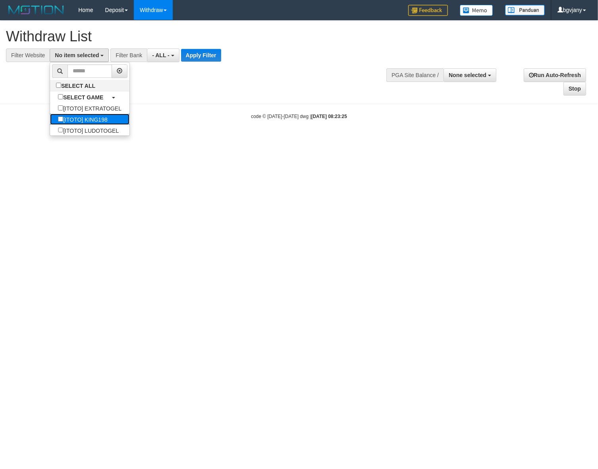
click at [102, 116] on label "[ITOTO] KING198" at bounding box center [82, 119] width 65 height 11
select select "****"
click at [201, 54] on button "Apply Filter" at bounding box center [202, 55] width 40 height 13
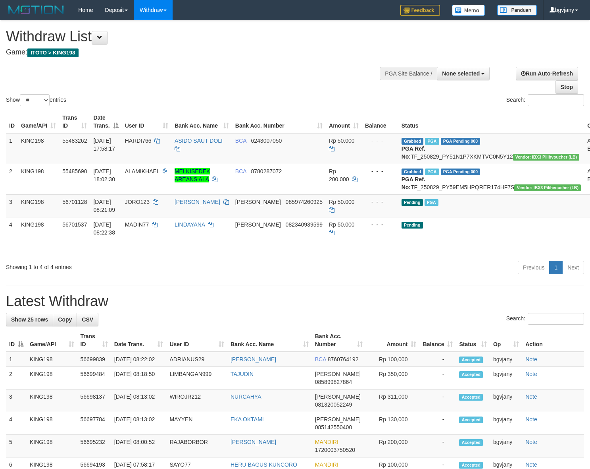
select select
select select "**"
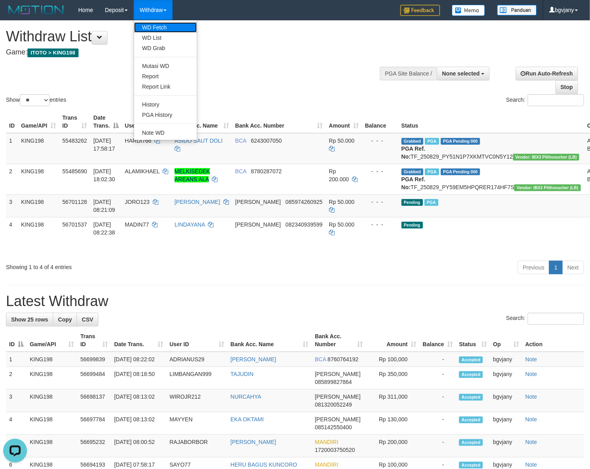
click at [166, 28] on link "WD Fetch" at bounding box center [165, 27] width 63 height 10
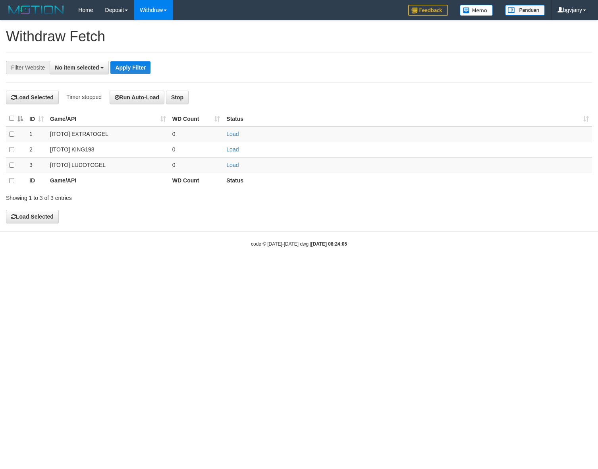
select select
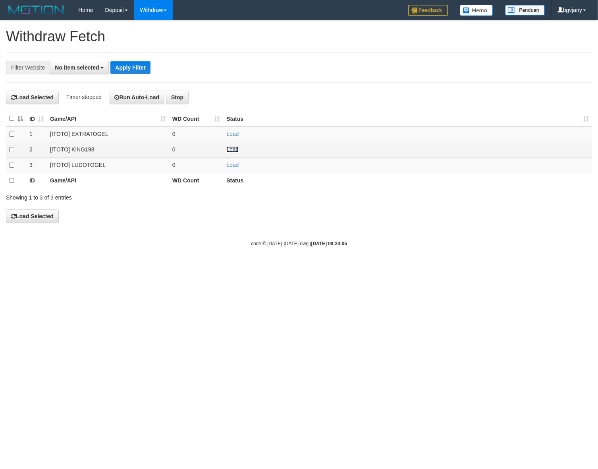
click at [232, 151] on link "Load" at bounding box center [232, 149] width 12 height 6
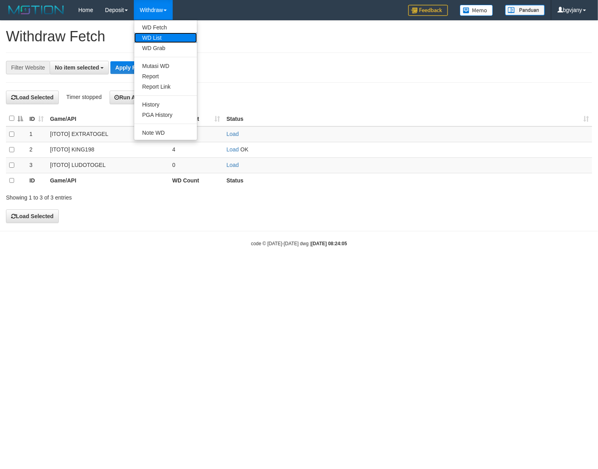
click at [159, 35] on link "WD List" at bounding box center [165, 38] width 63 height 10
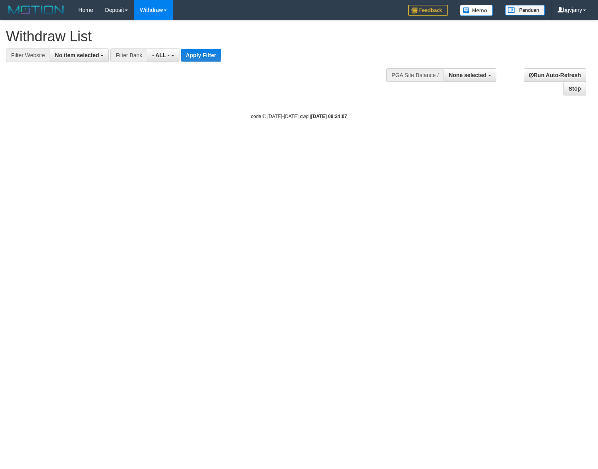
select select
drag, startPoint x: 99, startPoint y: 54, endPoint x: 101, endPoint y: 73, distance: 18.4
click at [99, 54] on button "No item selected" at bounding box center [79, 54] width 59 height 13
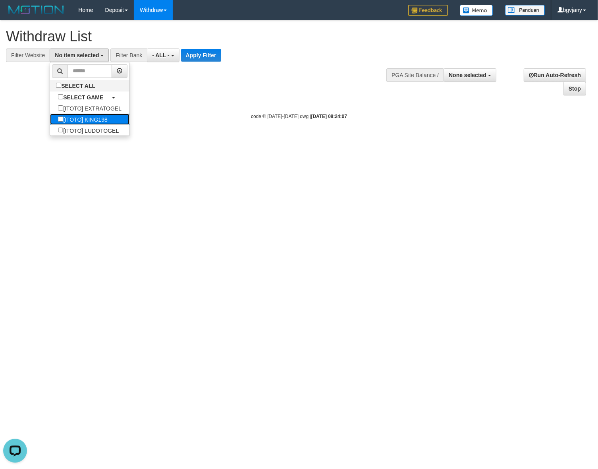
click at [114, 120] on label "[ITOTO] KING198" at bounding box center [82, 119] width 65 height 11
select select "****"
click at [210, 57] on button "Apply Filter" at bounding box center [202, 55] width 40 height 13
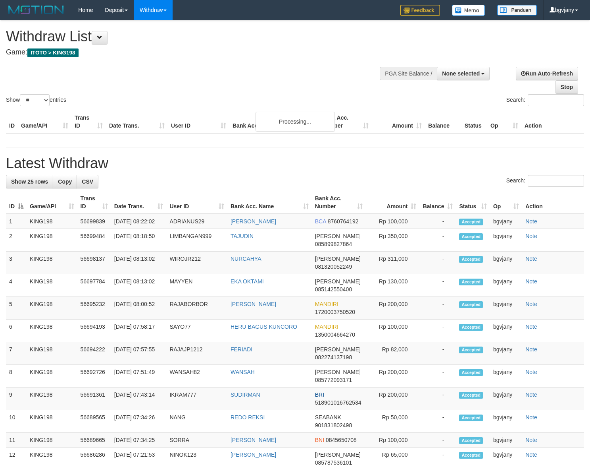
select select
select select "**"
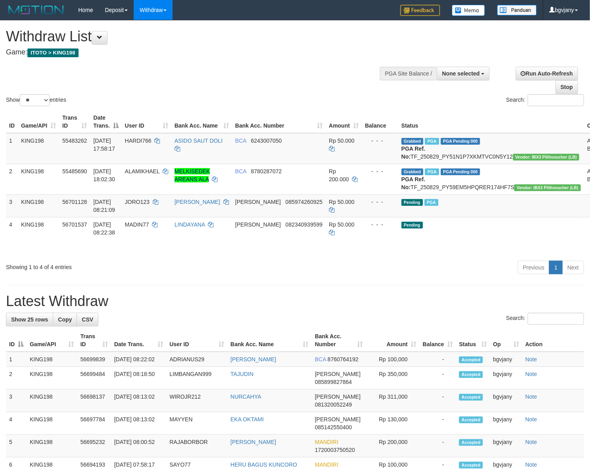
click at [230, 80] on div "Show ** ** ** *** entries Search:" at bounding box center [295, 64] width 590 height 87
click at [285, 68] on div "Show ** ** ** *** entries Search:" at bounding box center [295, 64] width 590 height 87
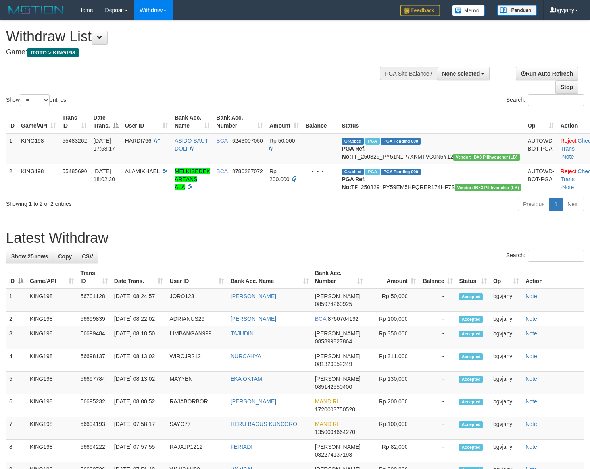
select select
select select "**"
click at [322, 68] on div "Show ** ** ** *** entries Search:" at bounding box center [295, 64] width 590 height 87
copy tr "08:24:57 JORO123 [PERSON_NAME]"
drag, startPoint x: 283, startPoint y: 322, endPoint x: 114, endPoint y: 320, distance: 168.8
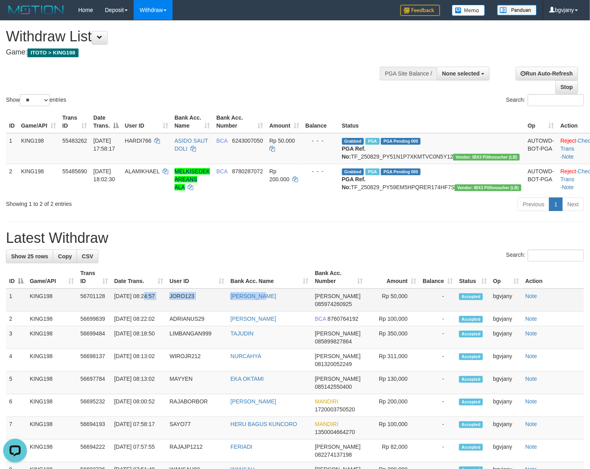
click at [114, 311] on tr "1 KING198 56701128 31/08/2025 08:24:57 JORO123 URI SUHARI DANA 085974260925 Rp …" at bounding box center [295, 299] width 578 height 23
click at [399, 310] on td "Rp 50,000" at bounding box center [393, 299] width 54 height 23
copy td "50,000"
click at [399, 310] on td "Rp 50,000" at bounding box center [393, 299] width 54 height 23
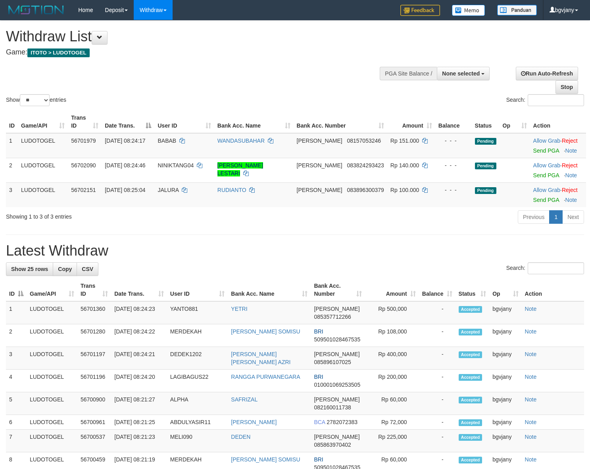
select select
select select "**"
click at [539, 152] on link "Send PGA" at bounding box center [547, 150] width 26 height 6
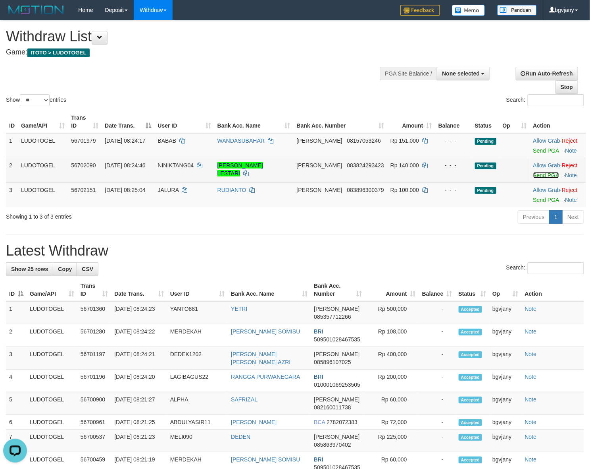
click at [537, 175] on link "Send PGA" at bounding box center [547, 175] width 26 height 6
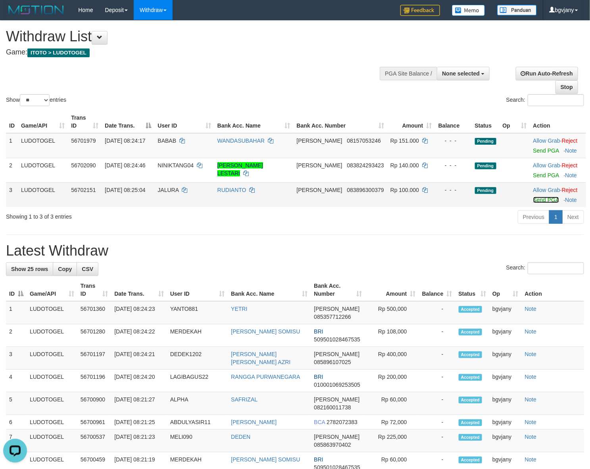
click at [536, 201] on link "Send PGA" at bounding box center [547, 200] width 26 height 6
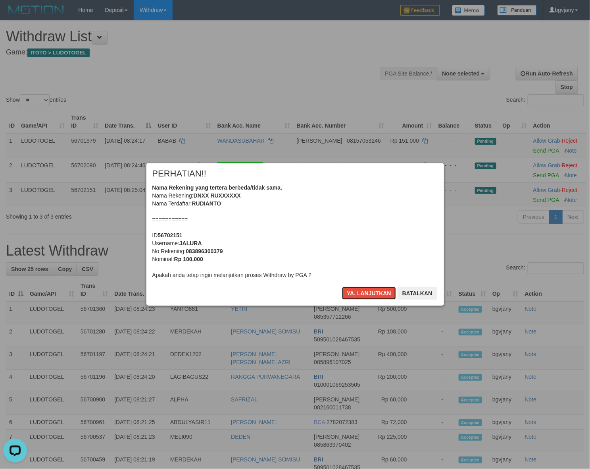
click at [362, 294] on button "Ya, lanjutkan" at bounding box center [369, 293] width 54 height 13
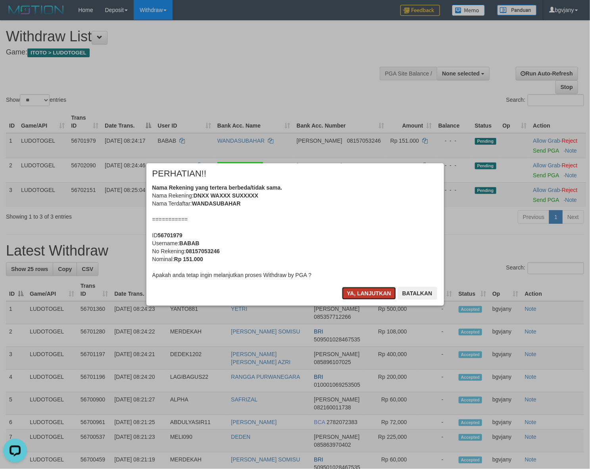
click at [362, 294] on button "Ya, lanjutkan" at bounding box center [369, 293] width 54 height 13
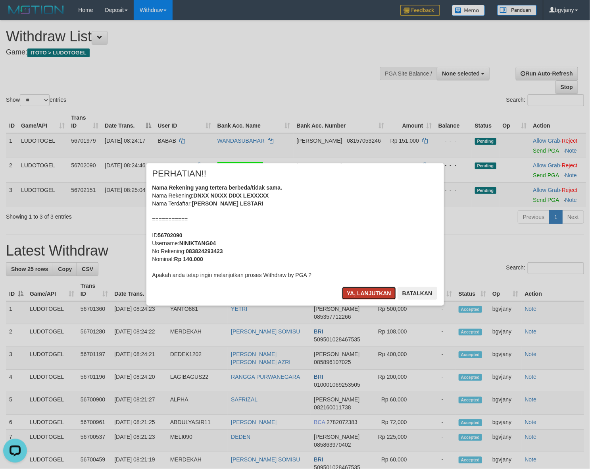
click at [360, 295] on button "Ya, lanjutkan" at bounding box center [369, 293] width 54 height 13
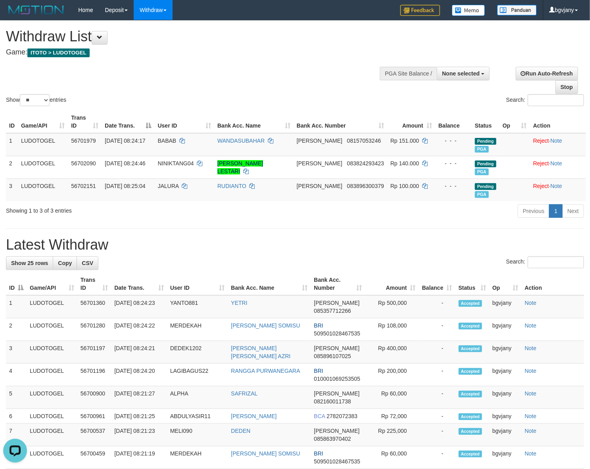
click at [172, 61] on div "Show ** ** ** *** entries Search:" at bounding box center [295, 64] width 590 height 87
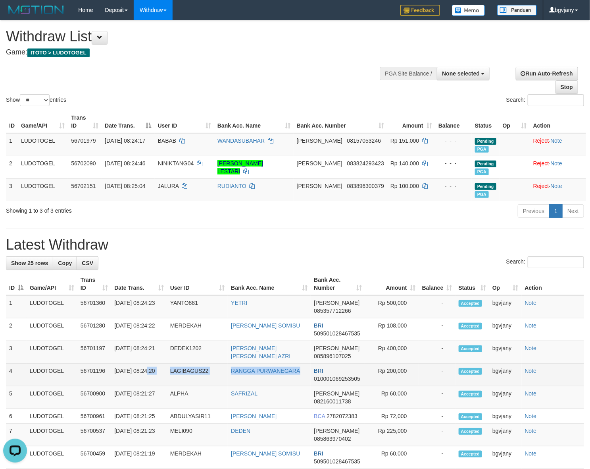
copy tr "8:24:20 LAGIBAGUS22 RANGGA PURWANEGARA"
drag, startPoint x: 301, startPoint y: 371, endPoint x: 116, endPoint y: 376, distance: 184.3
click at [116, 376] on tr "4 LUDOTOGEL 56701196 31/08/2025 08:24:20 LAGIBAGUS22 RANGGA PURWANEGARA BRI 010…" at bounding box center [295, 374] width 578 height 23
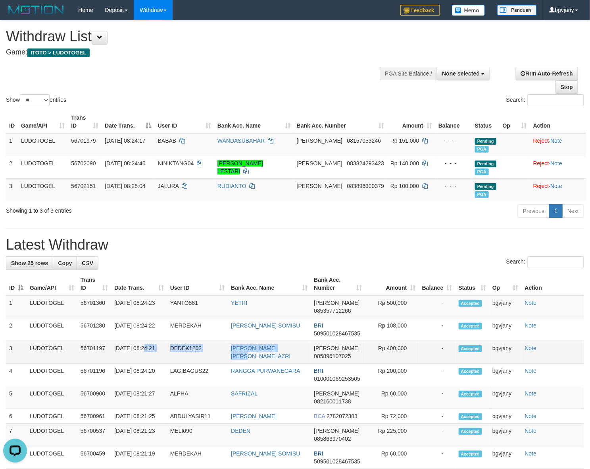
copy tr "08:24:21 DEDEK1202 DEDE AWANG GEO AZRI"
drag, startPoint x: 299, startPoint y: 352, endPoint x: 112, endPoint y: 360, distance: 186.4
click at [112, 360] on tr "3 LUDOTOGEL 56701197 31/08/2025 08:24:21 DEDEK1202 DEDE AWANG GEO AZRI DANA 085…" at bounding box center [295, 352] width 578 height 23
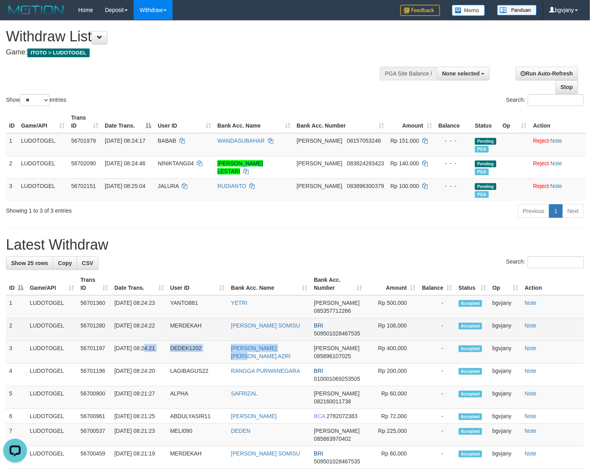
copy tr "8:24:22 MERDEKAH ALFONSIUS ELYESER SOMISU"
drag, startPoint x: 206, startPoint y: 337, endPoint x: 118, endPoint y: 334, distance: 89.0
click at [118, 334] on tr "2 LUDOTOGEL 56701280 31/08/2025 08:24:22 MERDEKAH ALFONSIUS ELYESER SOMISU BRI …" at bounding box center [295, 329] width 578 height 23
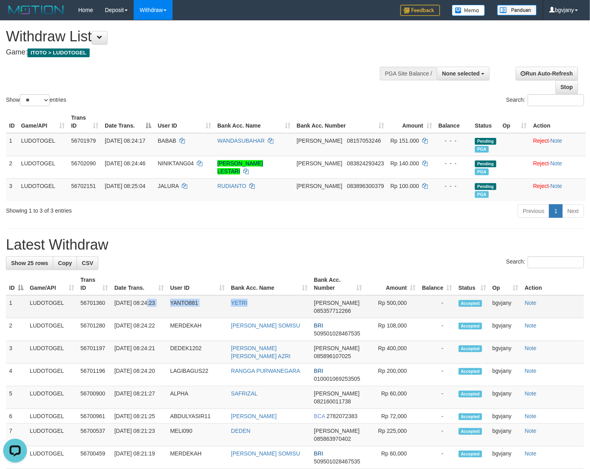
copy tr "8:24:23 YANTO881 YETRI"
drag, startPoint x: 277, startPoint y: 312, endPoint x: 247, endPoint y: 312, distance: 30.2
click at [117, 312] on tr "1 LUDOTOGEL 56701360 31/08/2025 08:24:23 YANTO881 YETRI DANA 085357712266 Rp 50…" at bounding box center [295, 306] width 578 height 23
click at [390, 299] on td "Rp 500,000" at bounding box center [392, 306] width 54 height 23
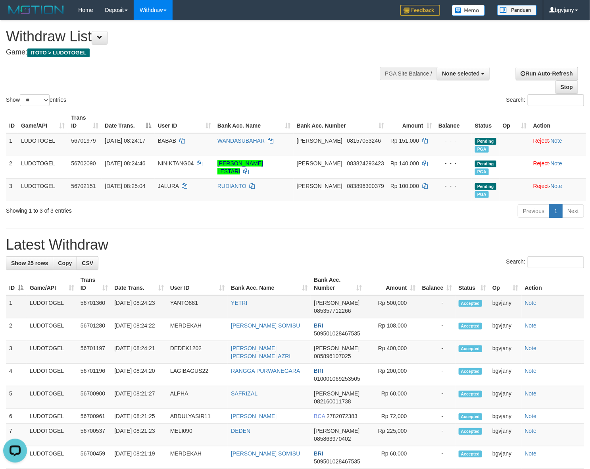
copy td "500,000"
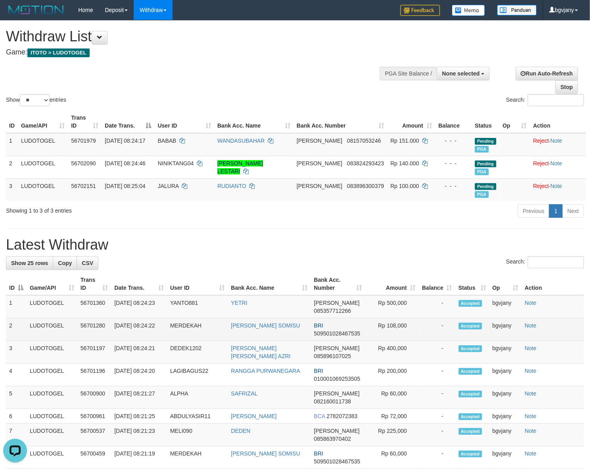
click at [398, 326] on td "Rp 108,000" at bounding box center [392, 329] width 54 height 23
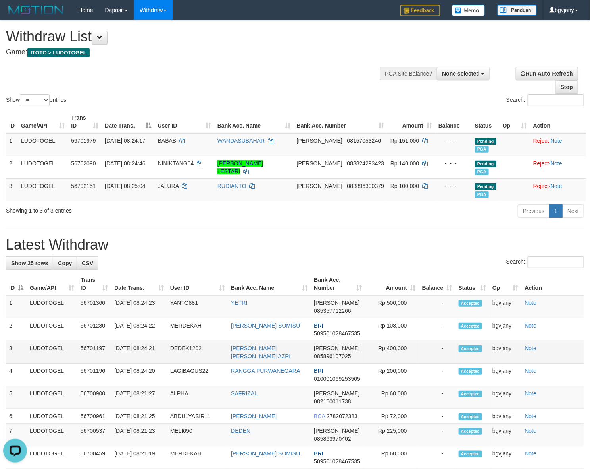
click at [397, 355] on td "Rp 400,000" at bounding box center [392, 352] width 54 height 23
copy td "400,000"
click at [397, 355] on td "Rp 400,000" at bounding box center [392, 352] width 54 height 23
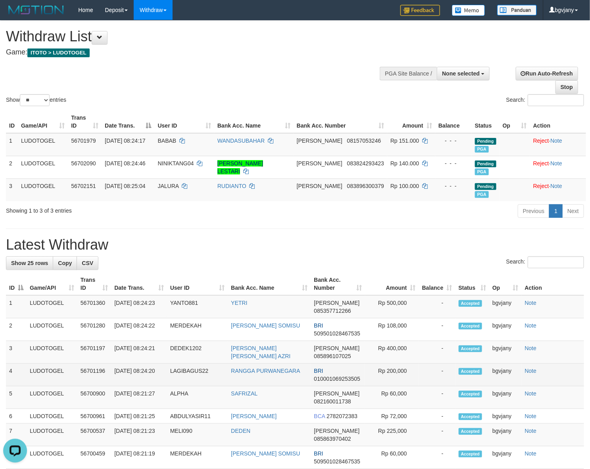
click at [393, 372] on td "Rp 200,000" at bounding box center [392, 374] width 54 height 23
copy td "200,000"
click at [393, 372] on td "Rp 200,000" at bounding box center [392, 374] width 54 height 23
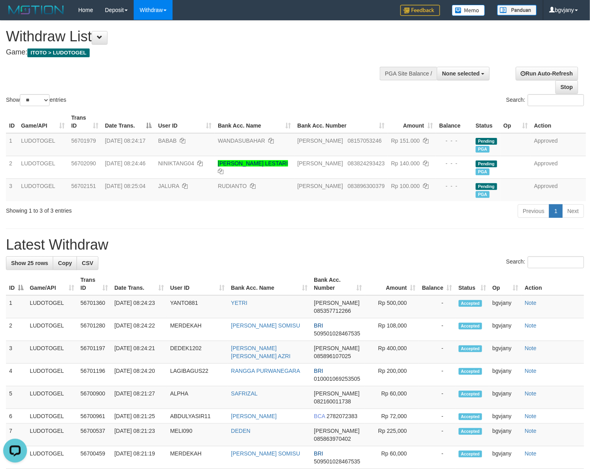
click at [223, 36] on h1 "Withdraw List" at bounding box center [196, 37] width 380 height 16
click at [249, 66] on div "Show ** ** ** *** entries Search:" at bounding box center [295, 64] width 590 height 87
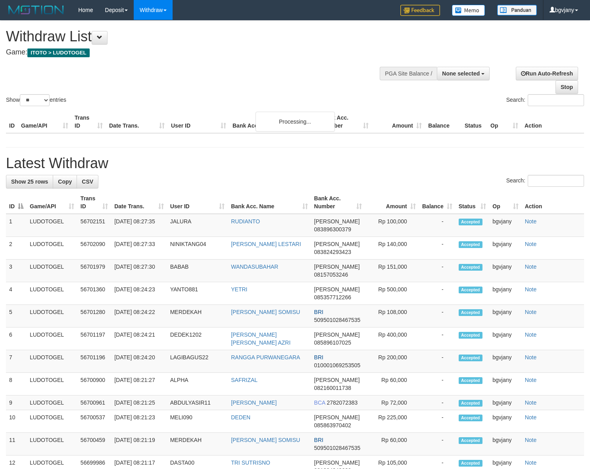
select select
select select "**"
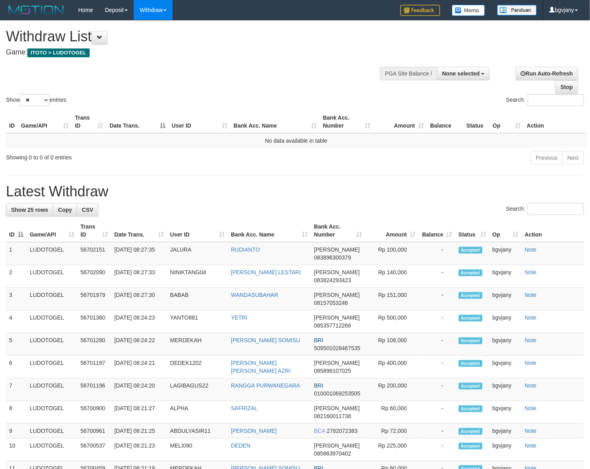
click at [300, 54] on h4 "Game: ITOTO > LUDOTOGEL" at bounding box center [196, 52] width 380 height 8
copy tr "8:27:30 BABAB WANDASUBAHAR"
drag, startPoint x: 283, startPoint y: 300, endPoint x: 117, endPoint y: 305, distance: 166.0
click at [117, 305] on tr "3 LUDOTOGEL 56701979 [DATE] 08:27:30 BABAB WANDASUBAHAR [PERSON_NAME] 081570532…" at bounding box center [295, 298] width 578 height 23
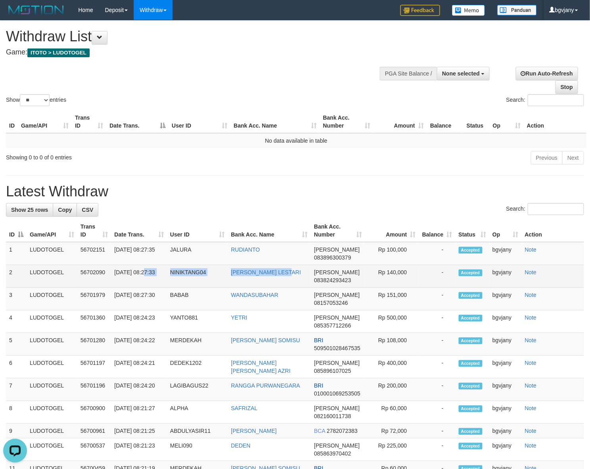
copy tr "08:27:33 NINIKTANG04 [PERSON_NAME]"
drag, startPoint x: 287, startPoint y: 276, endPoint x: 115, endPoint y: 282, distance: 171.6
click at [115, 282] on tr "2 LUDOTOGEL 56702090 [DATE] 08:27:33 NINIKTANG04 [PERSON_NAME] LESTARI [PERSON_…" at bounding box center [295, 276] width 578 height 23
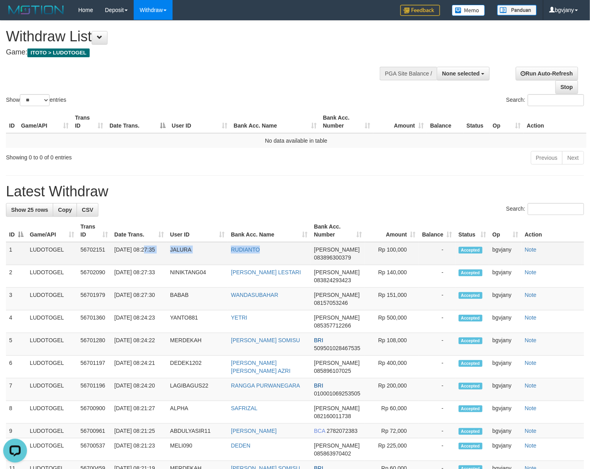
copy tr "08:27:35 JALURA RUDIANTO"
drag, startPoint x: 270, startPoint y: 251, endPoint x: 114, endPoint y: 257, distance: 156.9
click at [114, 257] on tr "1 LUDOTOGEL 56702151 [DATE] 08:27:35 JALURA [PERSON_NAME] 083896300379 Rp 100,0…" at bounding box center [295, 253] width 578 height 23
click at [405, 249] on td "Rp 100,000" at bounding box center [392, 253] width 54 height 23
copy td "100,000"
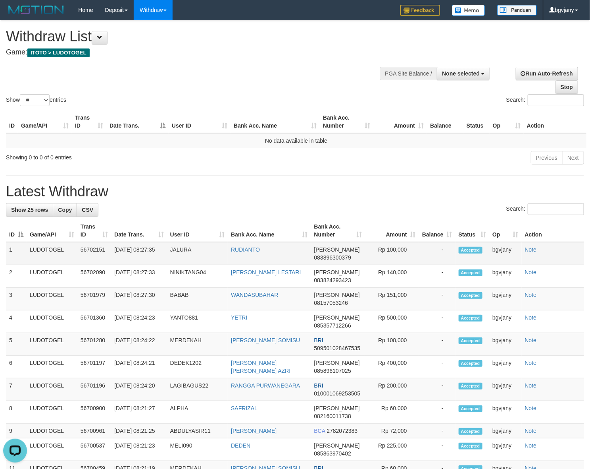
click at [405, 249] on td "Rp 100,000" at bounding box center [392, 253] width 54 height 23
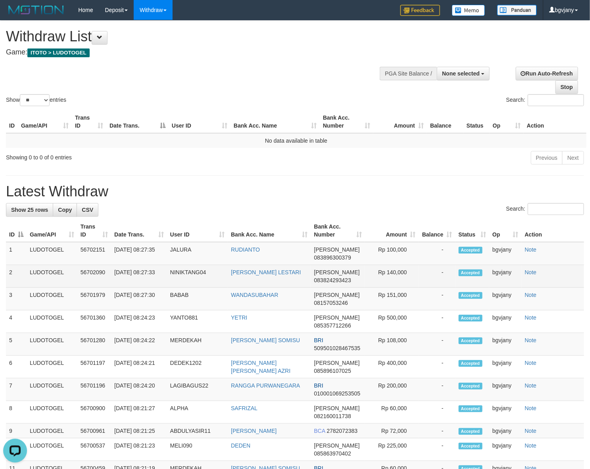
click at [396, 275] on td "Rp 140,000" at bounding box center [392, 276] width 54 height 23
copy td "140,000"
click at [396, 275] on td "Rp 140,000" at bounding box center [392, 276] width 54 height 23
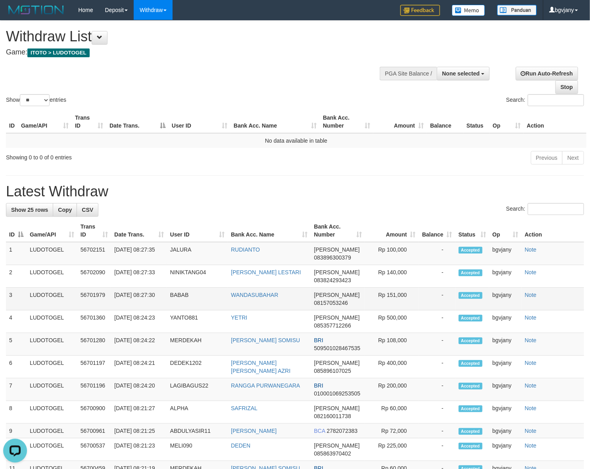
click at [392, 298] on td "Rp 151,000" at bounding box center [392, 298] width 54 height 23
copy td "151,000"
click at [392, 299] on td "Rp 151,000" at bounding box center [392, 298] width 54 height 23
drag, startPoint x: 413, startPoint y: 40, endPoint x: 432, endPoint y: 35, distance: 19.9
click at [413, 40] on div "Show ** ** ** *** entries Search:" at bounding box center [295, 64] width 590 height 87
